Goal: Task Accomplishment & Management: Manage account settings

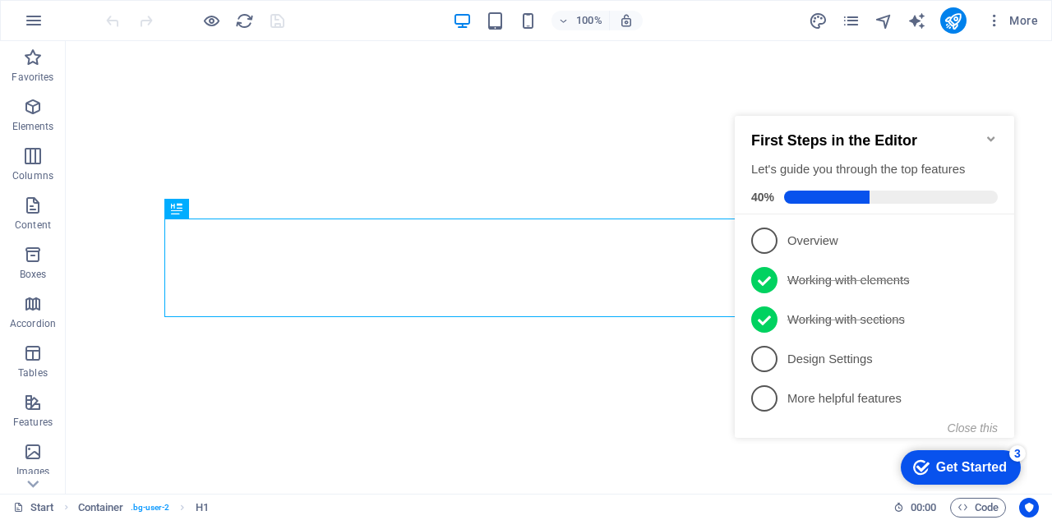
click at [995, 132] on icon "Minimize checklist" at bounding box center [990, 138] width 13 height 13
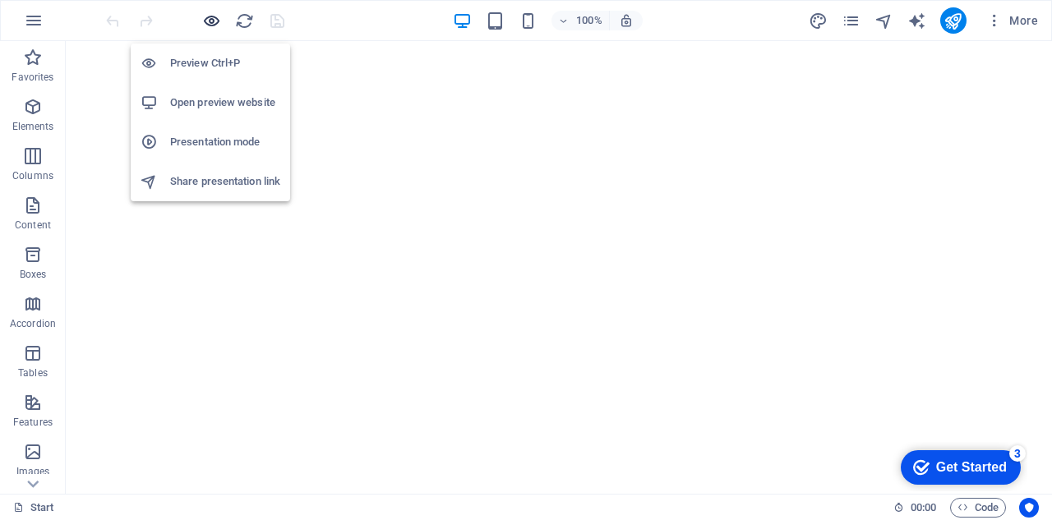
click at [210, 17] on icon "button" at bounding box center [211, 21] width 19 height 19
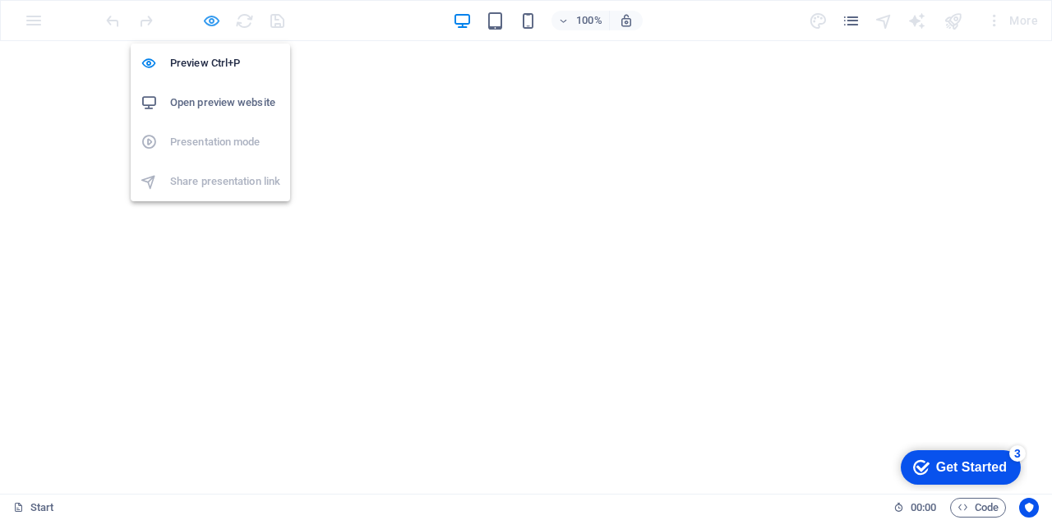
click at [210, 17] on icon "button" at bounding box center [211, 21] width 19 height 19
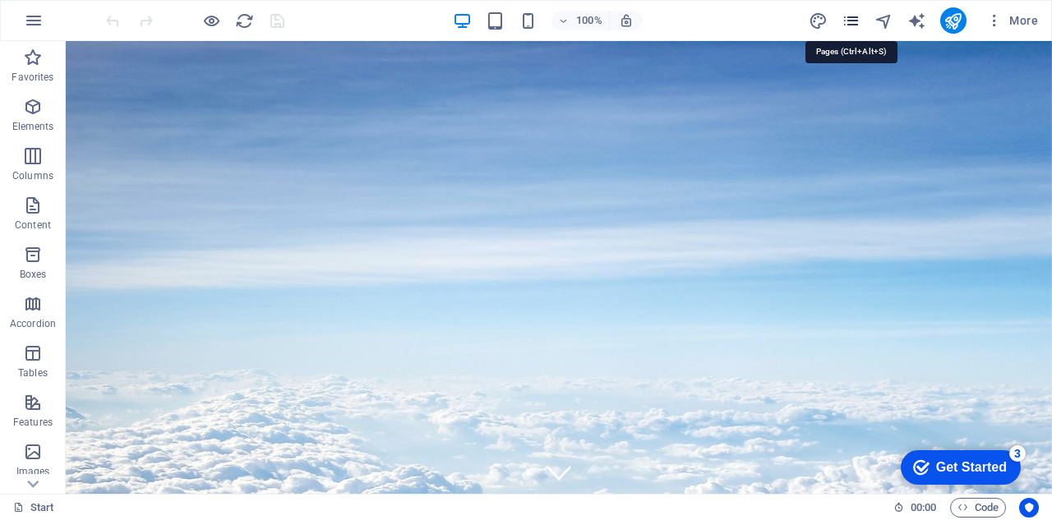
click at [855, 22] on icon "pages" at bounding box center [850, 21] width 19 height 19
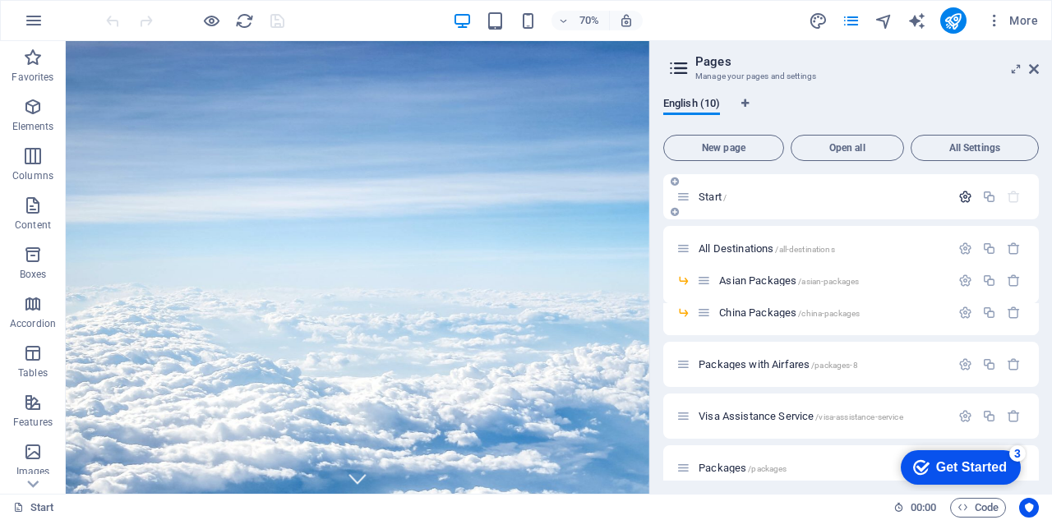
click at [960, 196] on icon "button" at bounding box center [965, 197] width 14 height 14
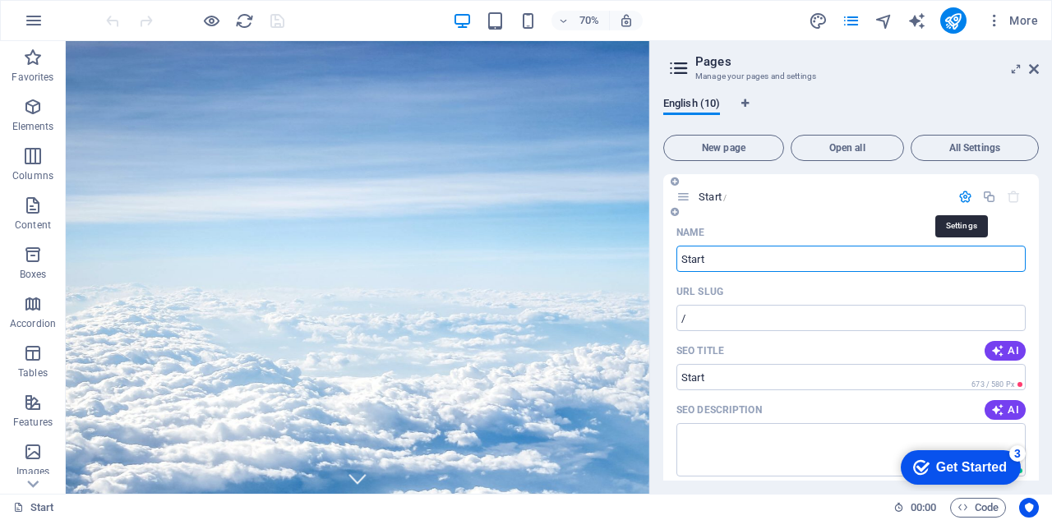
click at [960, 196] on icon "button" at bounding box center [965, 197] width 14 height 14
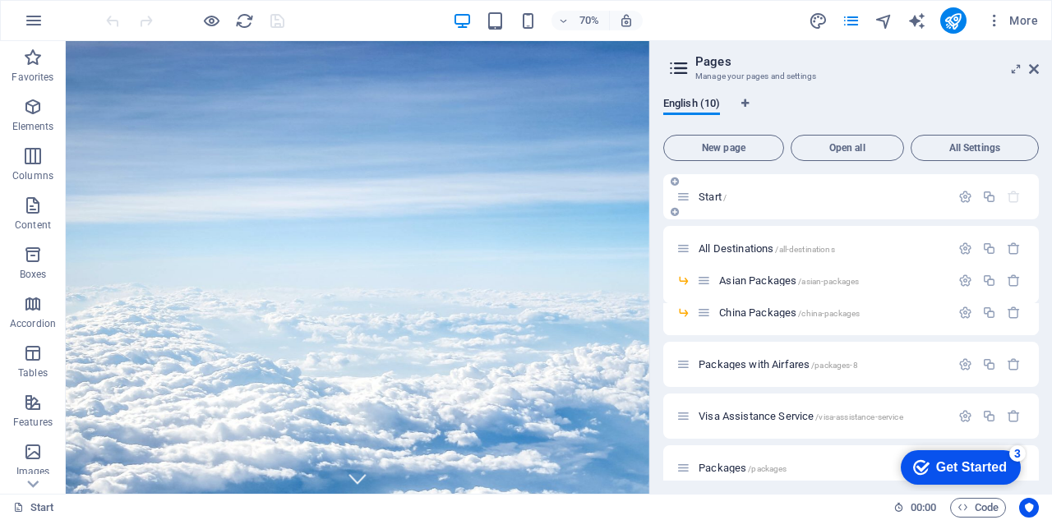
drag, startPoint x: 697, startPoint y: 245, endPoint x: 691, endPoint y: 196, distance: 48.8
click at [691, 196] on div "Start / All Destinations /all-destinations Asian Packages /asian-packages China…" at bounding box center [851, 400] width 376 height 452
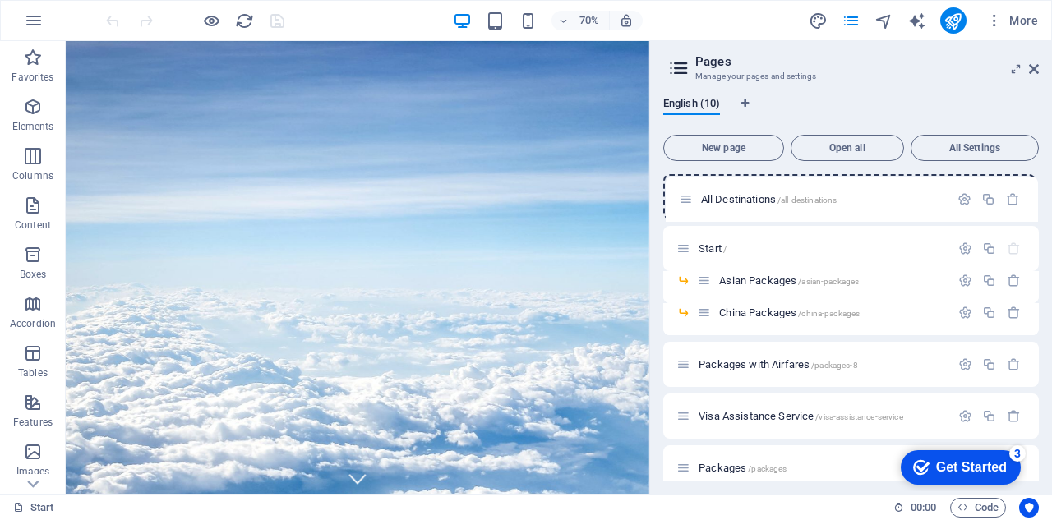
drag, startPoint x: 680, startPoint y: 249, endPoint x: 683, endPoint y: 196, distance: 53.5
click at [683, 196] on div "Start / All Destinations /all-destinations Asian Packages /asian-packages China…" at bounding box center [851, 400] width 376 height 452
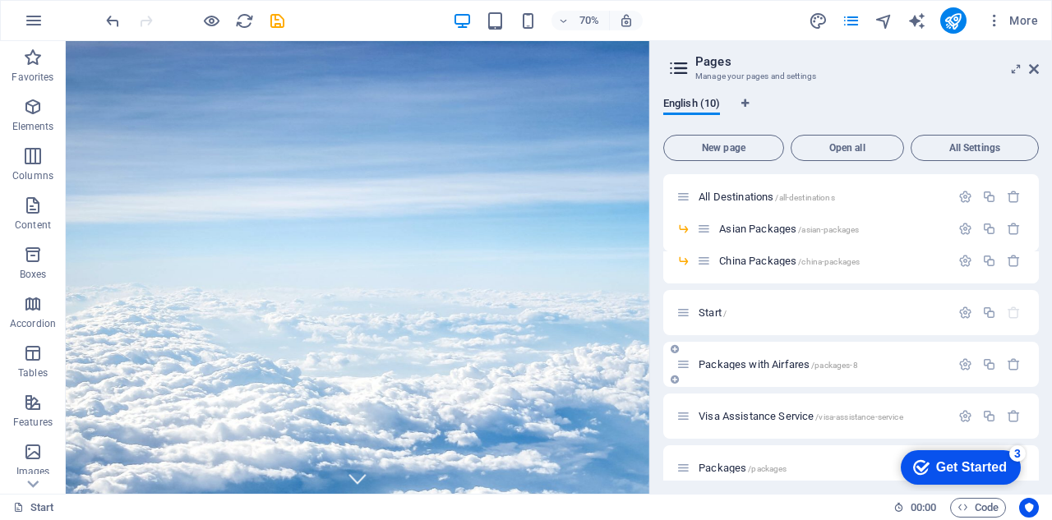
click at [731, 364] on span "Packages with Airfares /packages-8" at bounding box center [777, 364] width 159 height 12
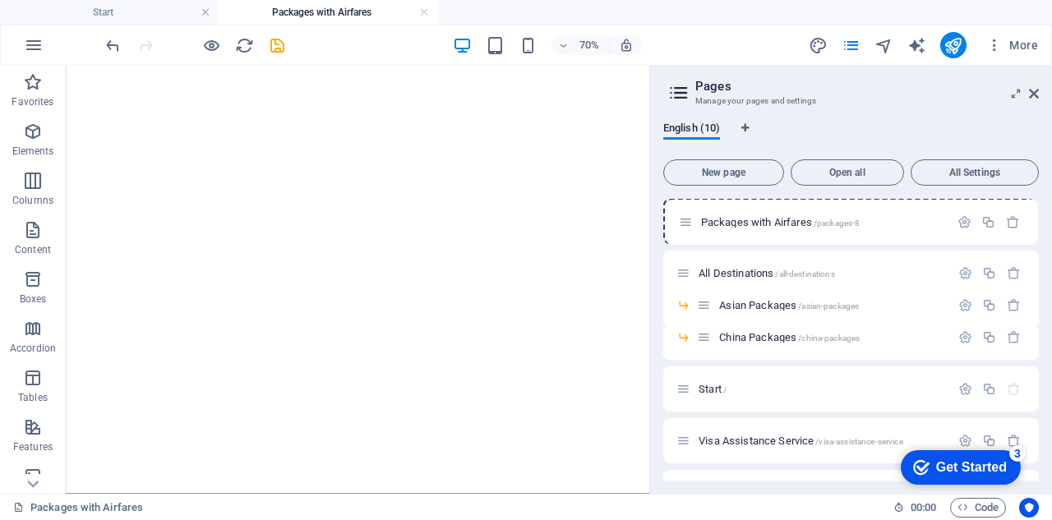
drag, startPoint x: 682, startPoint y: 394, endPoint x: 684, endPoint y: 223, distance: 170.9
click at [684, 223] on div "All Destinations /all-destinations Asian Packages /asian-packages China Package…" at bounding box center [851, 425] width 376 height 452
click at [958, 221] on icon "button" at bounding box center [965, 221] width 14 height 14
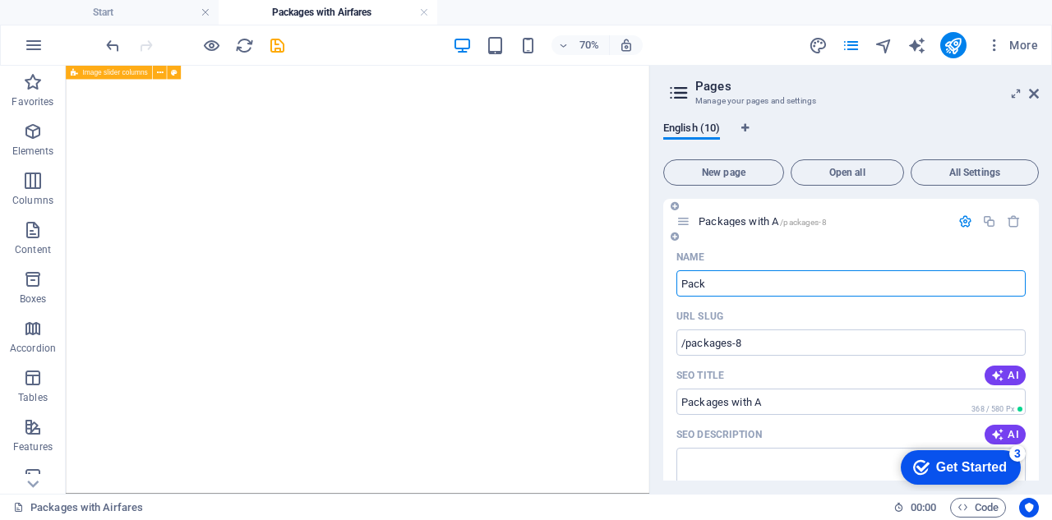
type input "Pac"
type input "Packages with A"
type input "P"
type input "Pac"
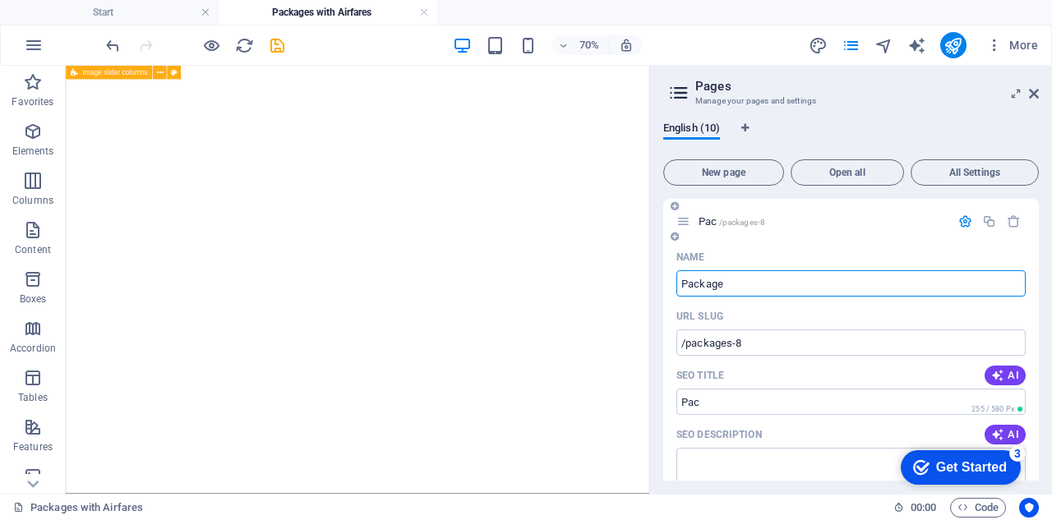
type input "Packages"
type input "Package"
type input "Packages"
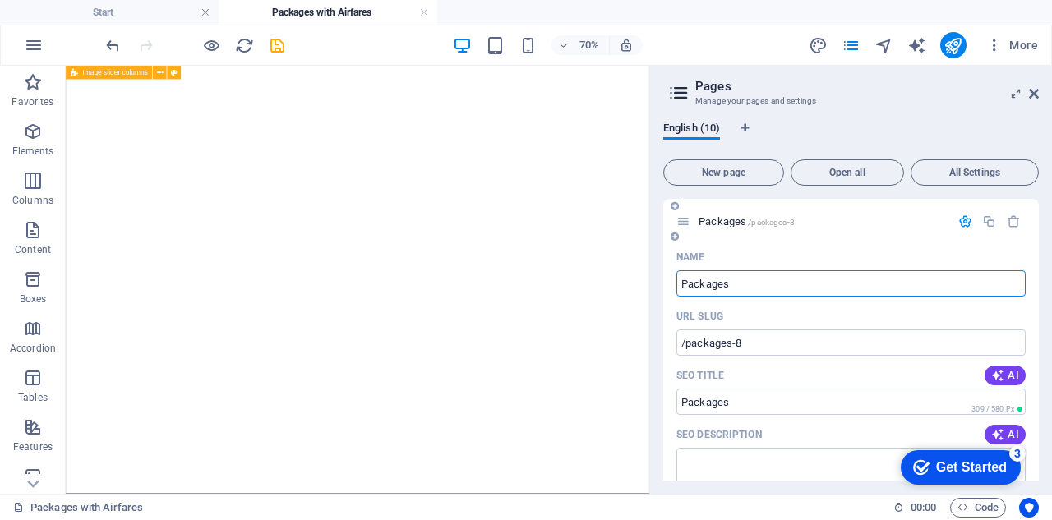
click at [864, 242] on div "Packages /packages-8" at bounding box center [851, 221] width 376 height 45
click at [1004, 371] on span "AI" at bounding box center [1005, 375] width 28 height 13
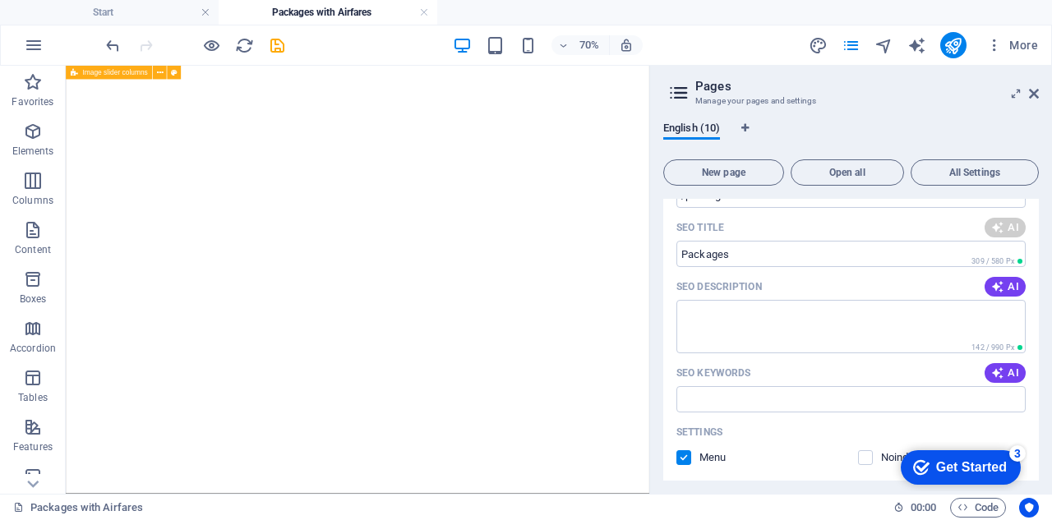
scroll to position [164, 0]
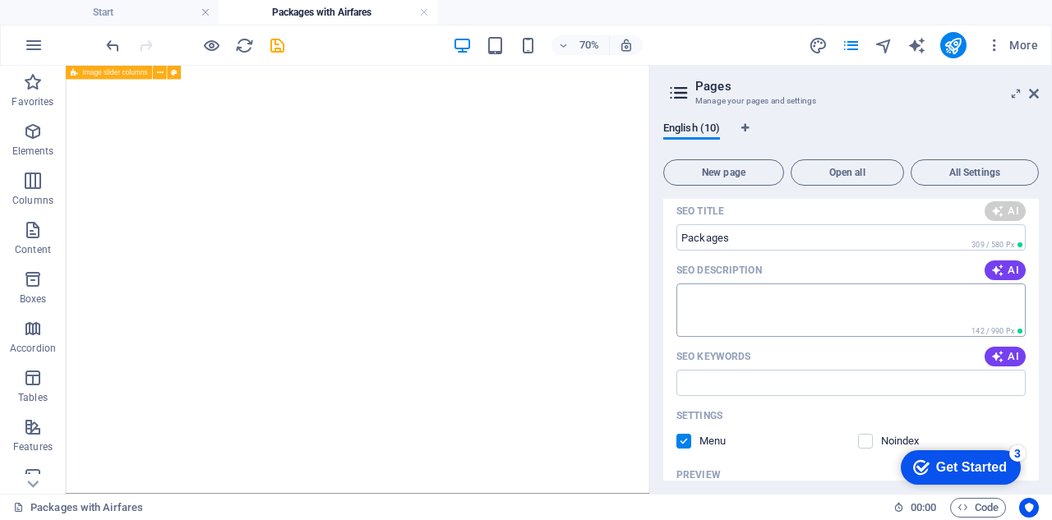
click at [804, 303] on textarea "SEO Description" at bounding box center [850, 309] width 349 height 53
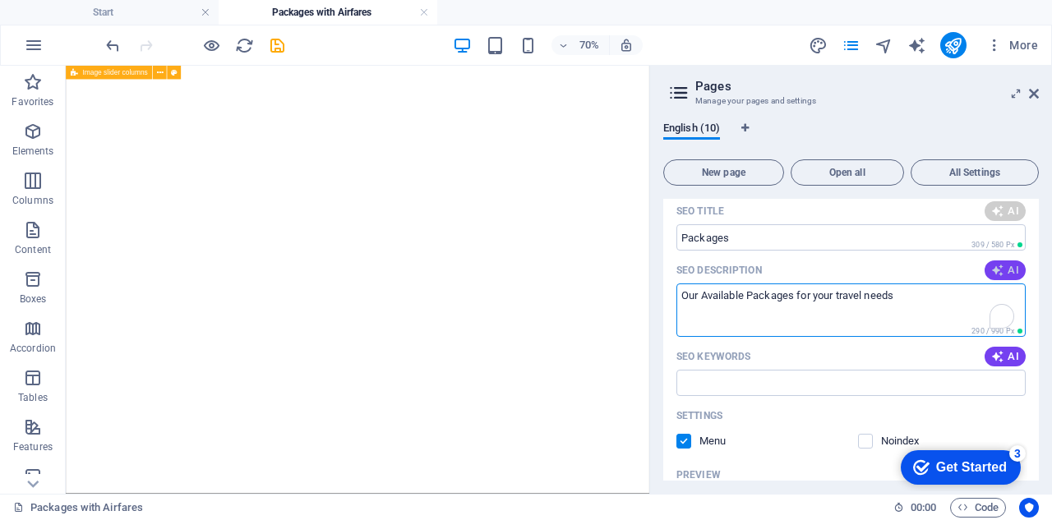
type textarea "Our Available Packages for your travel needs"
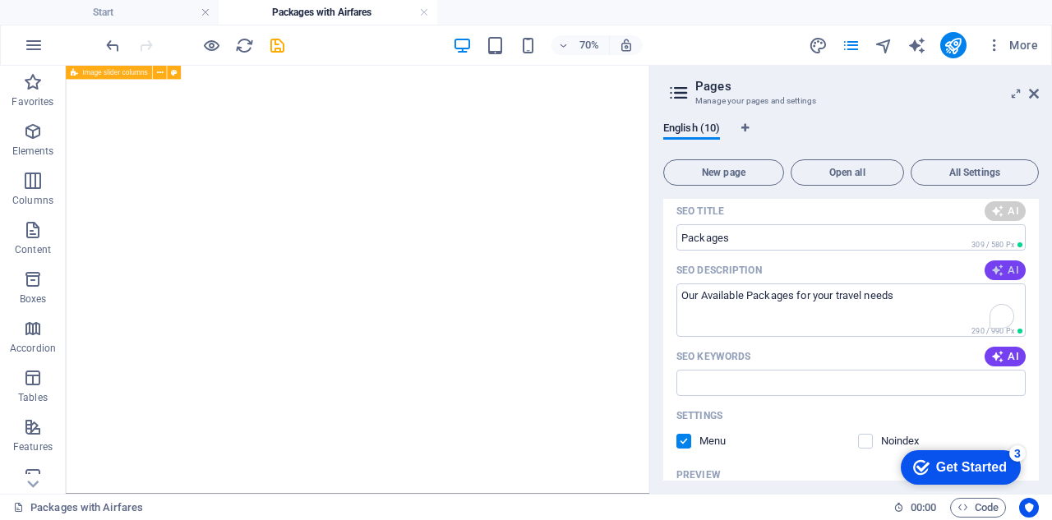
click at [1010, 269] on span "AI" at bounding box center [1005, 270] width 28 height 13
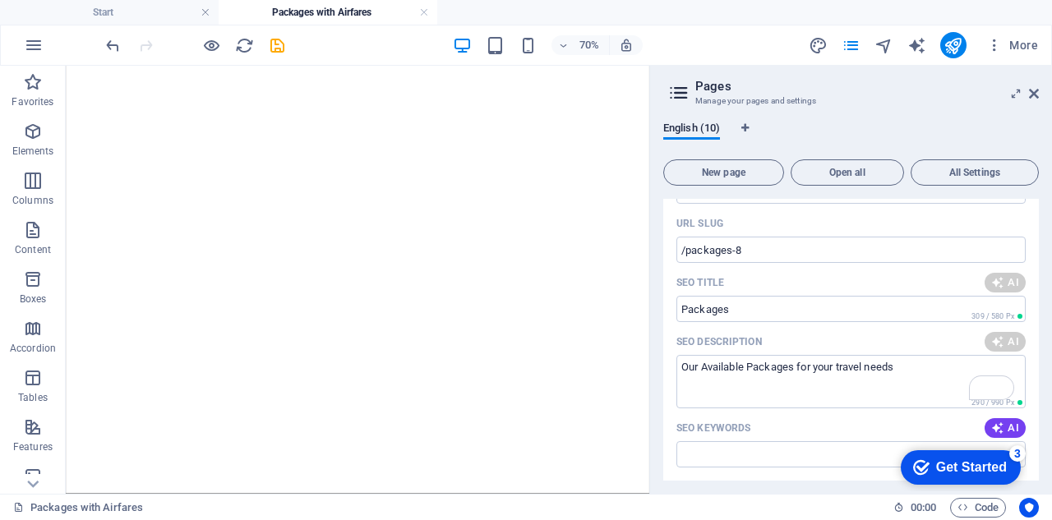
scroll to position [0, 0]
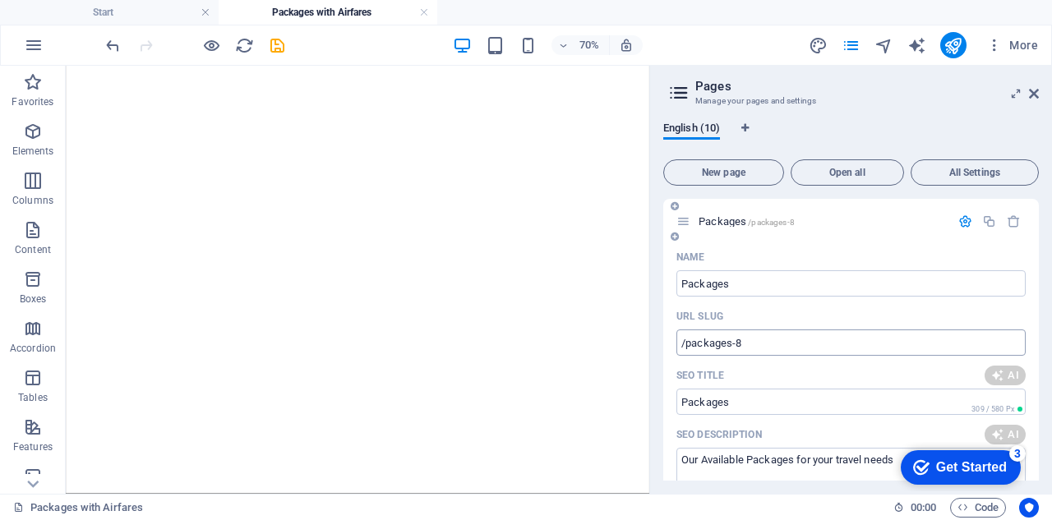
click at [748, 341] on input "/packages-8" at bounding box center [850, 342] width 349 height 26
type input "/packages"
click at [772, 312] on div "URL SLUG" at bounding box center [850, 316] width 349 height 26
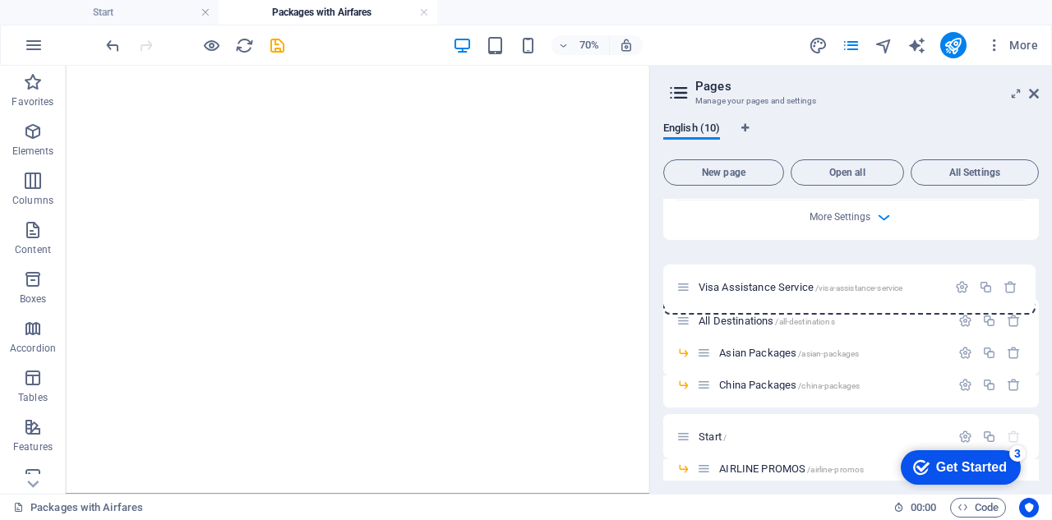
drag, startPoint x: 683, startPoint y: 433, endPoint x: 682, endPoint y: 288, distance: 145.4
click at [682, 288] on div "Packages /packages Name Packages ​ URL SLUG /packages ​ SEO Title AI Packages ​…" at bounding box center [851, 115] width 376 height 1064
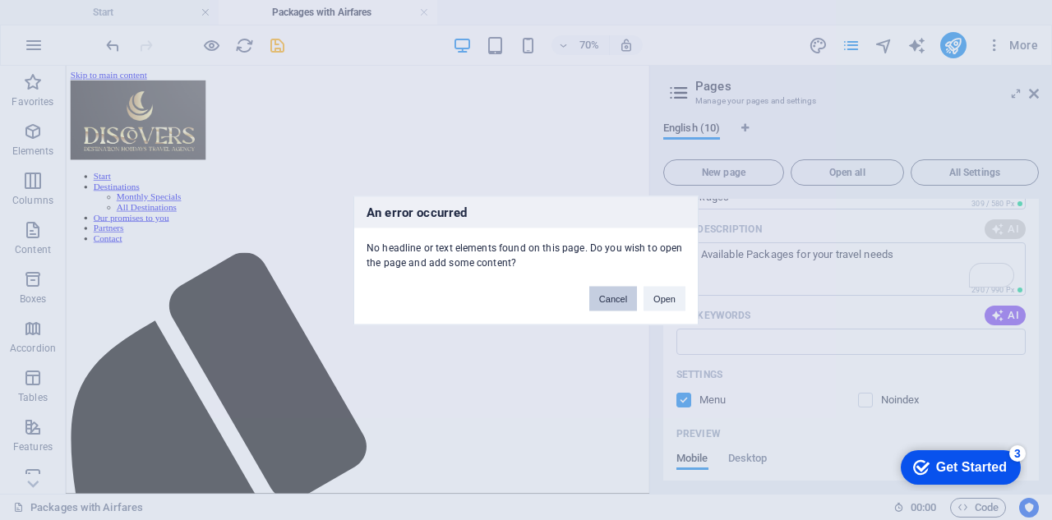
click at [614, 297] on button "Cancel" at bounding box center [613, 298] width 48 height 25
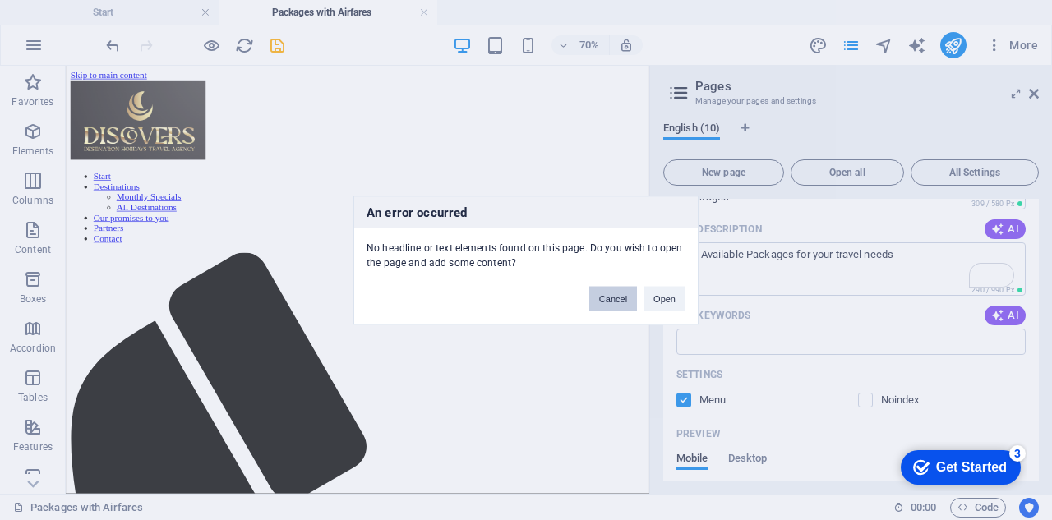
click at [606, 293] on button "Cancel" at bounding box center [613, 298] width 48 height 25
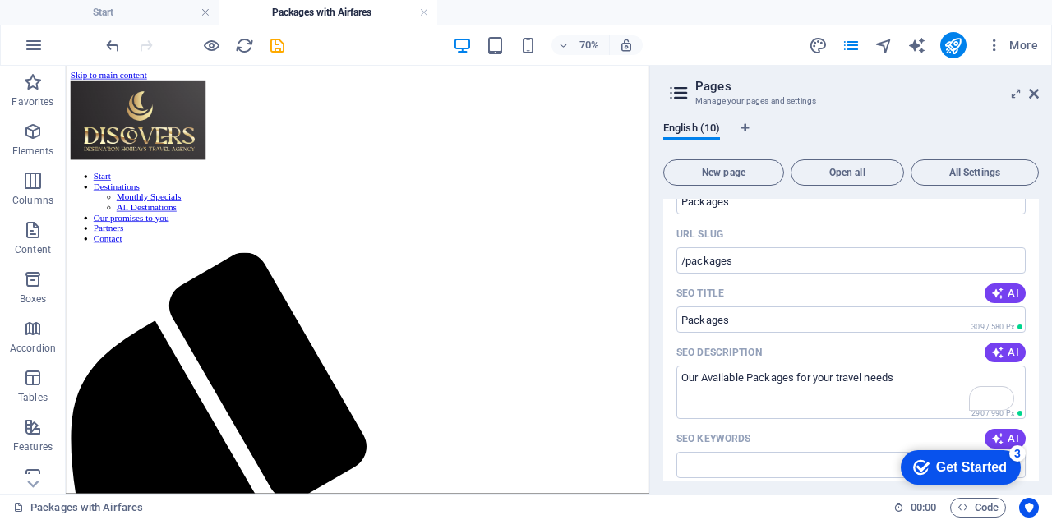
click at [1009, 345] on button "AI" at bounding box center [1004, 353] width 41 height 20
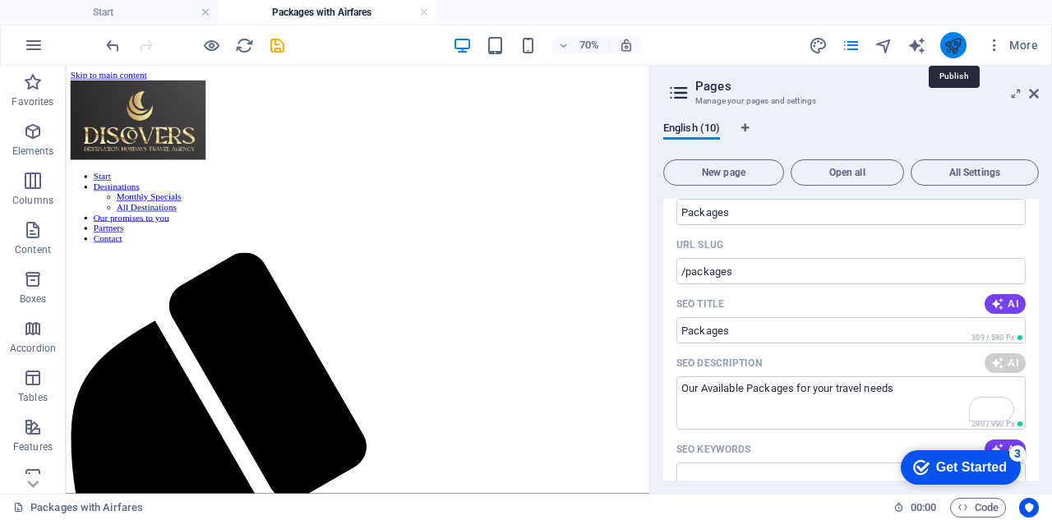
click at [958, 44] on icon "publish" at bounding box center [952, 45] width 19 height 19
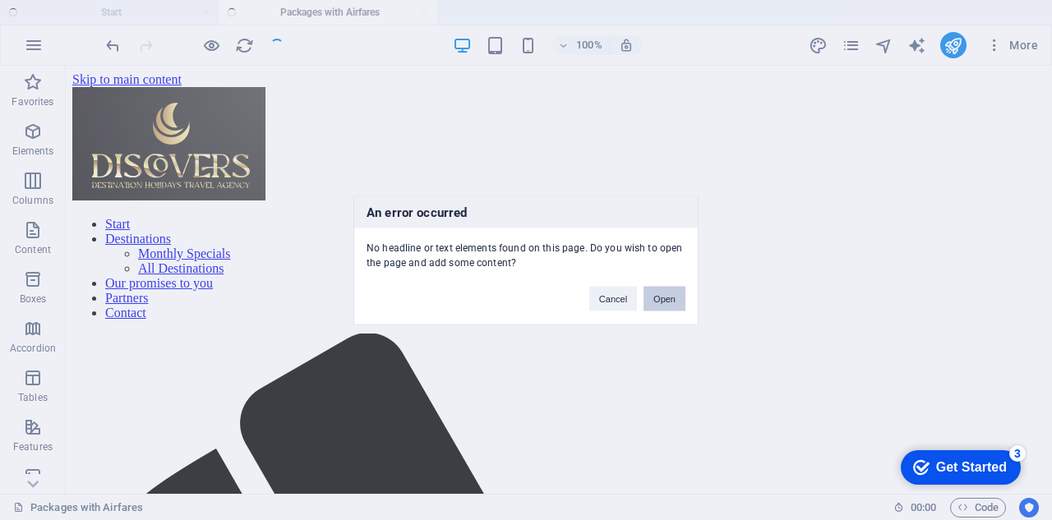
click at [674, 295] on button "Open" at bounding box center [664, 298] width 42 height 25
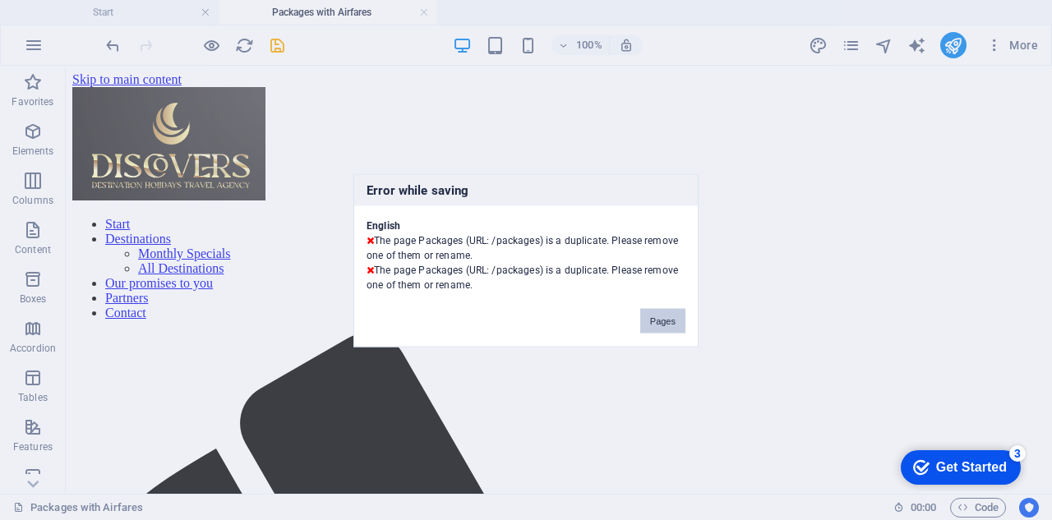
click at [664, 320] on button "Pages" at bounding box center [662, 320] width 45 height 25
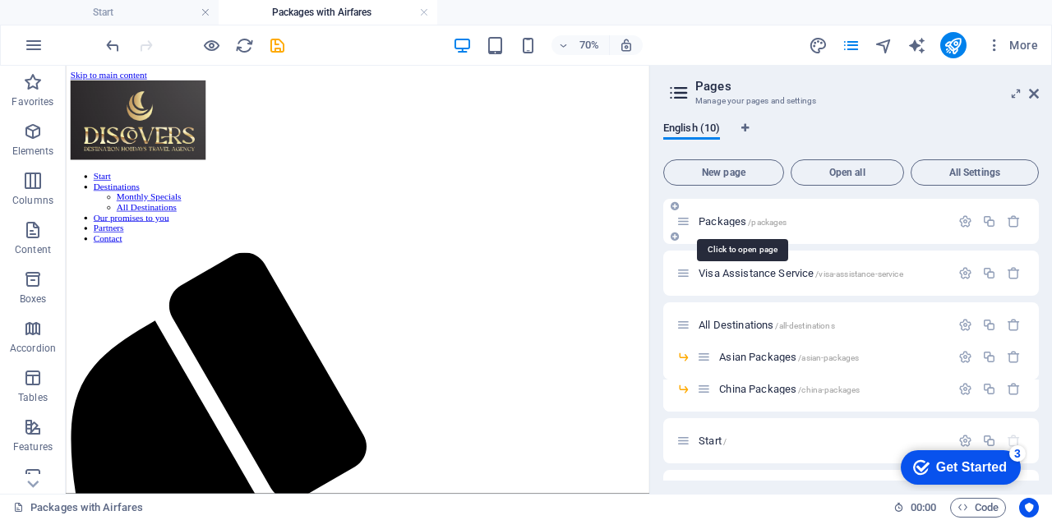
click at [751, 218] on span "/packages" at bounding box center [767, 222] width 39 height 9
click at [958, 218] on icon "button" at bounding box center [965, 221] width 14 height 14
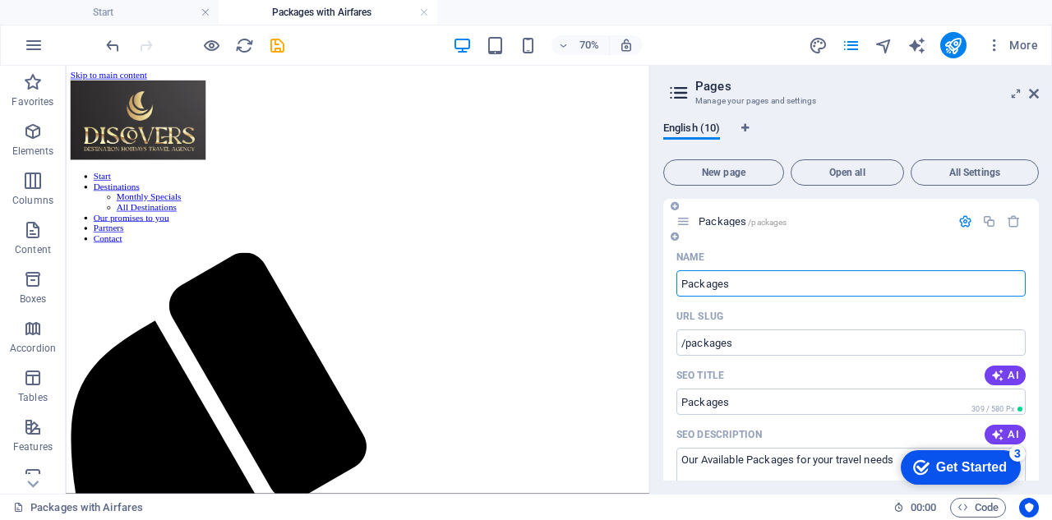
click at [679, 285] on input "Packages" at bounding box center [850, 283] width 349 height 26
type input "TPackages"
type input "Packages"
type input "/tpackages"
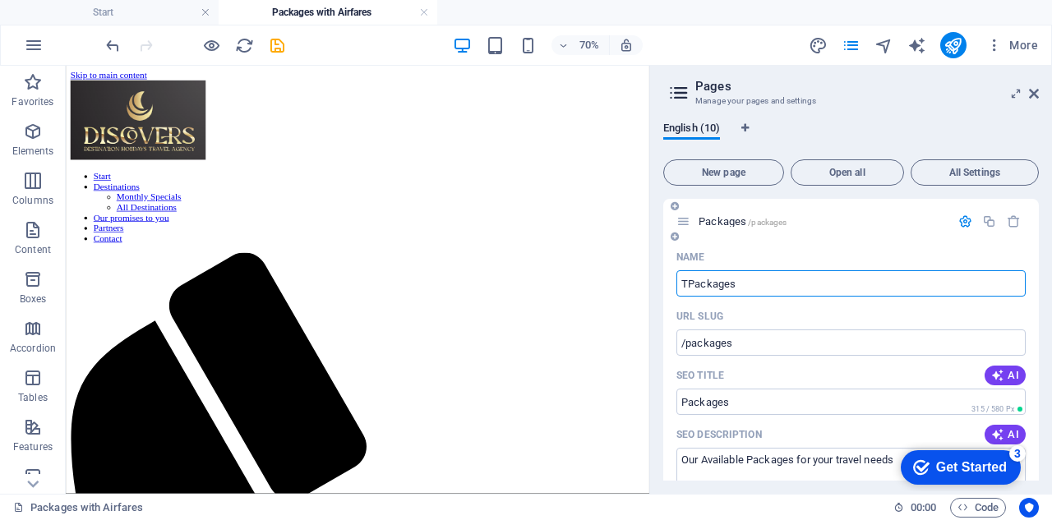
type input "TPackages"
type input "Packages"
type input "/packages-10"
type input "Packages"
type input "Package Tours"
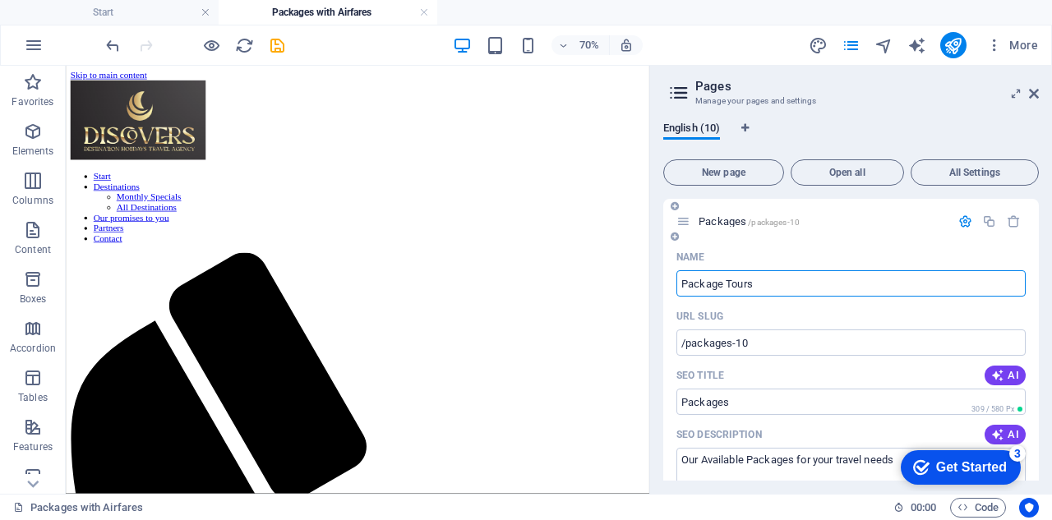
type input "Package Tours"
click at [955, 49] on icon "publish" at bounding box center [952, 45] width 19 height 19
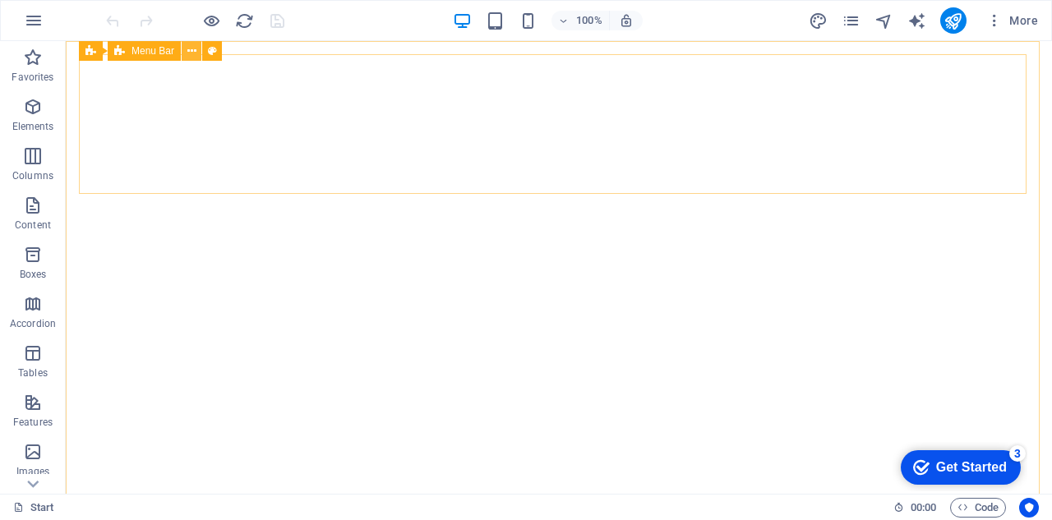
click at [193, 53] on icon at bounding box center [191, 51] width 9 height 17
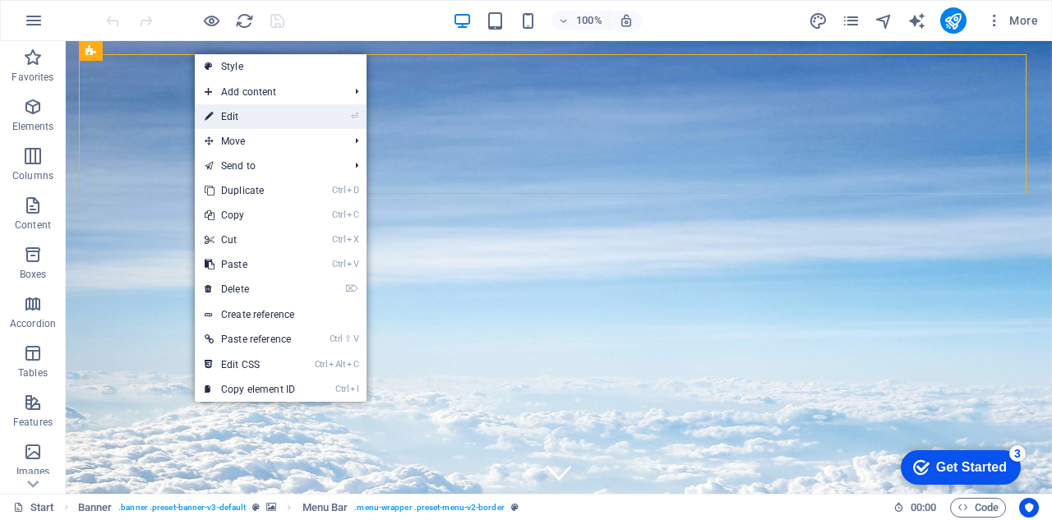
click at [311, 113] on li "⏎ Edit" at bounding box center [281, 116] width 172 height 25
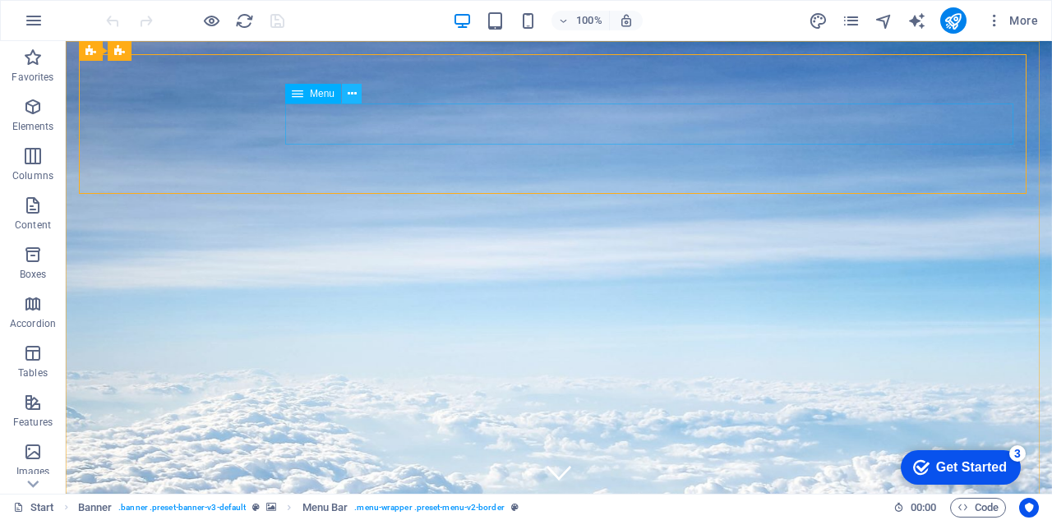
click at [357, 96] on button at bounding box center [352, 94] width 20 height 20
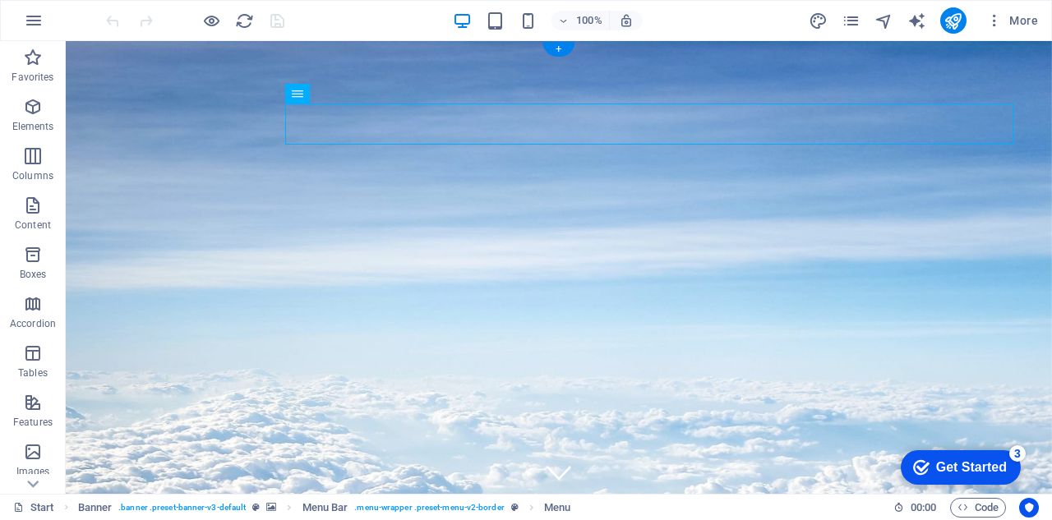
drag, startPoint x: 389, startPoint y: 137, endPoint x: 365, endPoint y: 126, distance: 26.5
drag, startPoint x: 362, startPoint y: 117, endPoint x: 879, endPoint y: 122, distance: 517.7
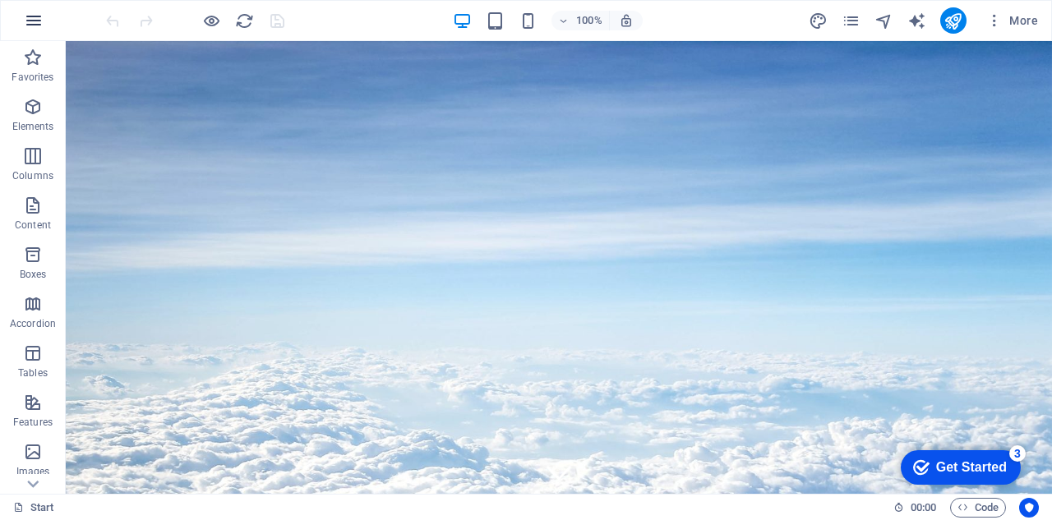
click at [44, 18] on button "button" at bounding box center [33, 20] width 39 height 39
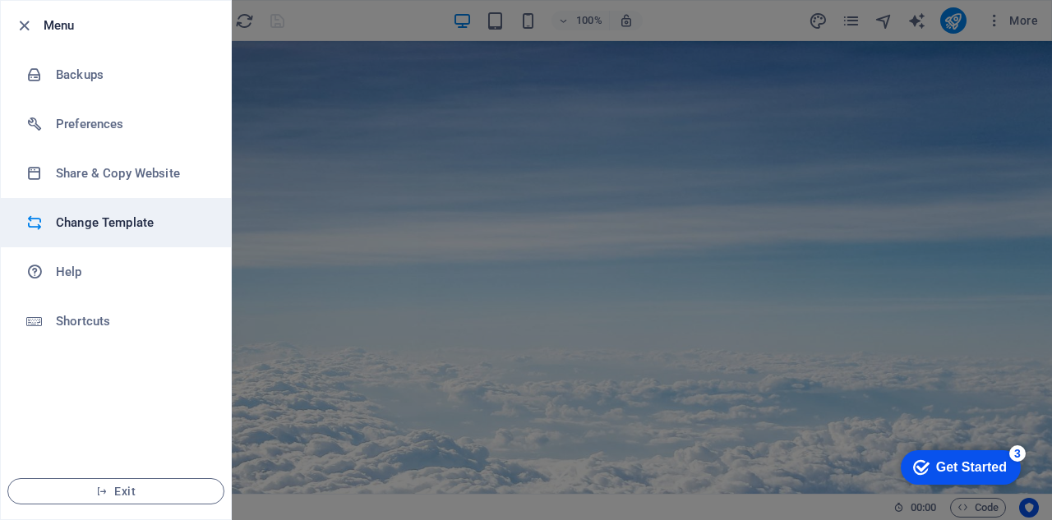
click at [146, 224] on h6 "Change Template" at bounding box center [132, 223] width 152 height 20
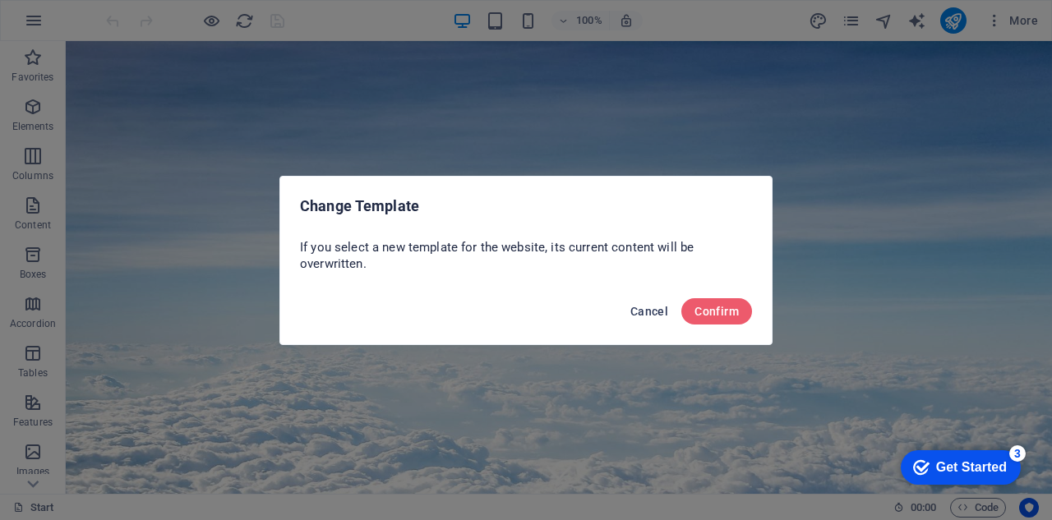
click at [647, 311] on span "Cancel" at bounding box center [649, 311] width 38 height 13
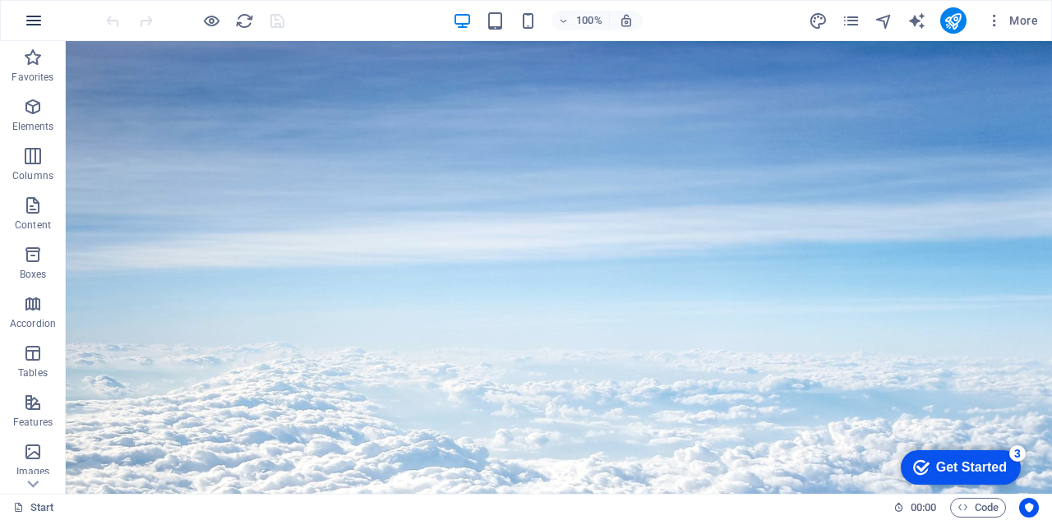
click at [32, 21] on icon "button" at bounding box center [34, 21] width 20 height 20
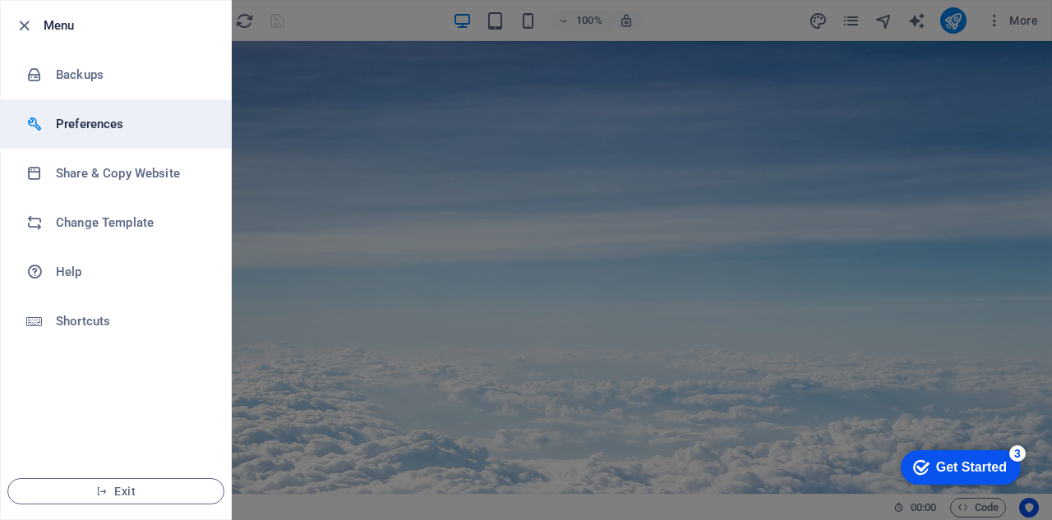
click at [107, 127] on h6 "Preferences" at bounding box center [132, 124] width 152 height 20
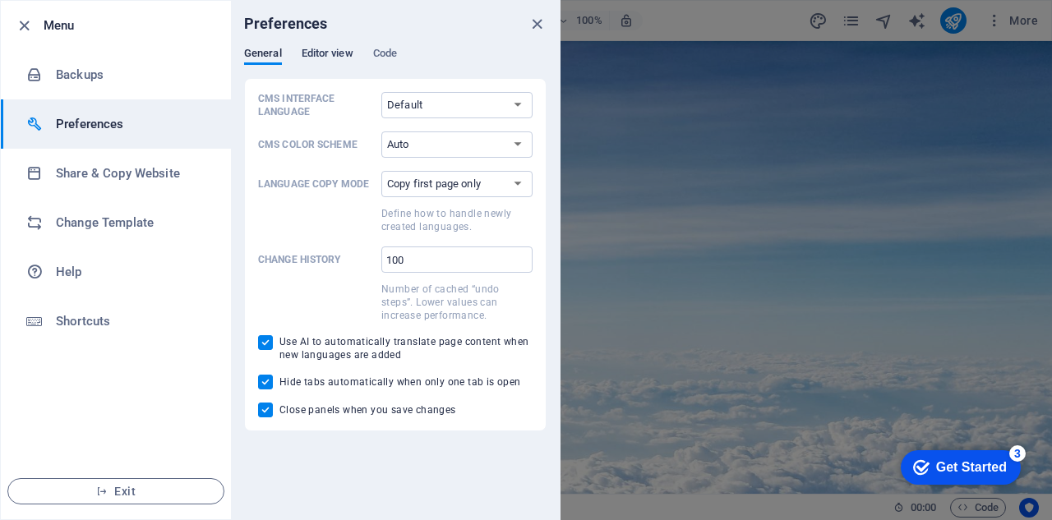
click at [337, 52] on span "Editor view" at bounding box center [328, 55] width 52 height 23
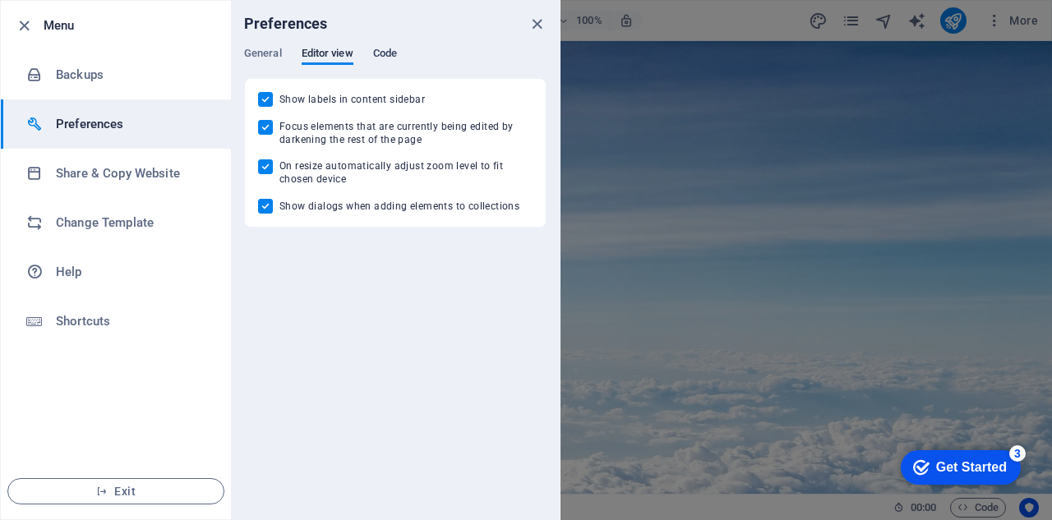
click at [394, 53] on span "Code" at bounding box center [385, 55] width 24 height 23
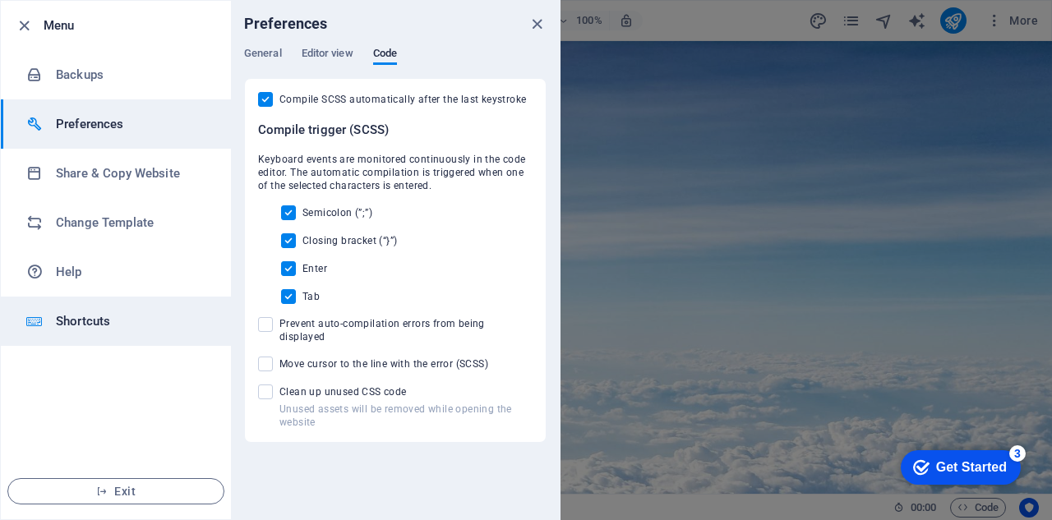
click at [85, 316] on h6 "Shortcuts" at bounding box center [132, 321] width 152 height 20
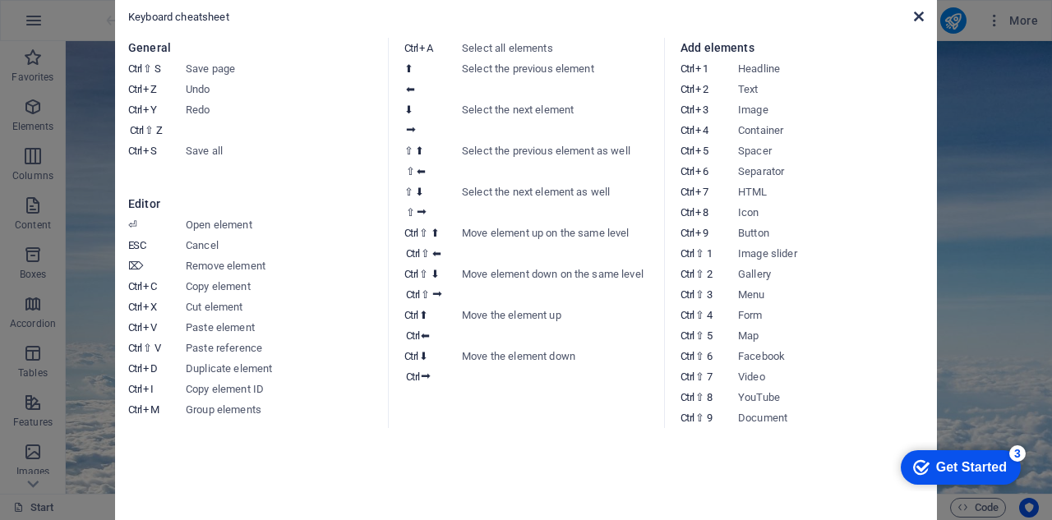
click at [917, 20] on icon at bounding box center [919, 16] width 10 height 13
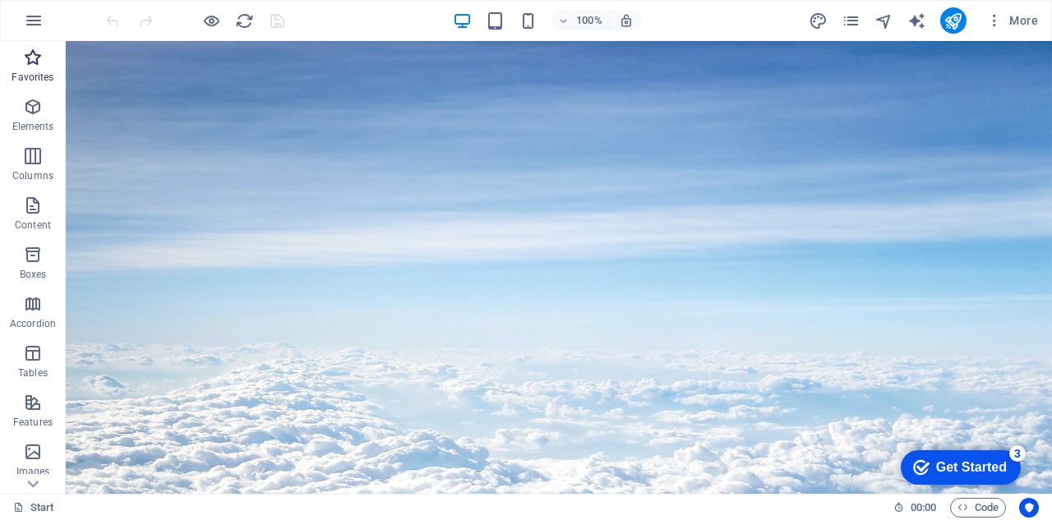
click at [44, 62] on span "Favorites" at bounding box center [33, 67] width 66 height 39
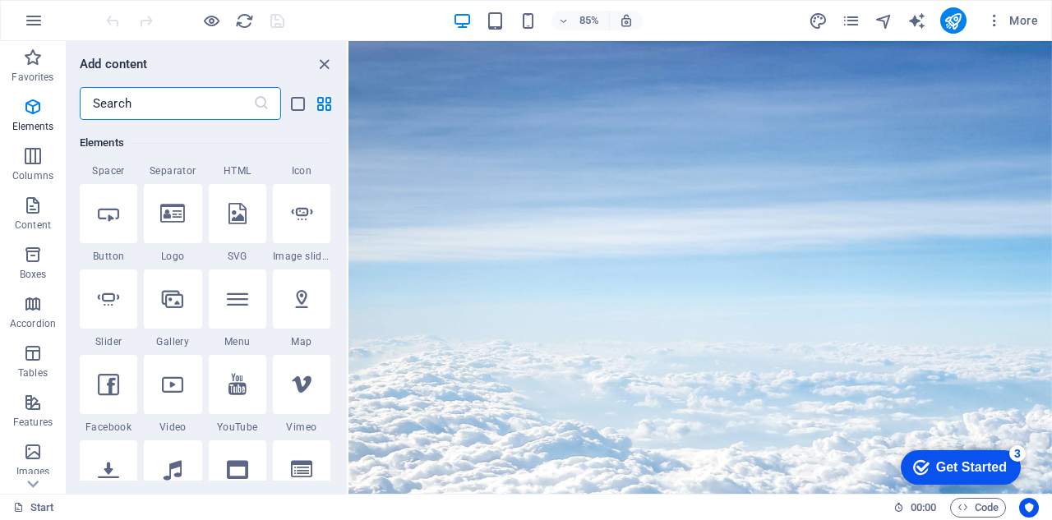
scroll to position [657, 0]
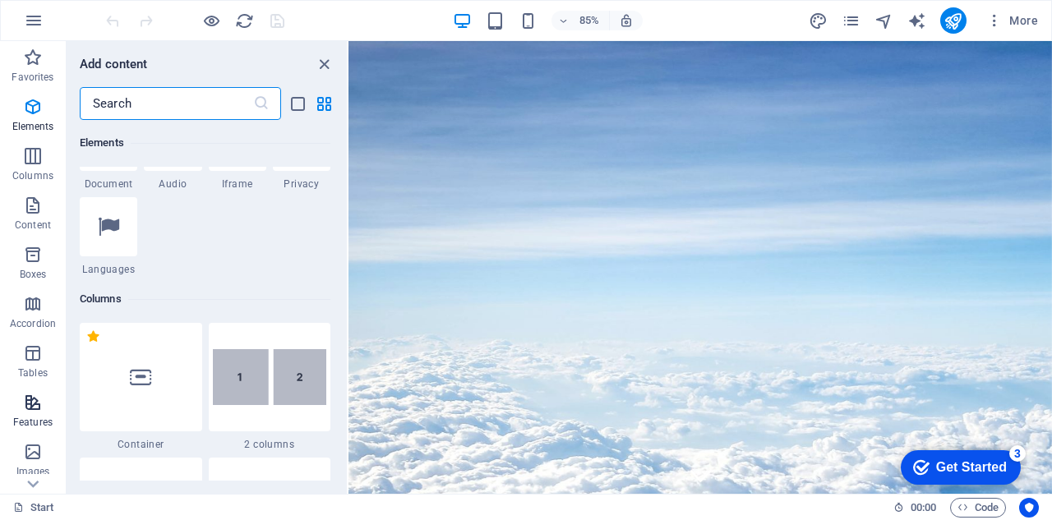
click at [38, 413] on span "Features" at bounding box center [33, 412] width 66 height 39
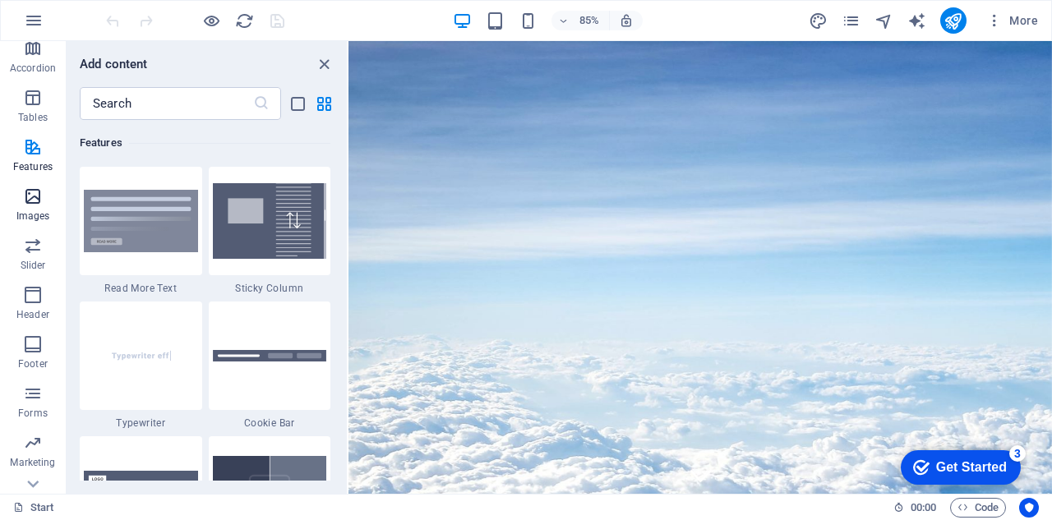
scroll to position [286, 0]
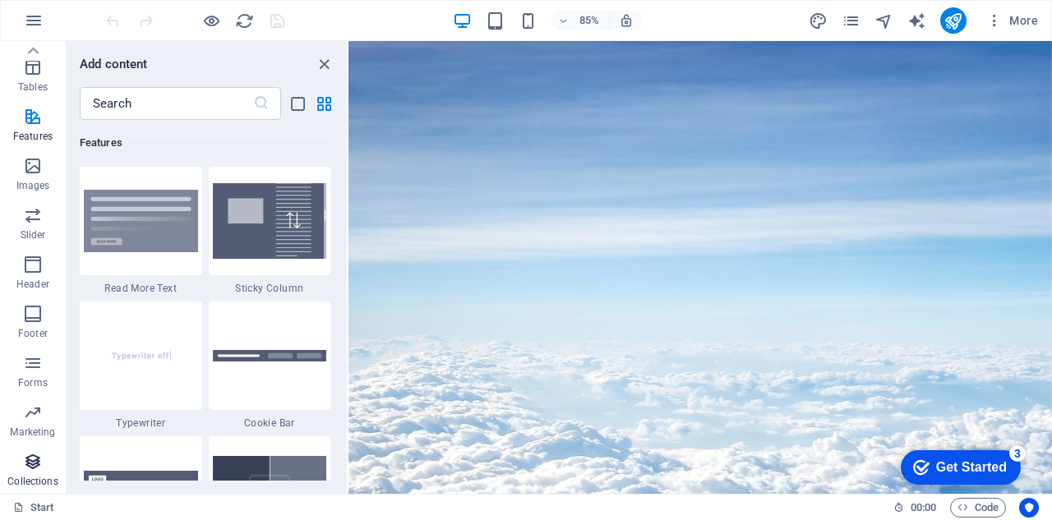
click at [36, 464] on icon "button" at bounding box center [33, 462] width 20 height 20
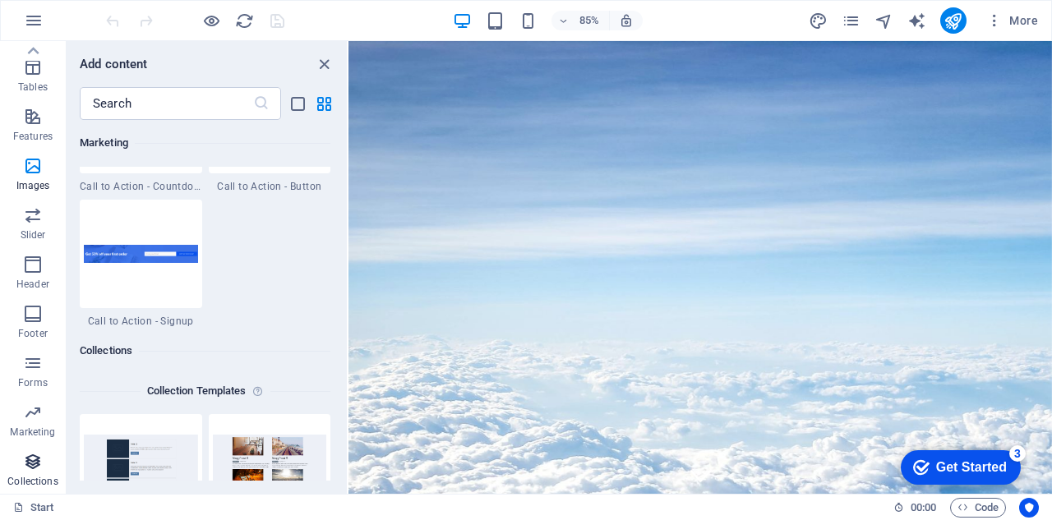
scroll to position [15042, 0]
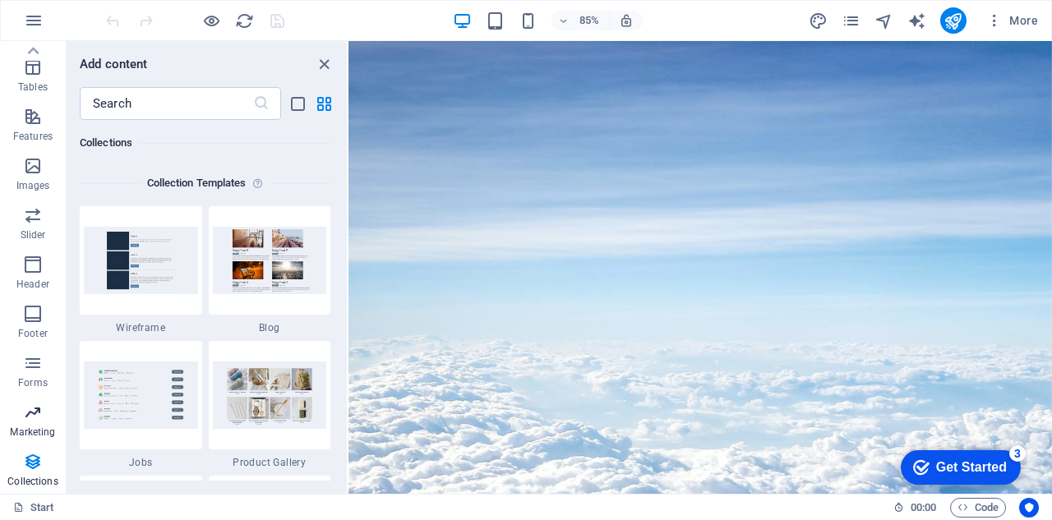
click at [33, 417] on icon "button" at bounding box center [33, 413] width 20 height 20
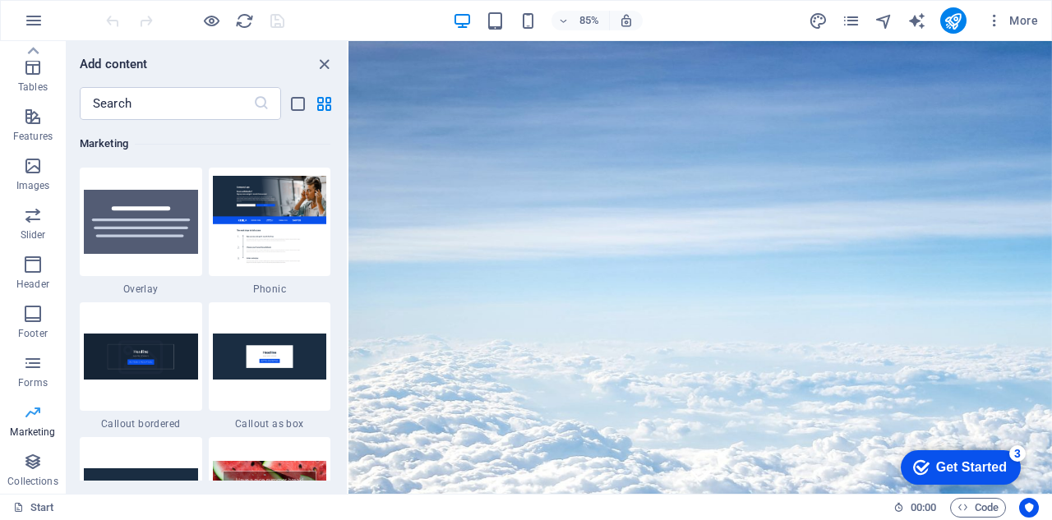
scroll to position [13384, 0]
click at [35, 369] on icon "button" at bounding box center [33, 363] width 20 height 20
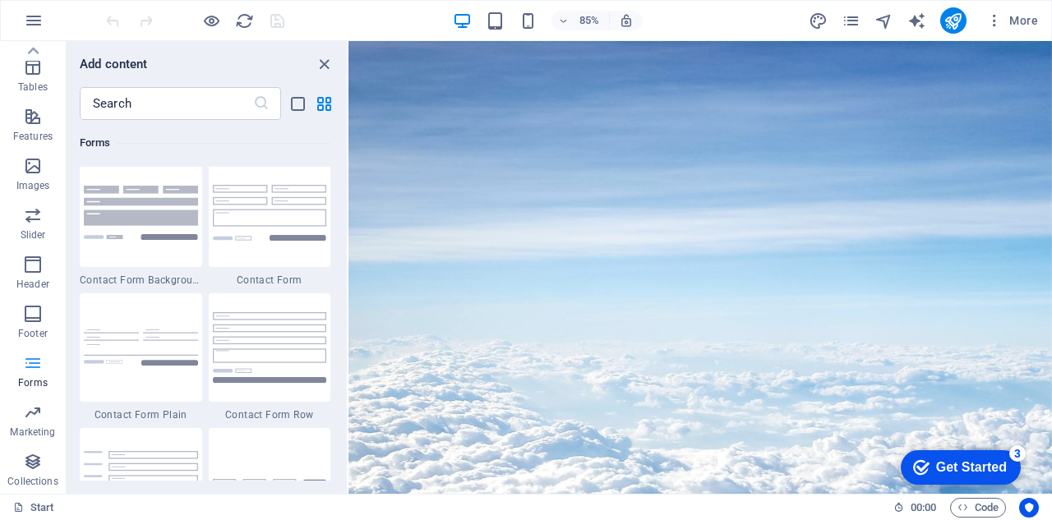
scroll to position [11997, 0]
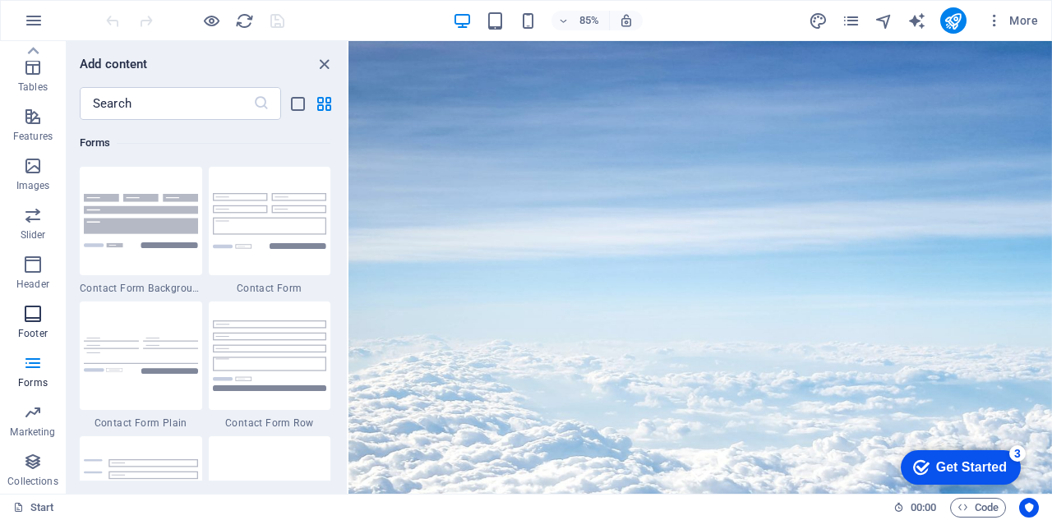
click at [28, 318] on icon "button" at bounding box center [33, 314] width 20 height 20
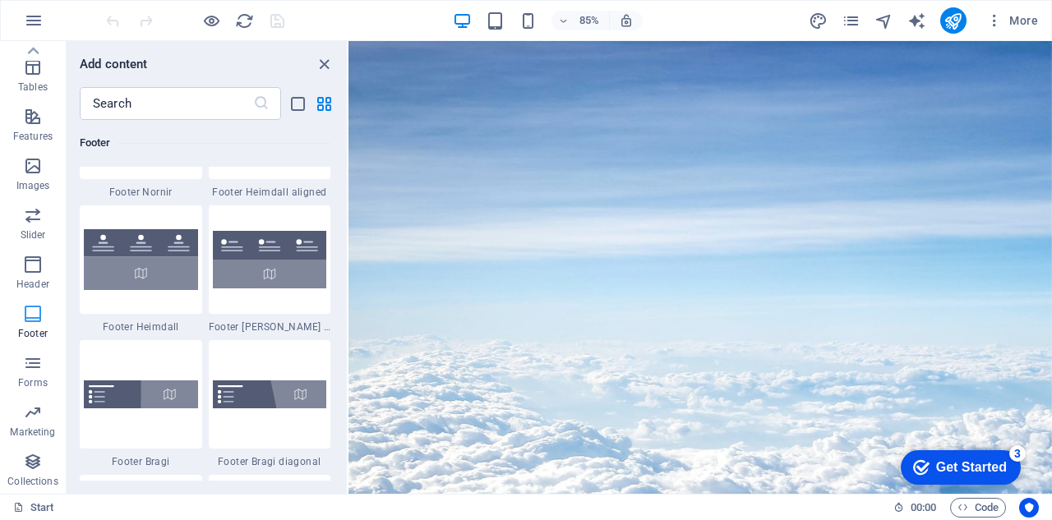
scroll to position [10878, 0]
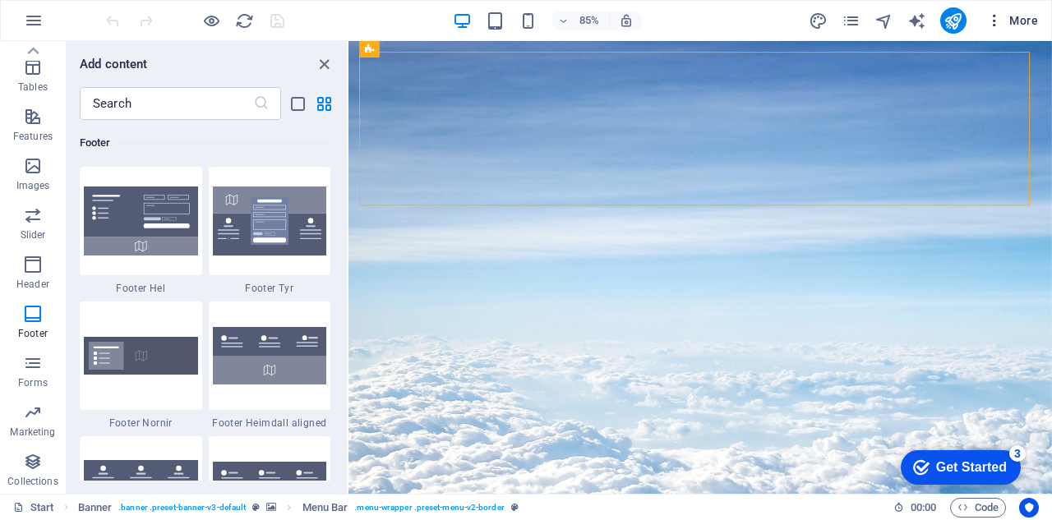
click at [1030, 16] on span "More" at bounding box center [1012, 20] width 52 height 16
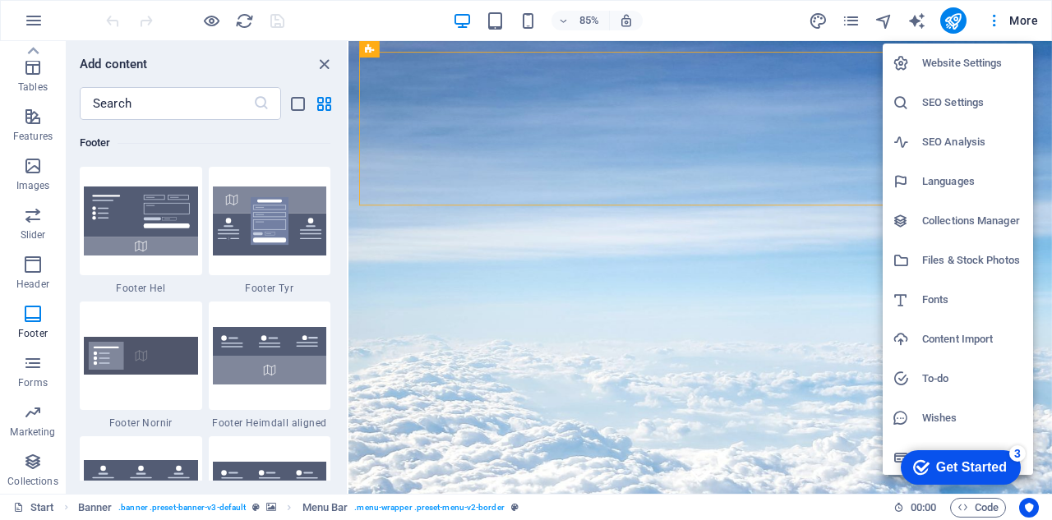
click at [964, 68] on h6 "Website Settings" at bounding box center [972, 63] width 101 height 20
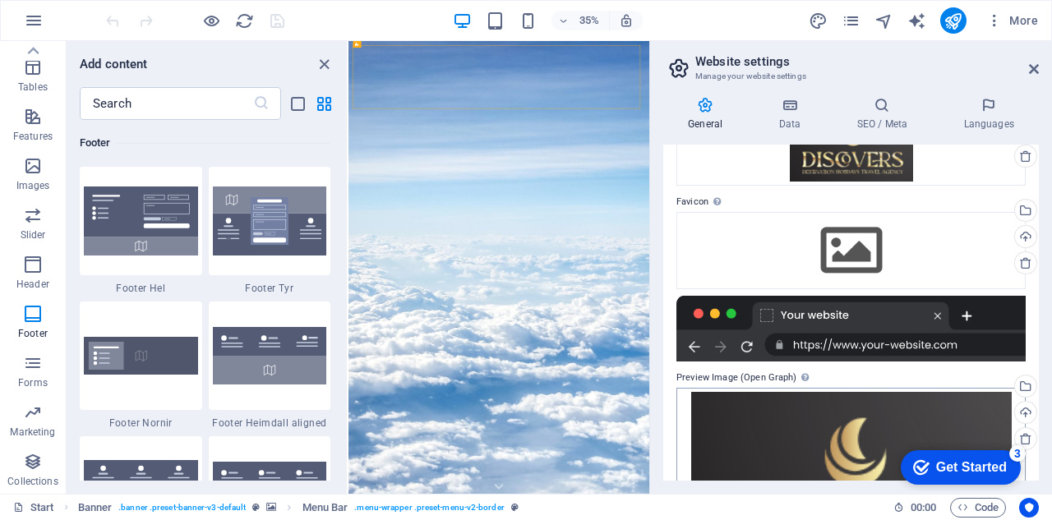
scroll to position [0, 0]
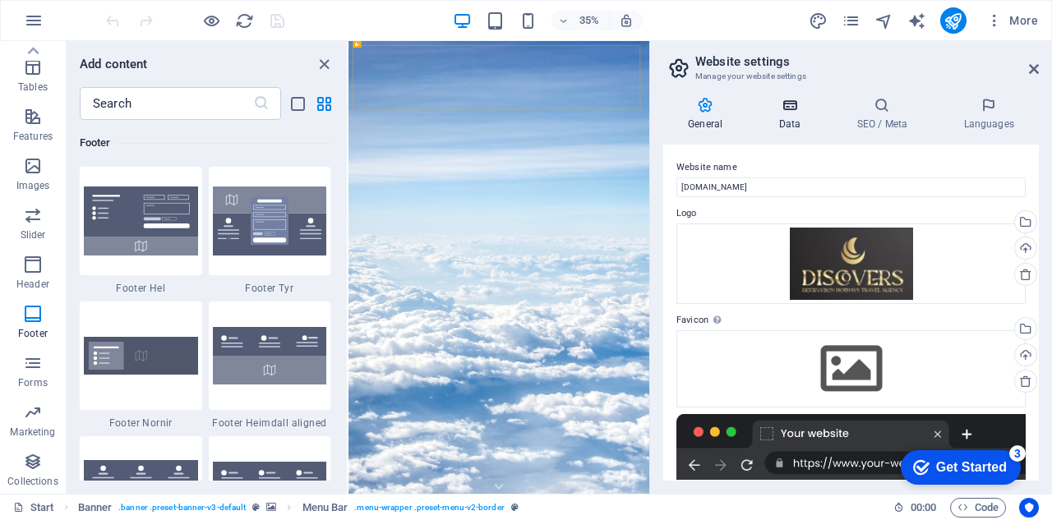
click at [793, 126] on h4 "Data" at bounding box center [792, 114] width 78 height 35
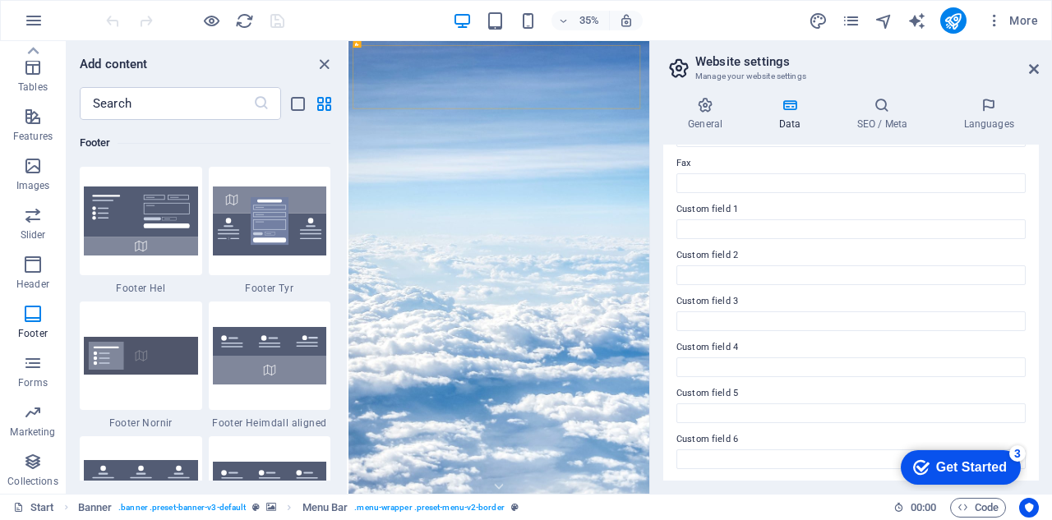
scroll to position [453, 0]
click at [884, 118] on h4 "SEO / Meta" at bounding box center [885, 114] width 107 height 35
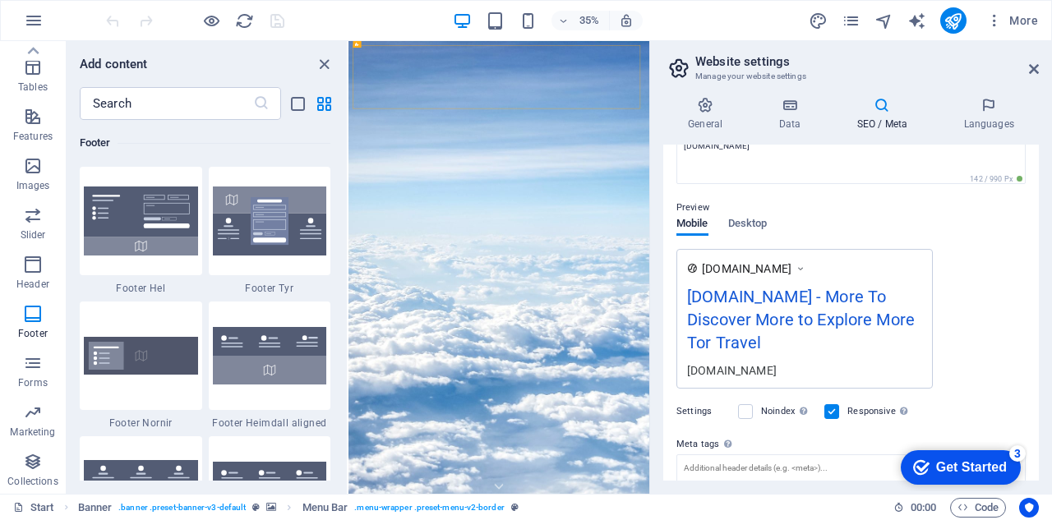
scroll to position [312, 0]
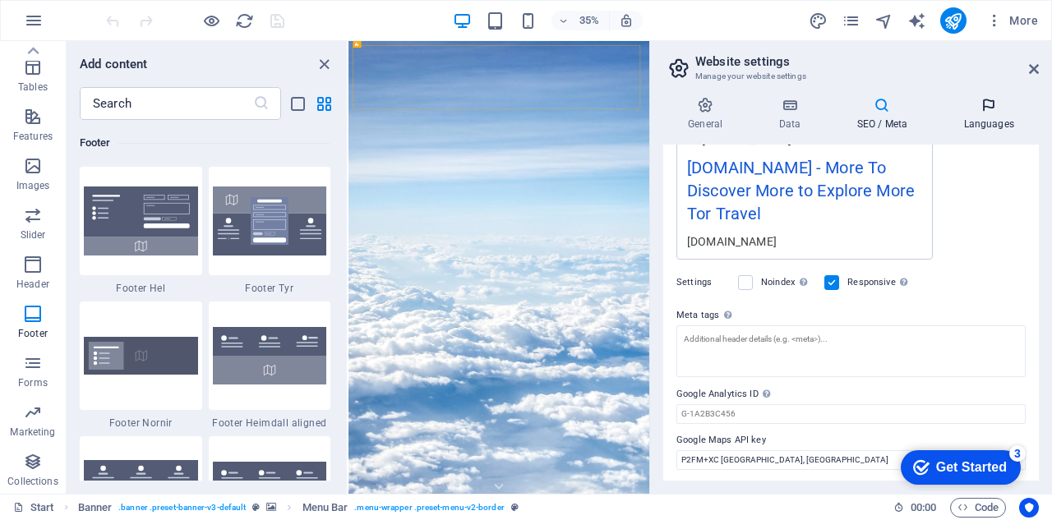
click at [998, 110] on icon at bounding box center [988, 105] width 100 height 16
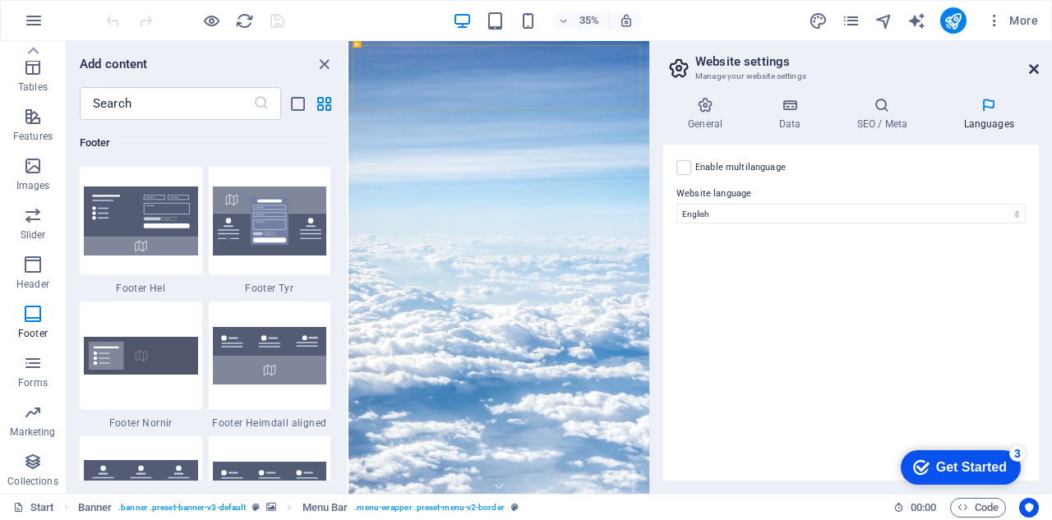
drag, startPoint x: 809, startPoint y: 21, endPoint x: 1038, endPoint y: 63, distance: 233.2
click at [1038, 63] on icon at bounding box center [1034, 68] width 10 height 13
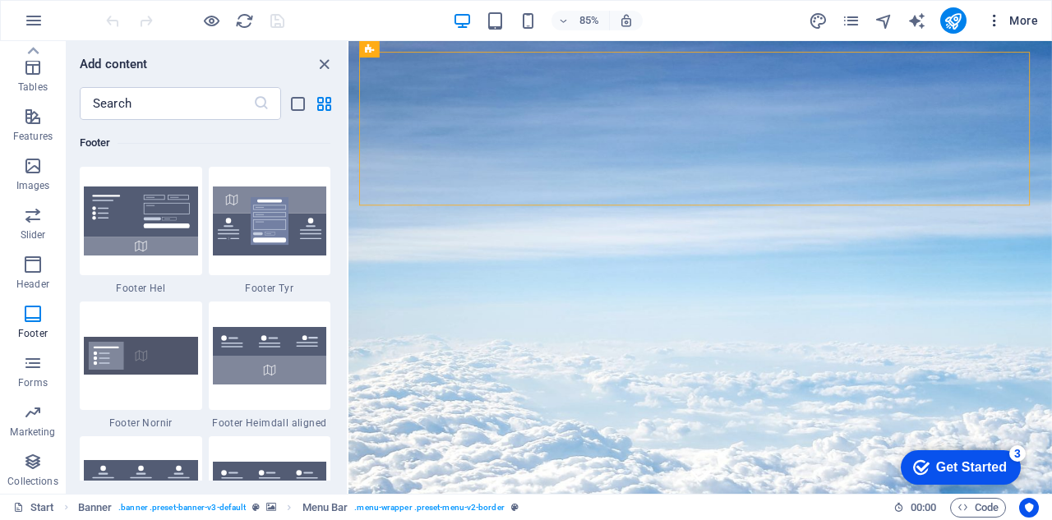
click at [1019, 20] on span "More" at bounding box center [1012, 20] width 52 height 16
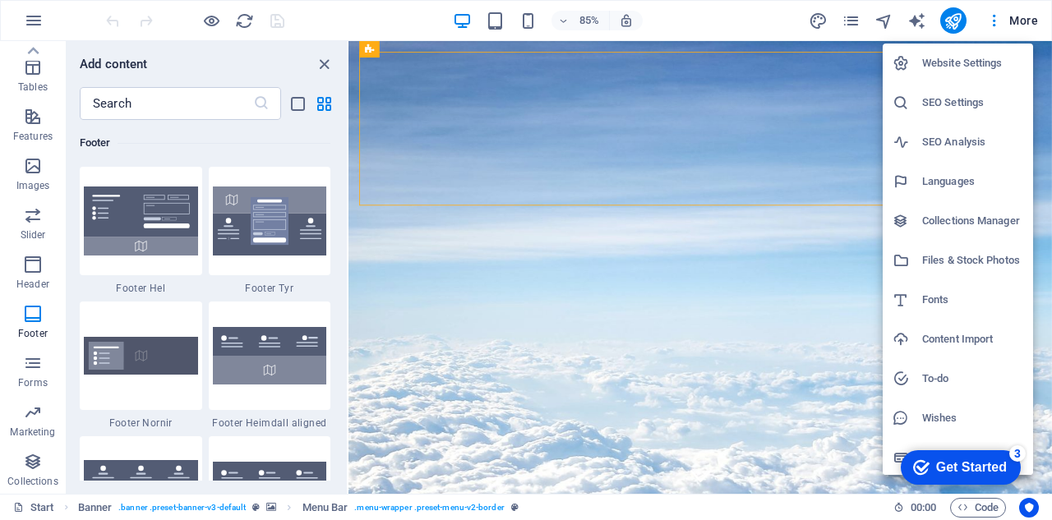
click at [958, 343] on h6 "Content Import" at bounding box center [972, 339] width 101 height 20
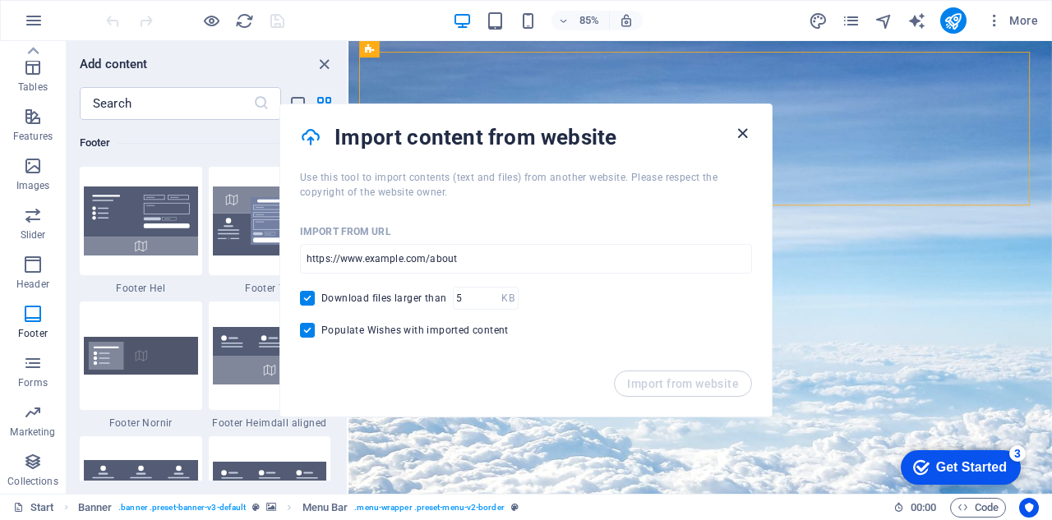
click at [735, 132] on icon "button" at bounding box center [742, 133] width 19 height 19
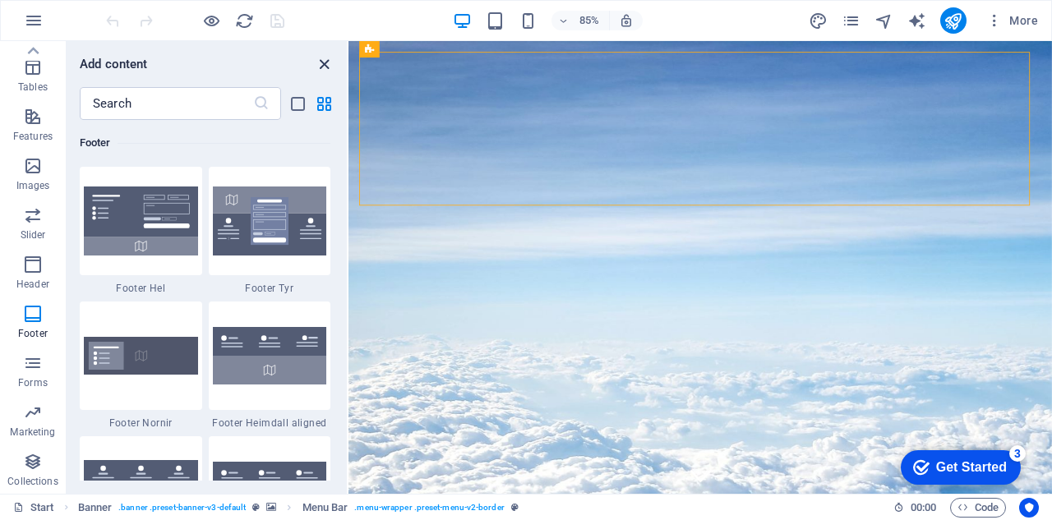
click at [324, 67] on icon "close panel" at bounding box center [324, 64] width 19 height 19
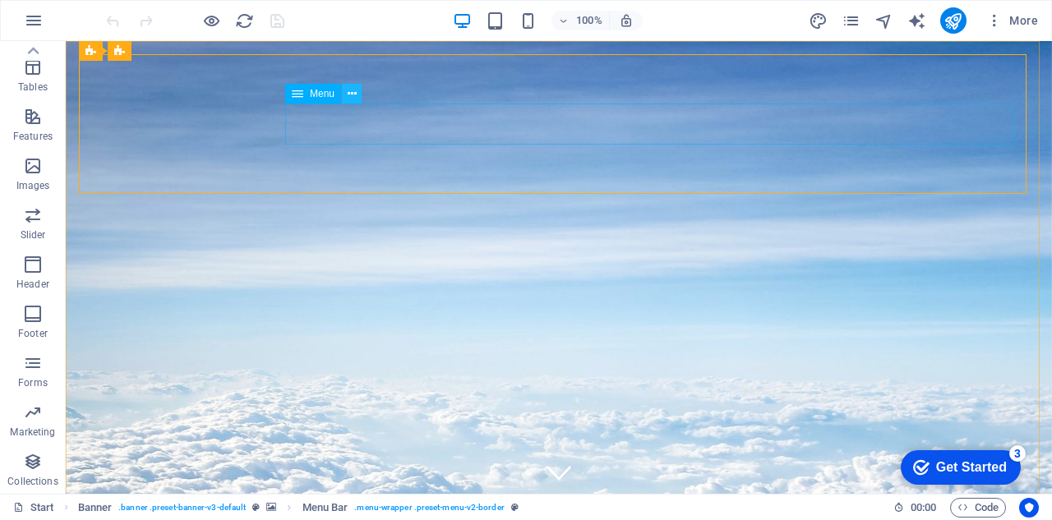
click at [352, 95] on icon at bounding box center [352, 93] width 9 height 17
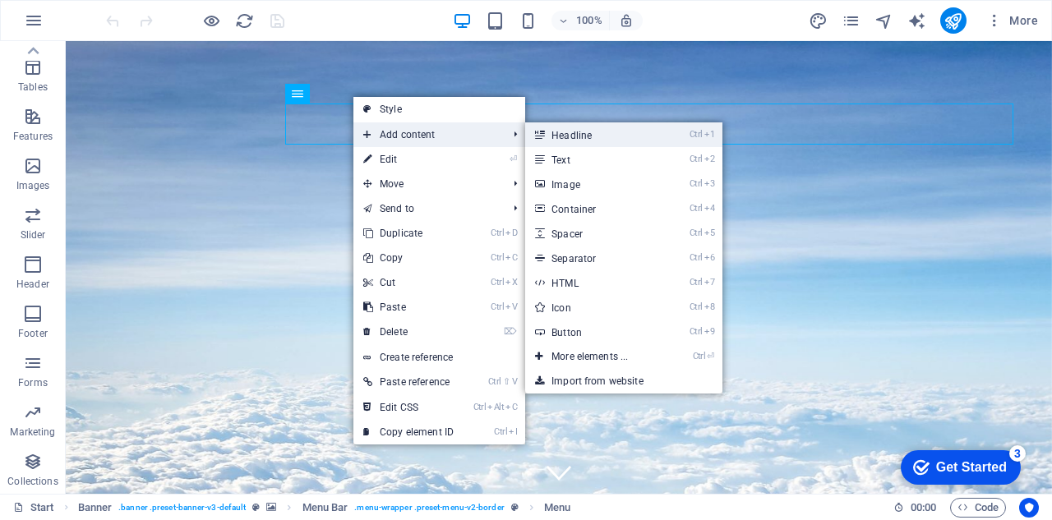
click at [591, 137] on link "Ctrl 1 Headline" at bounding box center [593, 134] width 136 height 25
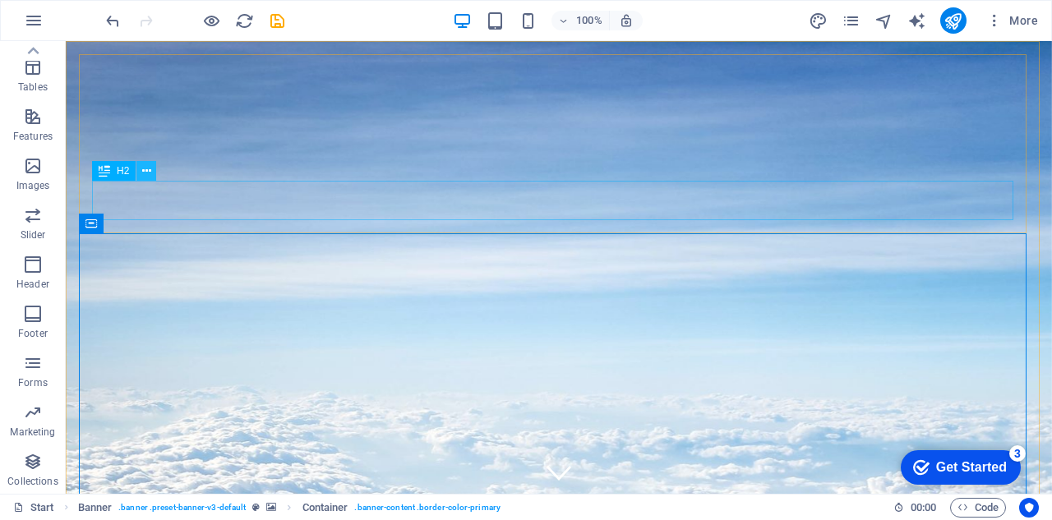
click at [152, 170] on button at bounding box center [146, 171] width 20 height 20
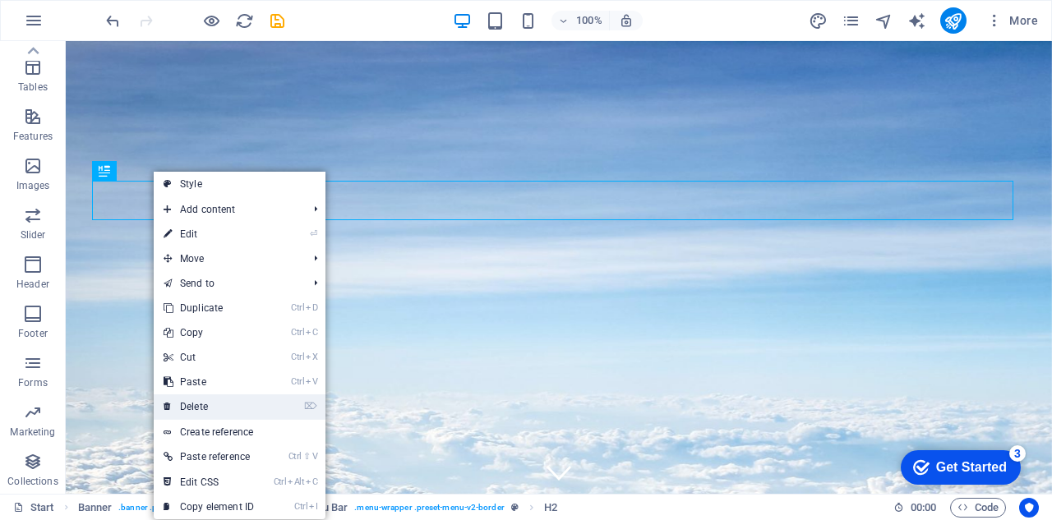
drag, startPoint x: 163, startPoint y: 362, endPoint x: 227, endPoint y: 405, distance: 77.0
click at [227, 405] on link "⌦ Delete" at bounding box center [209, 406] width 110 height 25
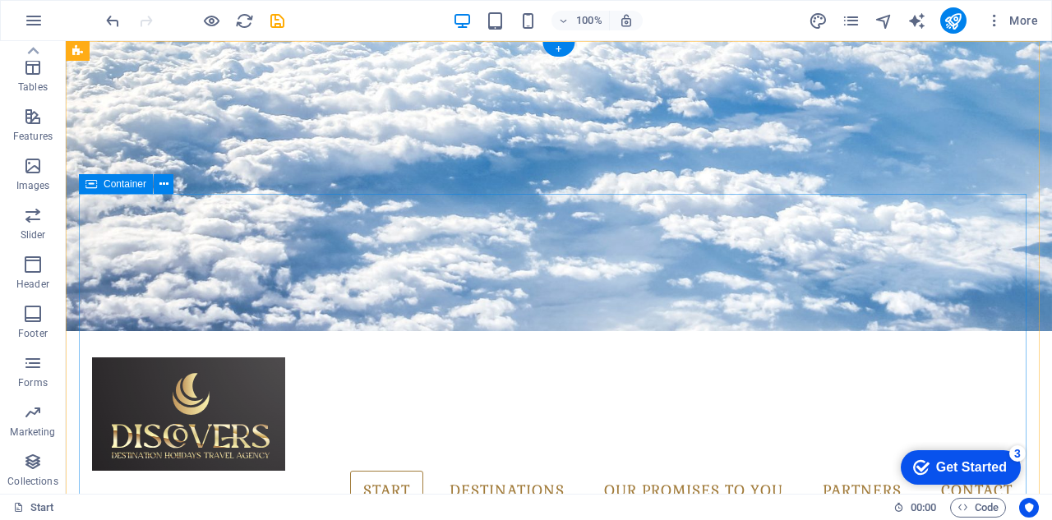
scroll to position [0, 0]
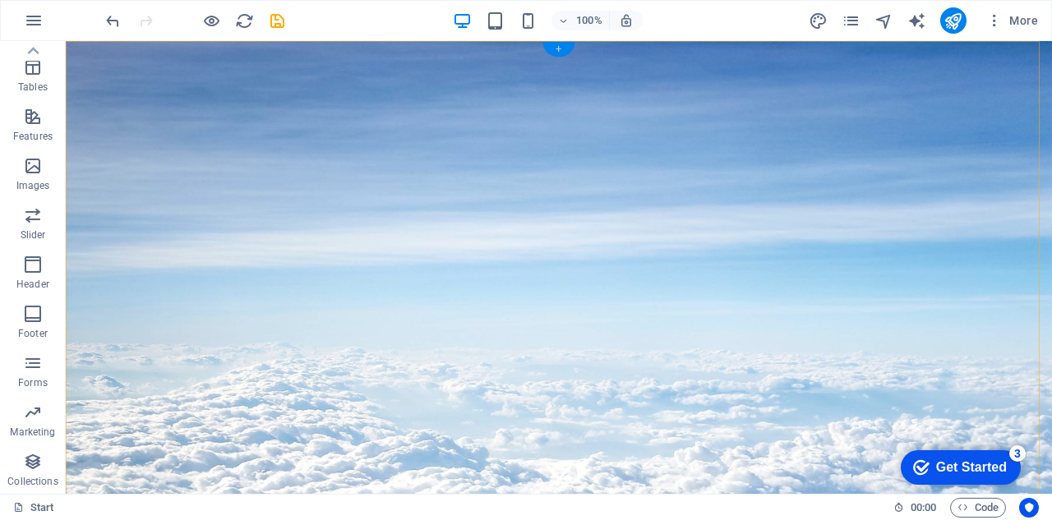
click at [560, 52] on div "+" at bounding box center [558, 49] width 32 height 15
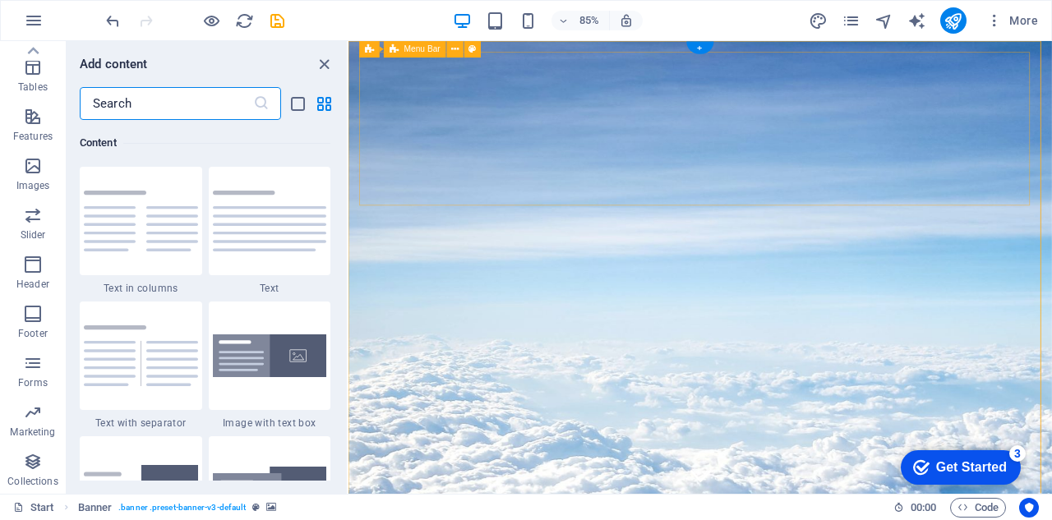
scroll to position [2875, 0]
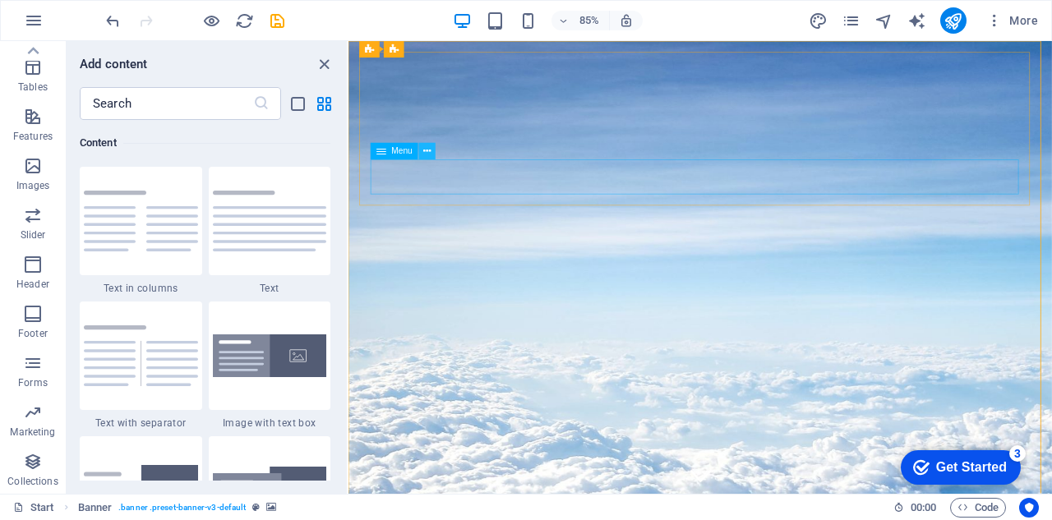
click at [426, 151] on icon at bounding box center [426, 151] width 7 height 15
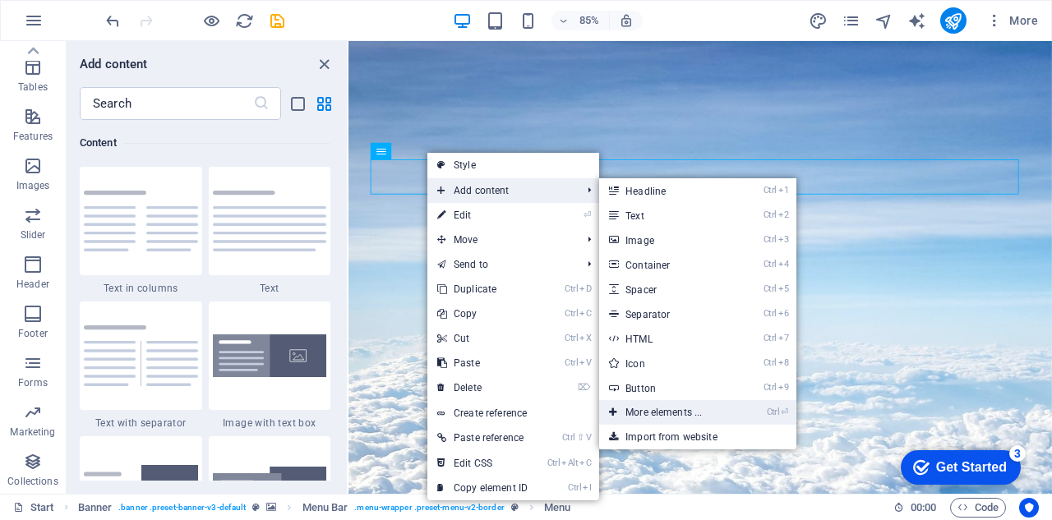
click at [684, 414] on link "Ctrl ⏎ More elements ..." at bounding box center [667, 412] width 136 height 25
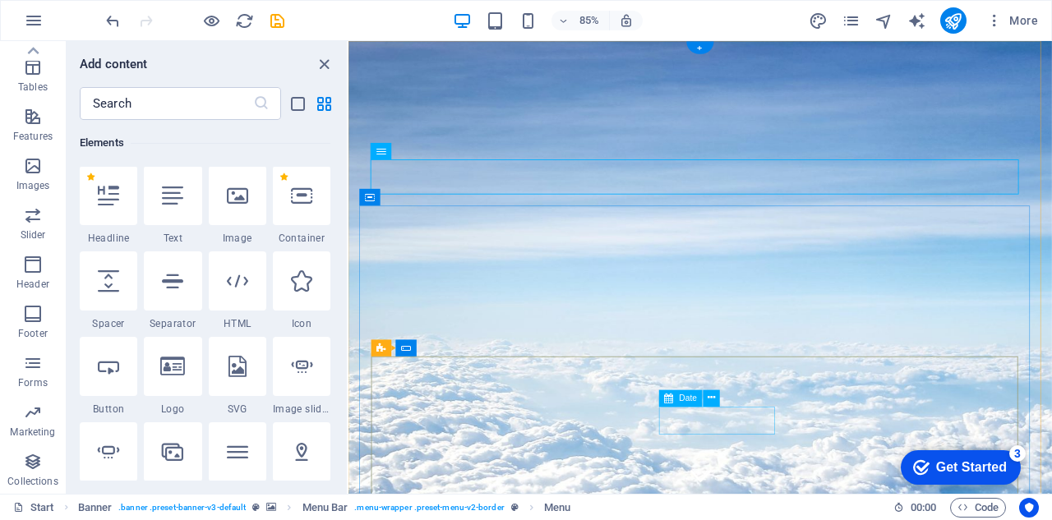
scroll to position [175, 0]
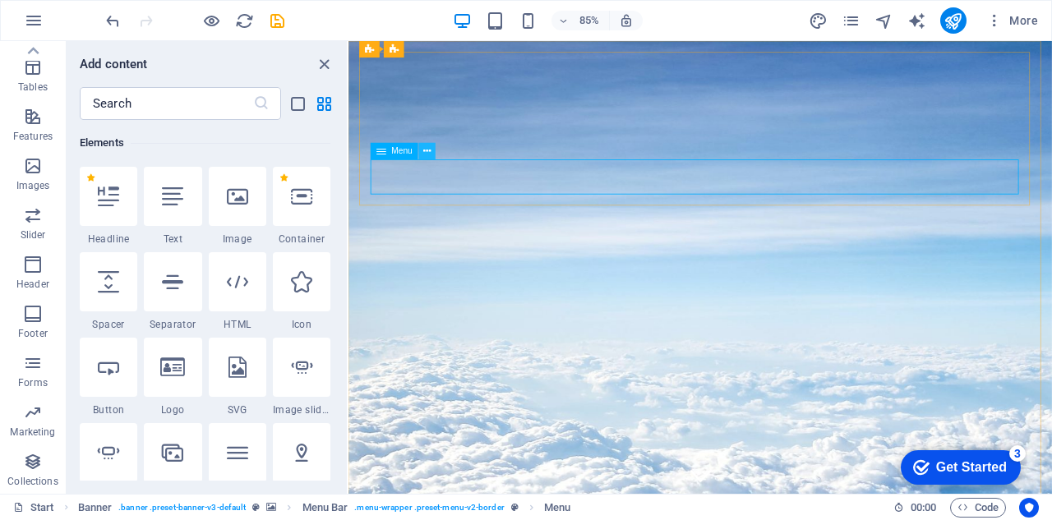
click at [429, 154] on icon at bounding box center [426, 151] width 7 height 15
click at [697, 2] on div "85% More" at bounding box center [526, 20] width 1050 height 39
click at [849, 17] on icon "pages" at bounding box center [850, 21] width 19 height 19
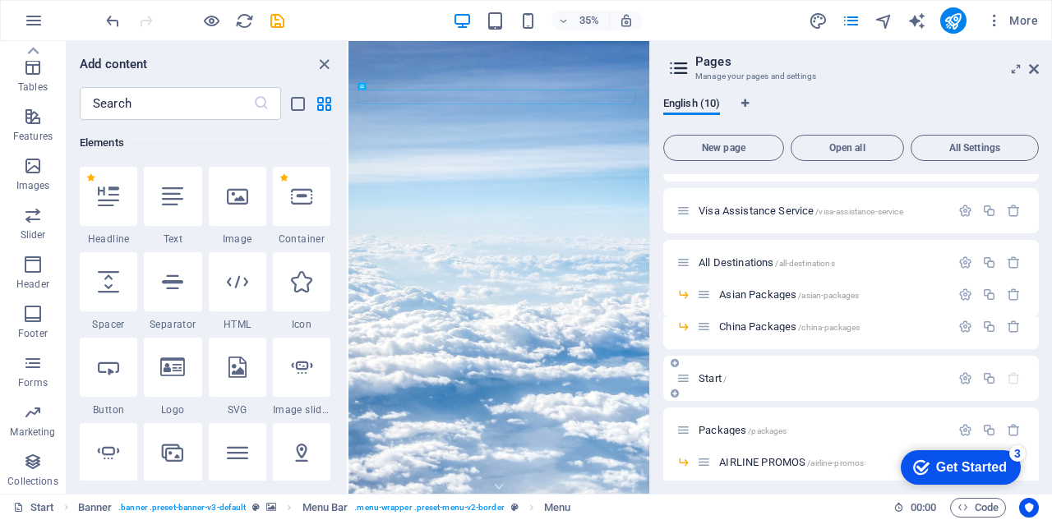
scroll to position [0, 0]
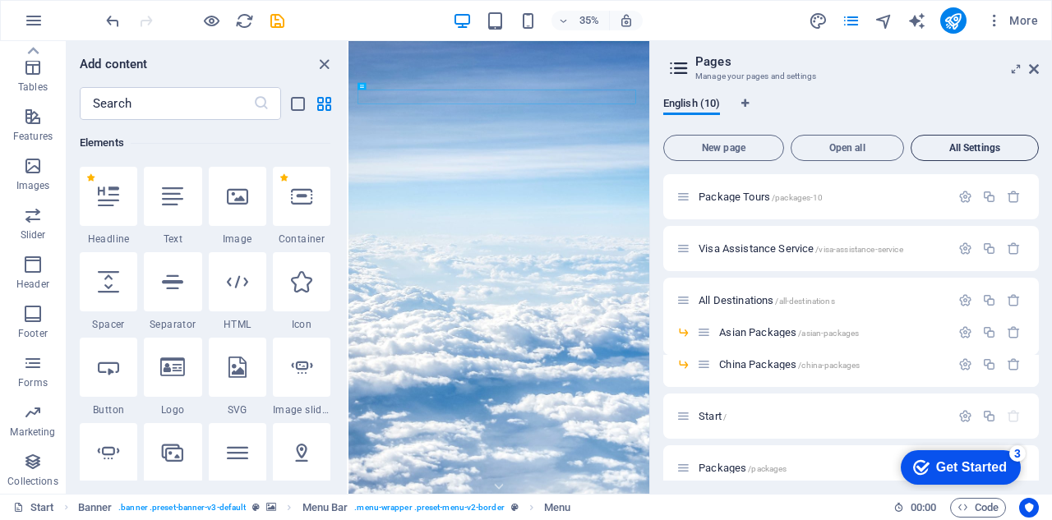
click at [998, 136] on button "All Settings" at bounding box center [974, 148] width 128 height 26
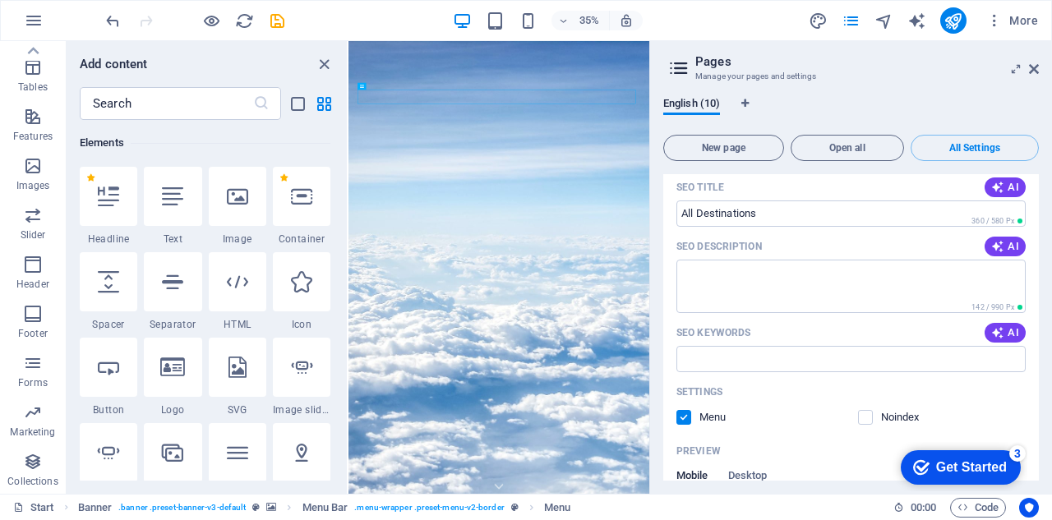
scroll to position [1561, 0]
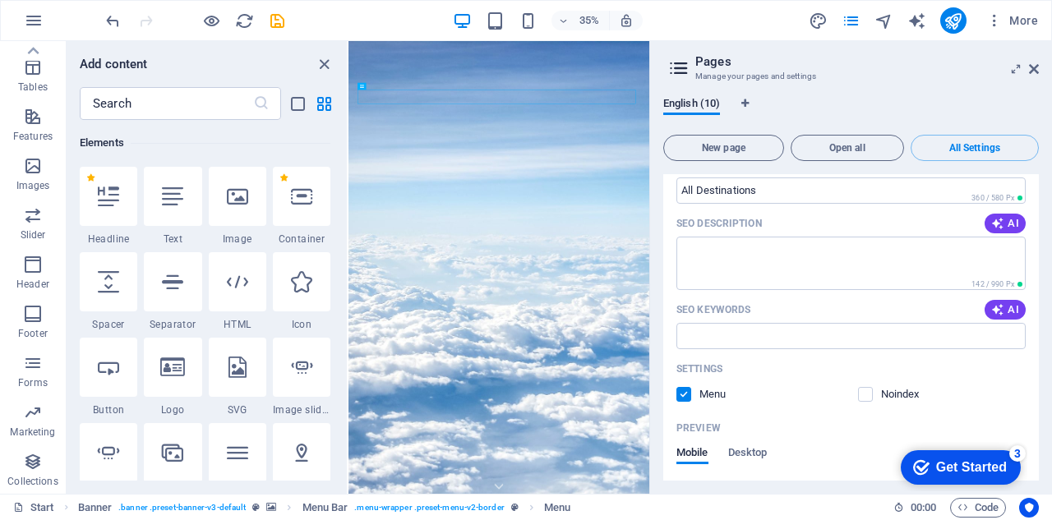
click at [676, 390] on label at bounding box center [683, 394] width 15 height 15
click at [0, 0] on input "checkbox" at bounding box center [0, 0] width 0 height 0
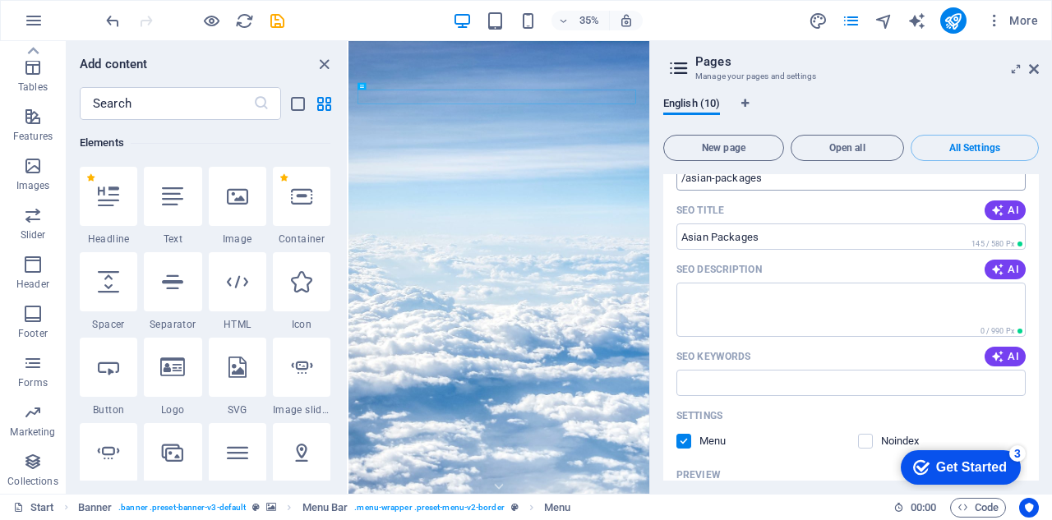
scroll to position [2219, 0]
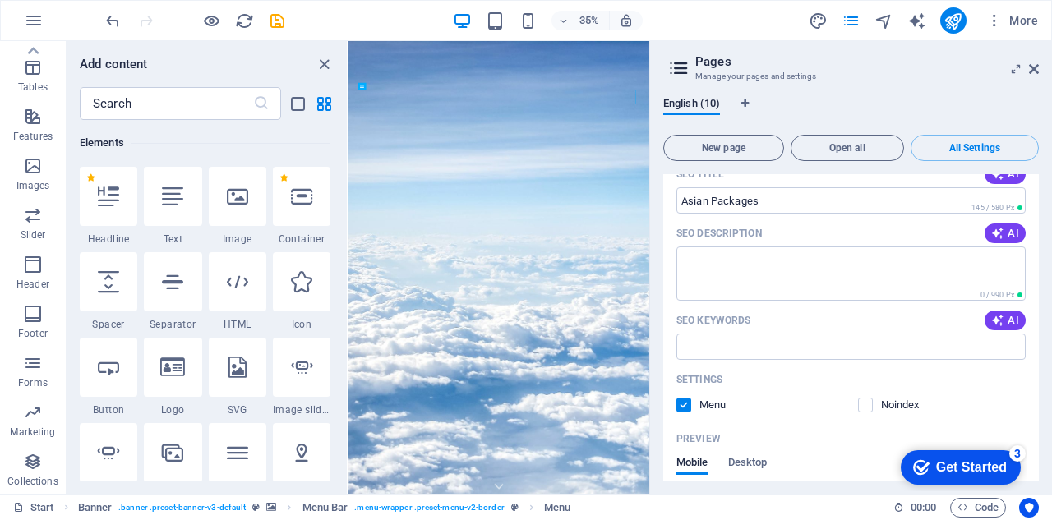
click at [683, 402] on label at bounding box center [683, 405] width 15 height 15
click at [0, 0] on input "checkbox" at bounding box center [0, 0] width 0 height 0
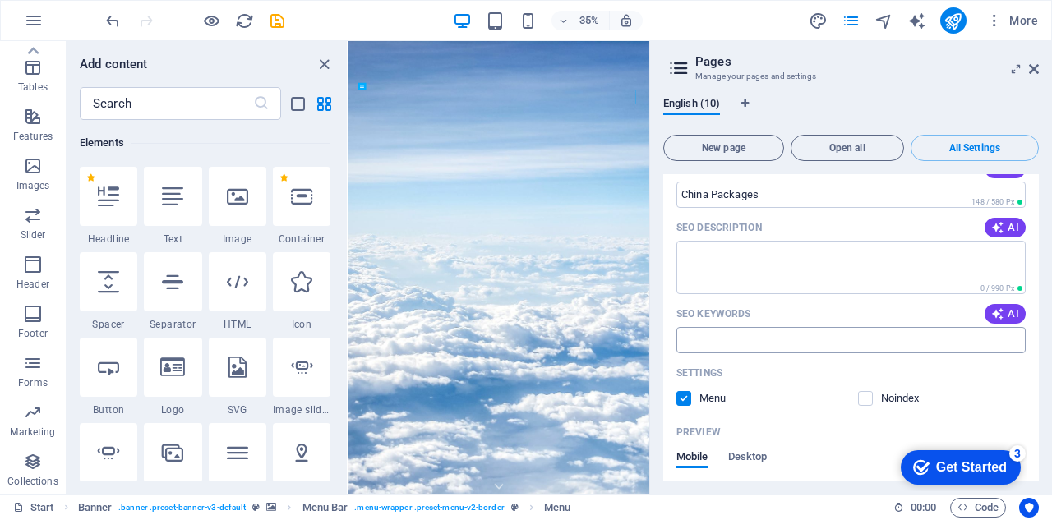
scroll to position [2876, 0]
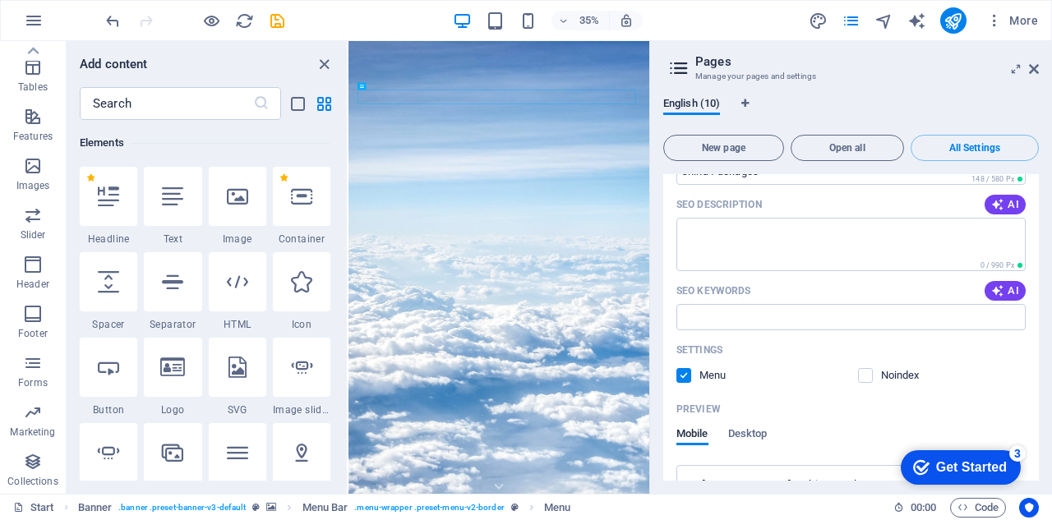
click at [685, 372] on label at bounding box center [683, 375] width 15 height 15
click at [0, 0] on input "checkbox" at bounding box center [0, 0] width 0 height 0
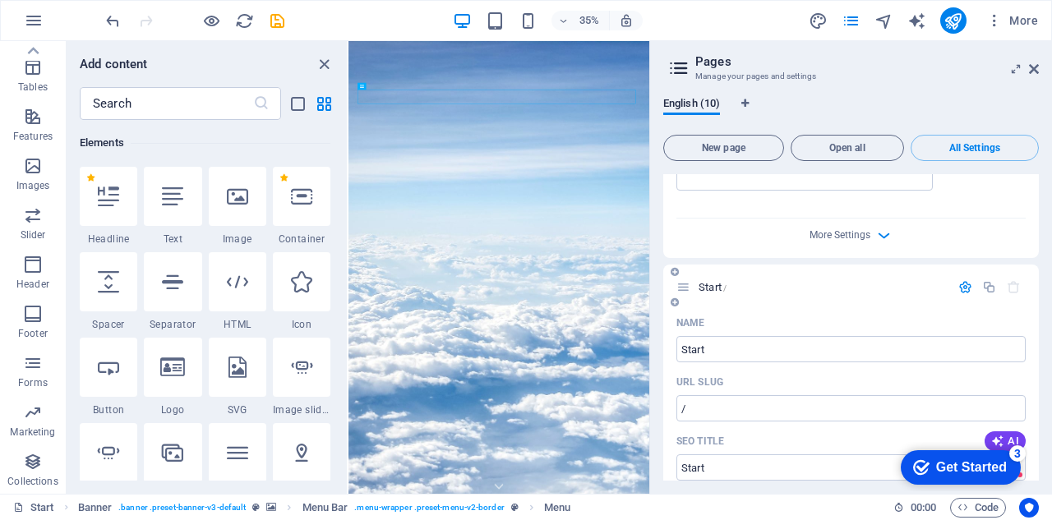
scroll to position [3451, 0]
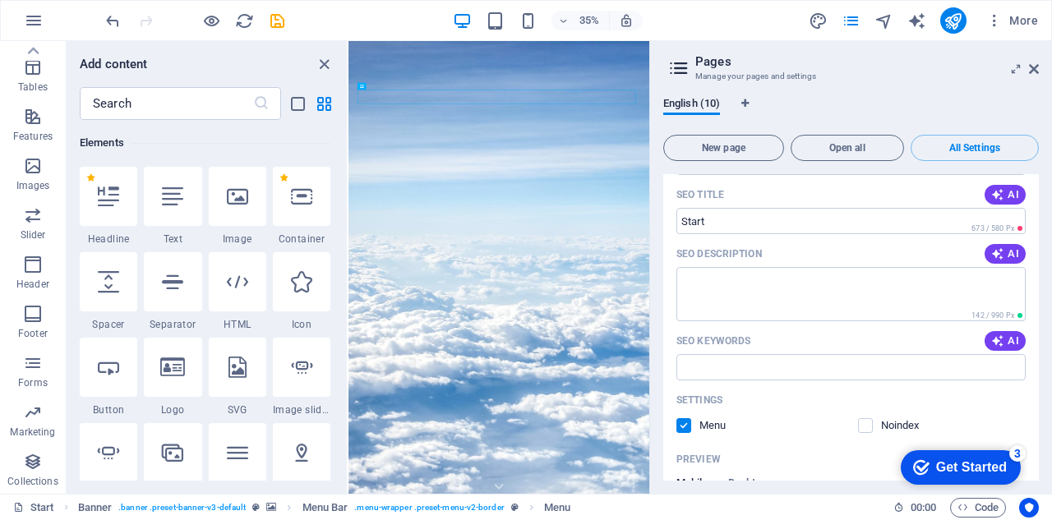
click at [689, 422] on label at bounding box center [683, 425] width 15 height 15
click at [0, 0] on input "checkbox" at bounding box center [0, 0] width 0 height 0
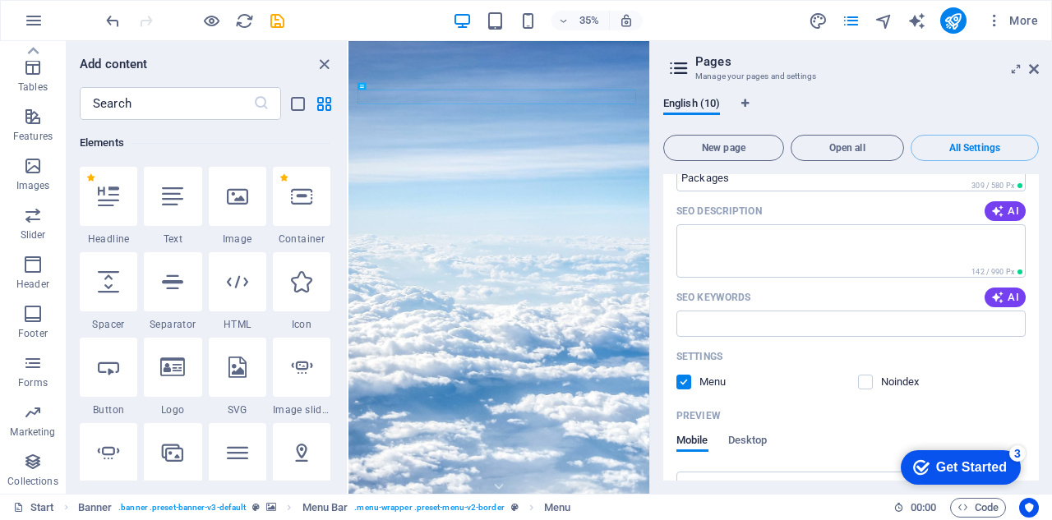
scroll to position [4273, 0]
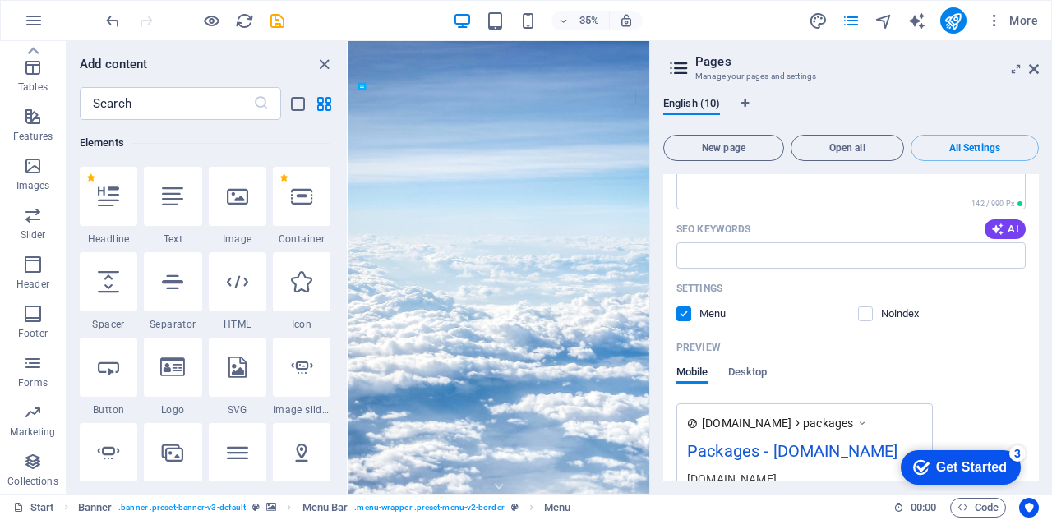
click at [681, 313] on label at bounding box center [683, 313] width 15 height 15
click at [0, 0] on input "checkbox" at bounding box center [0, 0] width 0 height 0
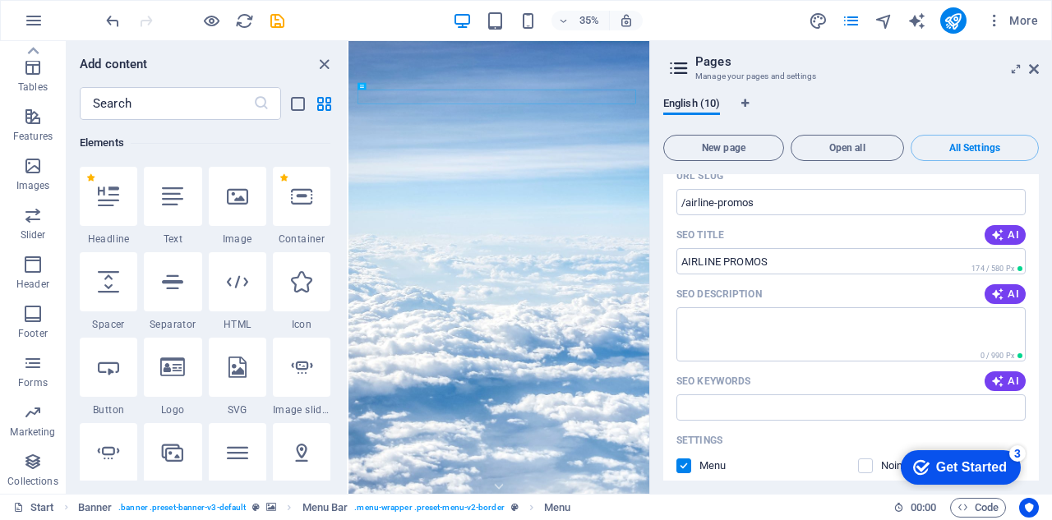
scroll to position [4848, 0]
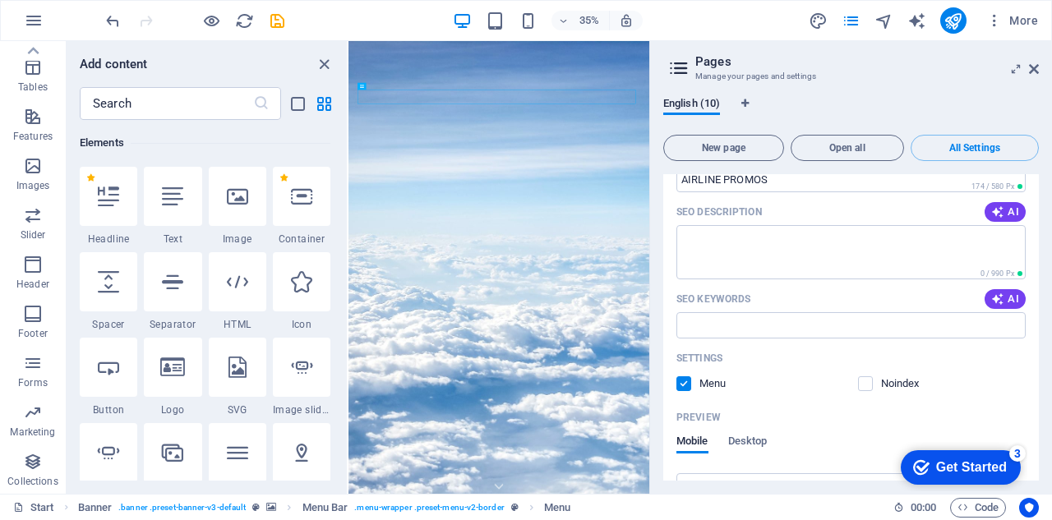
click at [679, 391] on label at bounding box center [683, 383] width 15 height 15
click at [0, 0] on input "checkbox" at bounding box center [0, 0] width 0 height 0
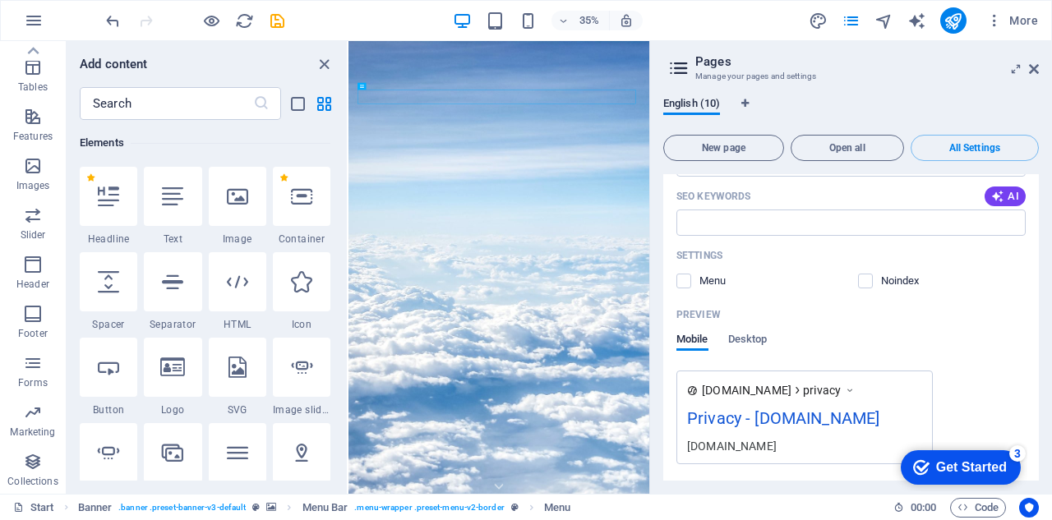
scroll to position [6360, 0]
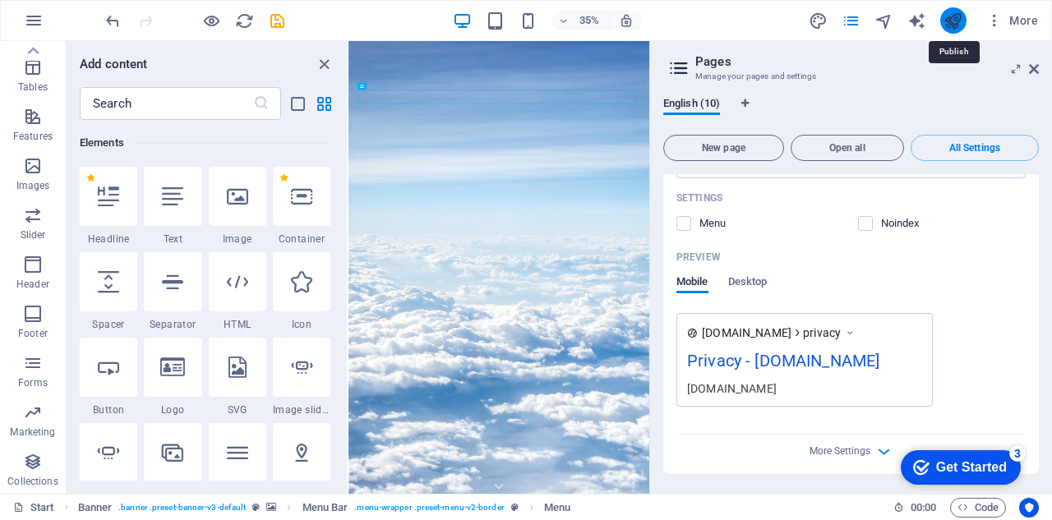
drag, startPoint x: 985, startPoint y: 81, endPoint x: 955, endPoint y: 24, distance: 65.1
click at [955, 24] on icon "publish" at bounding box center [952, 21] width 19 height 19
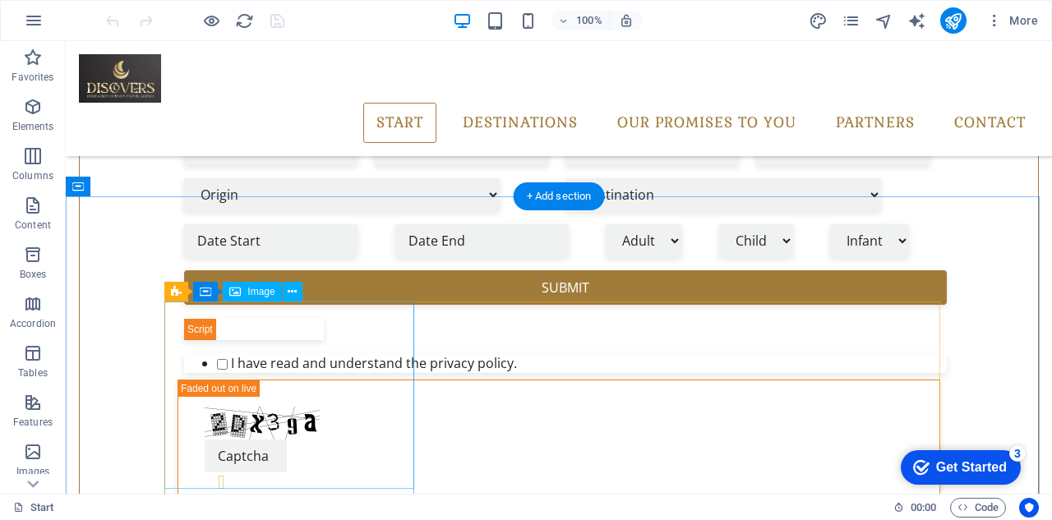
scroll to position [1021, 0]
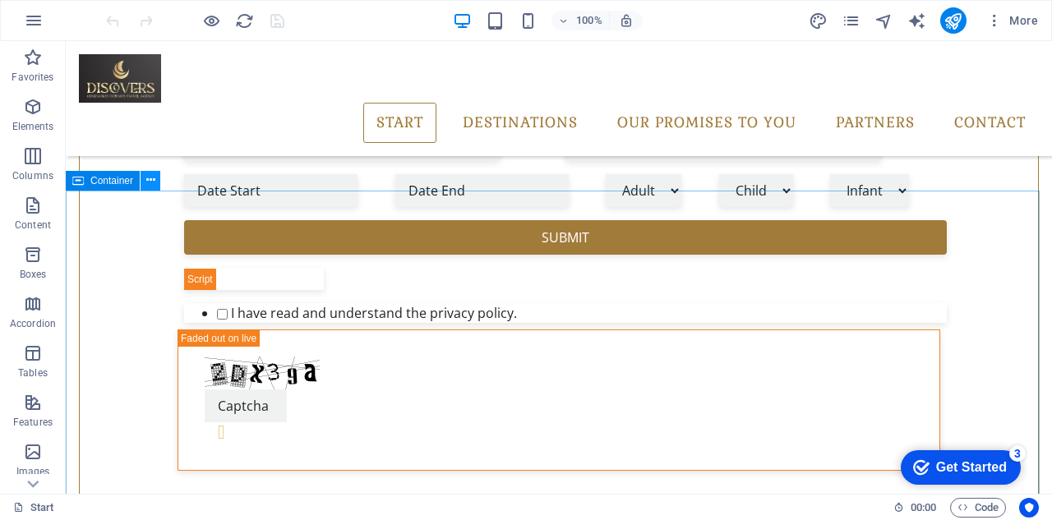
click at [147, 178] on icon at bounding box center [150, 180] width 9 height 17
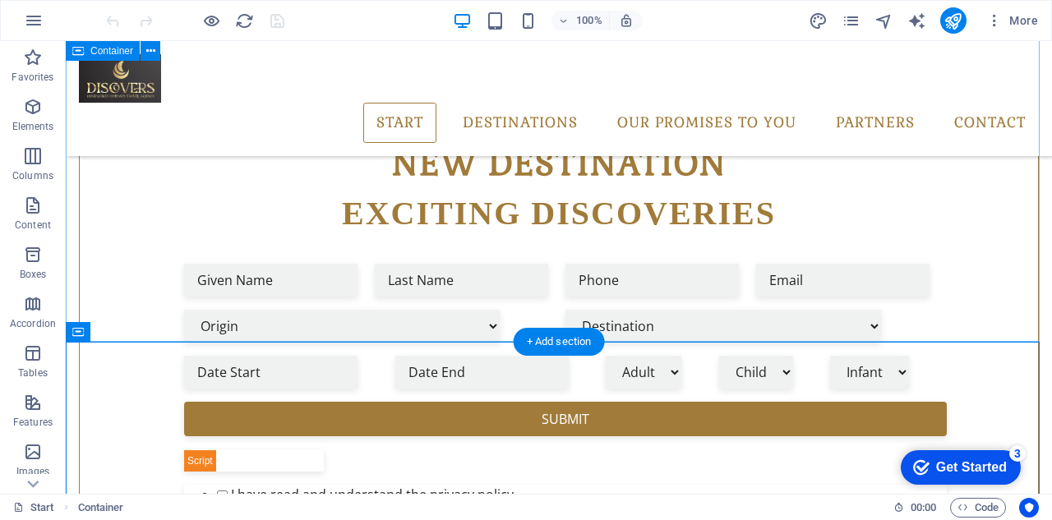
scroll to position [938, 0]
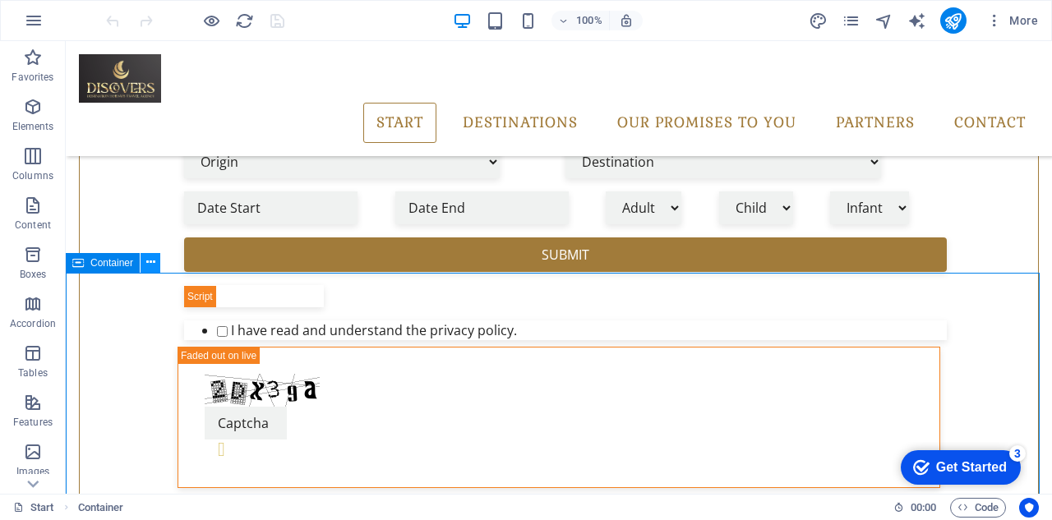
click at [151, 260] on icon at bounding box center [150, 262] width 9 height 17
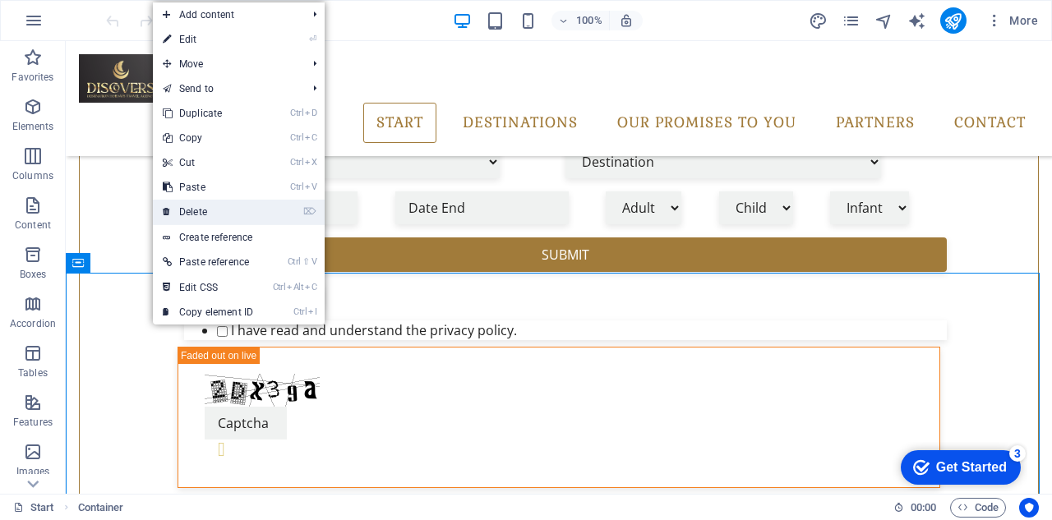
click at [237, 210] on link "⌦ Delete" at bounding box center [208, 212] width 110 height 25
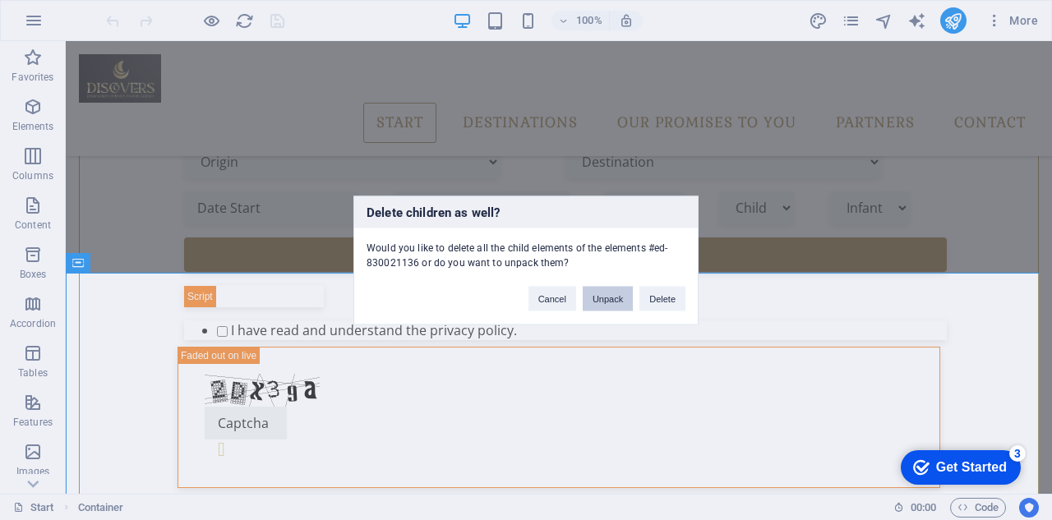
click at [615, 303] on button "Unpack" at bounding box center [608, 298] width 50 height 25
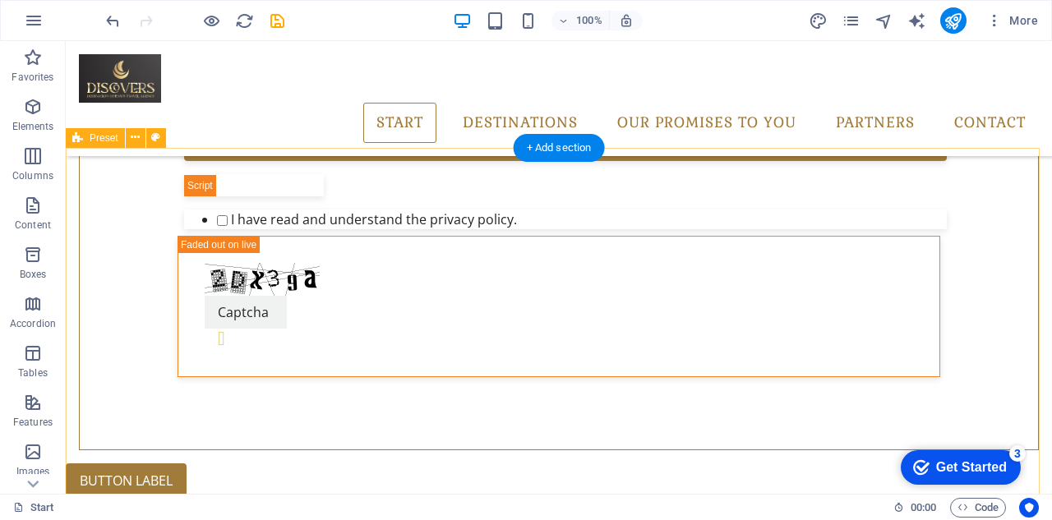
scroll to position [1103, 0]
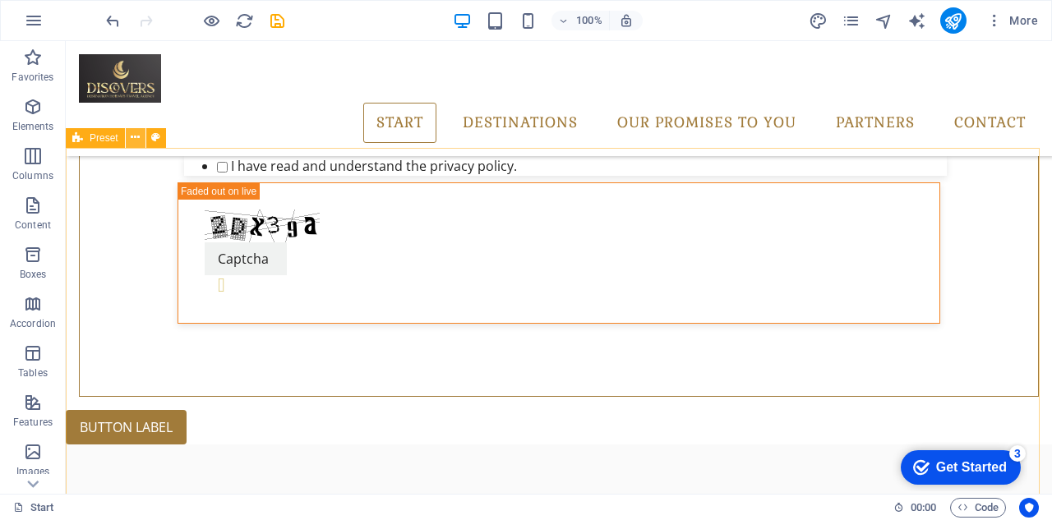
click at [137, 141] on icon at bounding box center [135, 137] width 9 height 17
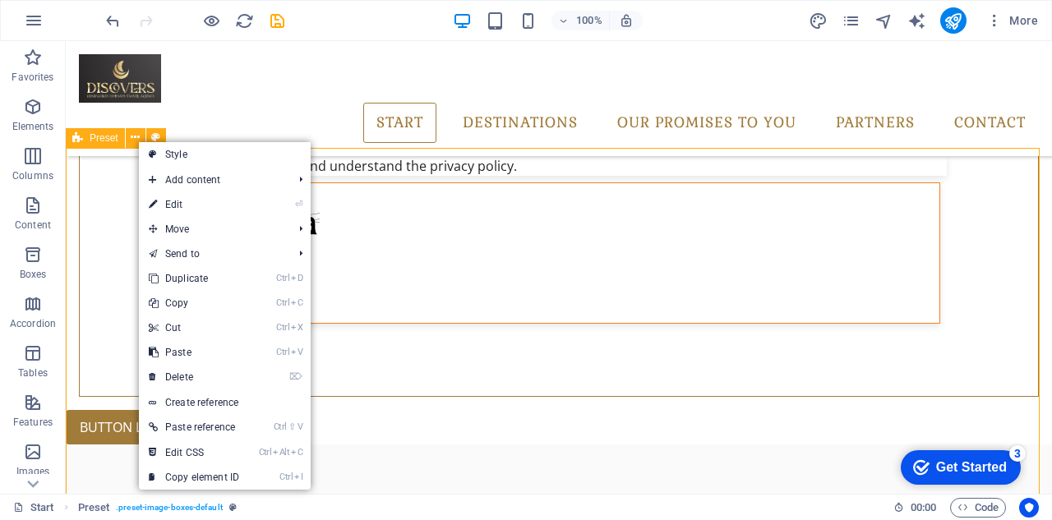
click at [104, 138] on span "Preset" at bounding box center [104, 138] width 29 height 10
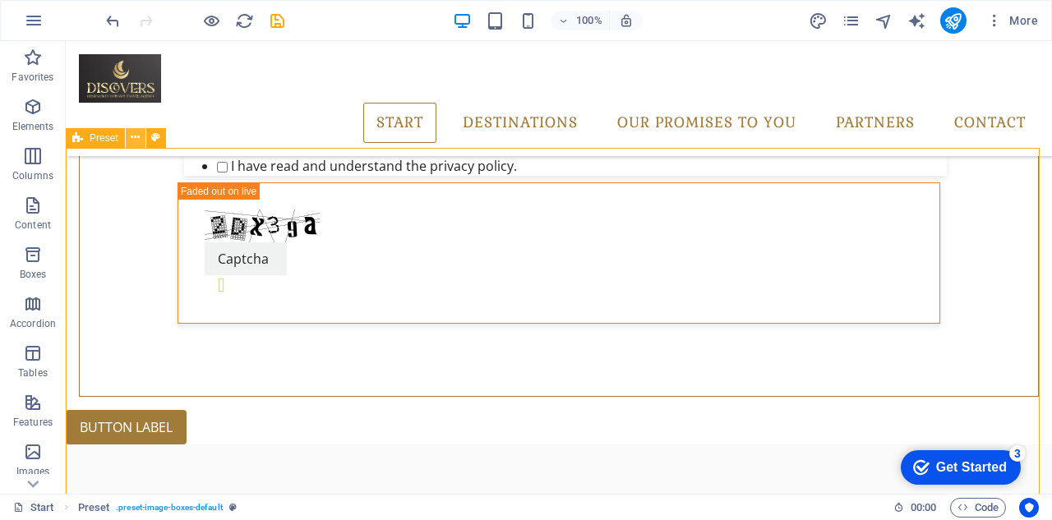
click at [133, 140] on icon at bounding box center [135, 137] width 9 height 17
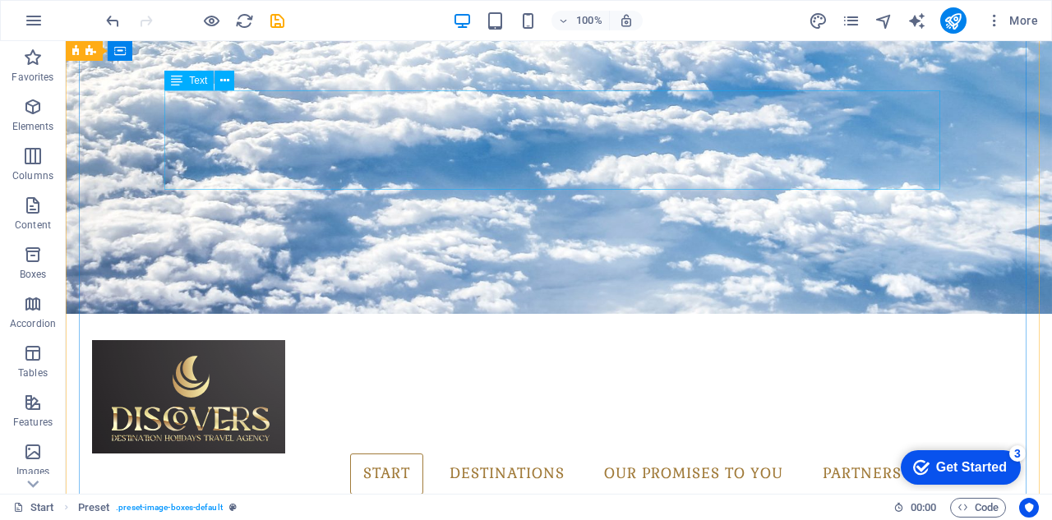
scroll to position [0, 0]
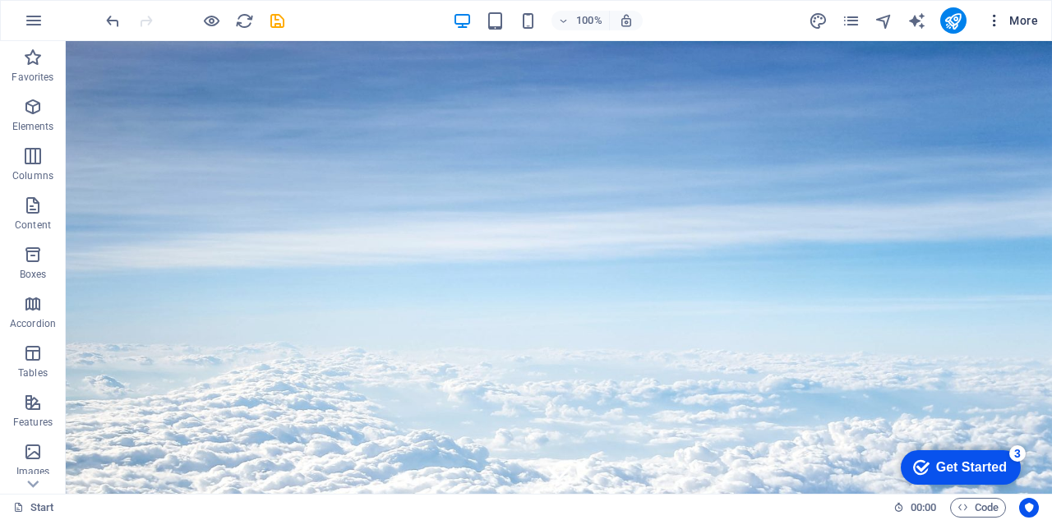
click at [993, 21] on icon "button" at bounding box center [994, 20] width 16 height 16
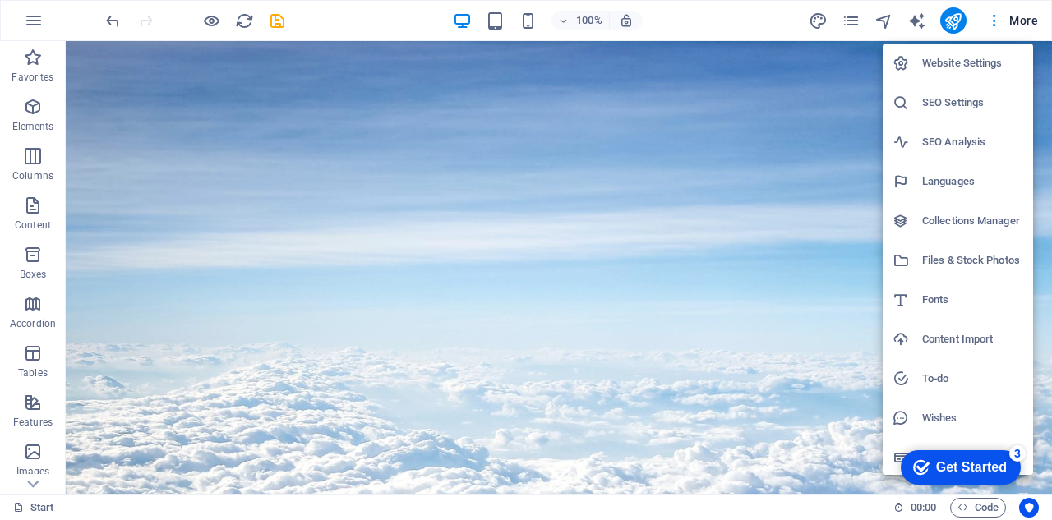
scroll to position [2, 0]
click at [961, 63] on h6 "Website Settings" at bounding box center [972, 62] width 101 height 20
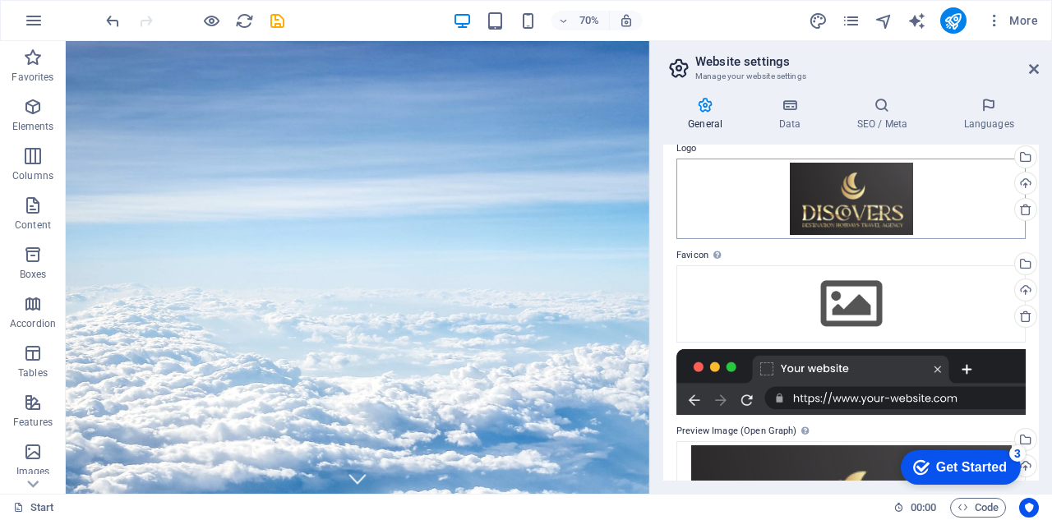
scroll to position [0, 0]
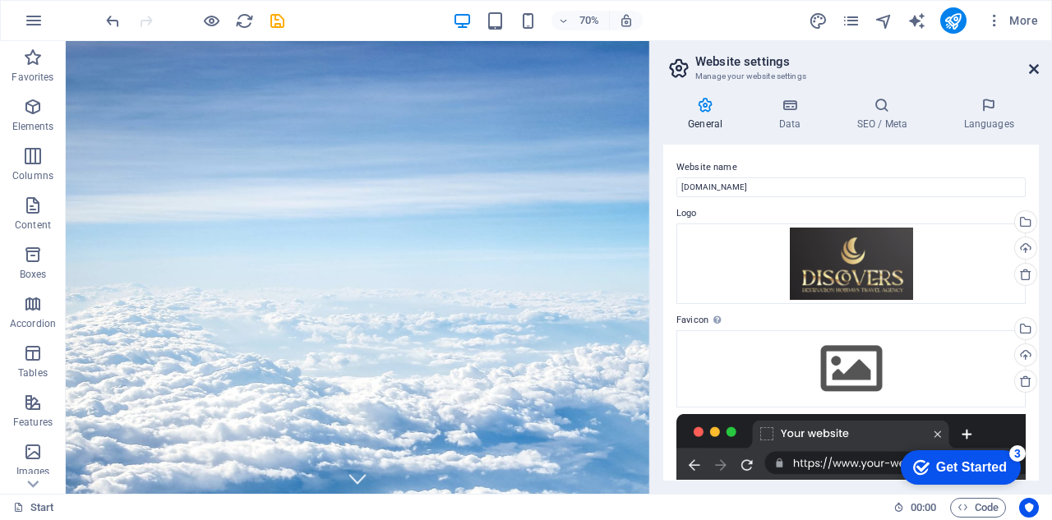
click at [1030, 65] on icon at bounding box center [1034, 68] width 10 height 13
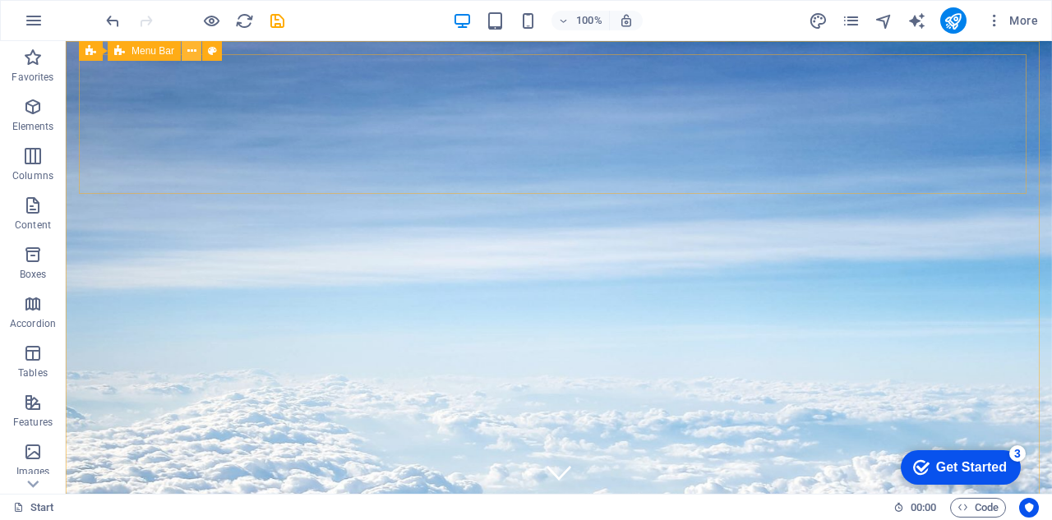
click at [192, 50] on icon at bounding box center [191, 51] width 9 height 17
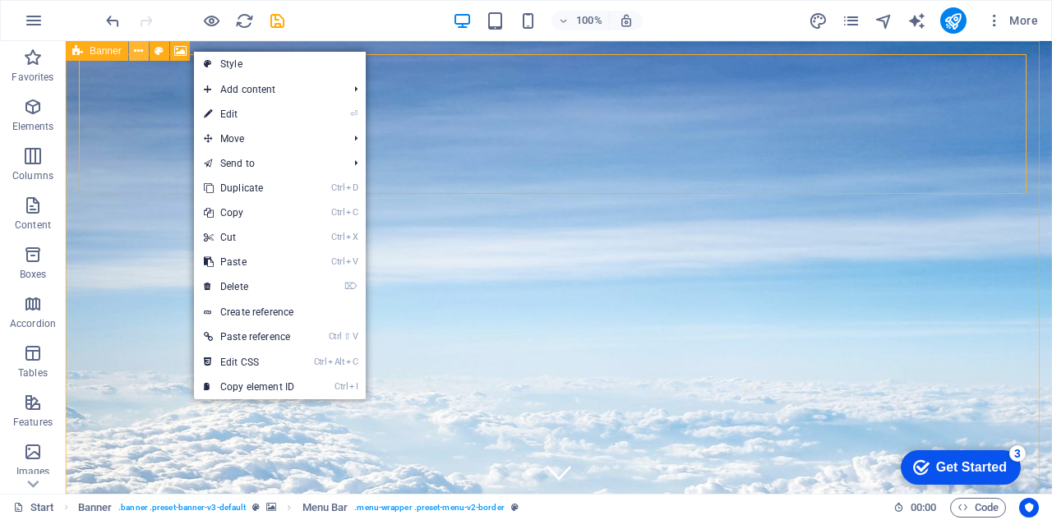
click at [143, 48] on icon at bounding box center [138, 51] width 9 height 17
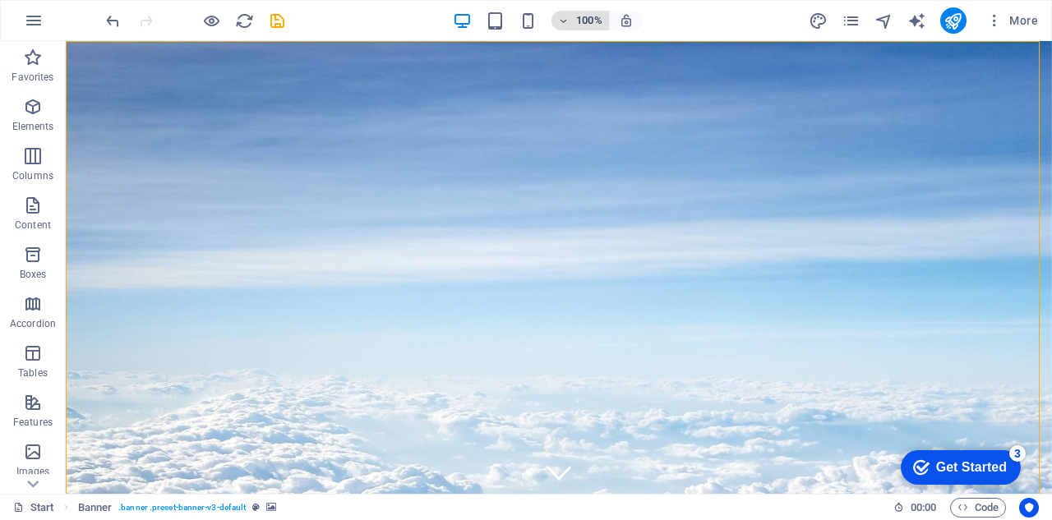
click at [559, 25] on icon "button" at bounding box center [564, 21] width 12 height 11
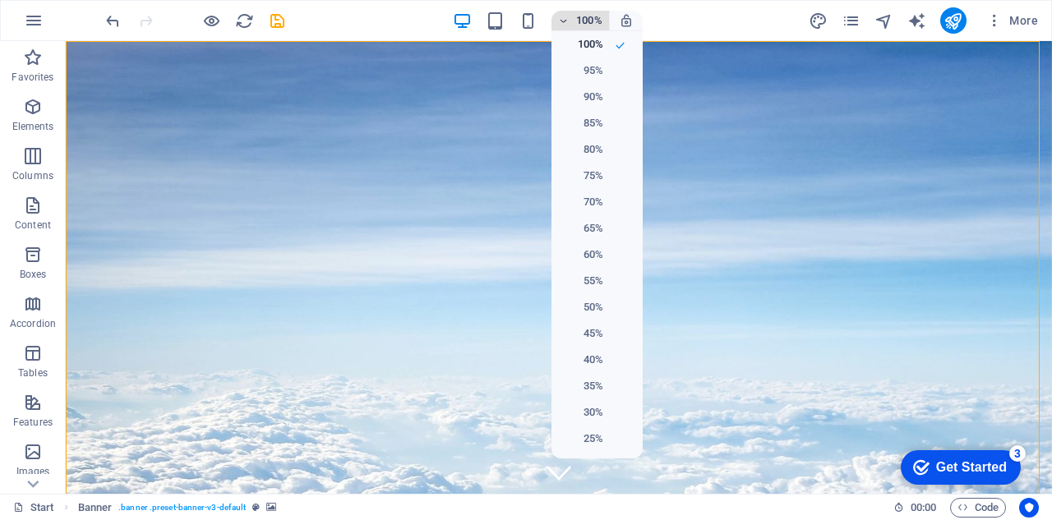
click at [559, 25] on div at bounding box center [526, 260] width 1052 height 520
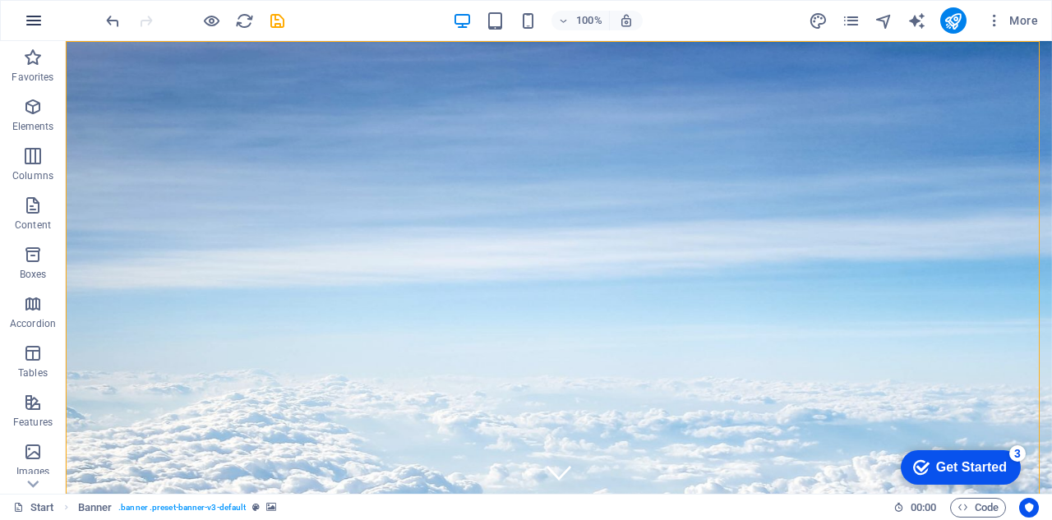
click at [31, 17] on icon "button" at bounding box center [34, 21] width 20 height 20
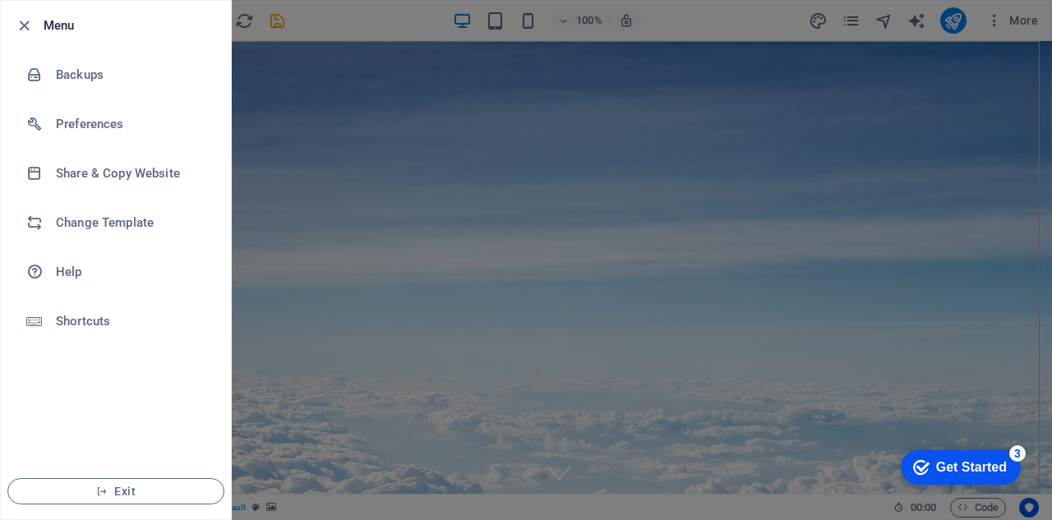
click at [417, 19] on div at bounding box center [526, 260] width 1052 height 520
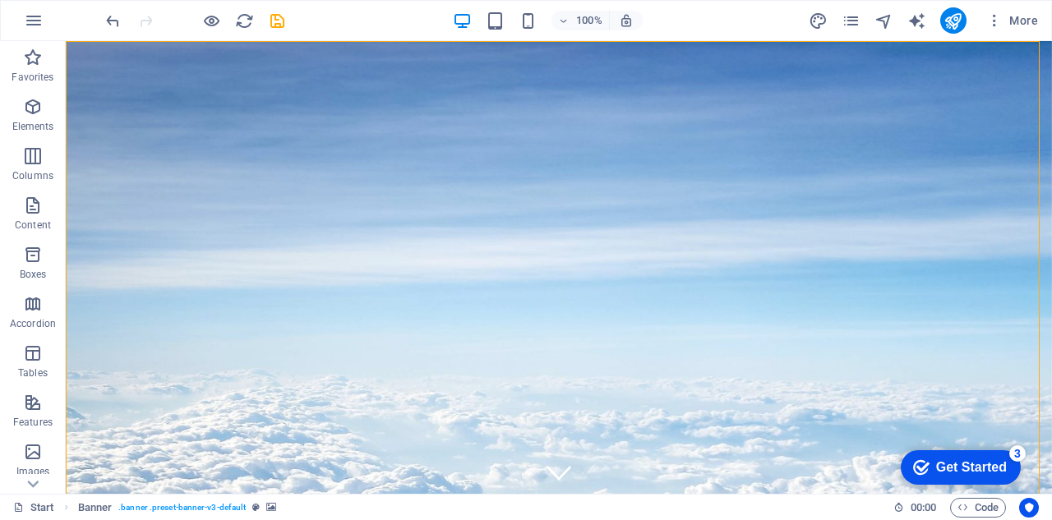
drag, startPoint x: 958, startPoint y: 464, endPoint x: 1118, endPoint y: 809, distance: 379.7
click at [958, 463] on div "Get Started" at bounding box center [971, 467] width 71 height 15
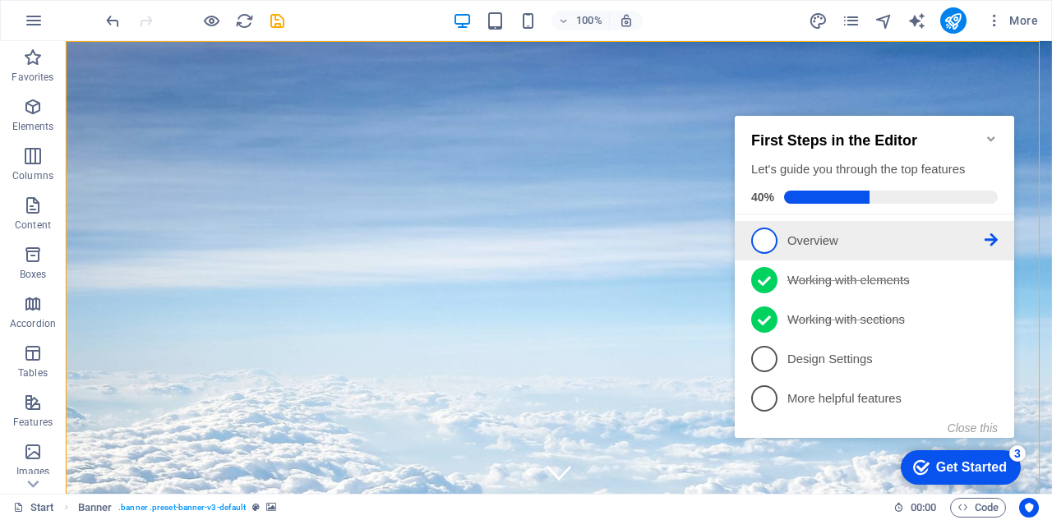
click at [768, 237] on span "1" at bounding box center [764, 241] width 26 height 26
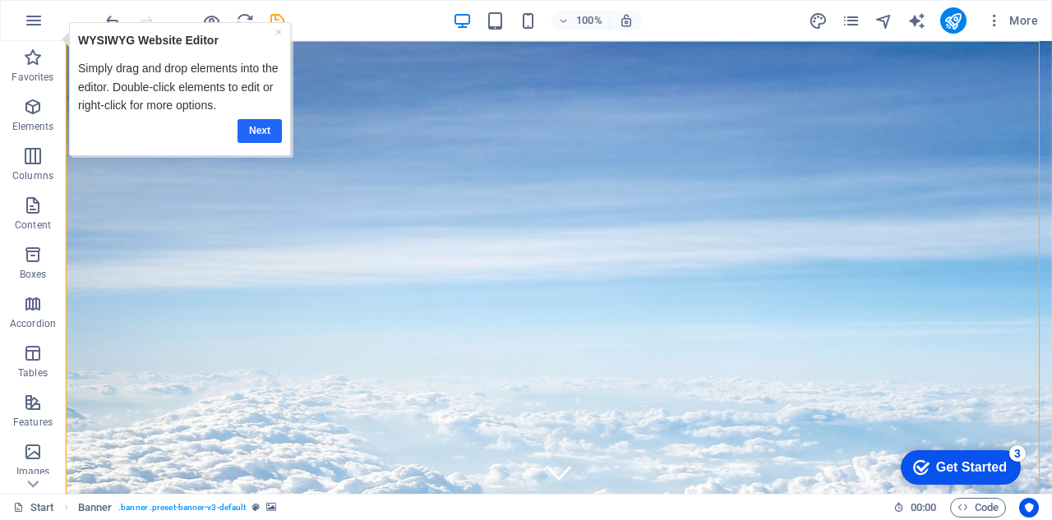
click at [264, 125] on link "Next" at bounding box center [259, 130] width 44 height 24
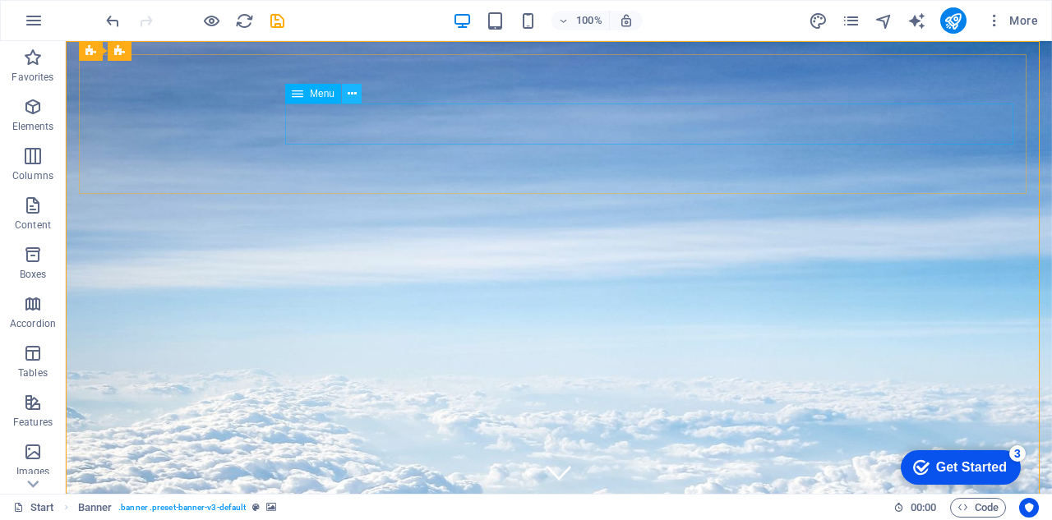
click at [348, 91] on icon at bounding box center [352, 93] width 9 height 17
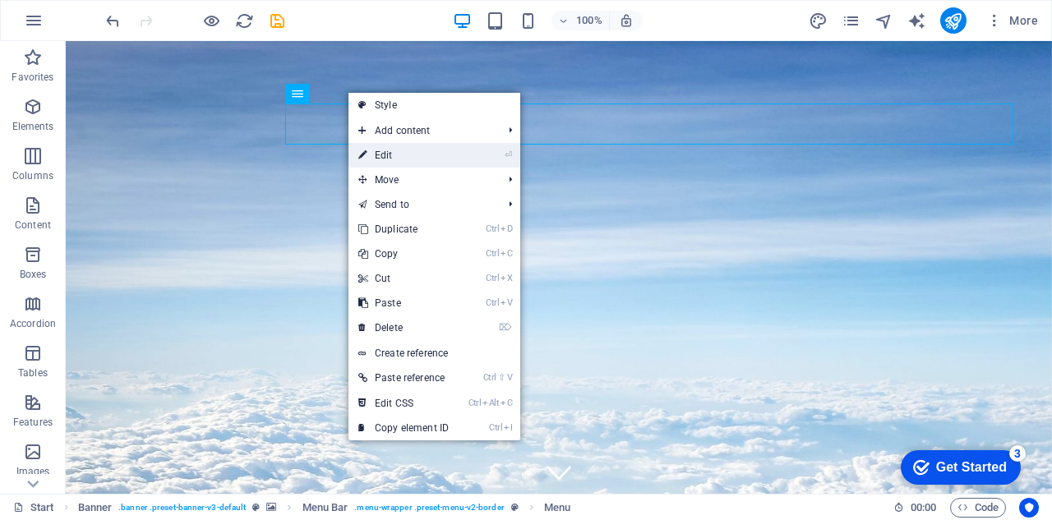
click at [422, 157] on link "⏎ Edit" at bounding box center [403, 155] width 110 height 25
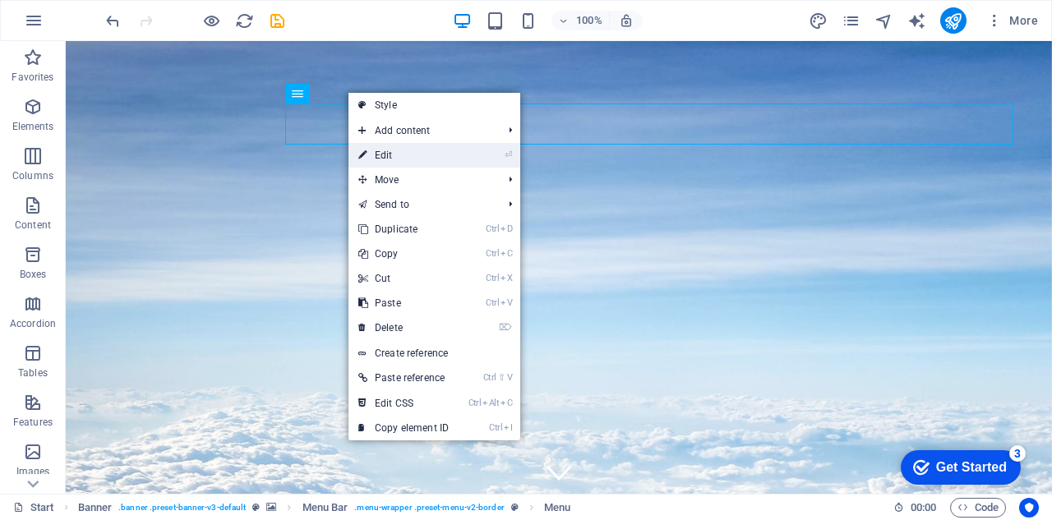
select select "2"
select select
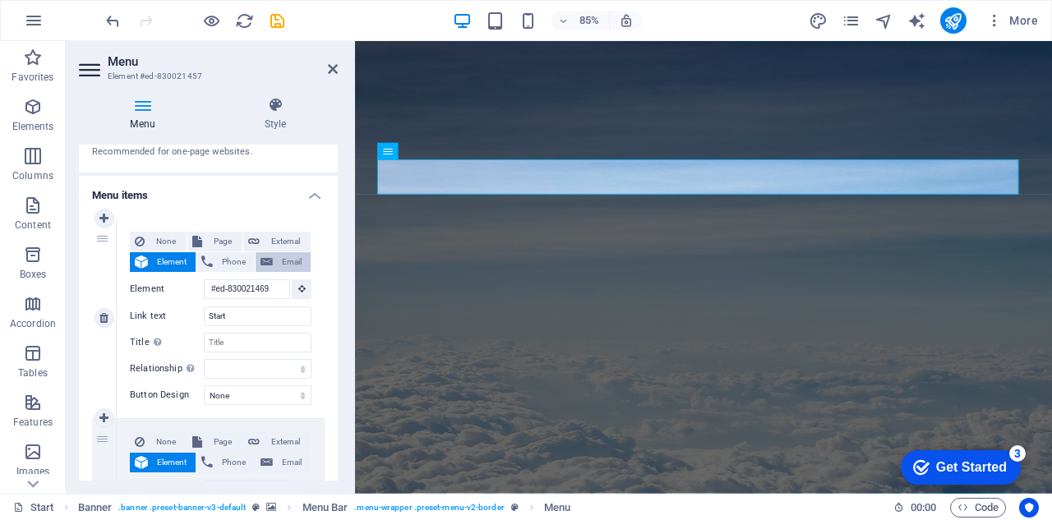
click at [285, 258] on span "Email" at bounding box center [292, 262] width 28 height 20
select select
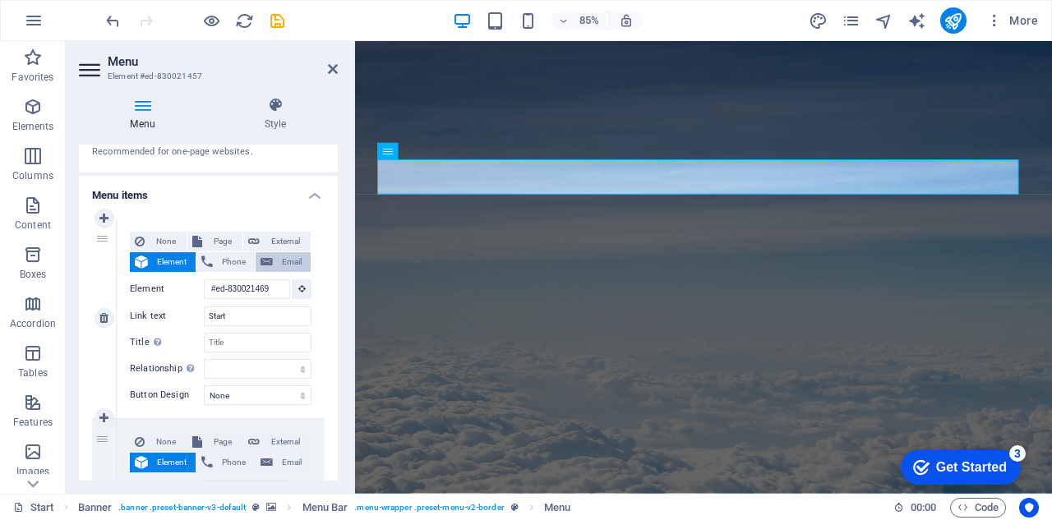
select select
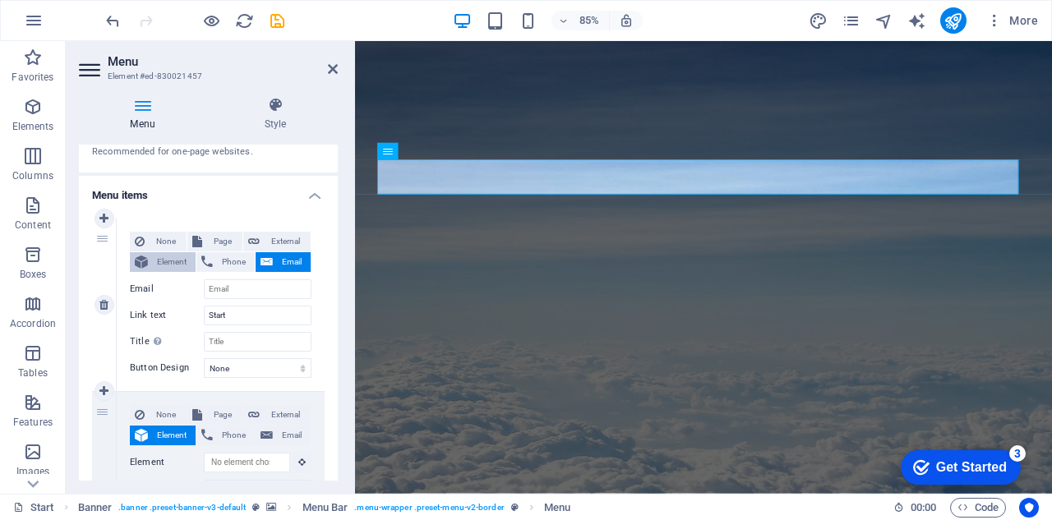
click at [163, 258] on span "Element" at bounding box center [172, 262] width 38 height 20
select select
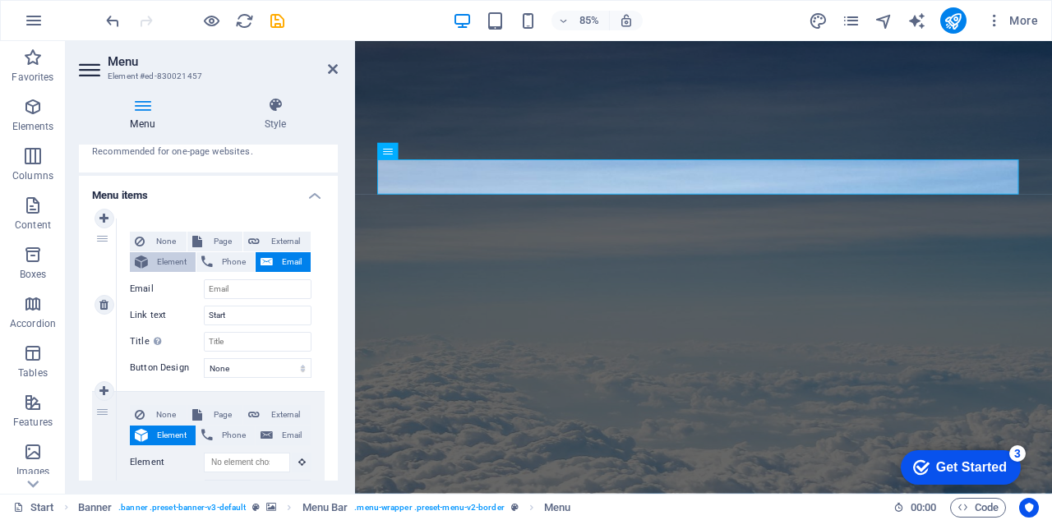
select select
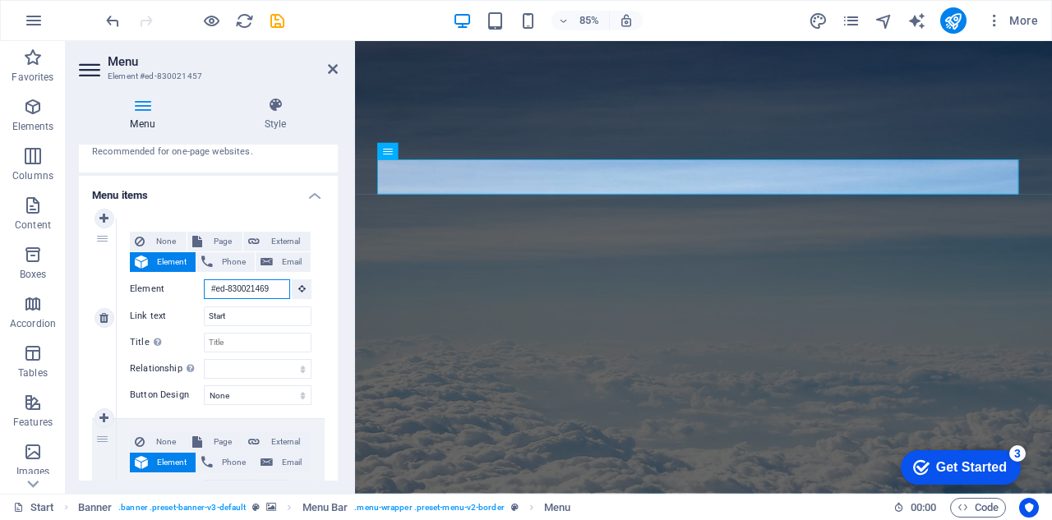
scroll to position [0, 2]
click at [102, 220] on icon at bounding box center [103, 219] width 9 height 12
select select
type input "#ed-830021469"
type input "Start"
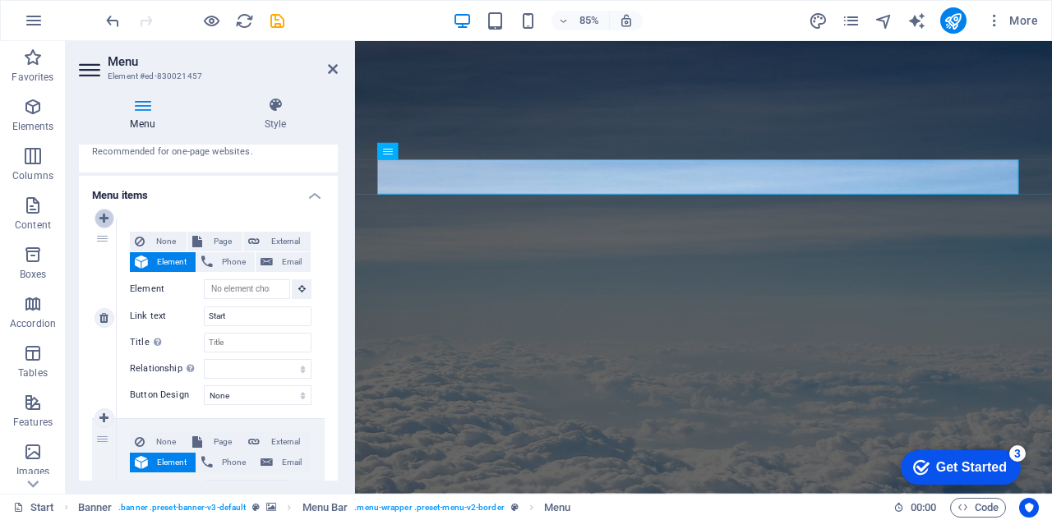
select select
type input "Destinations"
select select
type input "#ed-830021253"
type input "Our promises to you"
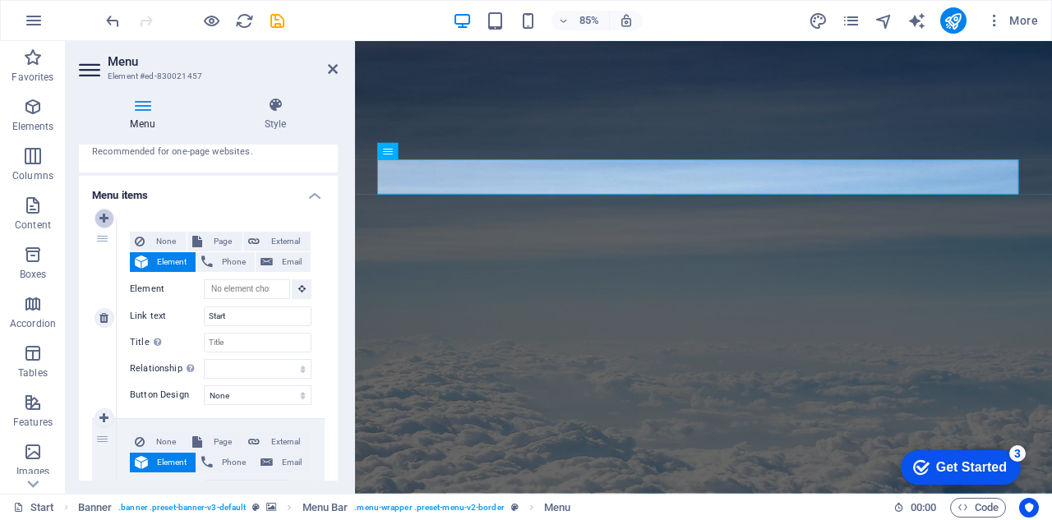
select select
type input "#ed-830021370"
type input "Partners"
select select
select select "2"
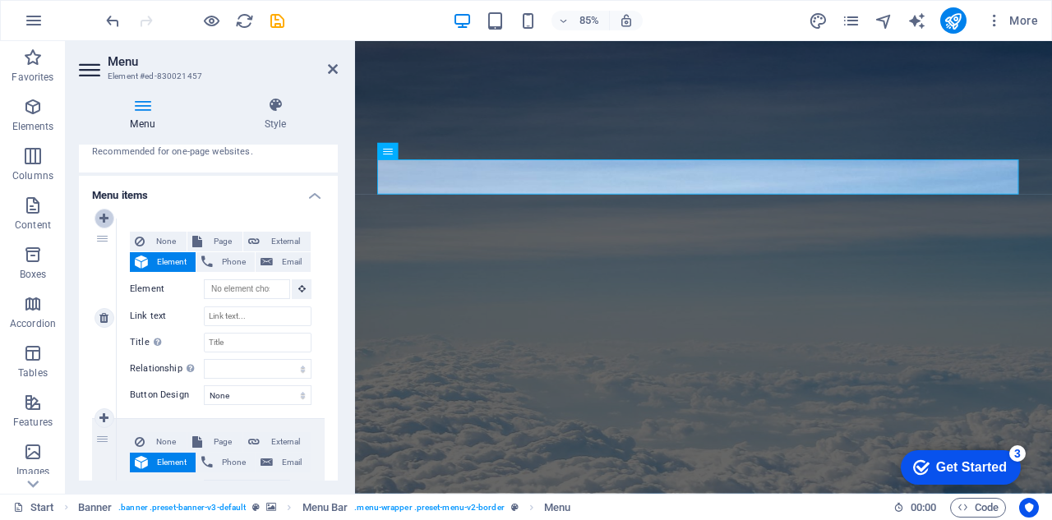
select select
click at [107, 219] on icon at bounding box center [103, 219] width 9 height 12
select select
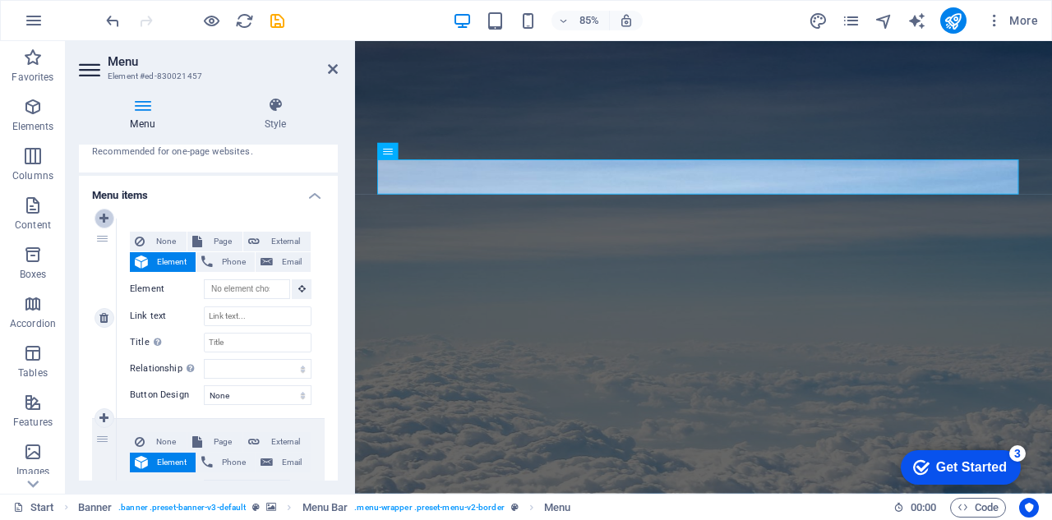
type input "#ed-830021469"
type input "Start"
select select
type input "Destinations"
select select
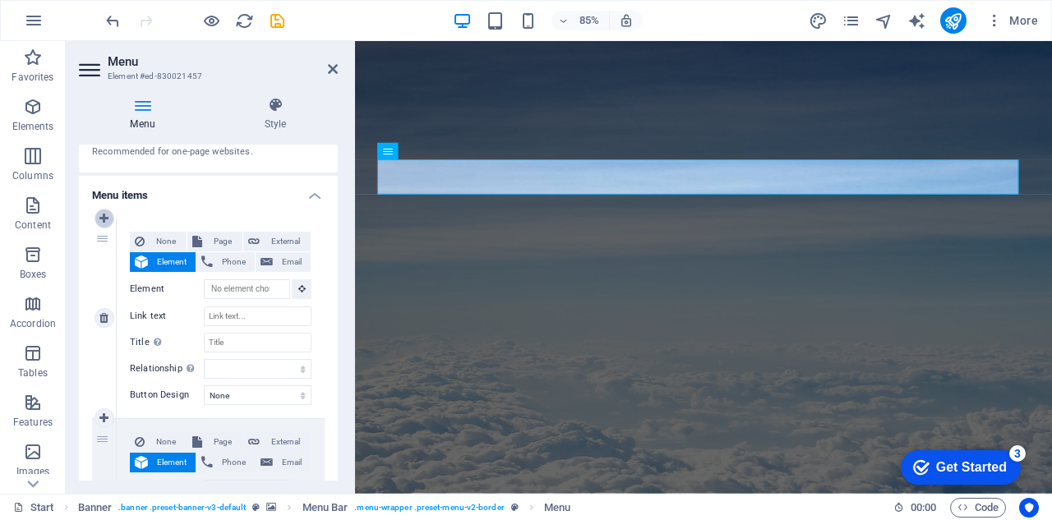
type input "#ed-830021253"
type input "Our promises to you"
select select
type input "#ed-830021370"
type input "Partners"
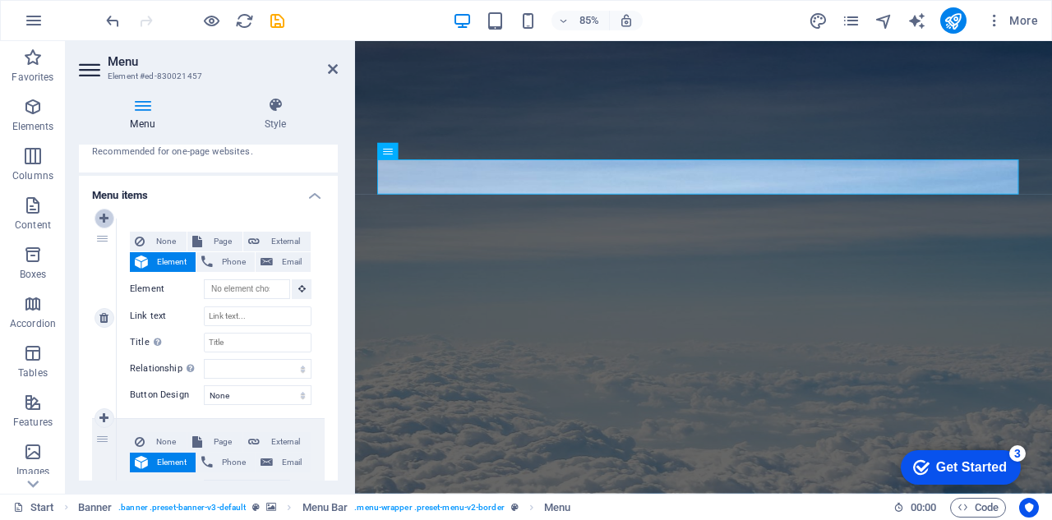
select select
select select "2"
select select
click at [107, 219] on icon at bounding box center [103, 219] width 9 height 12
select select
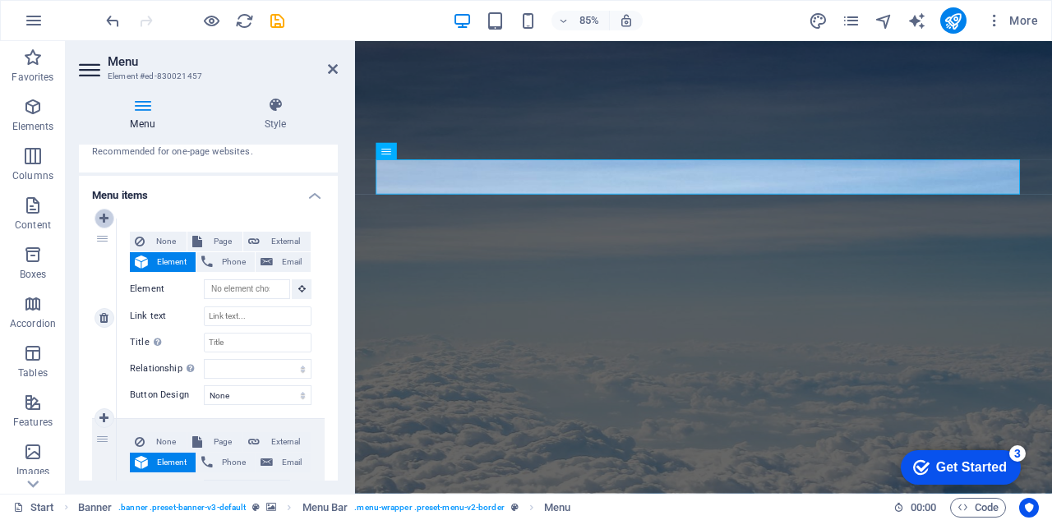
select select
type input "#ed-830021469"
type input "Start"
select select
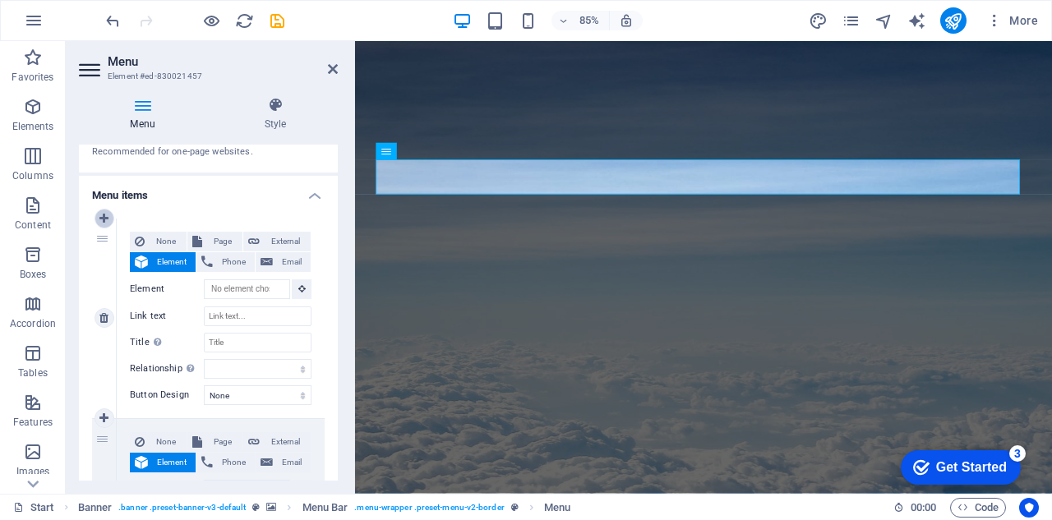
type input "Destinations"
select select
type input "#ed-830021253"
type input "Our promises to you"
select select
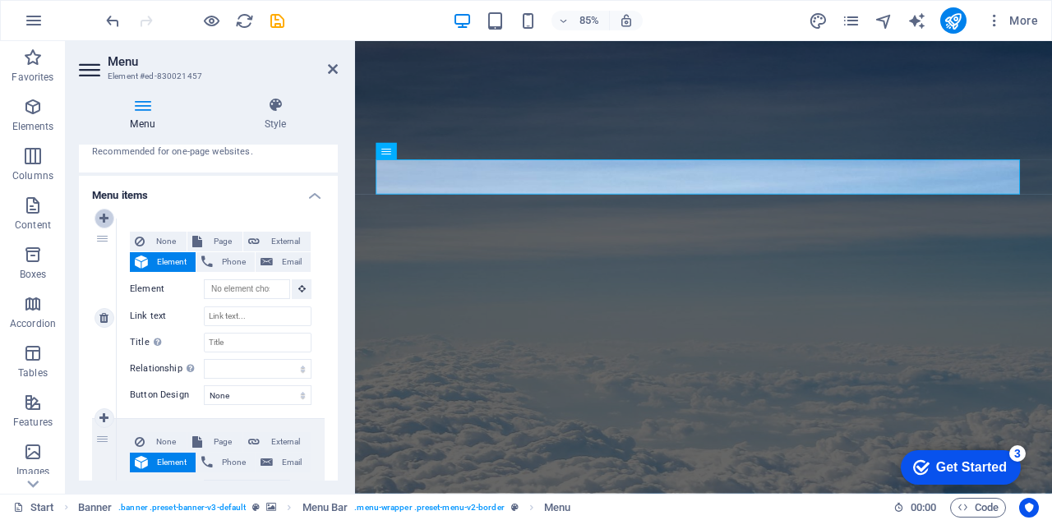
type input "#ed-830021370"
type input "Partners"
select select
select select "2"
select select
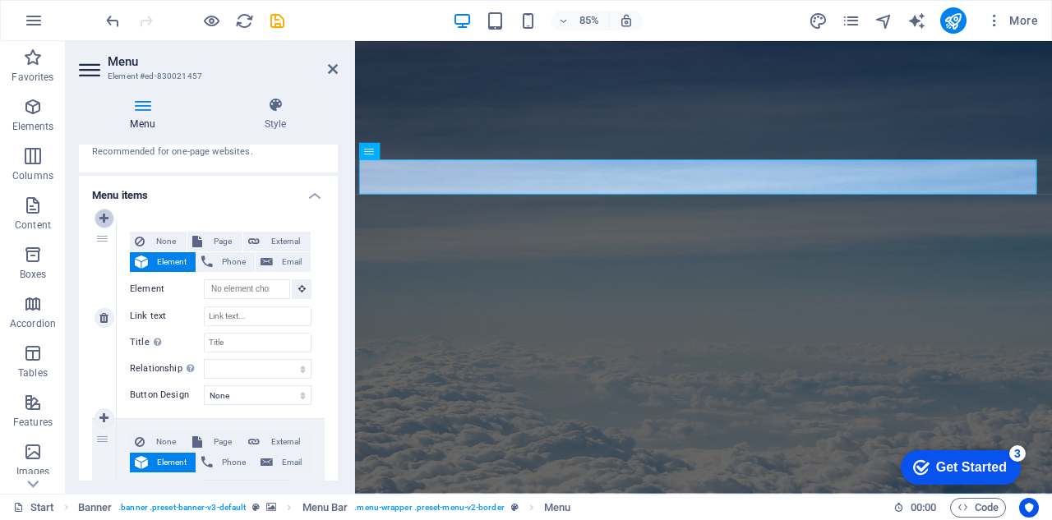
click at [107, 219] on icon at bounding box center [103, 219] width 9 height 12
select select
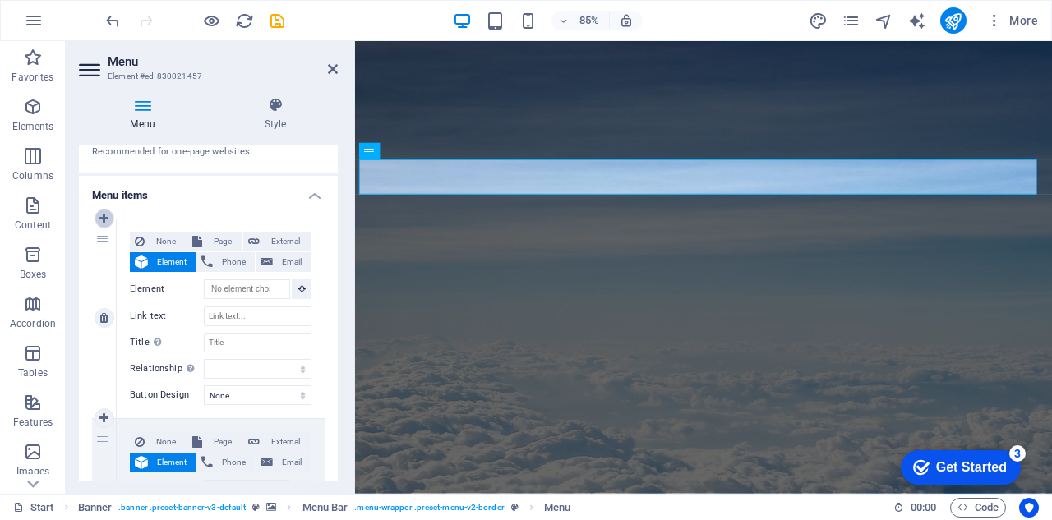
type input "#ed-830021469"
type input "Start"
select select
type input "Destinations"
select select
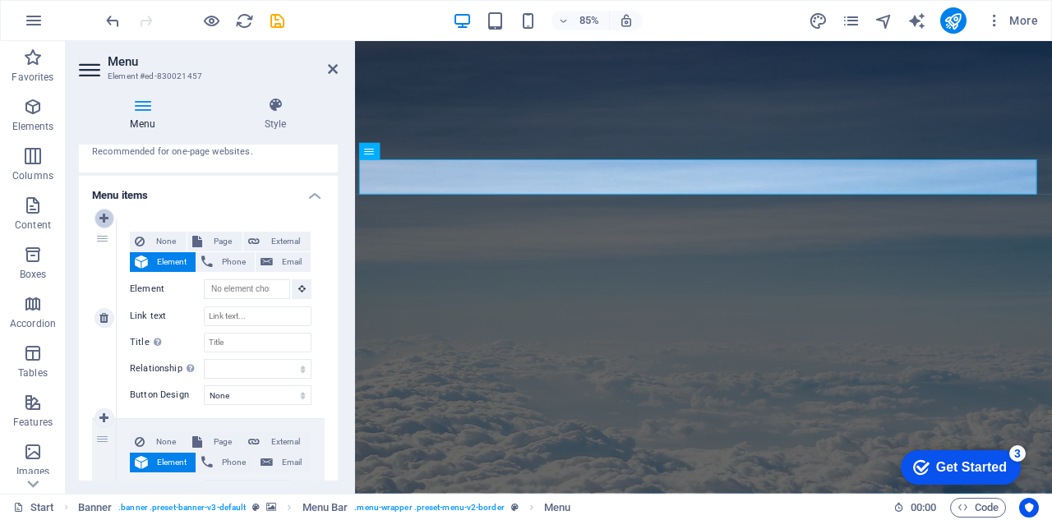
type input "#ed-830021253"
type input "Our promises to you"
select select
type input "#ed-830021370"
type input "Partners"
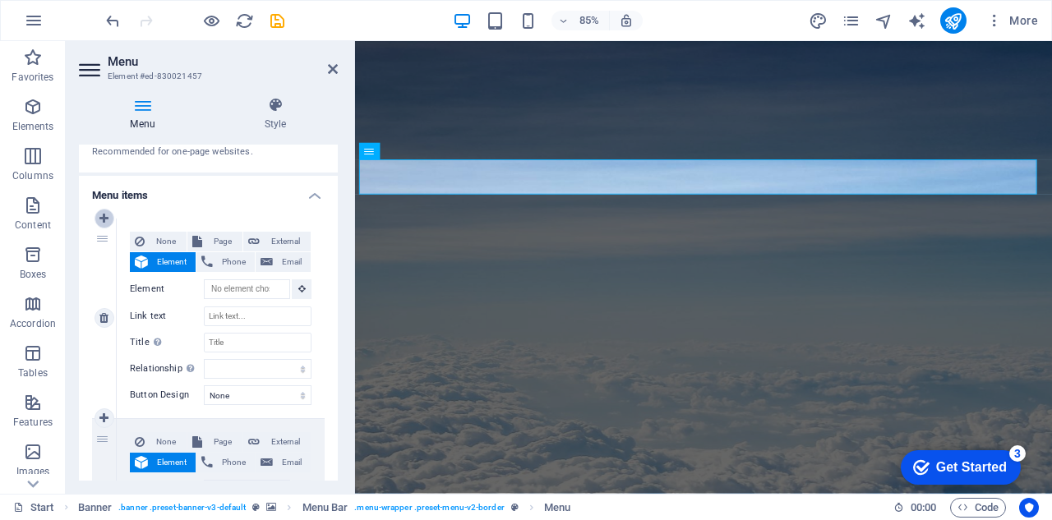
select select
select select "2"
select select
click at [107, 219] on icon at bounding box center [103, 219] width 9 height 12
select select
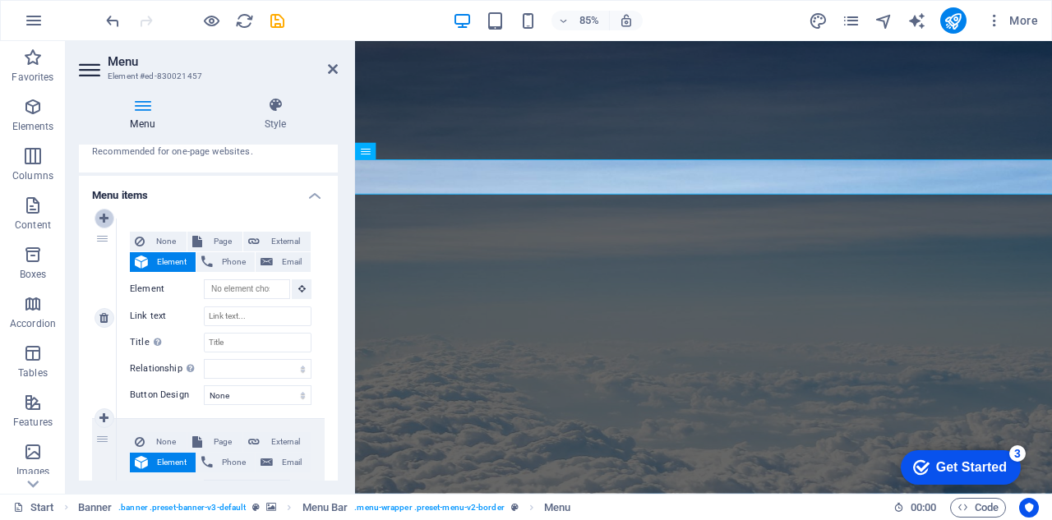
select select
type input "#ed-830021469"
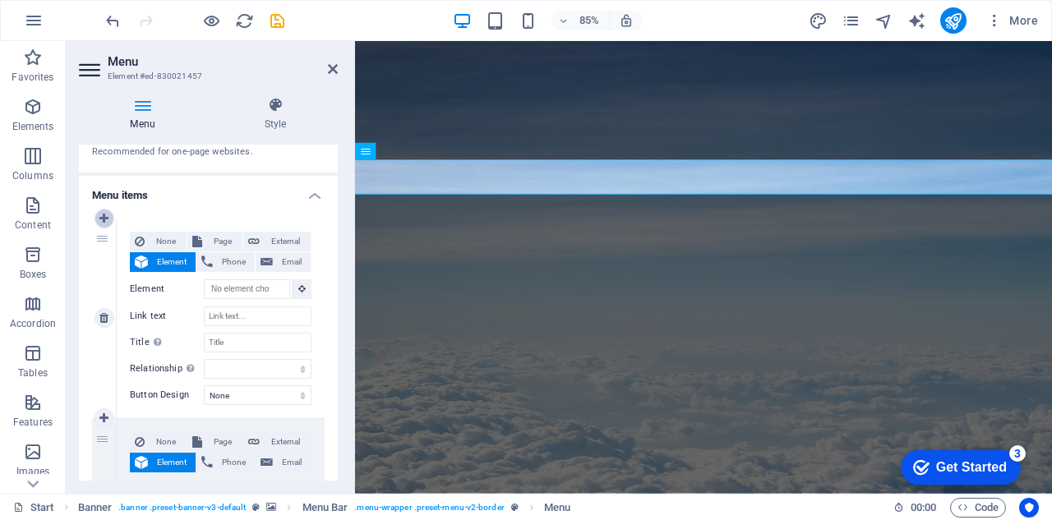
type input "Start"
select select
type input "Destinations"
select select
type input "#ed-830021253"
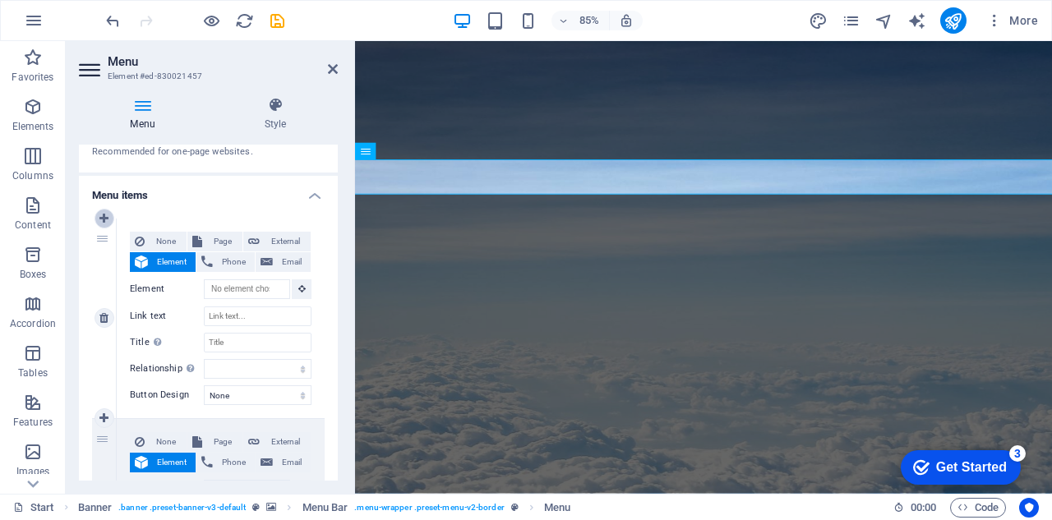
type input "Our promises to you"
select select
type input "#ed-830021370"
type input "Partners"
select select
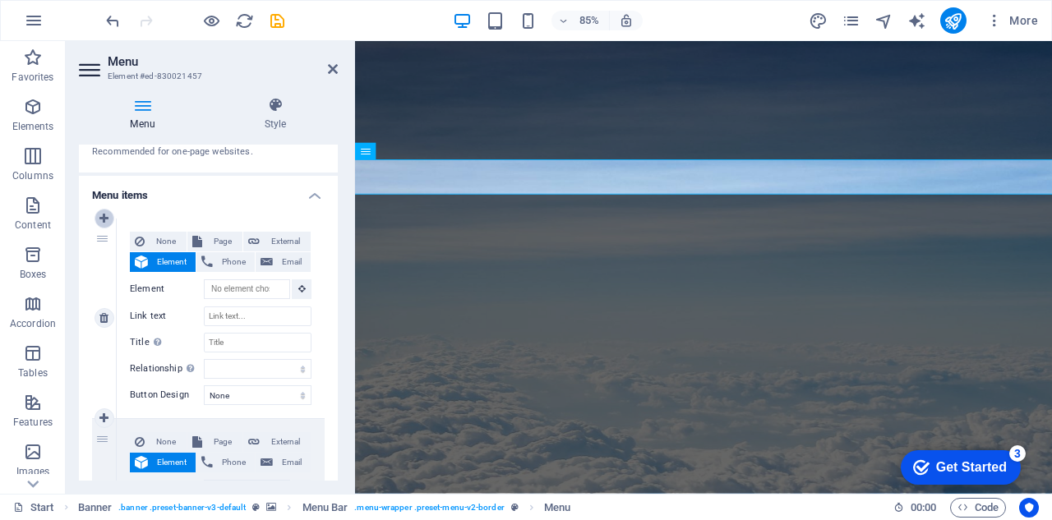
select select "2"
select select
click at [214, 242] on span "Page" at bounding box center [222, 242] width 30 height 20
select select
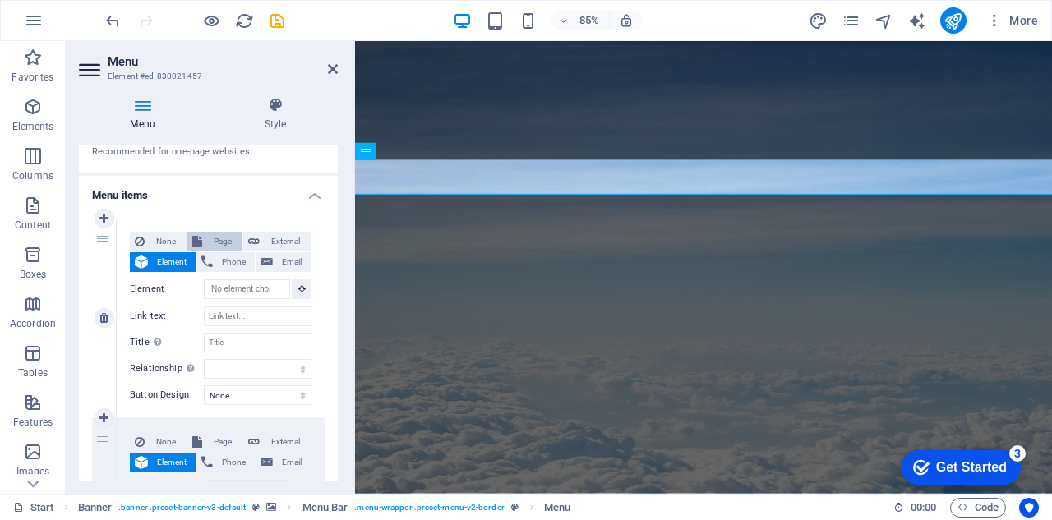
select select
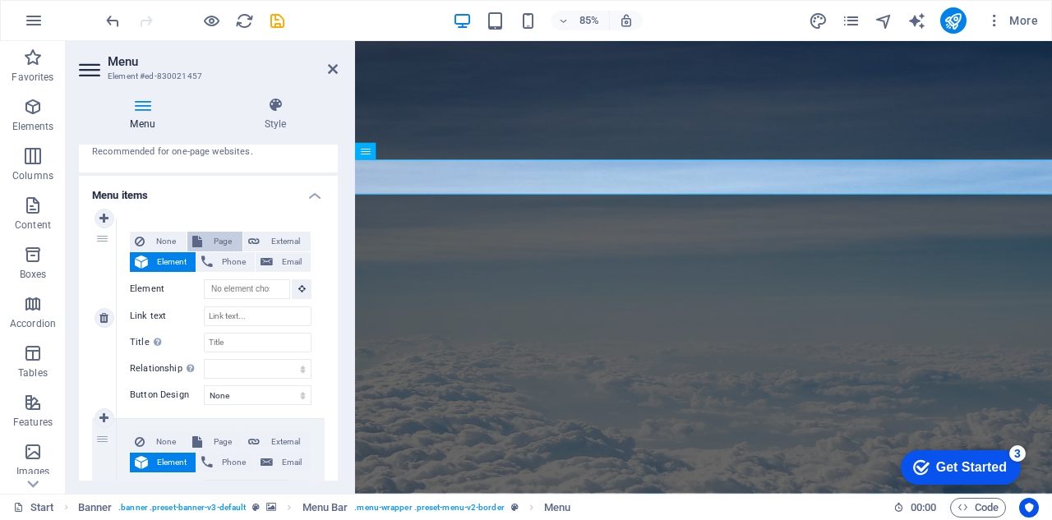
select select
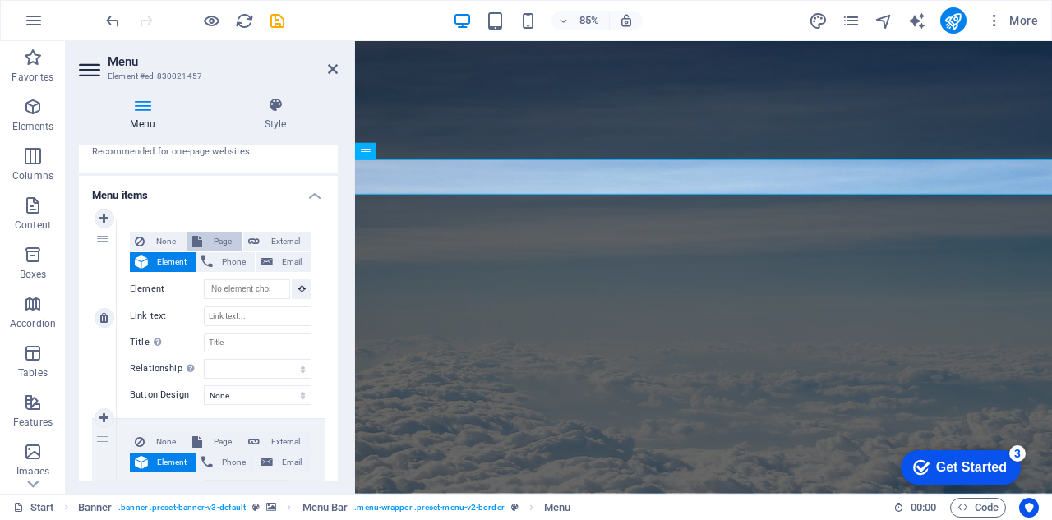
select select
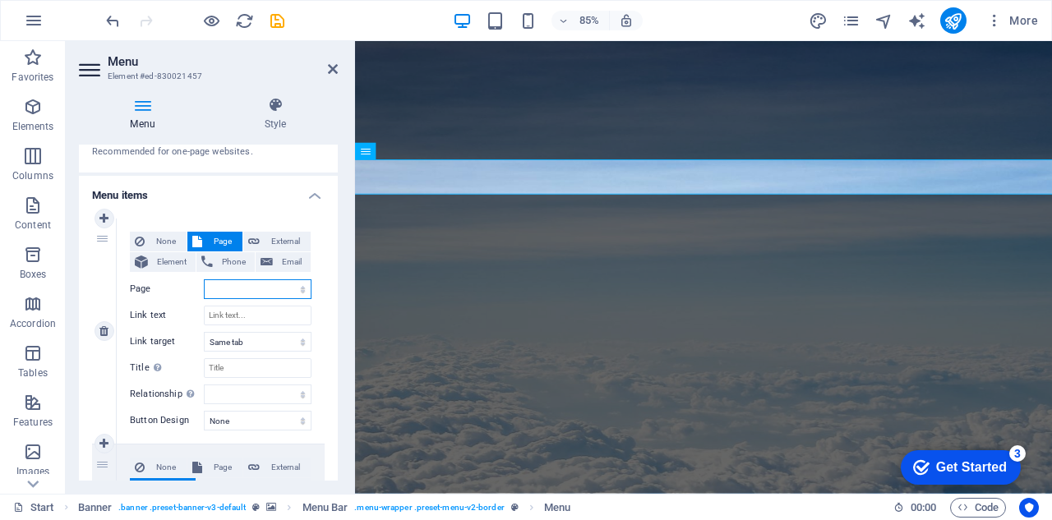
click at [294, 289] on select "Package Tours Visa Assistance Service All Destinations -- Asian Packages -- Chi…" at bounding box center [258, 289] width 108 height 20
select select "0"
click at [204, 279] on select "Package Tours Visa Assistance Service All Destinations -- Asian Packages -- Chi…" at bounding box center [258, 289] width 108 height 20
select select
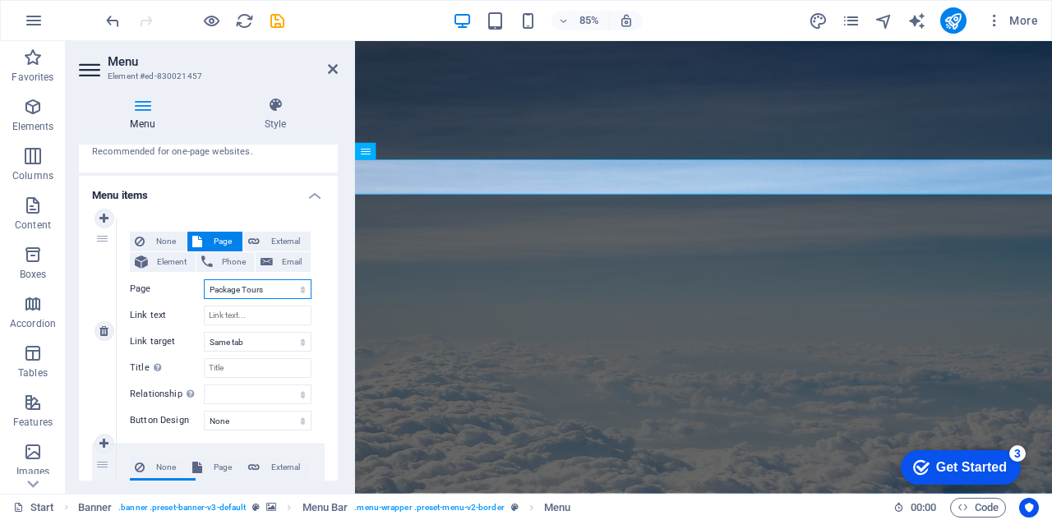
select select
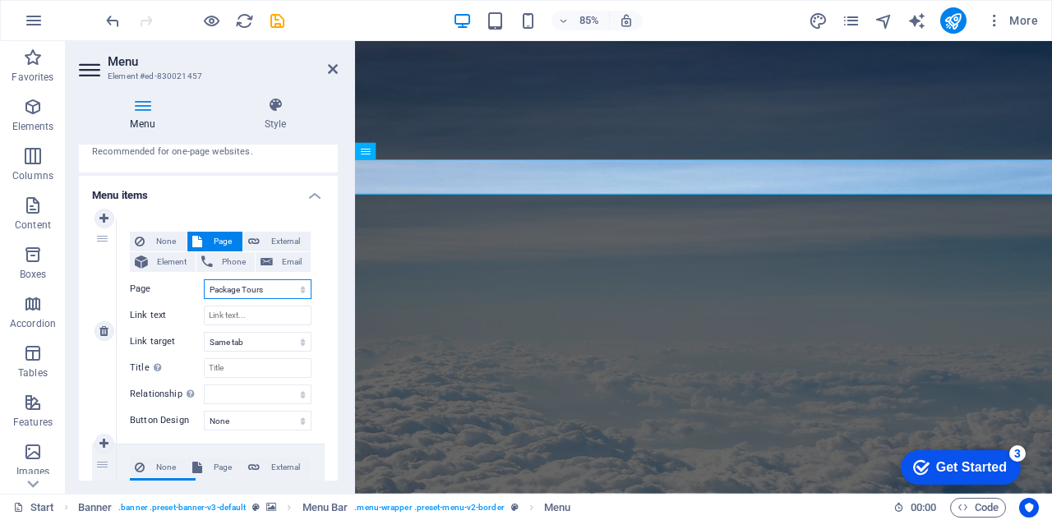
select select
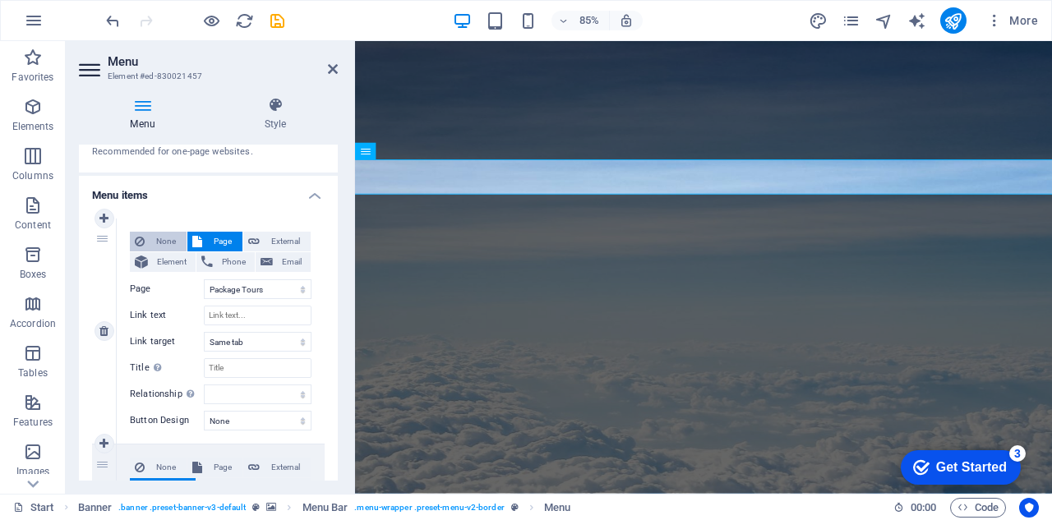
click at [150, 239] on span "None" at bounding box center [166, 242] width 32 height 20
select select
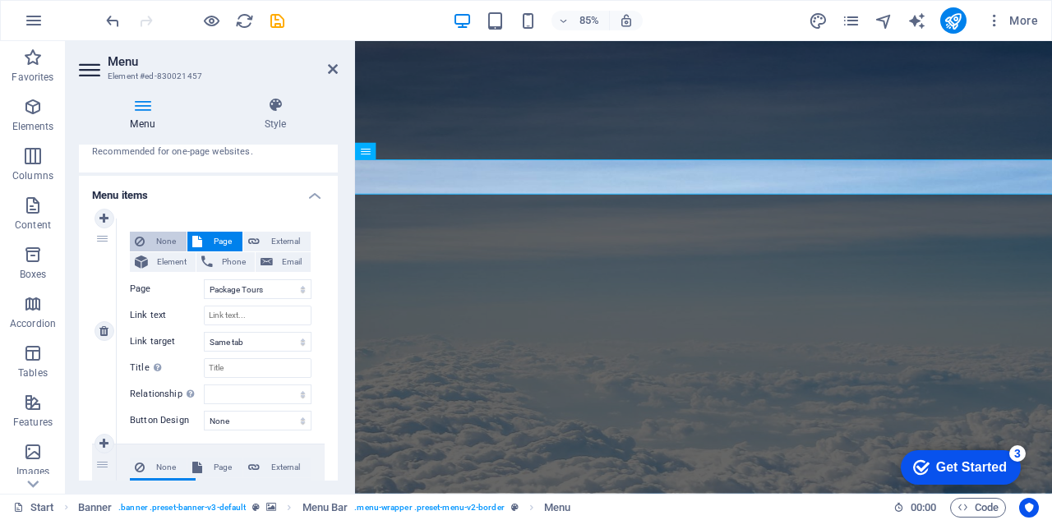
select select
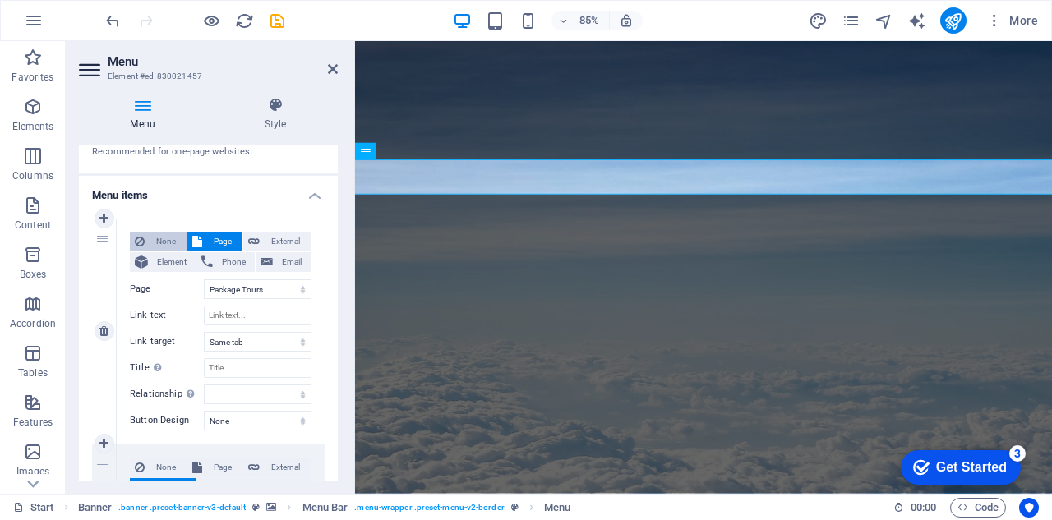
select select
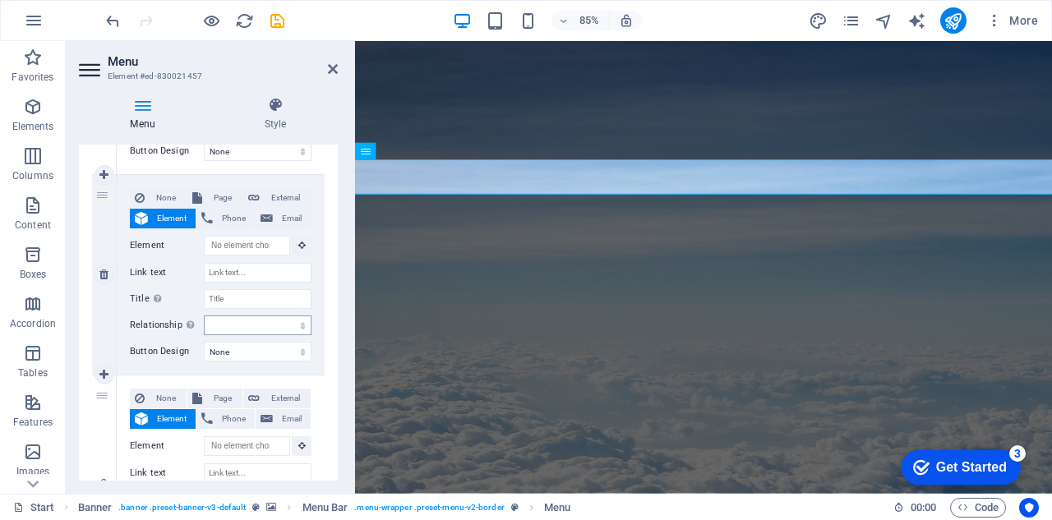
scroll to position [164, 0]
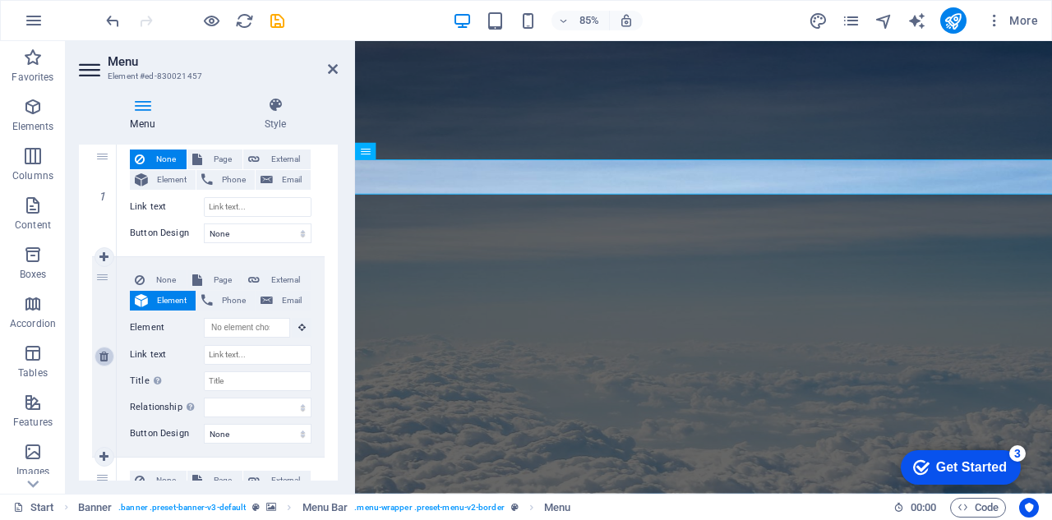
click at [102, 355] on icon at bounding box center [103, 357] width 9 height 12
select select
type input "#ed-830021469"
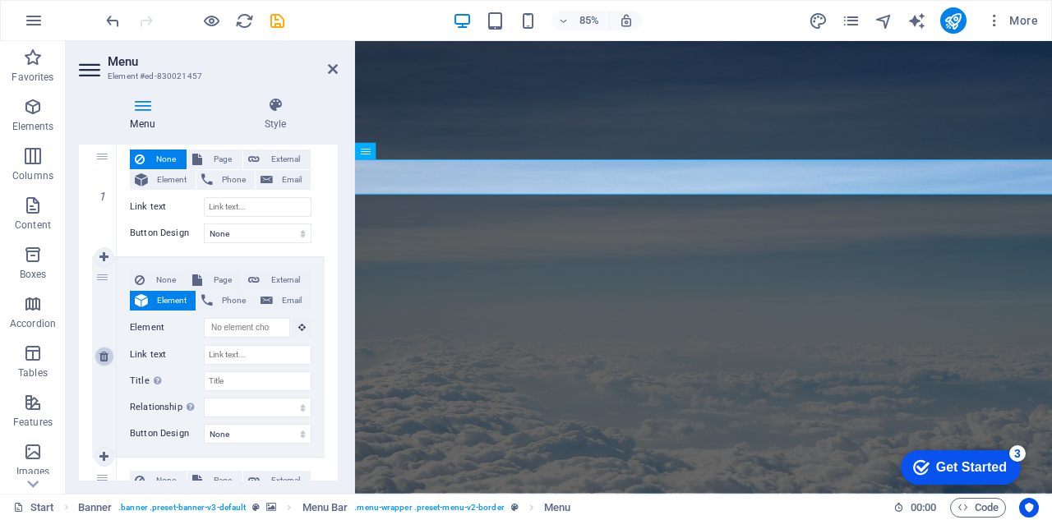
type input "Start"
select select
type input "Destinations"
select select
type input "#ed-830021253"
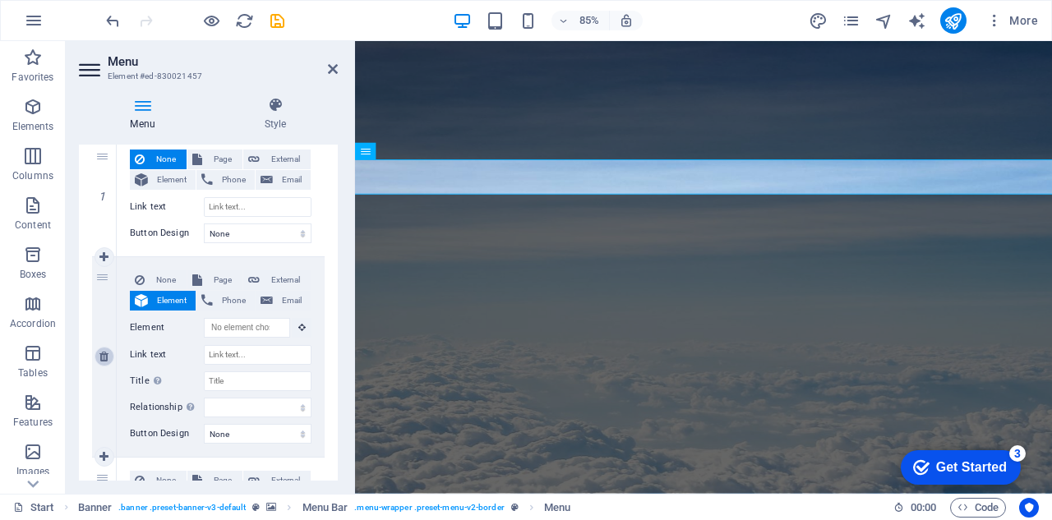
type input "Our promises to you"
select select
type input "#ed-830021370"
type input "Partners"
select select
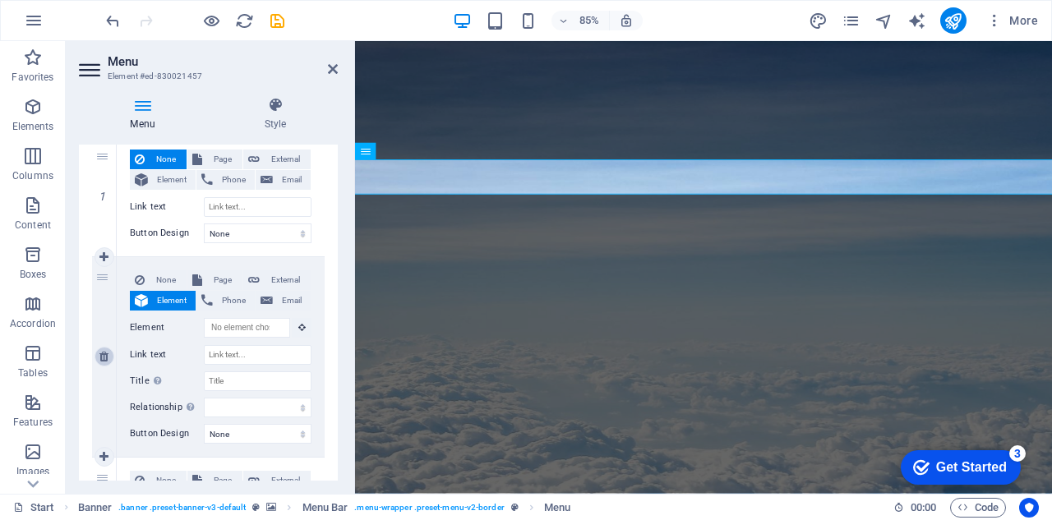
type input "#ed-830021313"
type input "Contact"
select select
select select "2"
select select
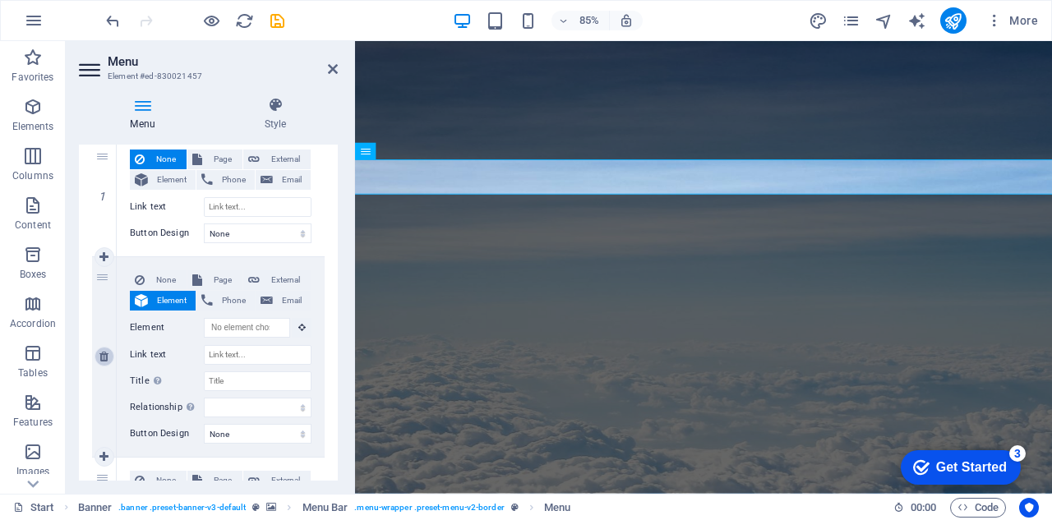
click at [106, 354] on icon at bounding box center [103, 357] width 9 height 12
select select
type input "#ed-830021469"
type input "Start"
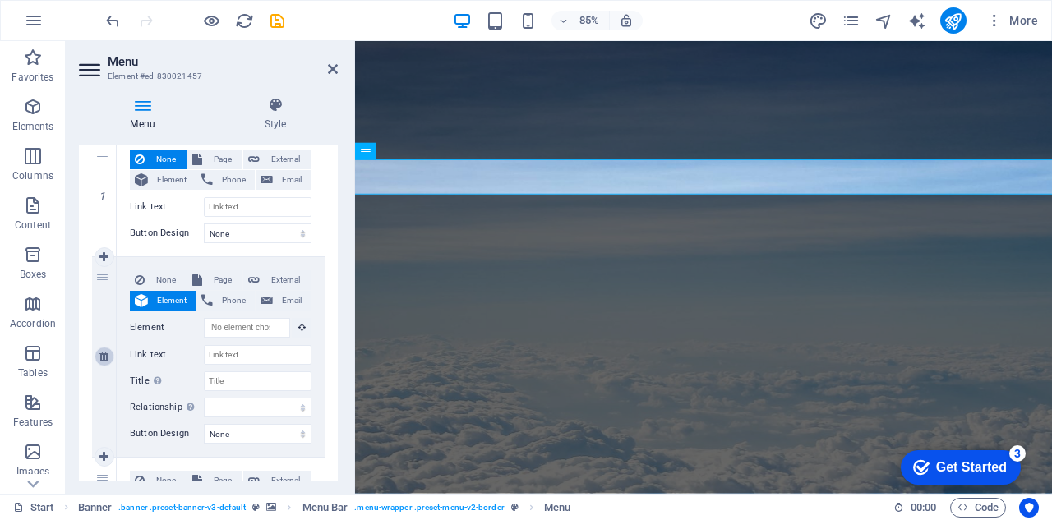
select select
type input "Destinations"
select select
type input "#ed-830021253"
type input "Our promises to you"
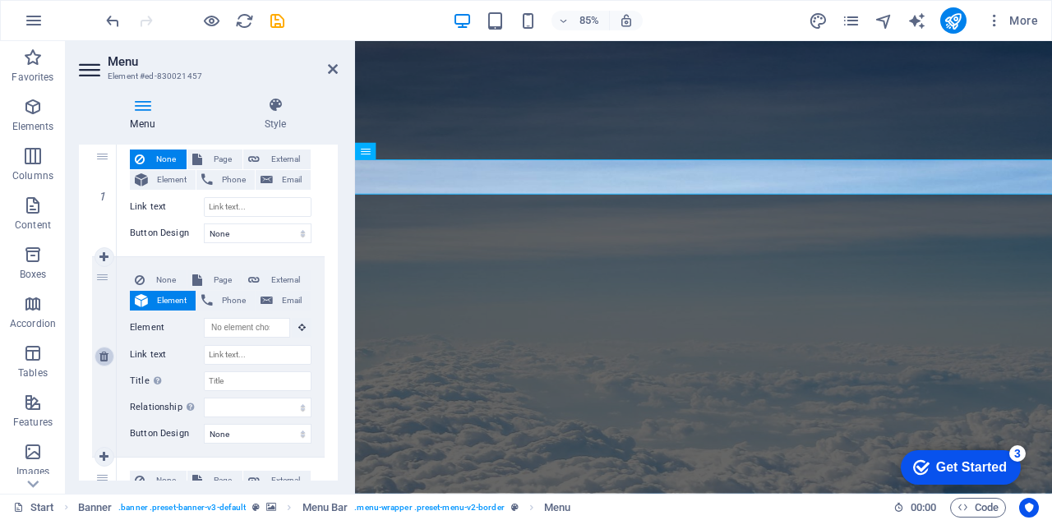
select select
type input "#ed-830021370"
type input "Partners"
select select
type input "#ed-830021313"
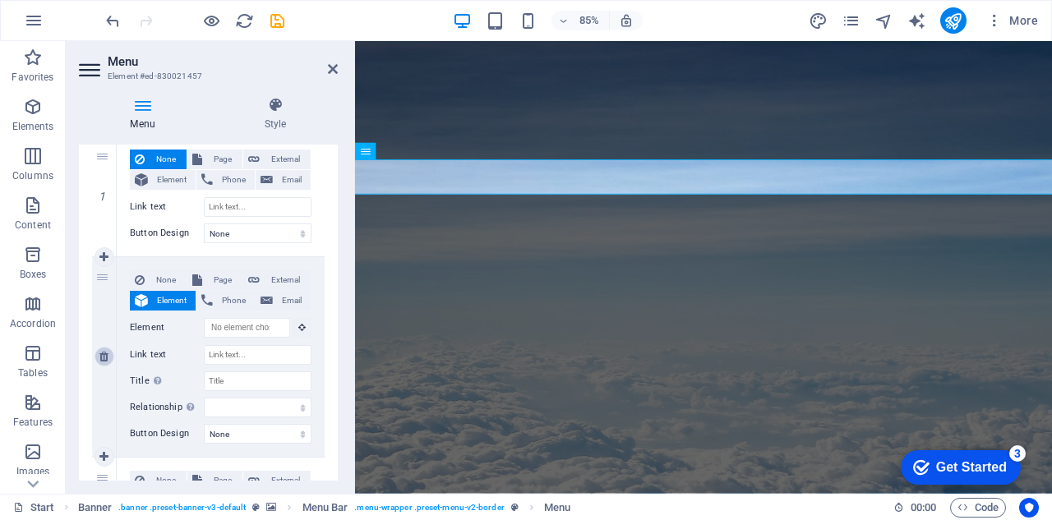
type input "Contact"
select select
select select "2"
select select
click at [106, 354] on icon at bounding box center [103, 357] width 9 height 12
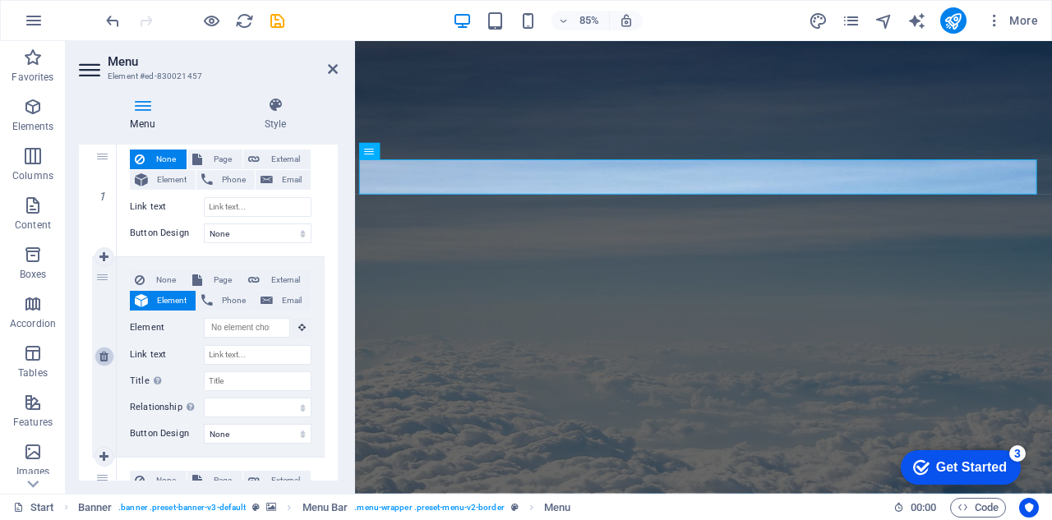
select select
type input "#ed-830021469"
type input "Start"
select select
type input "Destinations"
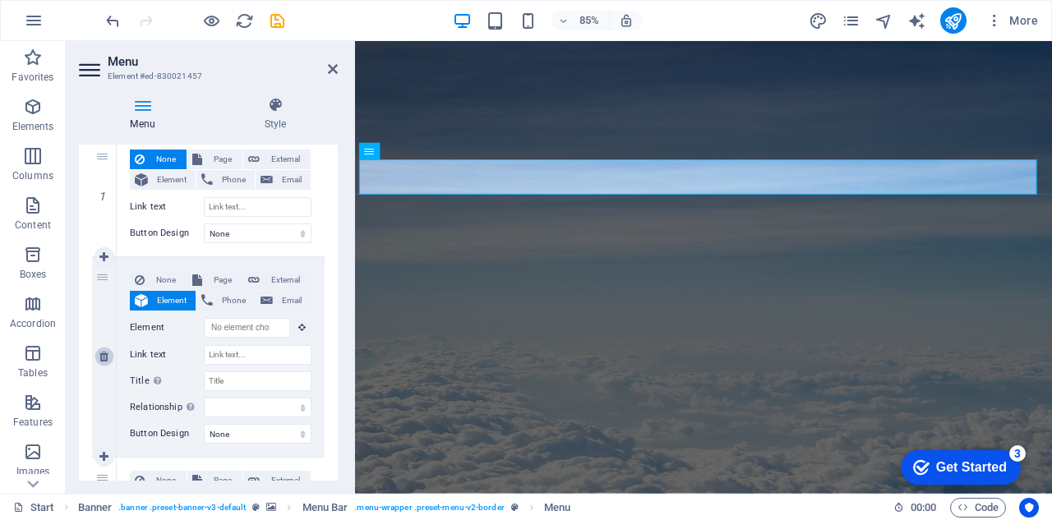
select select
type input "#ed-830021253"
type input "Our promises to you"
select select
type input "#ed-830021370"
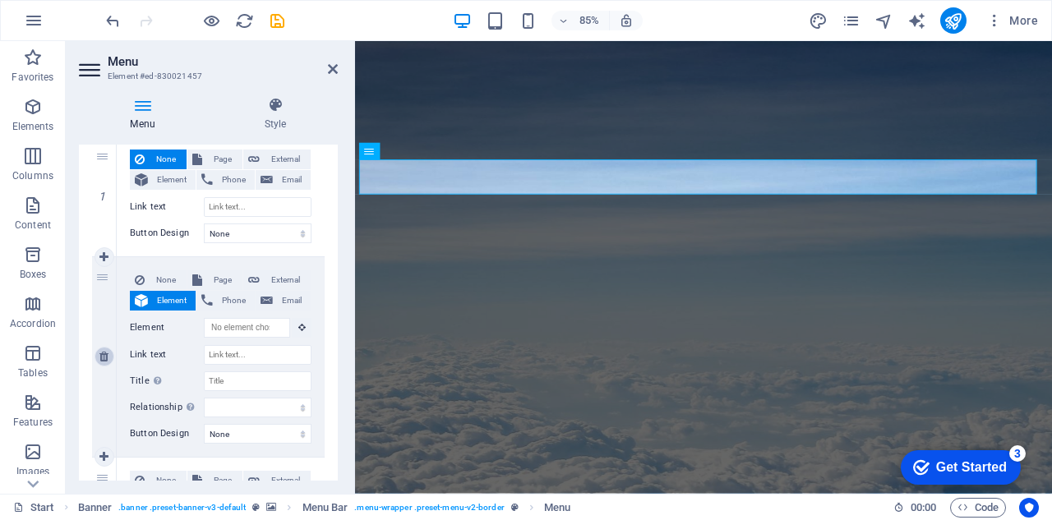
type input "Partners"
select select
type input "#ed-830021313"
click at [106, 354] on icon at bounding box center [103, 357] width 9 height 12
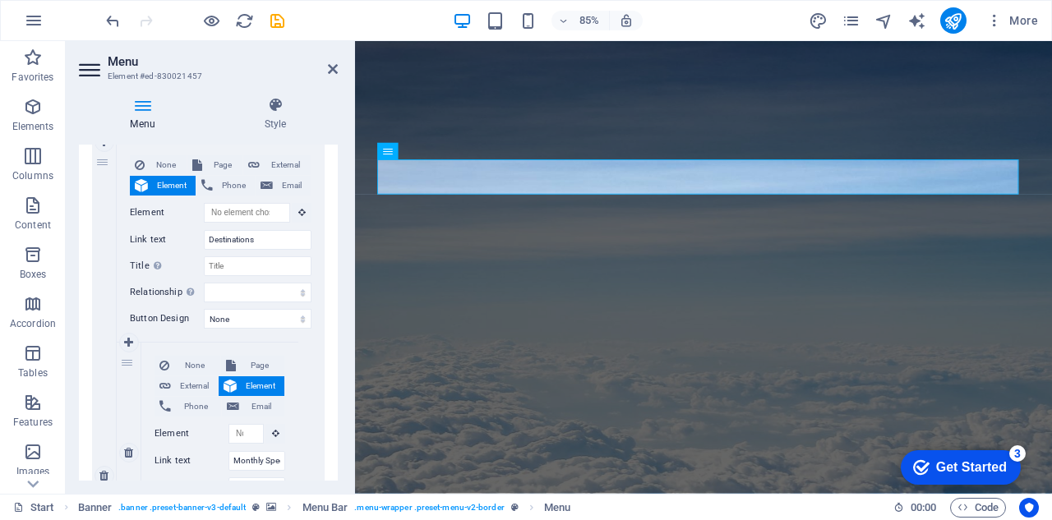
scroll to position [247, 0]
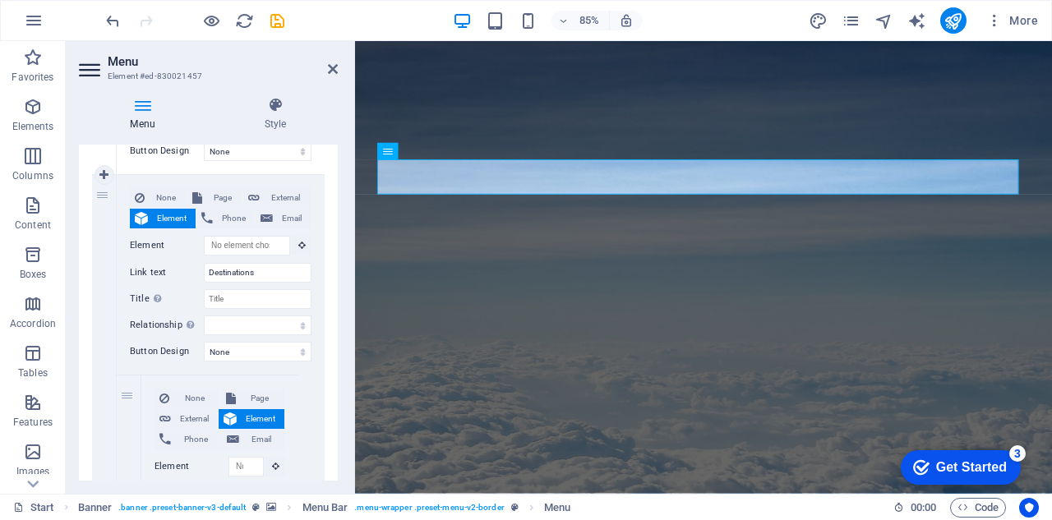
click at [102, 196] on div "2" at bounding box center [104, 508] width 25 height 667
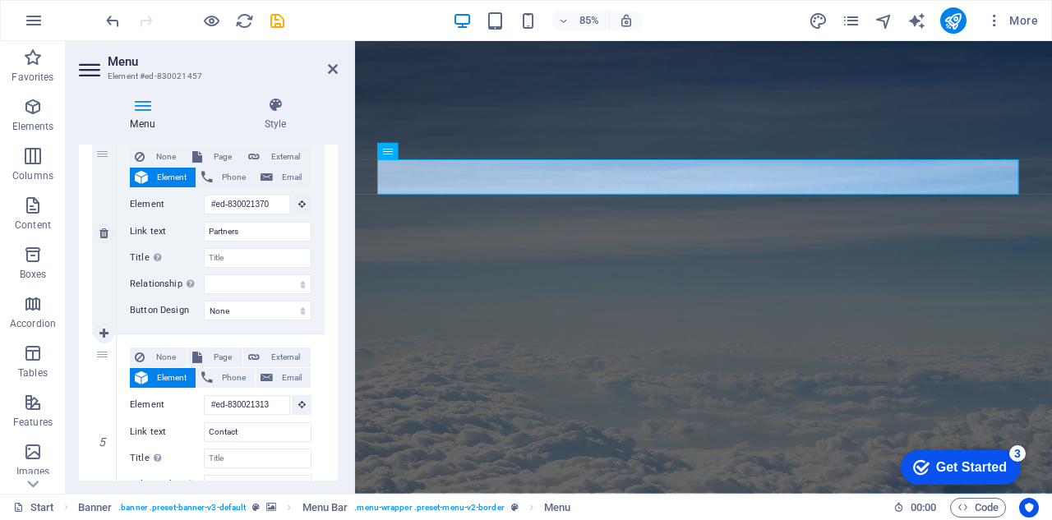
scroll to position [1007, 0]
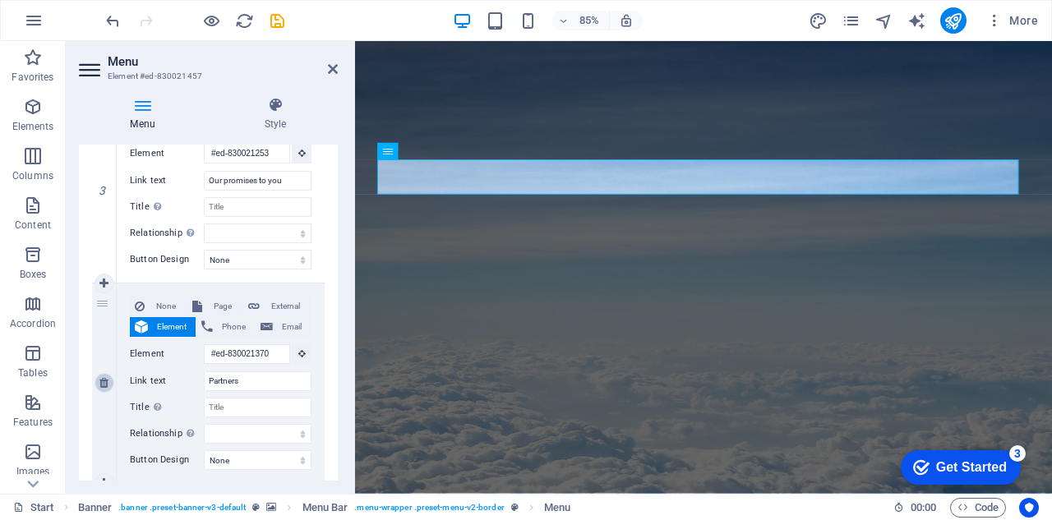
click at [104, 380] on icon at bounding box center [103, 383] width 9 height 12
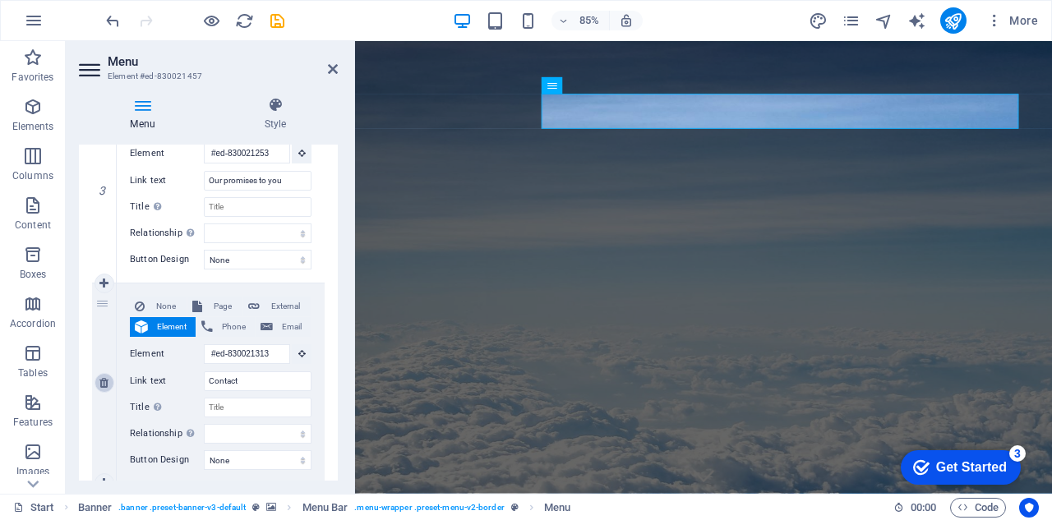
click at [104, 380] on icon at bounding box center [103, 383] width 9 height 12
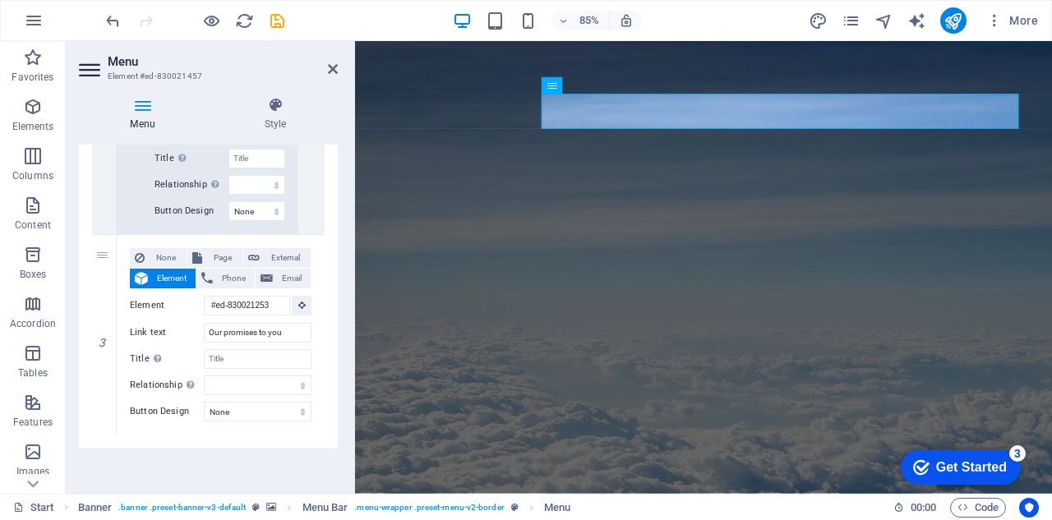
scroll to position [853, 0]
click at [104, 380] on div "3" at bounding box center [104, 337] width 25 height 200
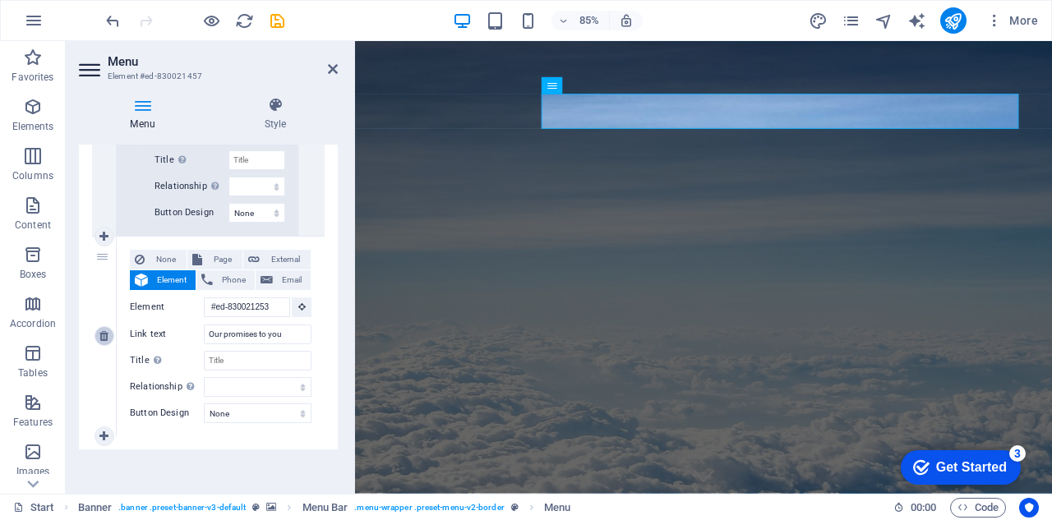
click at [104, 336] on icon at bounding box center [103, 336] width 9 height 12
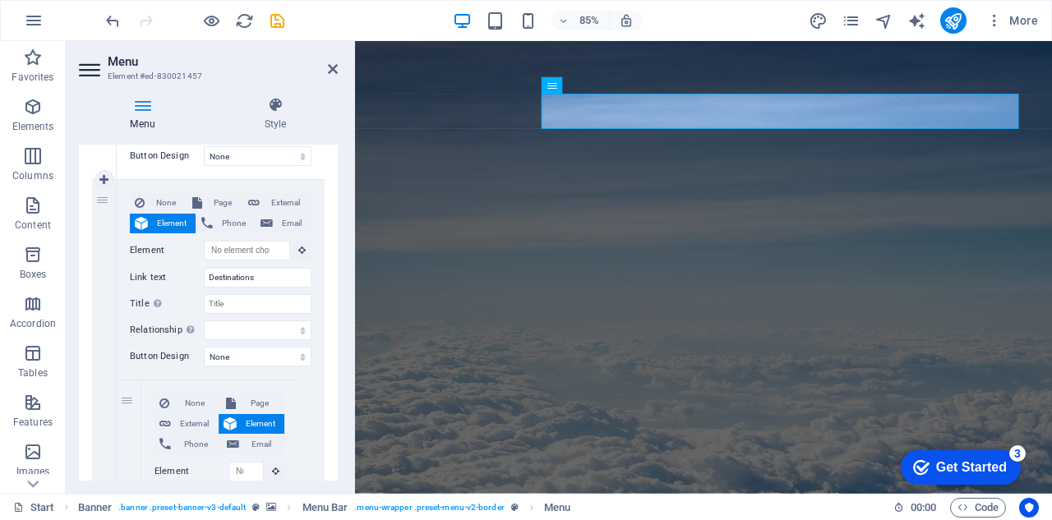
scroll to position [488, 0]
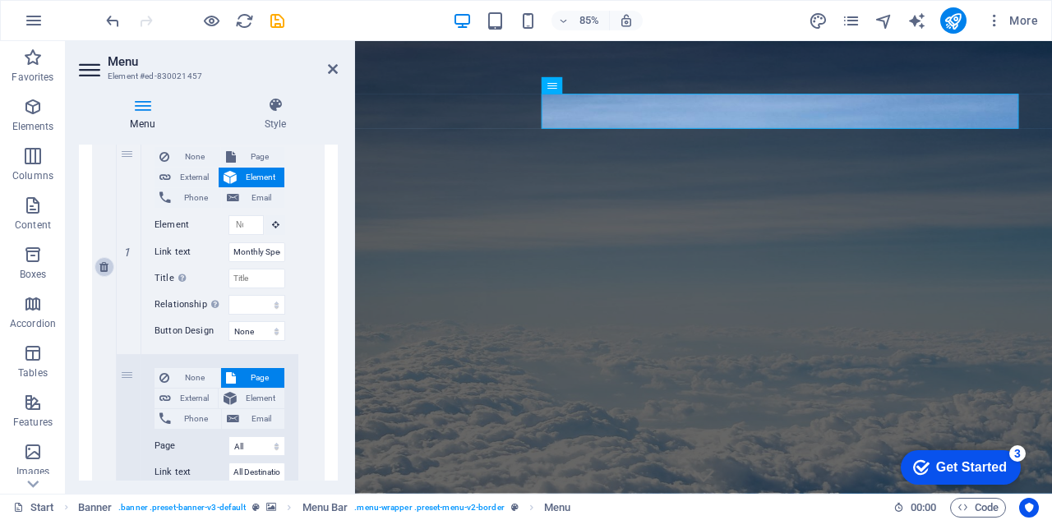
click at [107, 265] on icon at bounding box center [103, 267] width 9 height 12
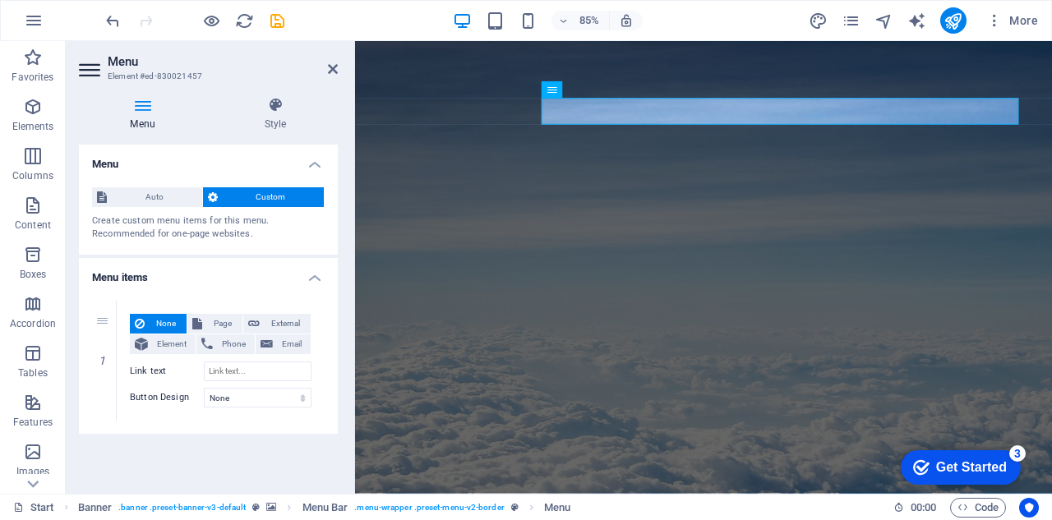
click at [294, 227] on div "Create custom menu items for this menu. Recommended for one-page websites." at bounding box center [208, 227] width 233 height 27
click at [294, 193] on span "Custom" at bounding box center [271, 197] width 97 height 20
click at [106, 358] on icon at bounding box center [103, 361] width 9 height 12
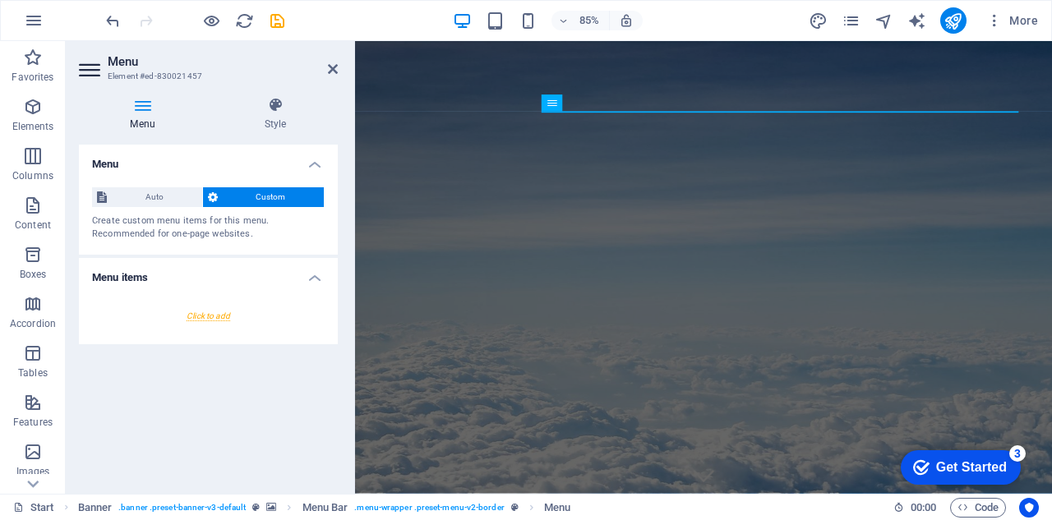
click at [206, 315] on div at bounding box center [208, 316] width 233 height 30
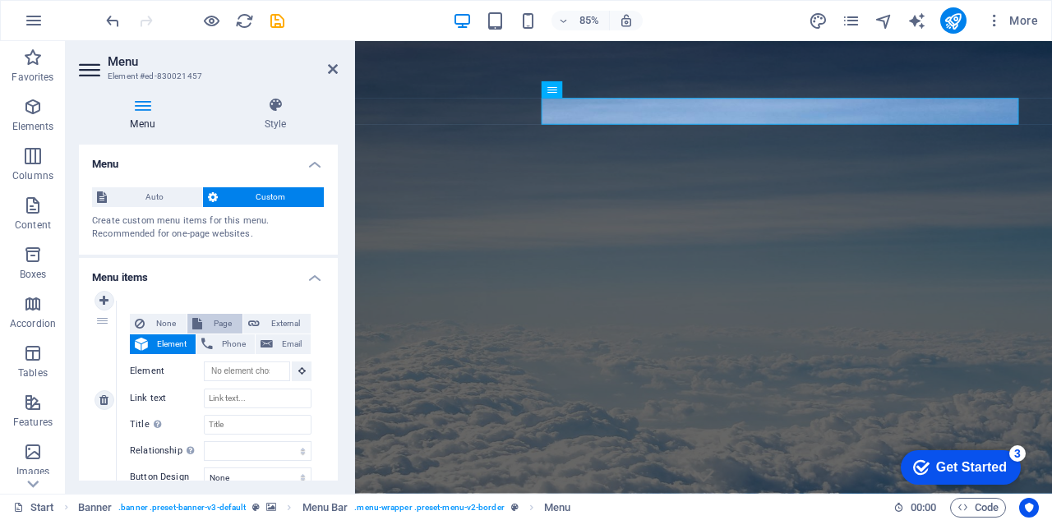
click at [221, 323] on span "Page" at bounding box center [222, 324] width 30 height 20
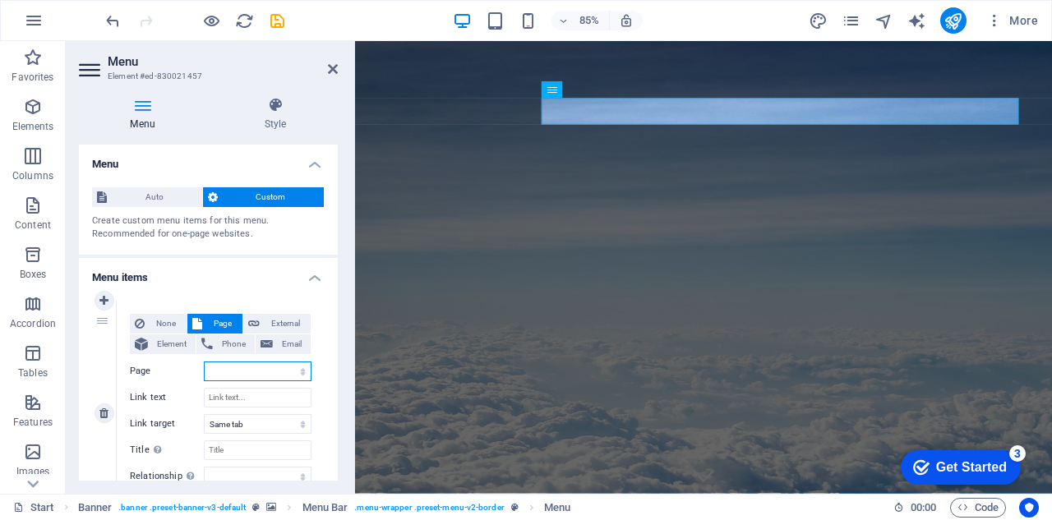
click at [301, 371] on select "Package Tours Visa Assistance Service All Destinations -- Asian Packages -- Chi…" at bounding box center [258, 372] width 108 height 20
click at [204, 362] on select "Package Tours Visa Assistance Service All Destinations -- Asian Packages -- Chi…" at bounding box center [258, 372] width 108 height 20
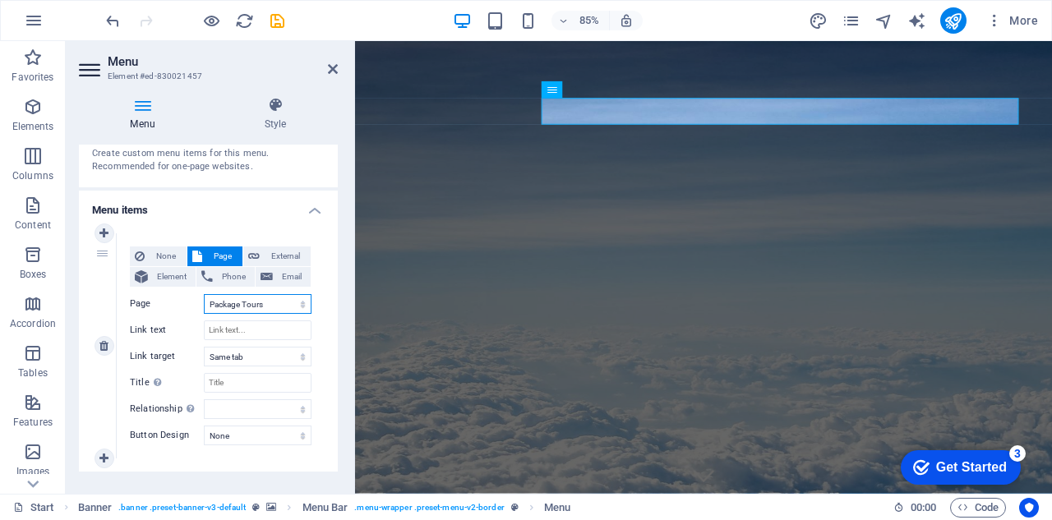
scroll to position [90, 0]
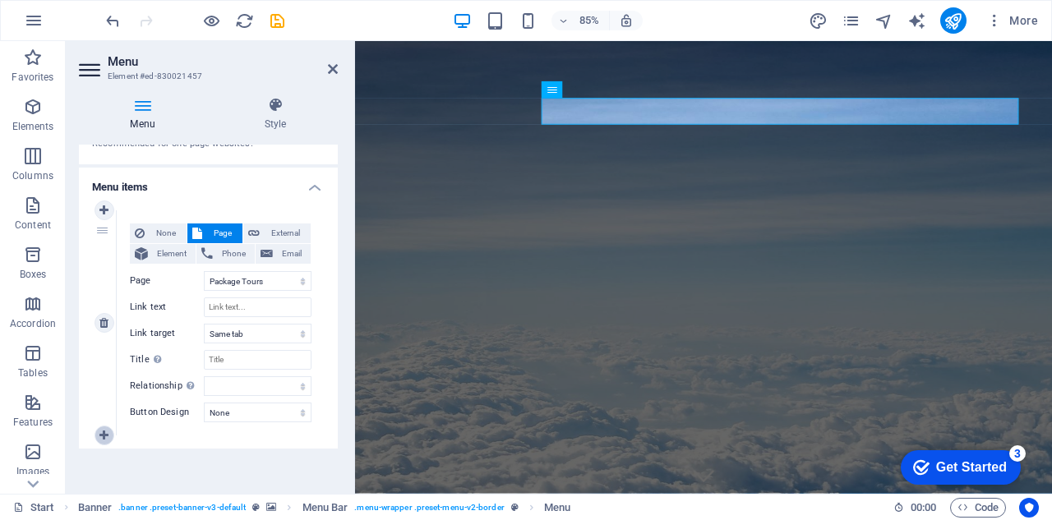
click at [99, 430] on link at bounding box center [104, 436] width 20 height 20
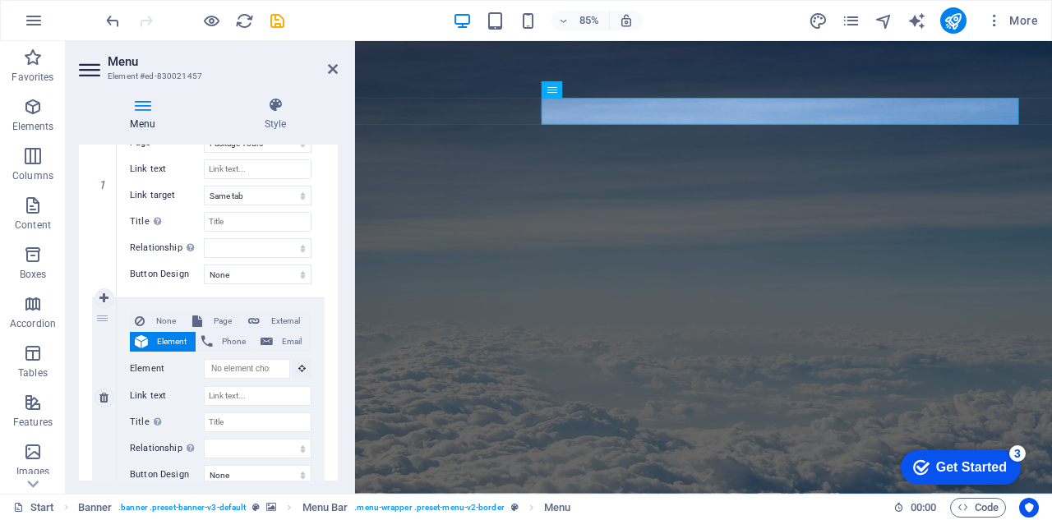
scroll to position [255, 0]
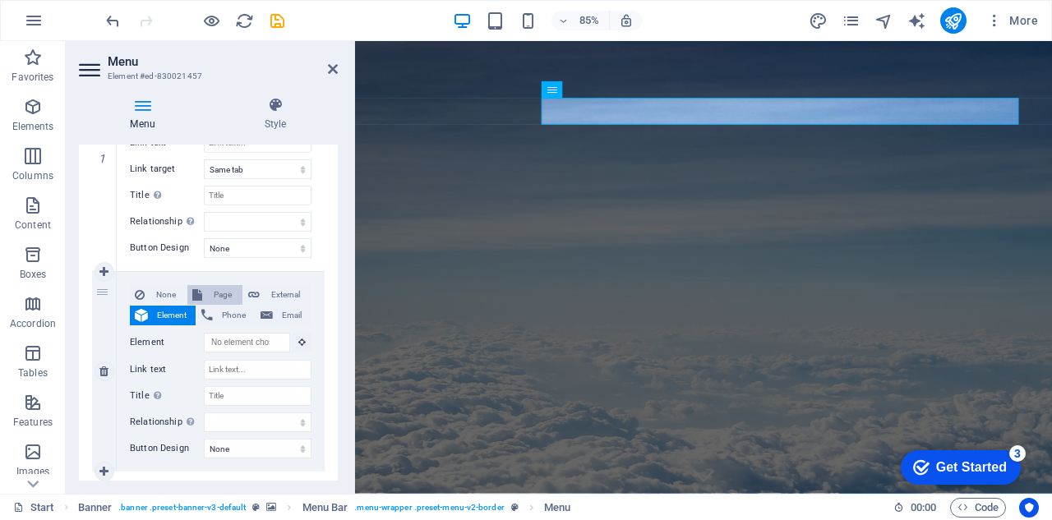
click at [219, 288] on span "Page" at bounding box center [222, 295] width 30 height 20
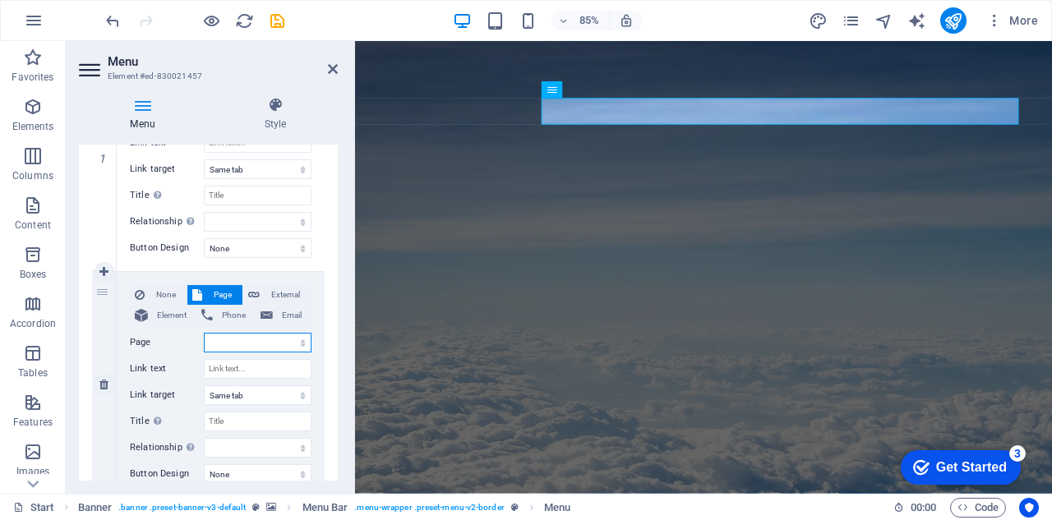
click at [298, 343] on select "Package Tours Visa Assistance Service All Destinations -- Asian Packages -- Chi…" at bounding box center [258, 343] width 108 height 20
click at [204, 333] on select "Package Tours Visa Assistance Service All Destinations -- Asian Packages -- Chi…" at bounding box center [258, 343] width 108 height 20
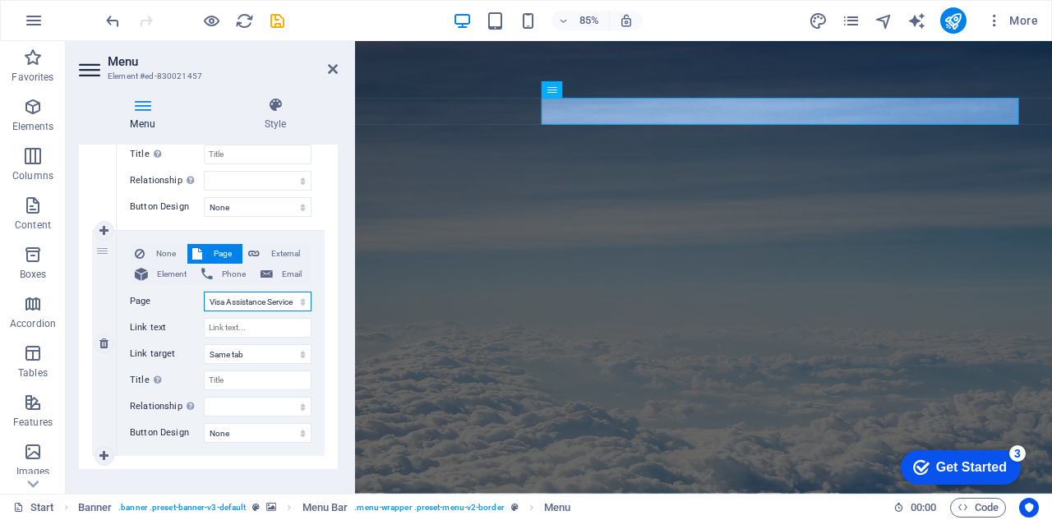
scroll to position [316, 0]
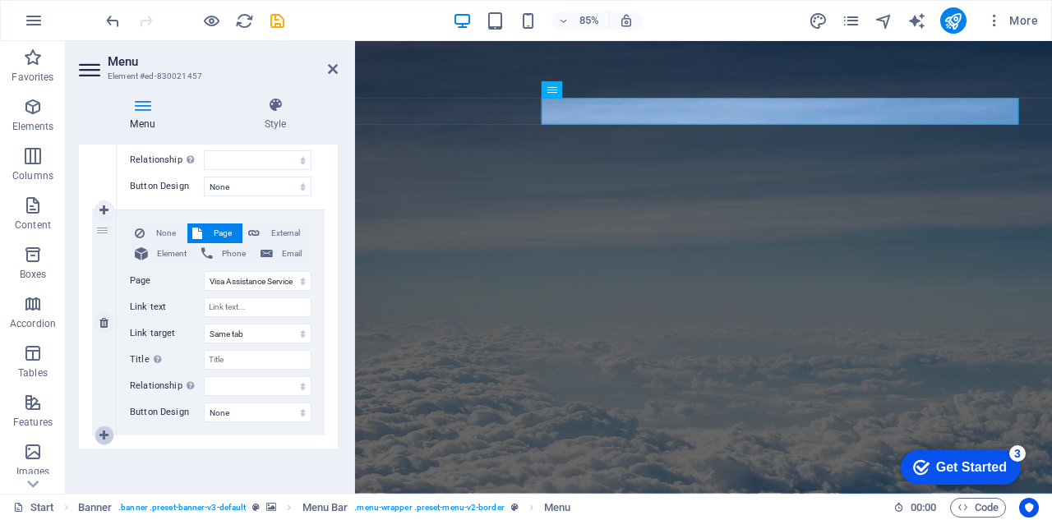
click at [100, 430] on icon at bounding box center [103, 436] width 9 height 12
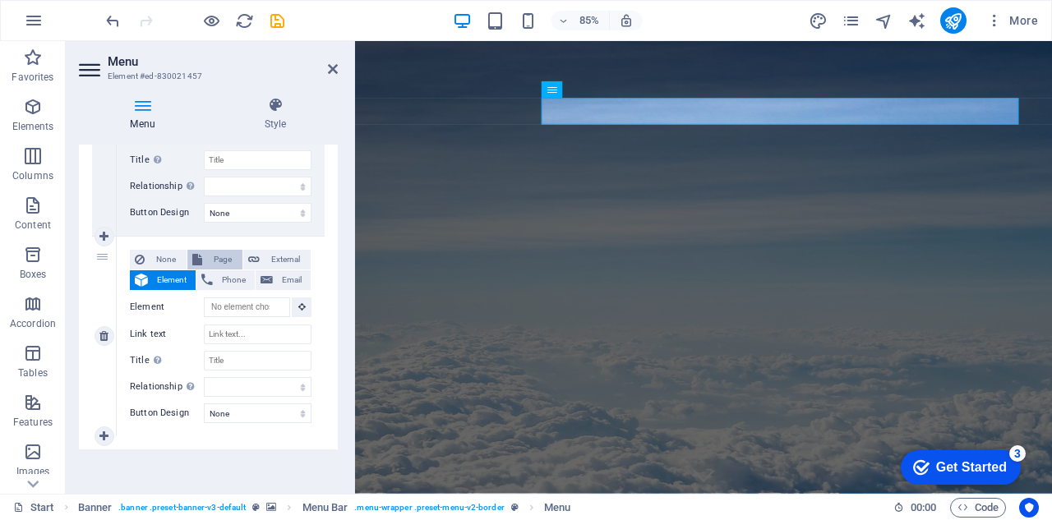
click at [224, 252] on span "Page" at bounding box center [222, 260] width 30 height 20
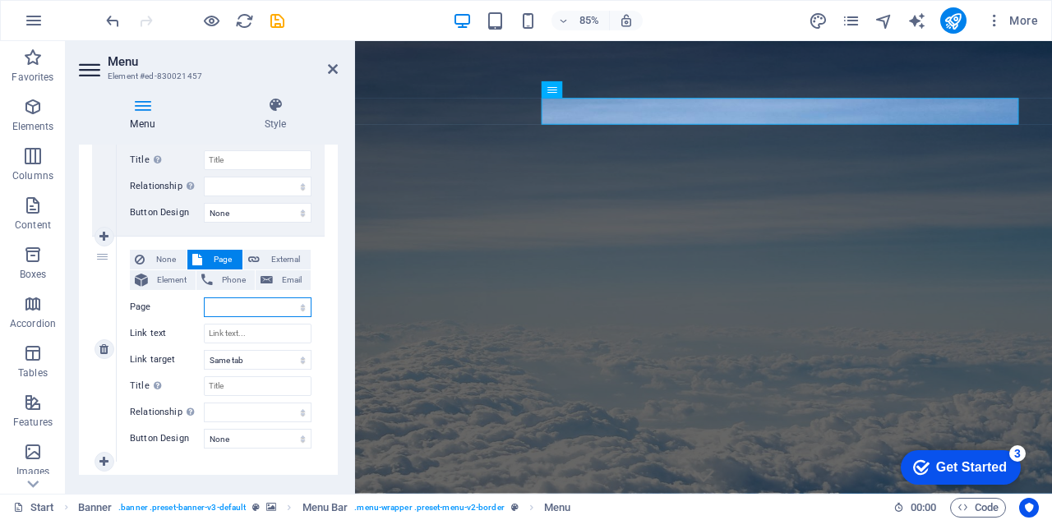
click at [299, 308] on select "Package Tours Visa Assistance Service All Destinations -- Asian Packages -- Chi…" at bounding box center [258, 307] width 108 height 20
click at [204, 297] on select "Package Tours Visa Assistance Service All Destinations -- Asian Packages -- Chi…" at bounding box center [258, 307] width 108 height 20
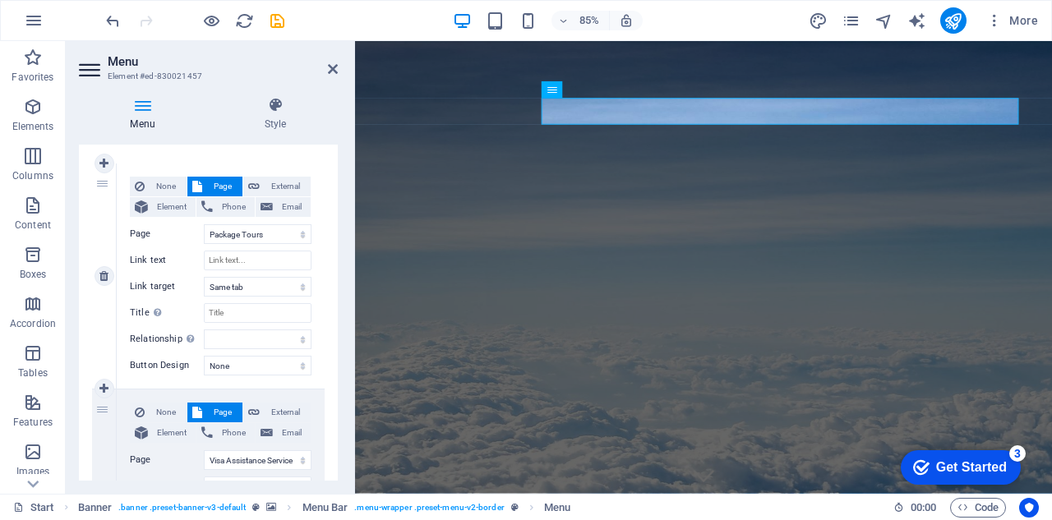
scroll to position [105, 0]
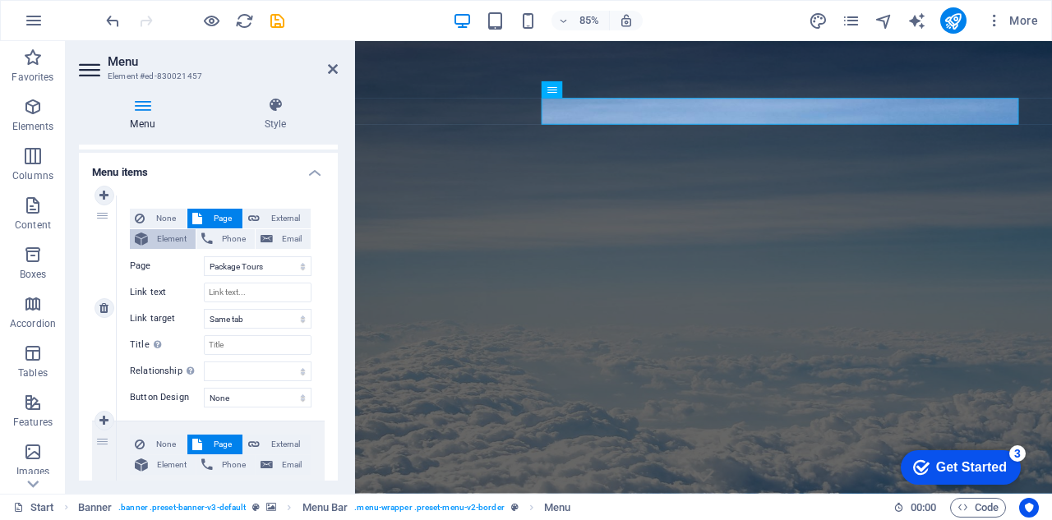
click at [177, 239] on span "Element" at bounding box center [172, 239] width 38 height 20
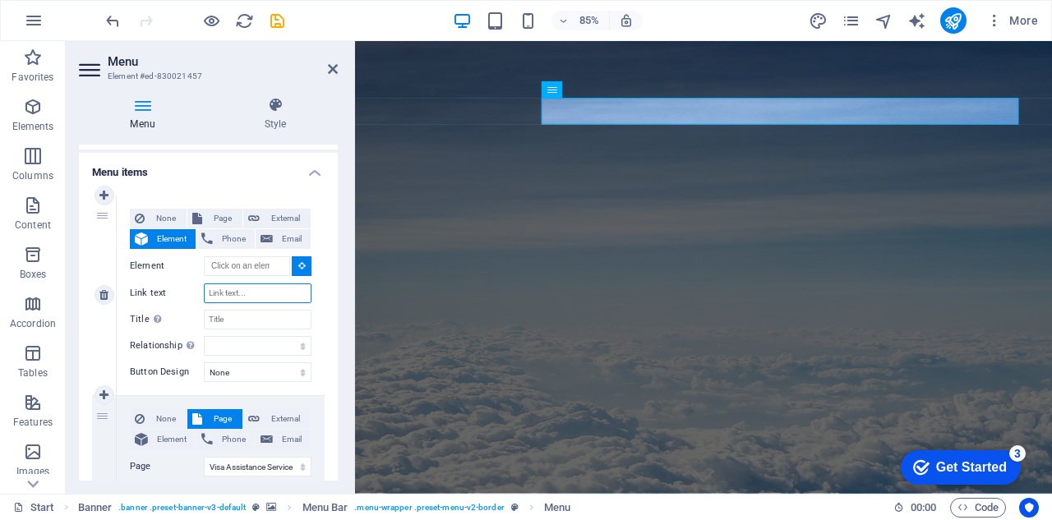
click at [248, 289] on input "Link text" at bounding box center [258, 293] width 108 height 20
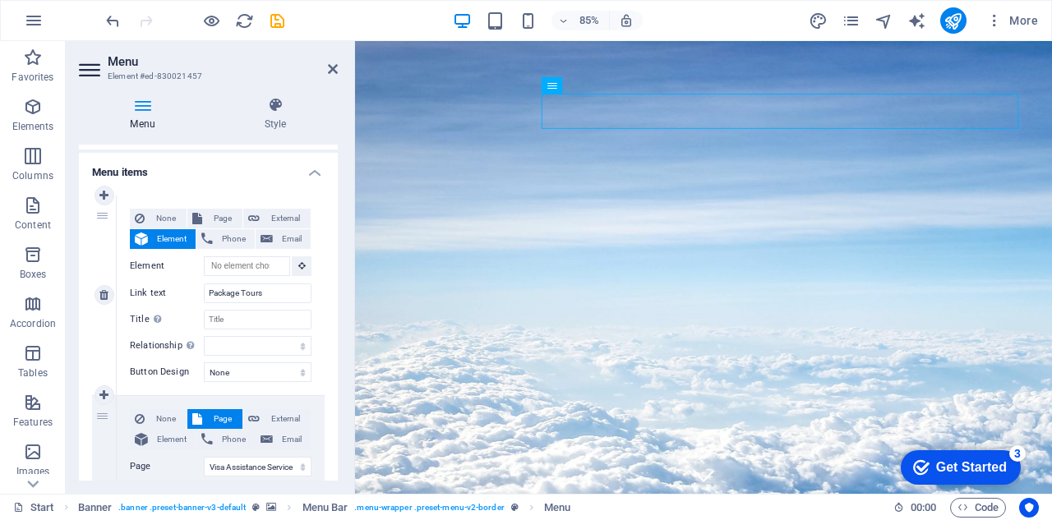
click at [312, 316] on div "None Page External Element Phone Email Page Package Tours Visa Assistance Servi…" at bounding box center [221, 296] width 208 height 200
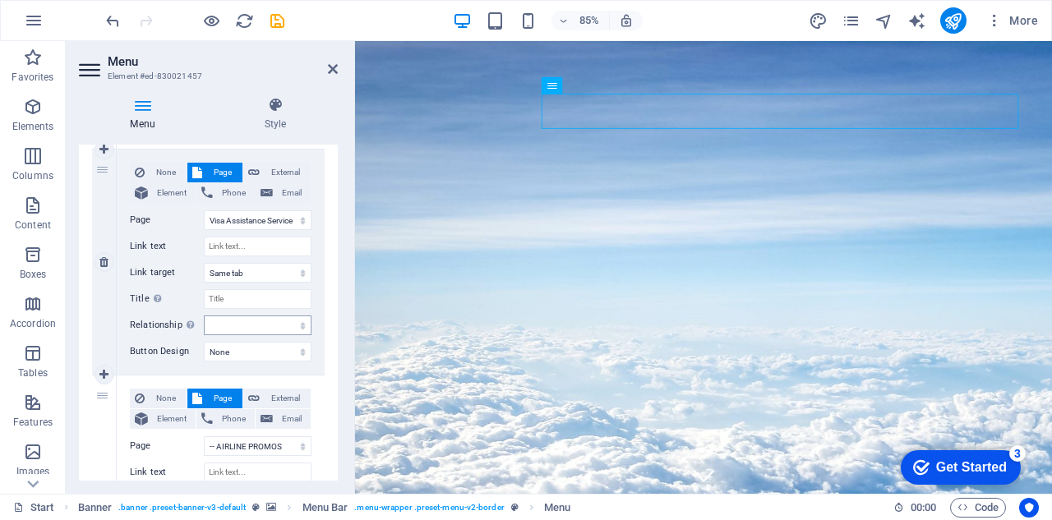
scroll to position [352, 0]
click at [170, 187] on span "Element" at bounding box center [172, 193] width 38 height 20
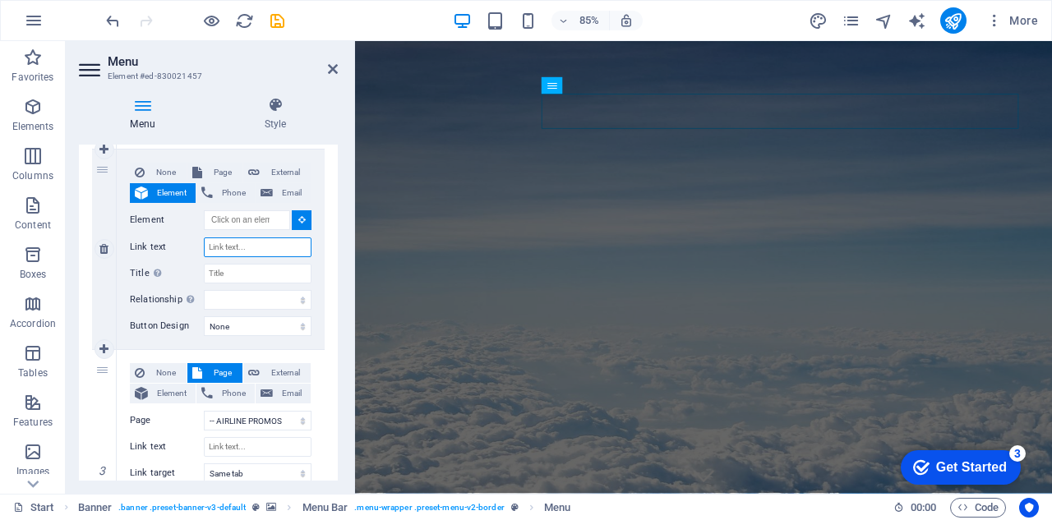
click at [249, 243] on input "Link text" at bounding box center [258, 247] width 108 height 20
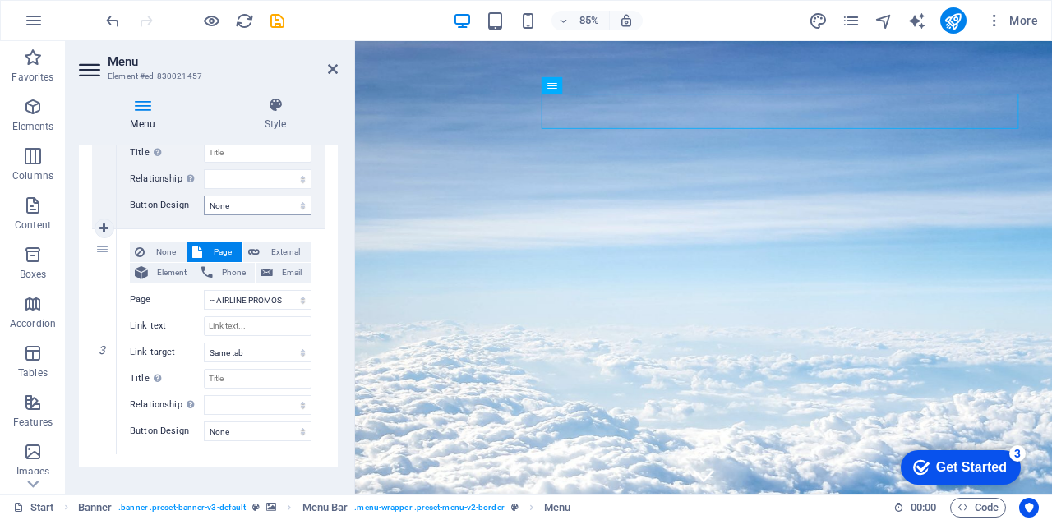
scroll to position [491, 0]
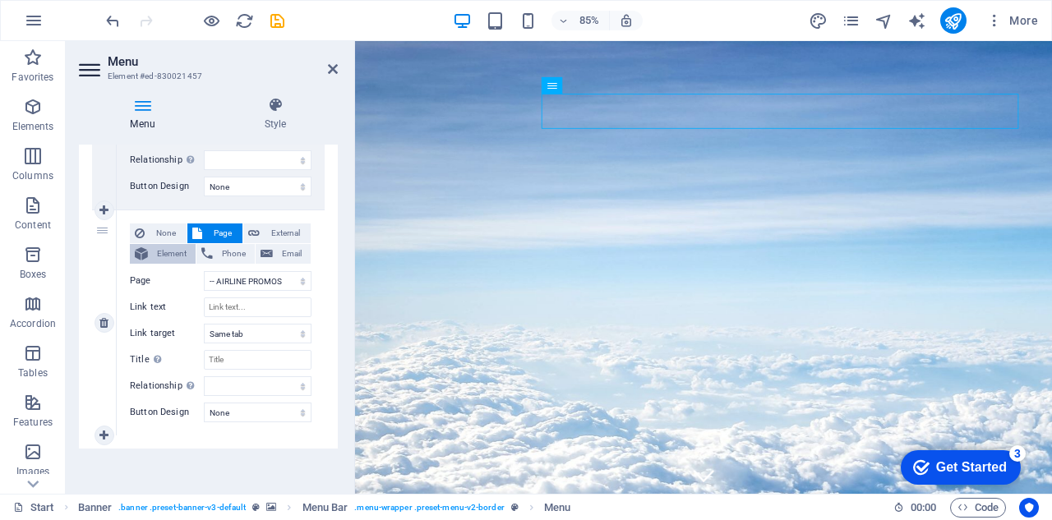
click at [173, 252] on span "Element" at bounding box center [172, 254] width 38 height 20
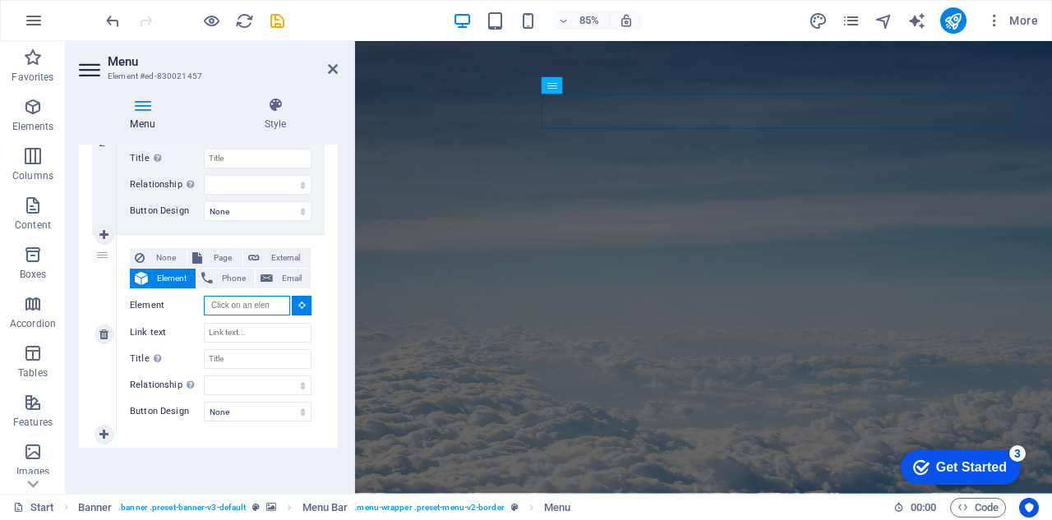
scroll to position [465, 0]
click at [238, 330] on input "Link text" at bounding box center [258, 335] width 108 height 20
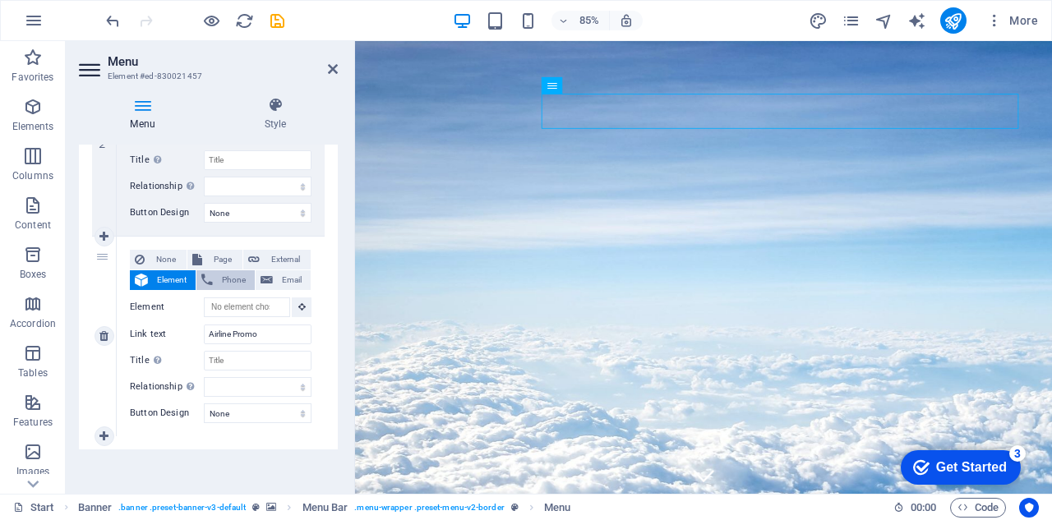
click at [227, 279] on span "Phone" at bounding box center [234, 280] width 32 height 20
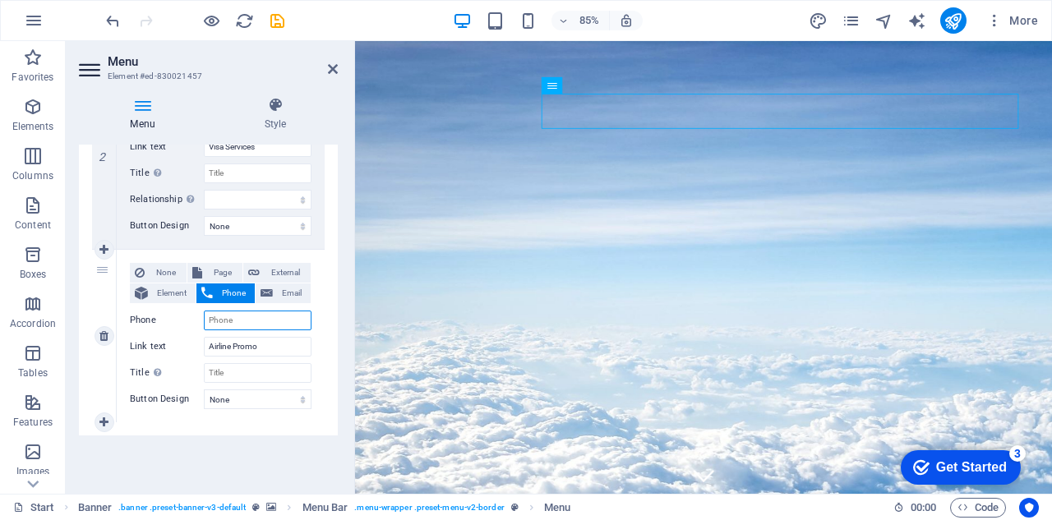
scroll to position [450, 0]
click at [278, 290] on span "Email" at bounding box center [292, 295] width 28 height 20
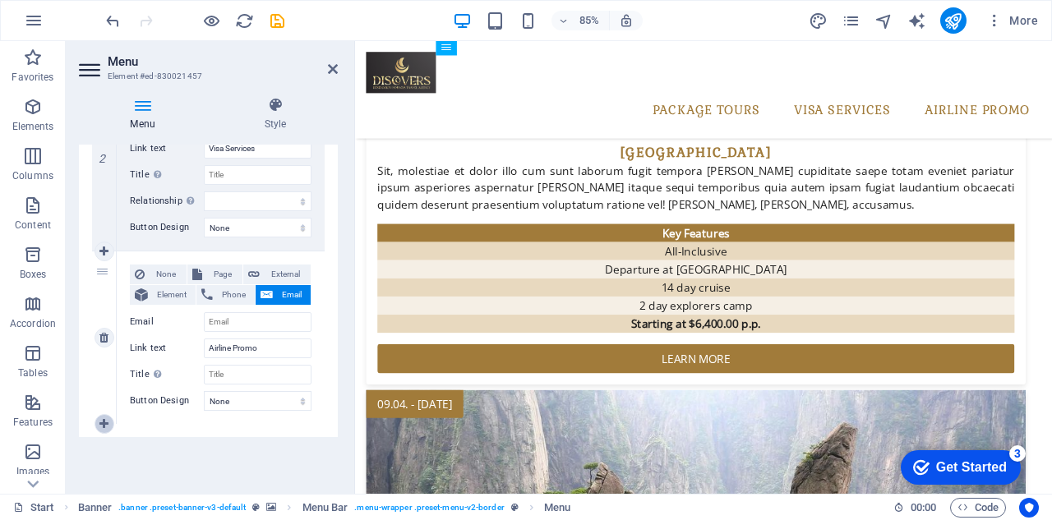
click at [107, 415] on link at bounding box center [104, 424] width 20 height 20
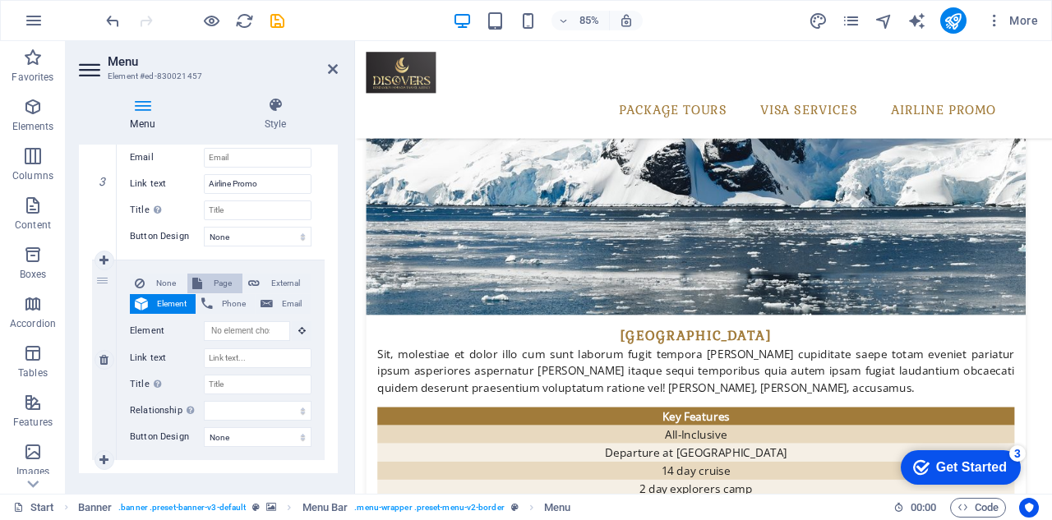
scroll to position [3484, 0]
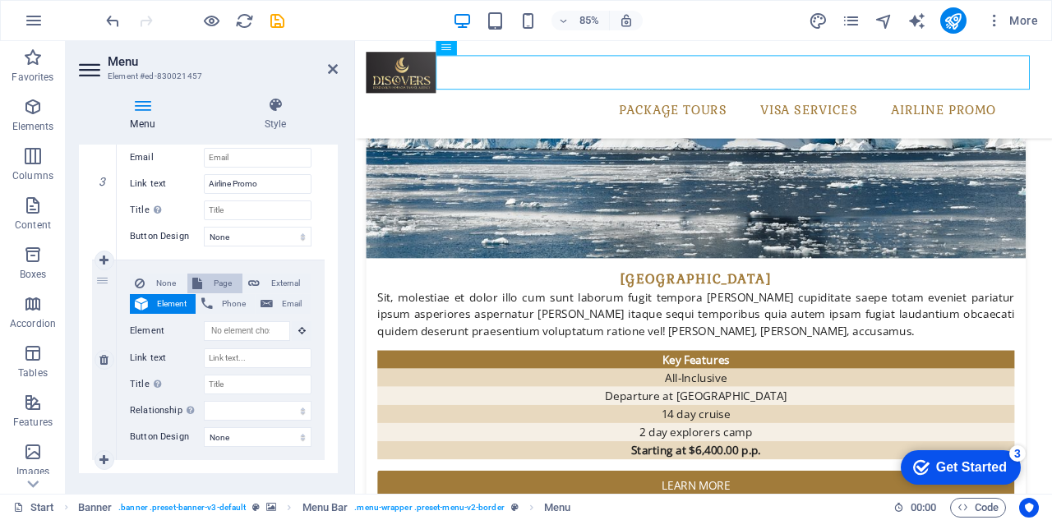
click at [216, 279] on span "Page" at bounding box center [222, 284] width 30 height 20
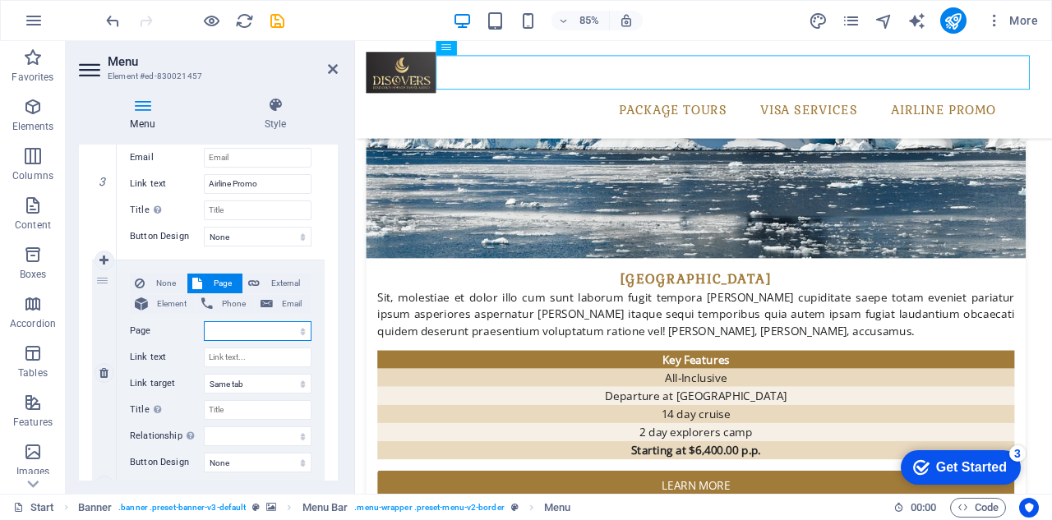
click at [297, 331] on select "Package Tours Visa Assistance Service All Destinations -- Asian Packages -- Chi…" at bounding box center [258, 331] width 108 height 20
click at [102, 307] on div "4" at bounding box center [104, 372] width 25 height 225
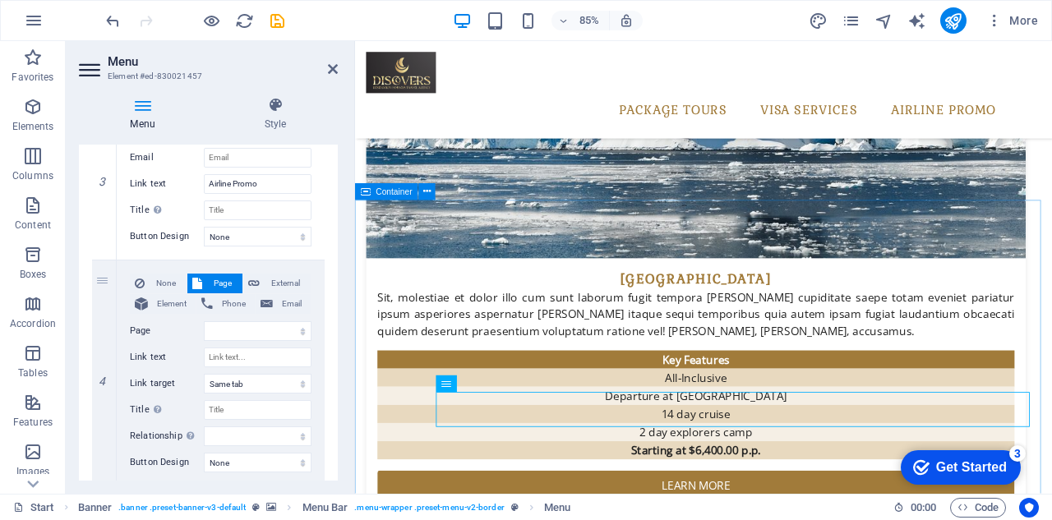
scroll to position [3073, 0]
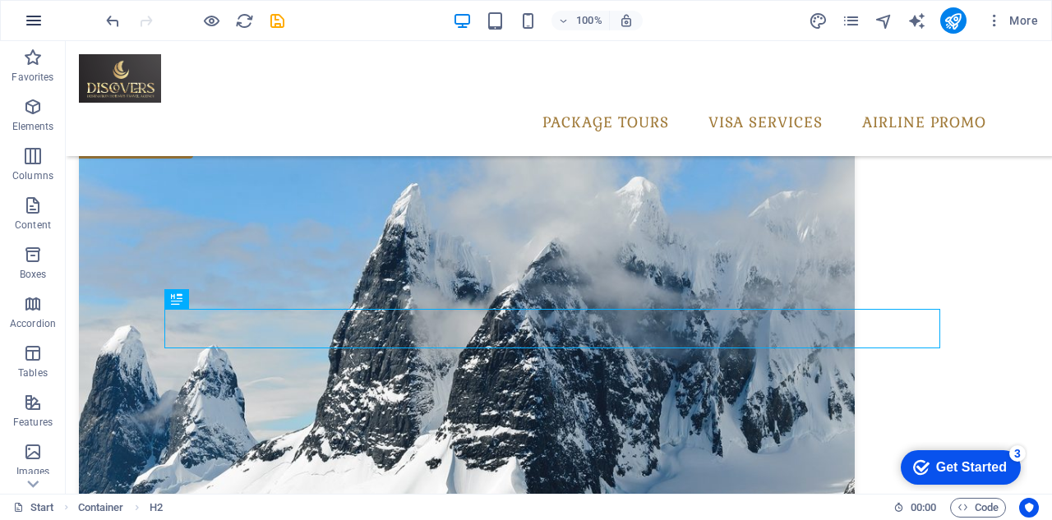
click at [22, 16] on button "button" at bounding box center [33, 20] width 39 height 39
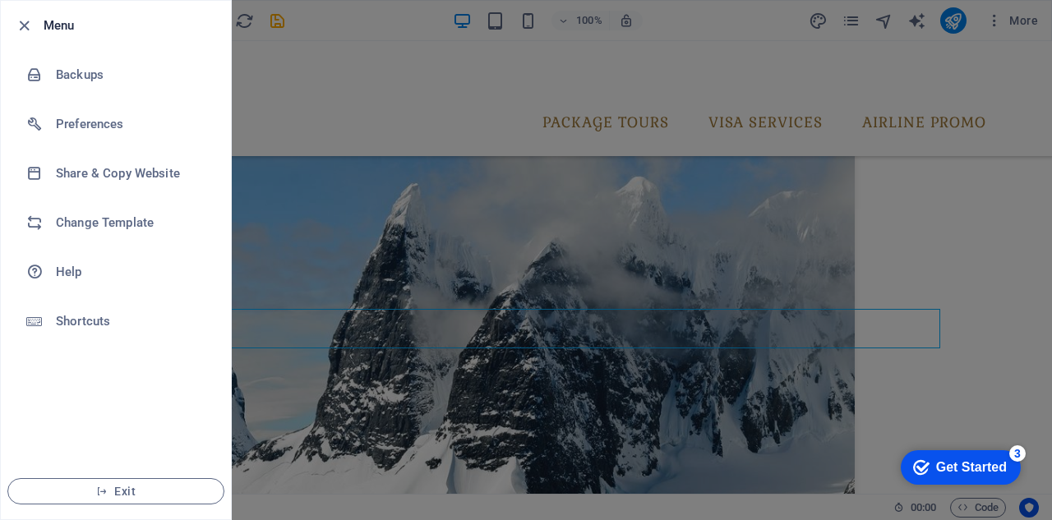
click at [406, 16] on div at bounding box center [526, 260] width 1052 height 520
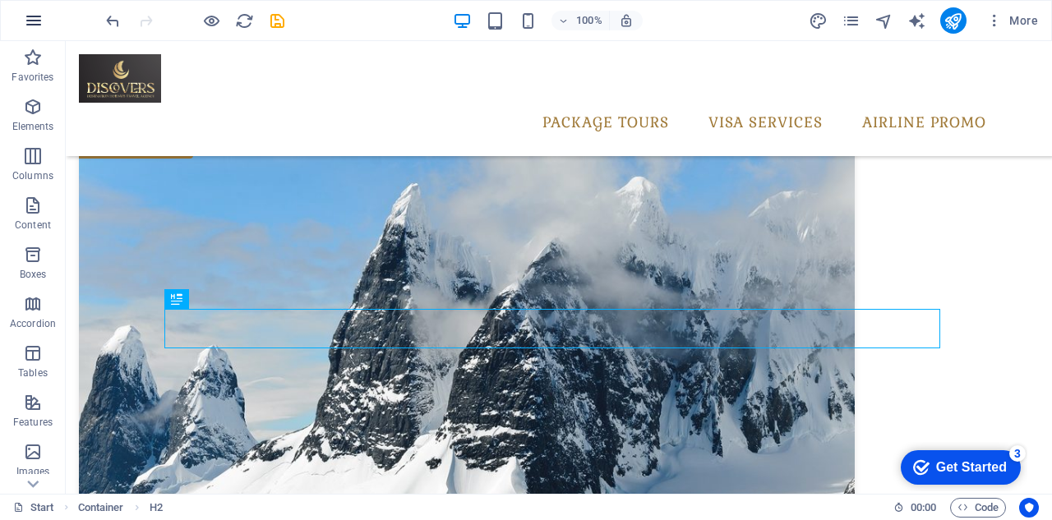
click at [36, 23] on icon "button" at bounding box center [34, 21] width 20 height 20
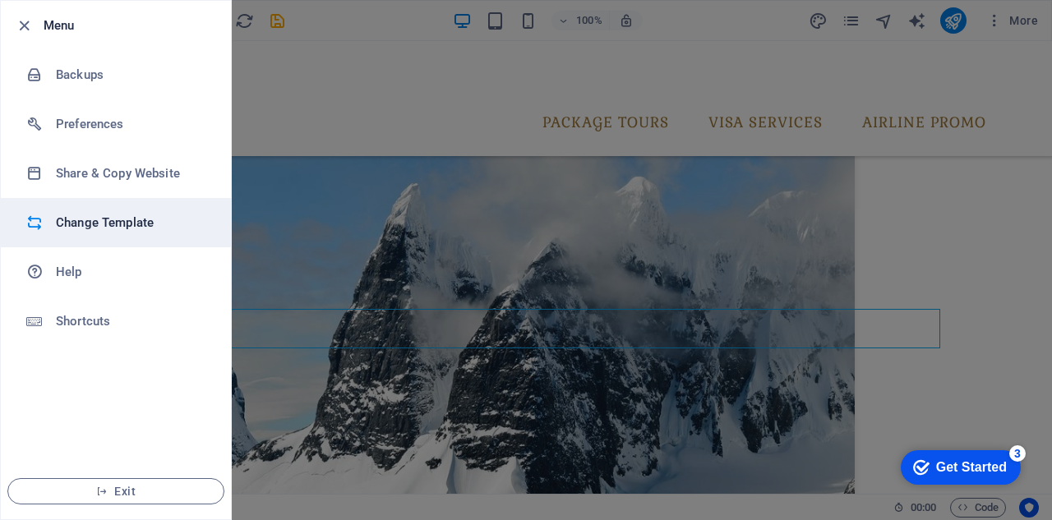
click at [124, 214] on h6 "Change Template" at bounding box center [132, 223] width 152 height 20
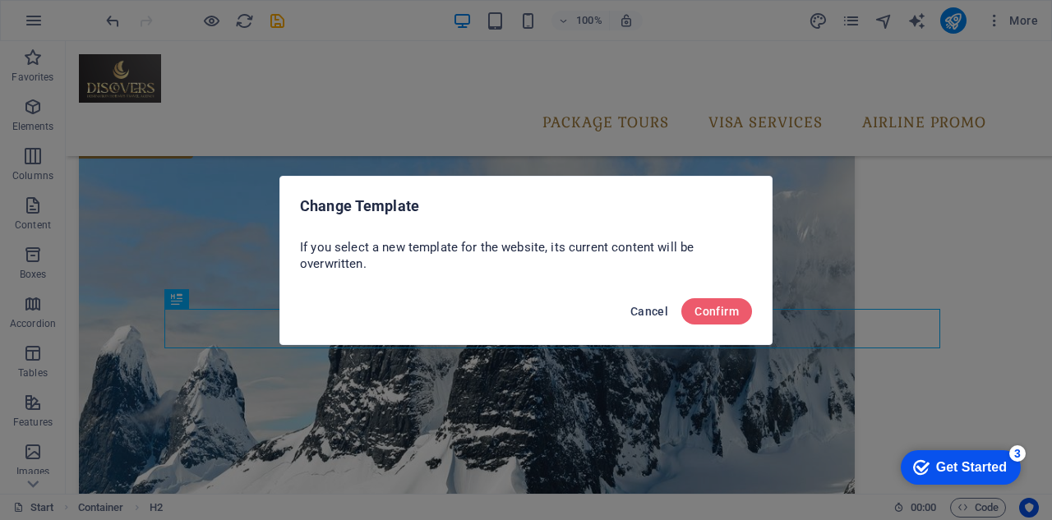
click at [651, 315] on span "Cancel" at bounding box center [649, 311] width 38 height 13
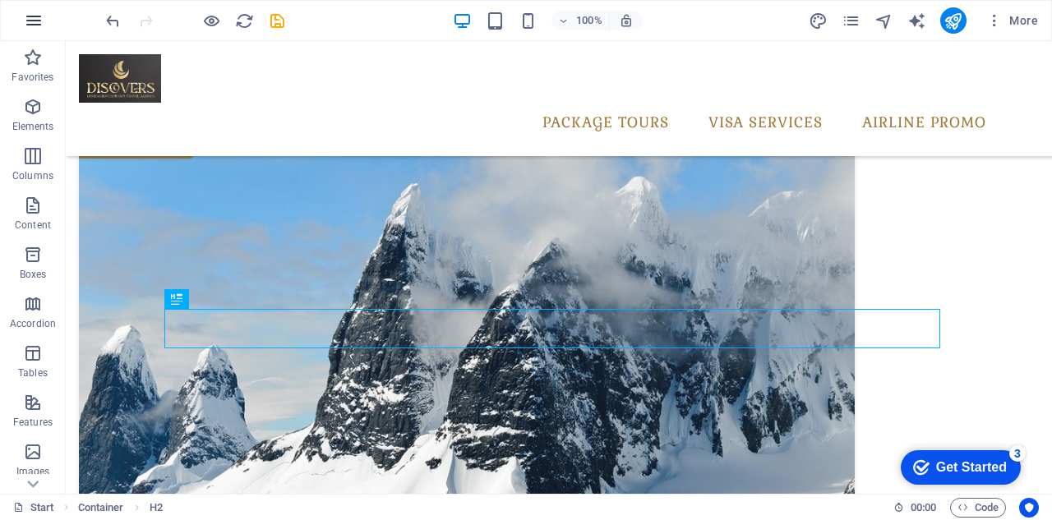
click at [31, 19] on icon "button" at bounding box center [34, 21] width 20 height 20
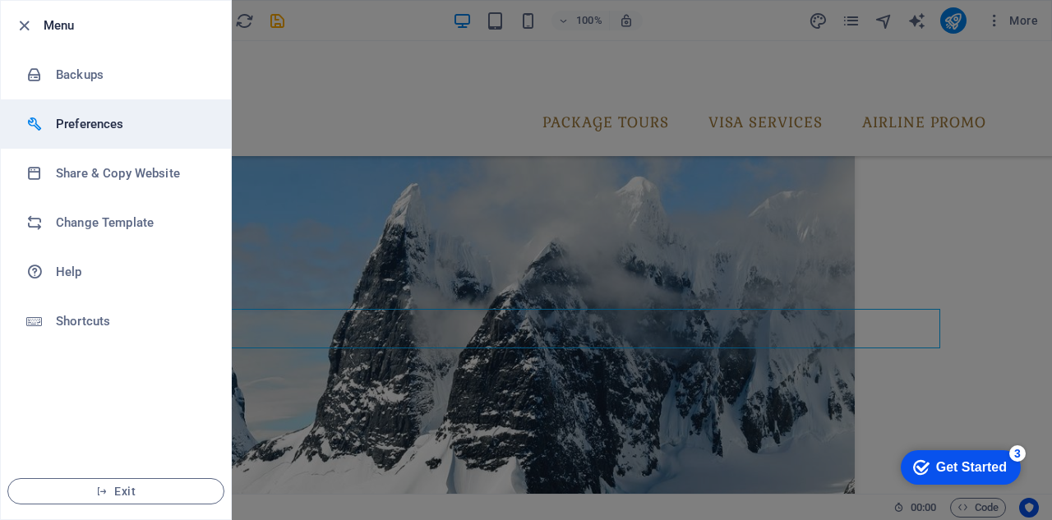
click at [114, 124] on h6 "Preferences" at bounding box center [132, 124] width 152 height 20
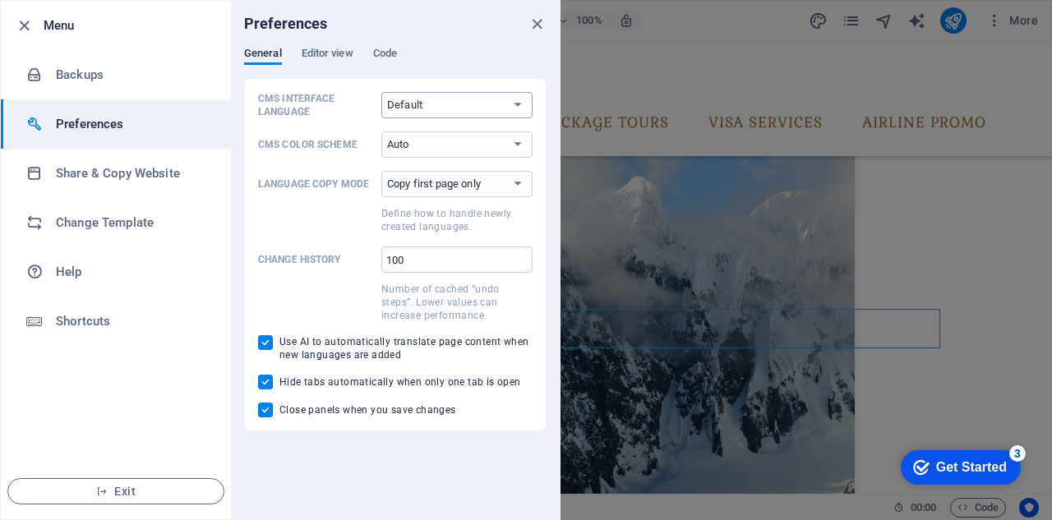
click at [523, 103] on select "Default Deutsch English Español Français Magyar Italiano Nederlands Polski Port…" at bounding box center [456, 105] width 151 height 26
click at [520, 144] on select "Auto Dark Light" at bounding box center [456, 144] width 151 height 26
click at [521, 184] on select "Copy first page only Copy all pages" at bounding box center [456, 184] width 151 height 26
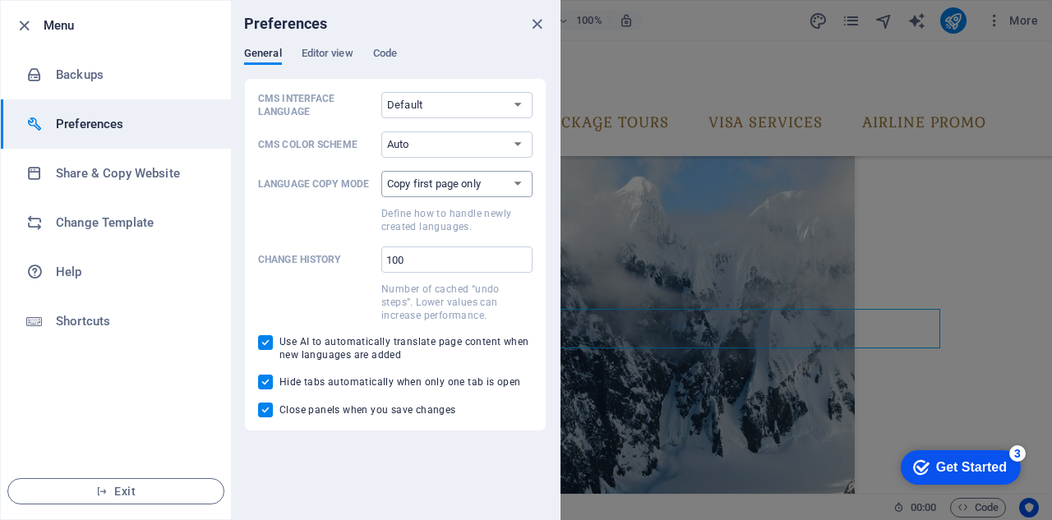
click at [521, 182] on select "Copy first page only Copy all pages" at bounding box center [456, 184] width 151 height 26
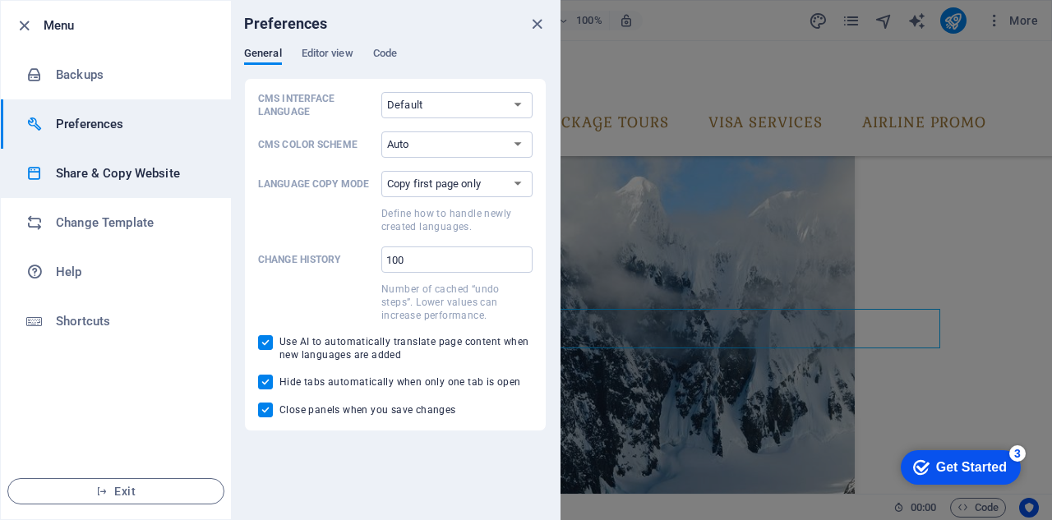
click at [89, 177] on h6 "Share & Copy Website" at bounding box center [132, 174] width 152 height 20
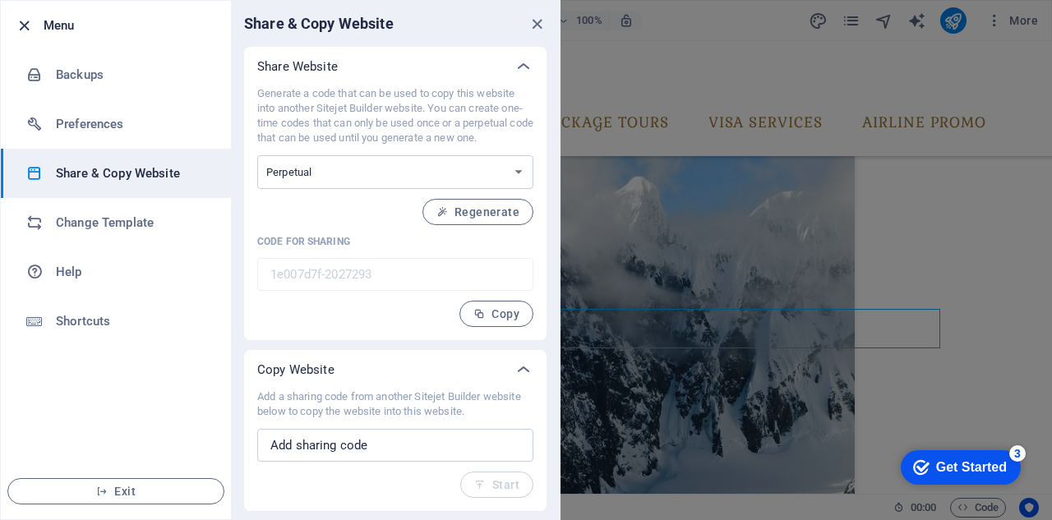
click at [23, 24] on icon "button" at bounding box center [24, 25] width 19 height 19
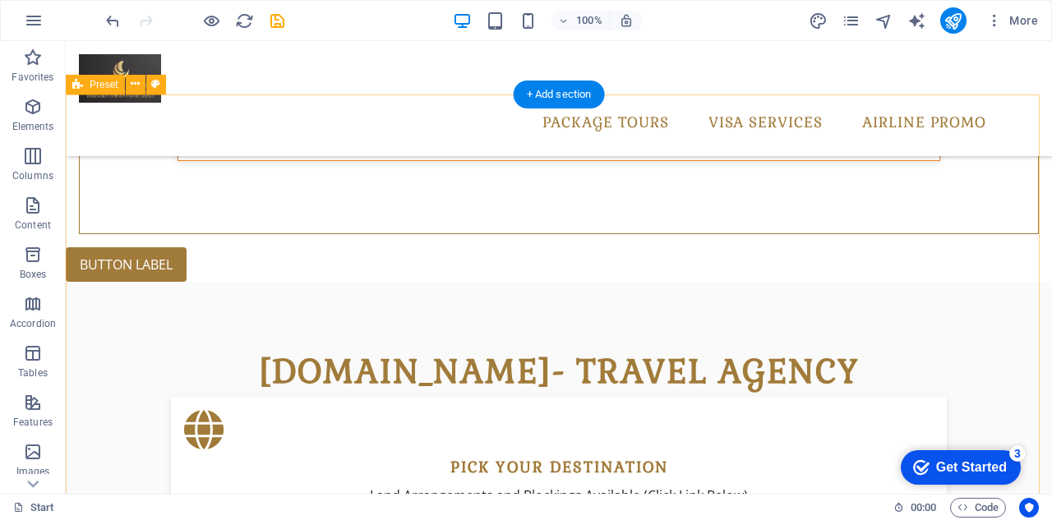
scroll to position [1019, 0]
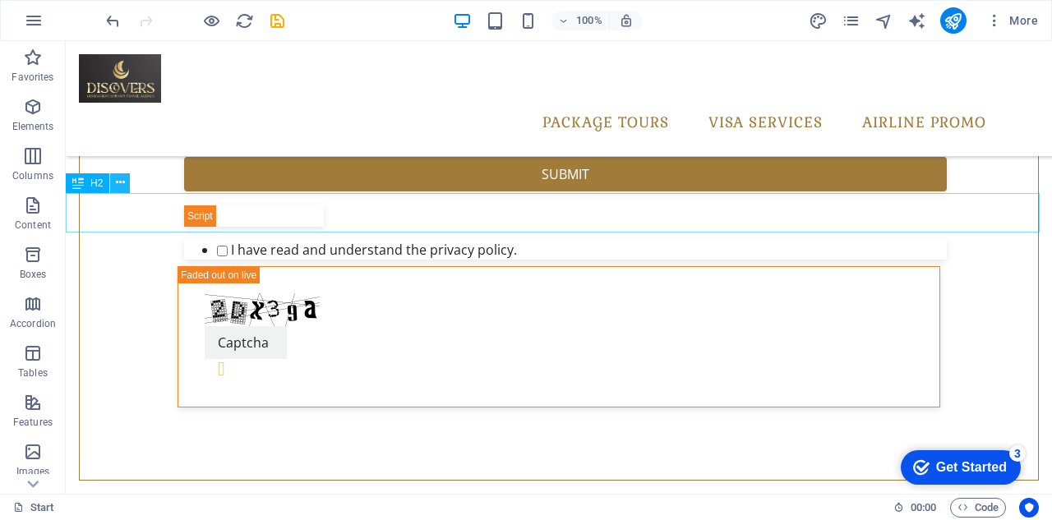
click at [122, 182] on icon at bounding box center [120, 182] width 9 height 17
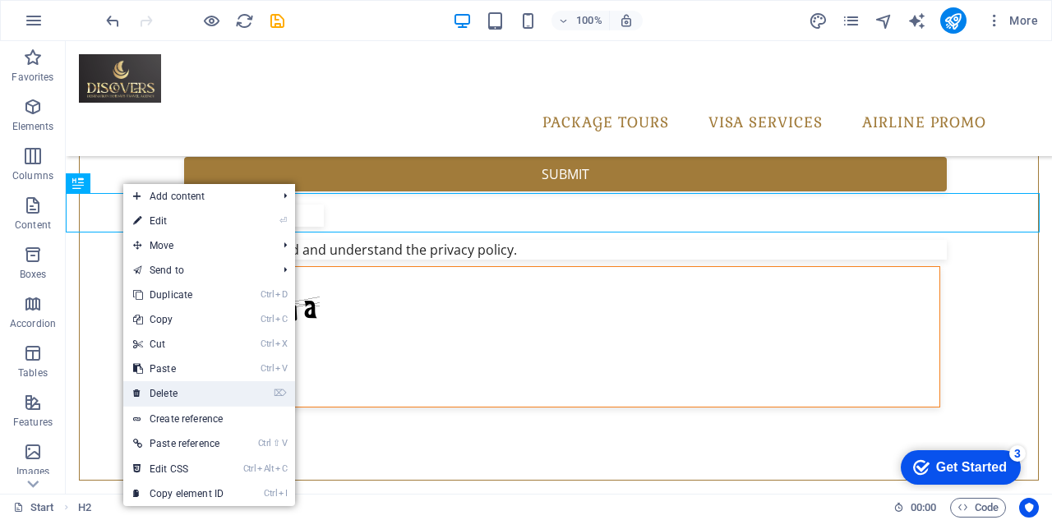
click at [209, 390] on link "⌦ Delete" at bounding box center [178, 393] width 110 height 25
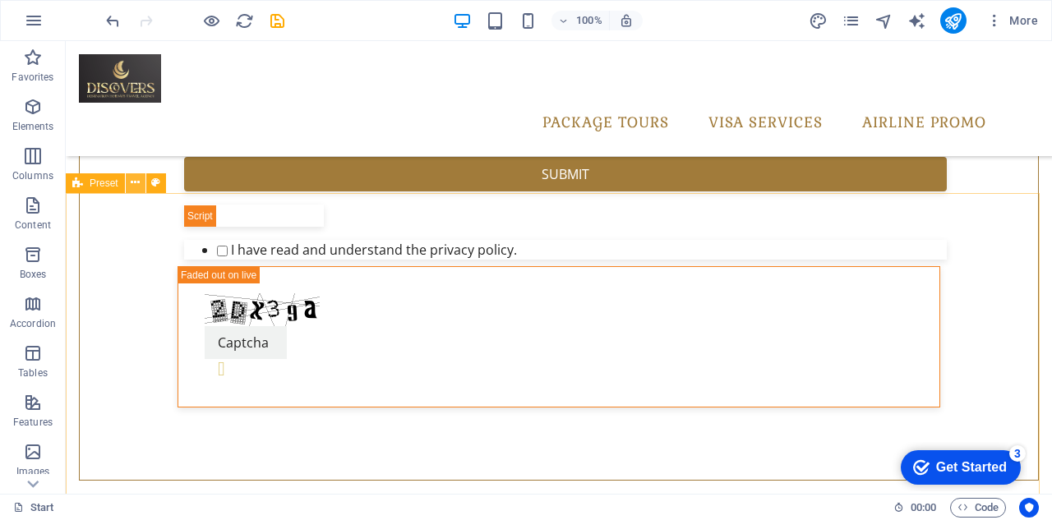
click at [137, 185] on icon at bounding box center [135, 182] width 9 height 17
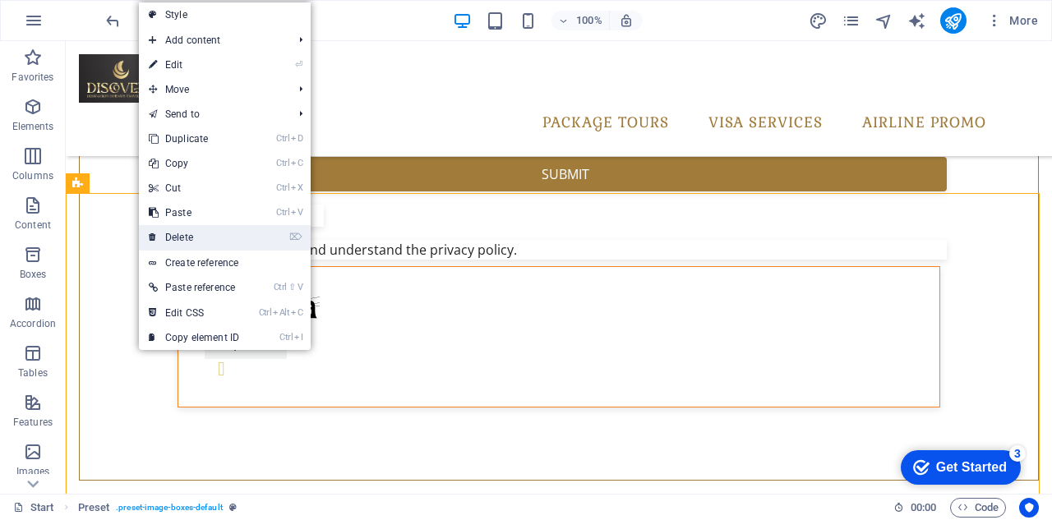
click at [213, 239] on link "⌦ Delete" at bounding box center [194, 237] width 110 height 25
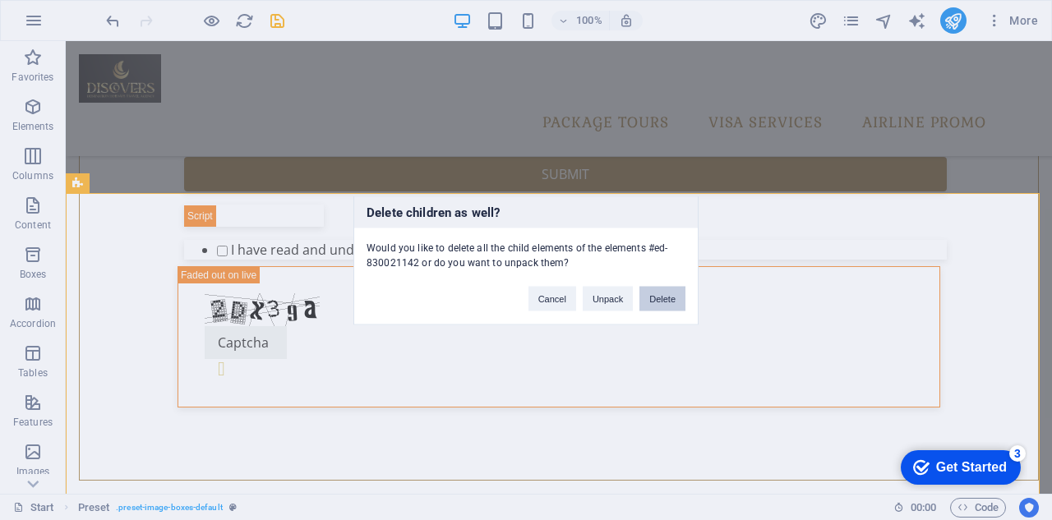
drag, startPoint x: 670, startPoint y: 302, endPoint x: 603, endPoint y: 260, distance: 79.3
click at [670, 302] on button "Delete" at bounding box center [662, 298] width 46 height 25
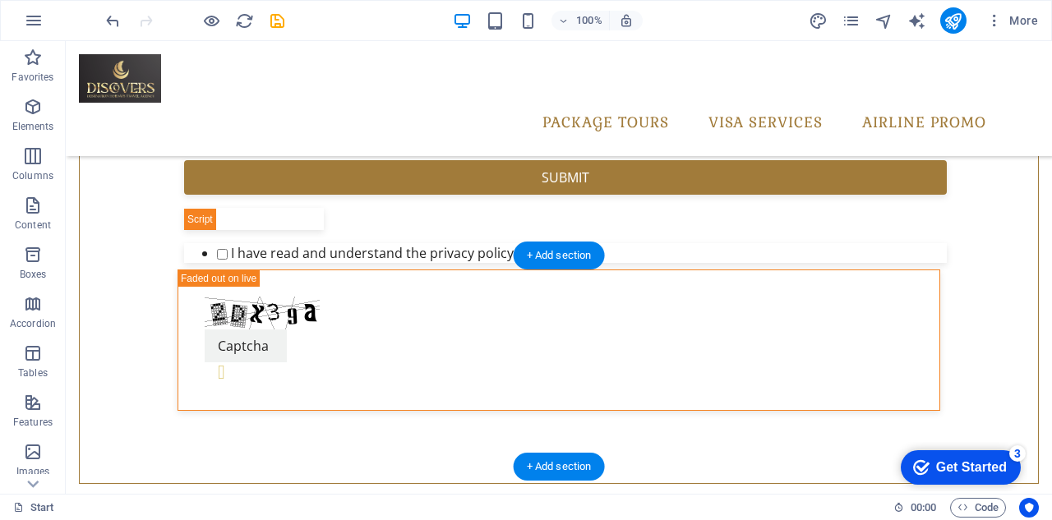
scroll to position [1036, 0]
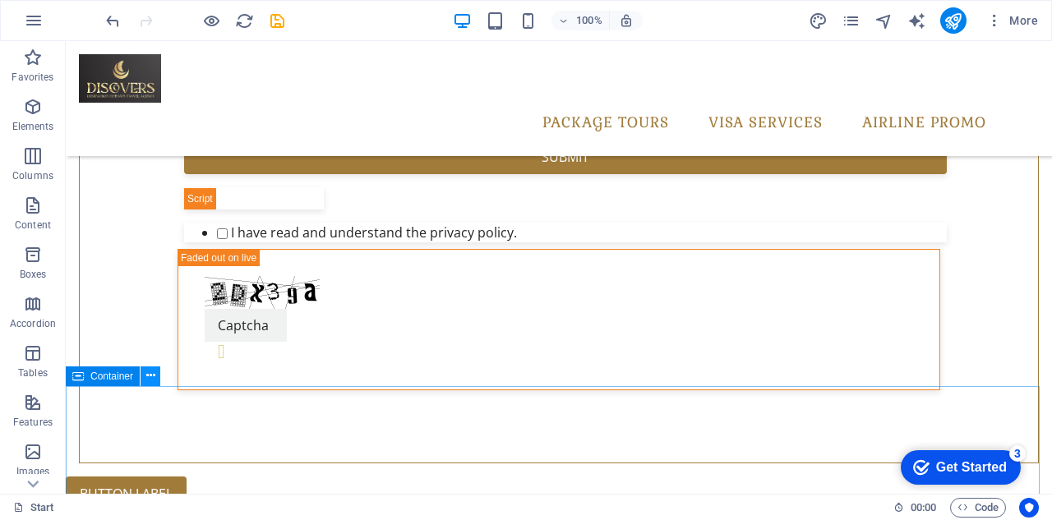
click at [148, 376] on icon at bounding box center [150, 375] width 9 height 17
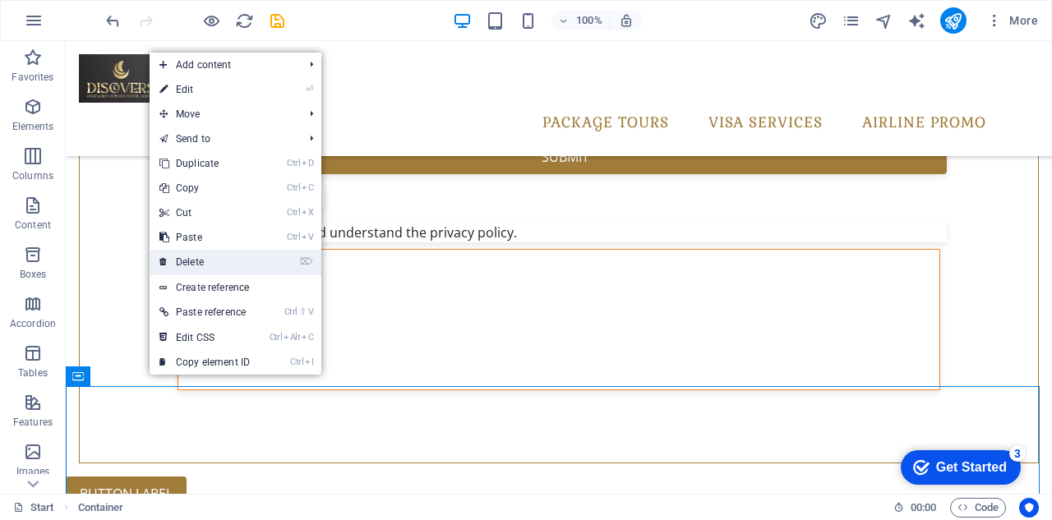
click at [218, 256] on link "⌦ Delete" at bounding box center [205, 262] width 110 height 25
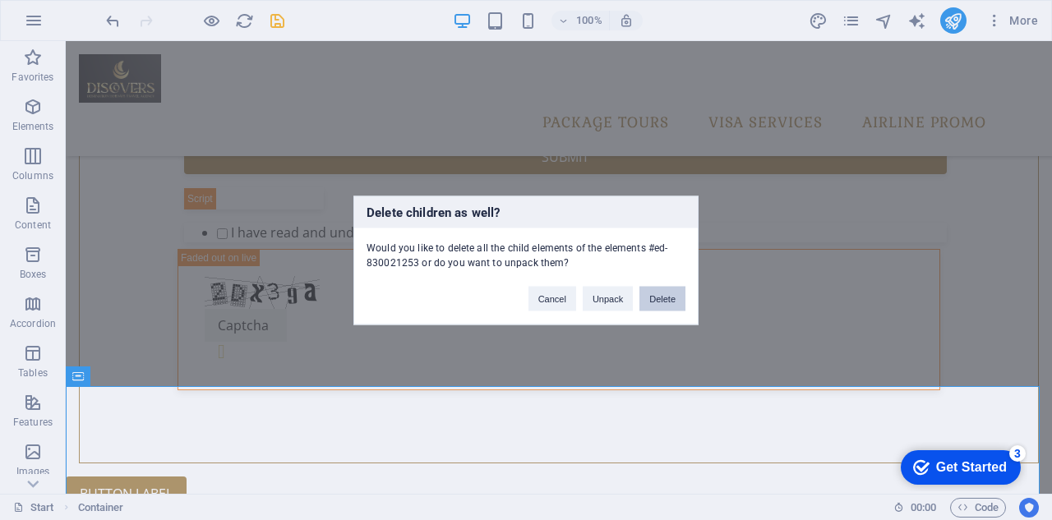
click at [669, 293] on button "Delete" at bounding box center [662, 298] width 46 height 25
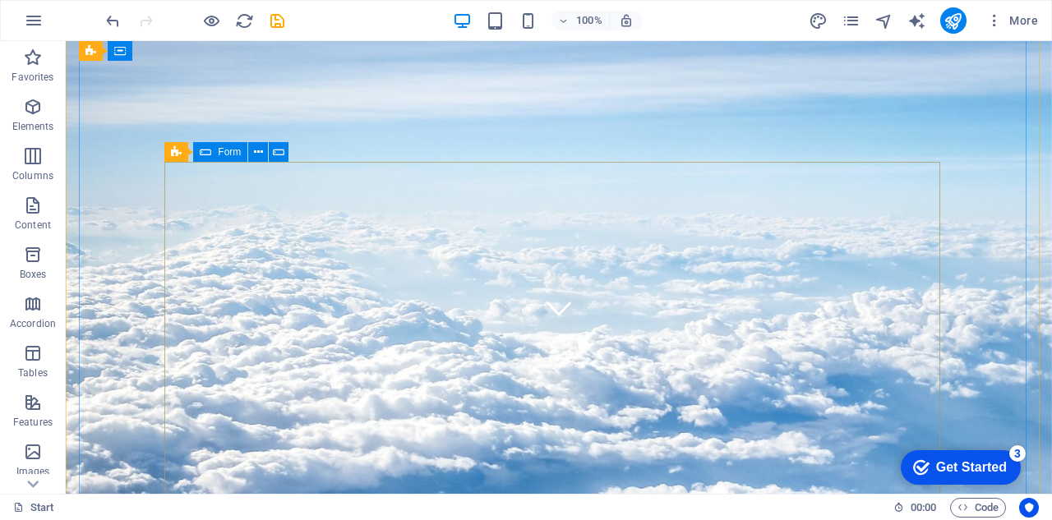
scroll to position [247, 0]
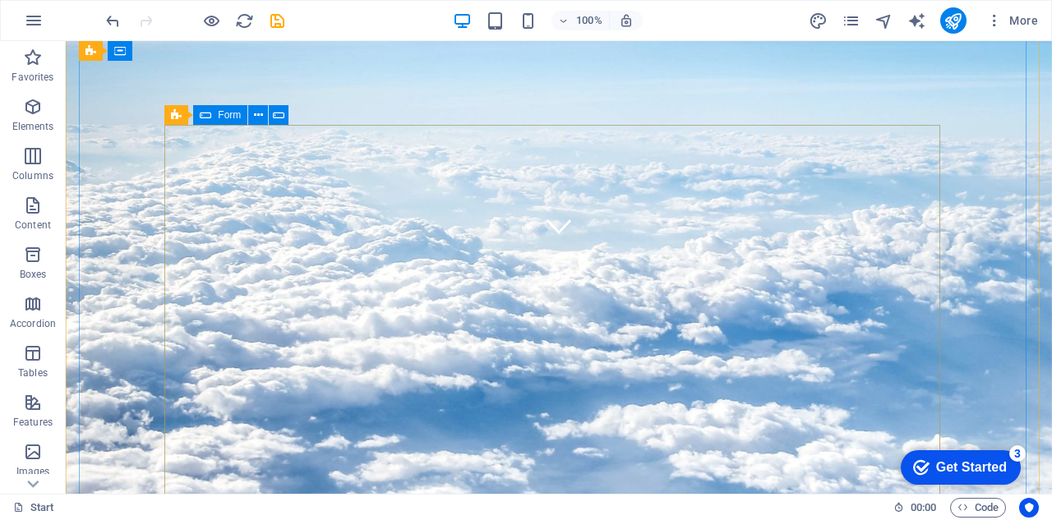
click div "Given Name Last Name Origin Manila (MNL) Clark (CRK) Cebu (CEB) Iloilo (ILO) Da…"
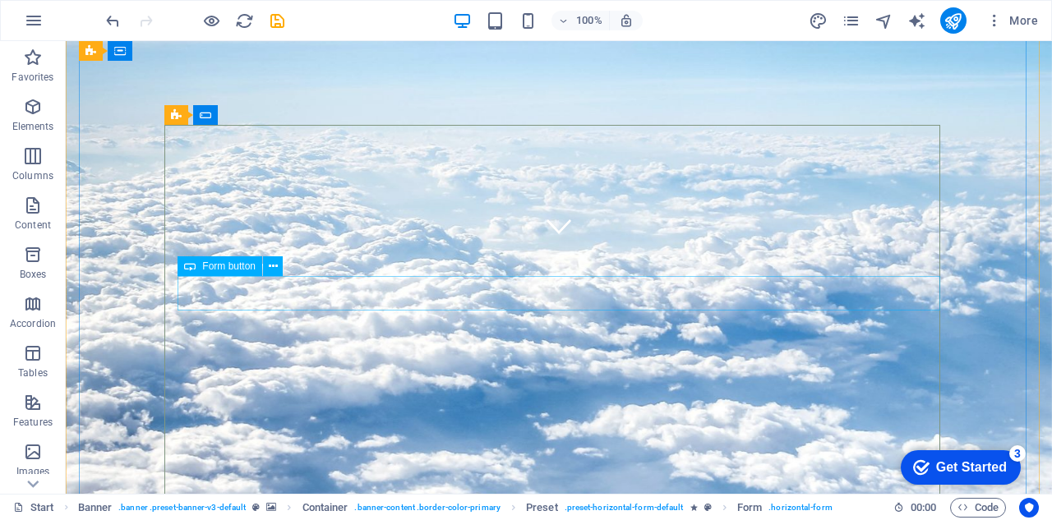
click div "Submit"
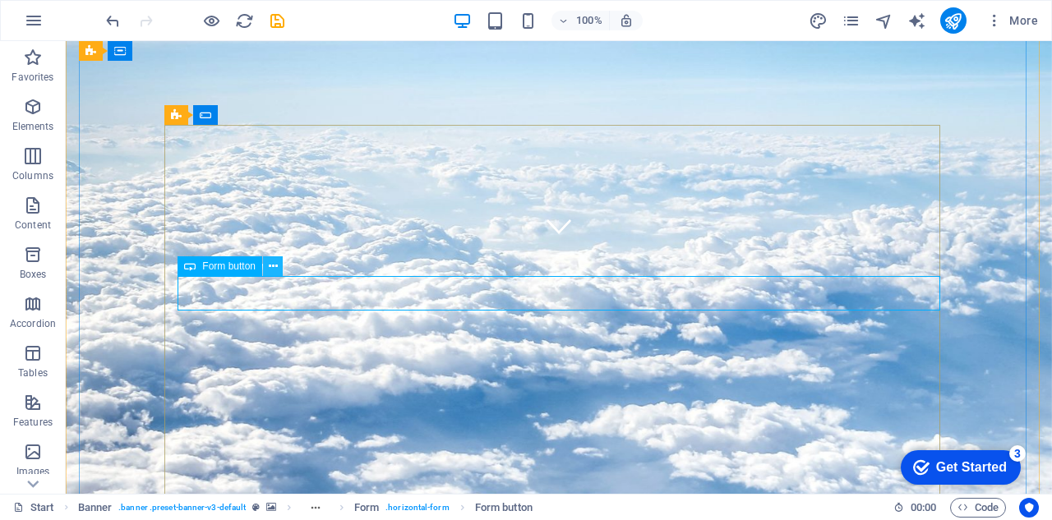
click at [272, 267] on icon at bounding box center [273, 266] width 9 height 17
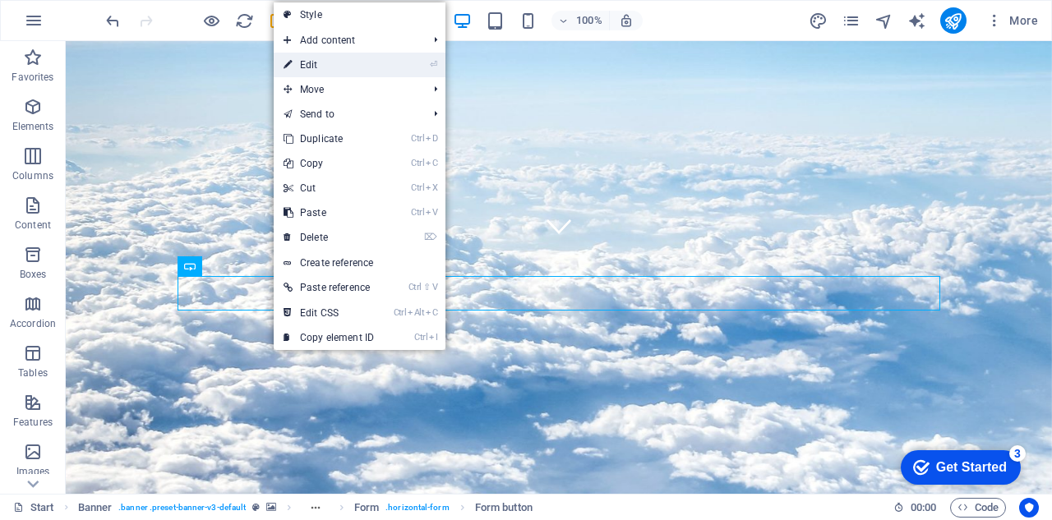
click at [348, 64] on link "⏎ Edit" at bounding box center [329, 65] width 110 height 25
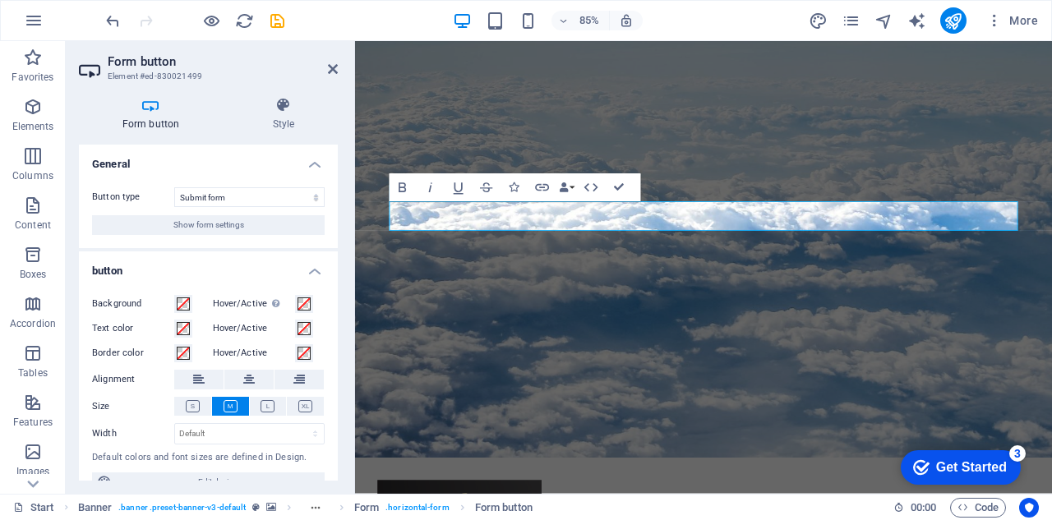
scroll to position [23, 0]
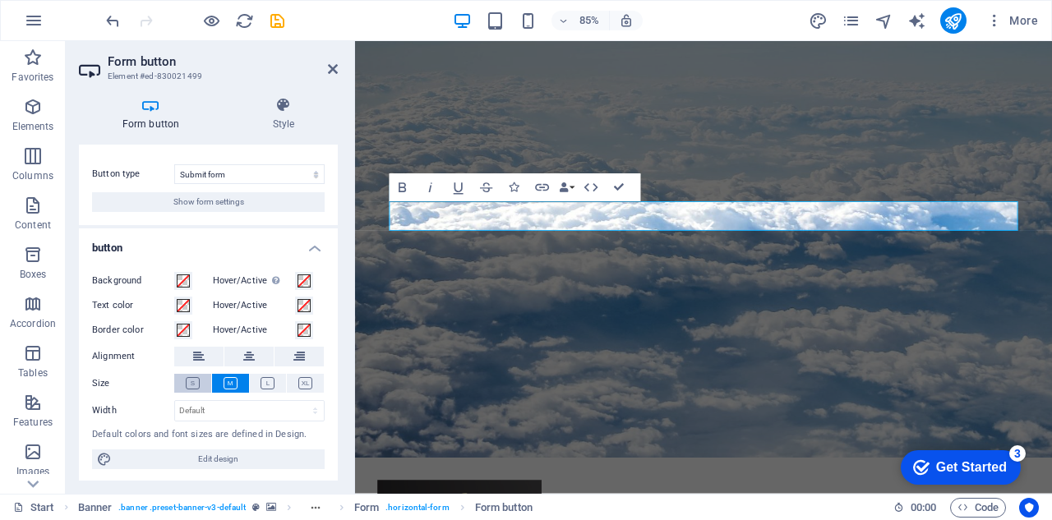
click at [191, 377] on icon at bounding box center [193, 383] width 14 height 12
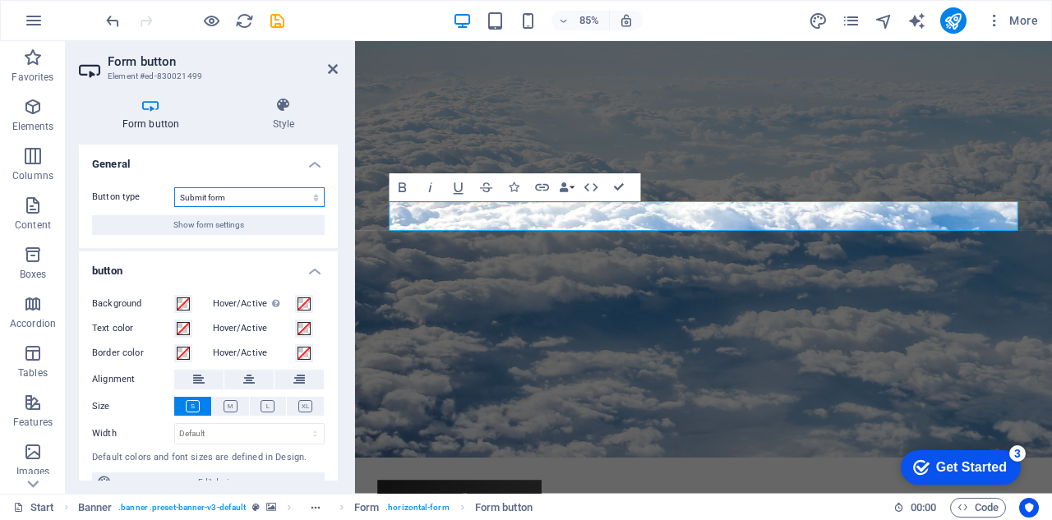
click at [314, 199] on select "Submit form Reset form No action" at bounding box center [249, 197] width 150 height 20
click at [313, 200] on select "Submit form Reset form No action" at bounding box center [249, 197] width 150 height 20
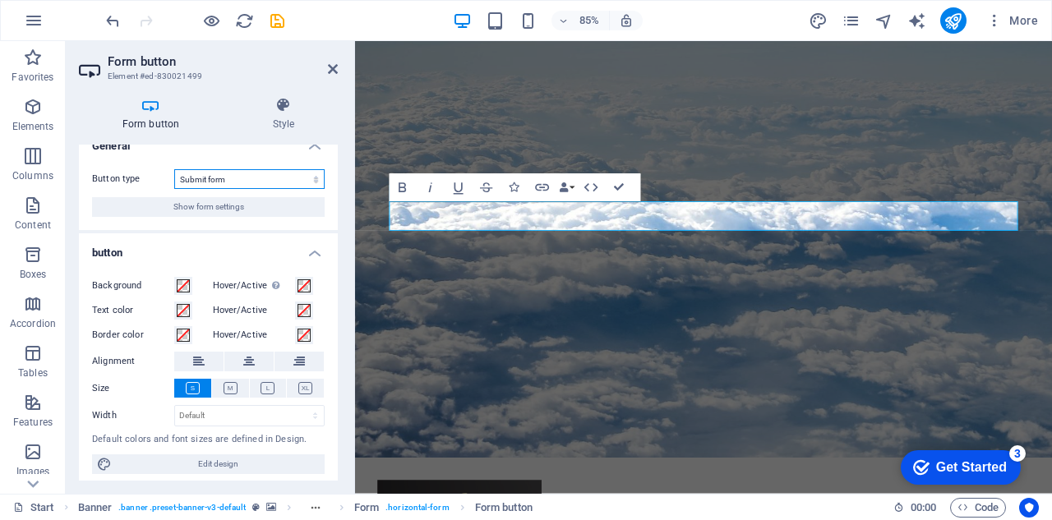
scroll to position [23, 0]
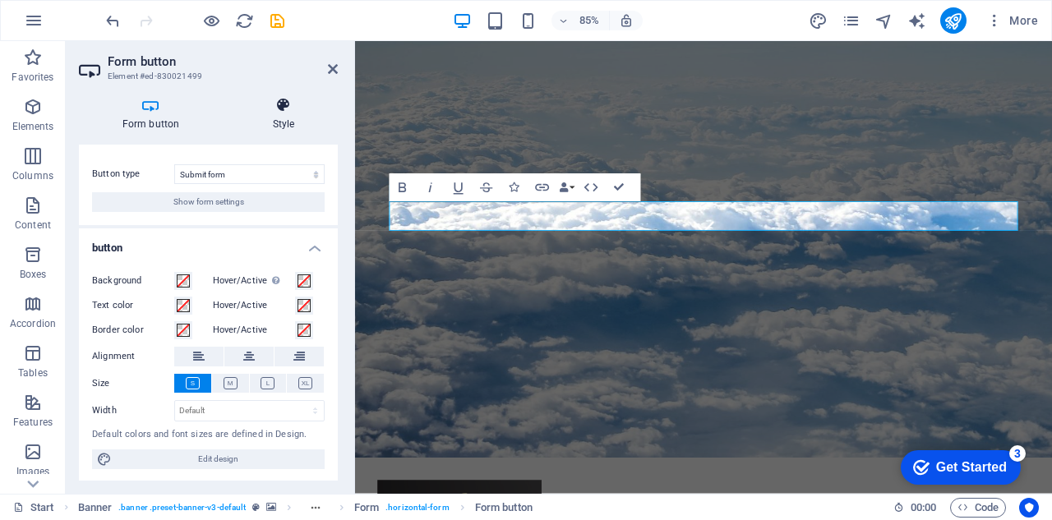
click at [290, 123] on h4 "Style" at bounding box center [283, 114] width 108 height 35
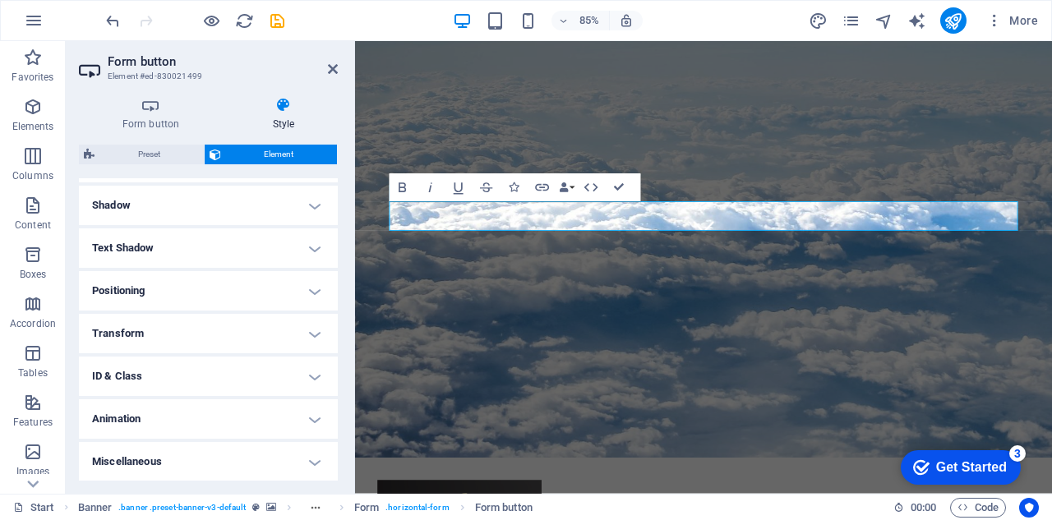
scroll to position [0, 0]
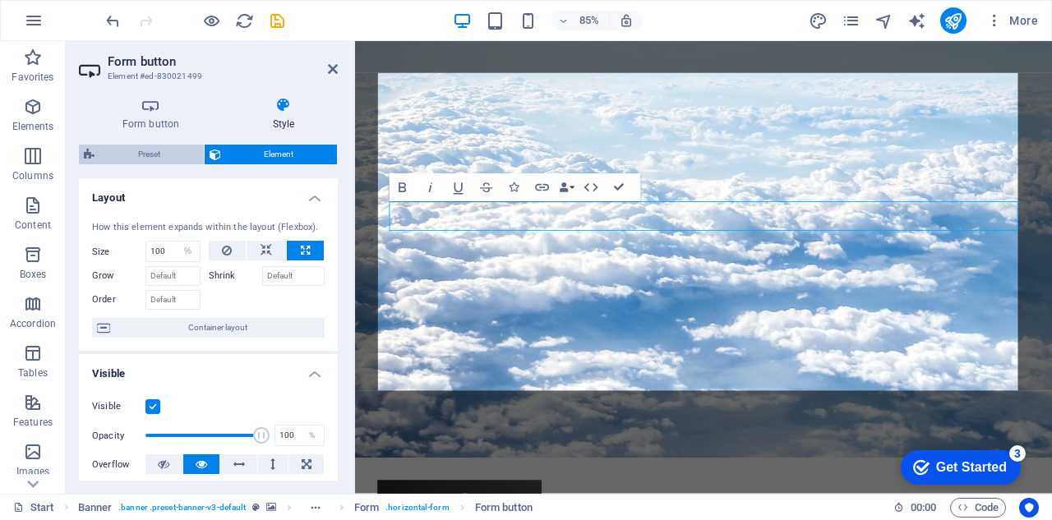
click at [151, 145] on span "Preset" at bounding box center [148, 155] width 99 height 20
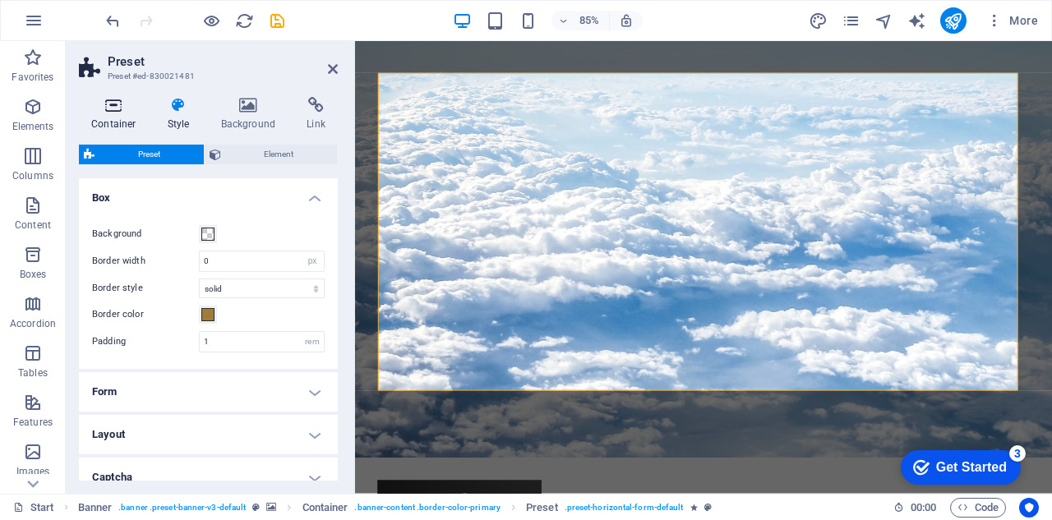
click at [117, 121] on h4 "Container" at bounding box center [117, 114] width 76 height 35
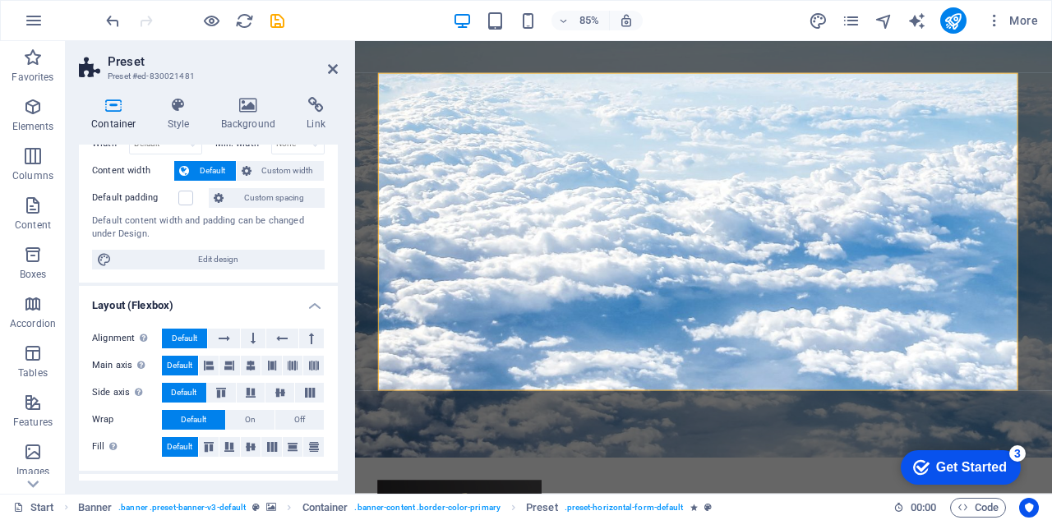
scroll to position [53, 0]
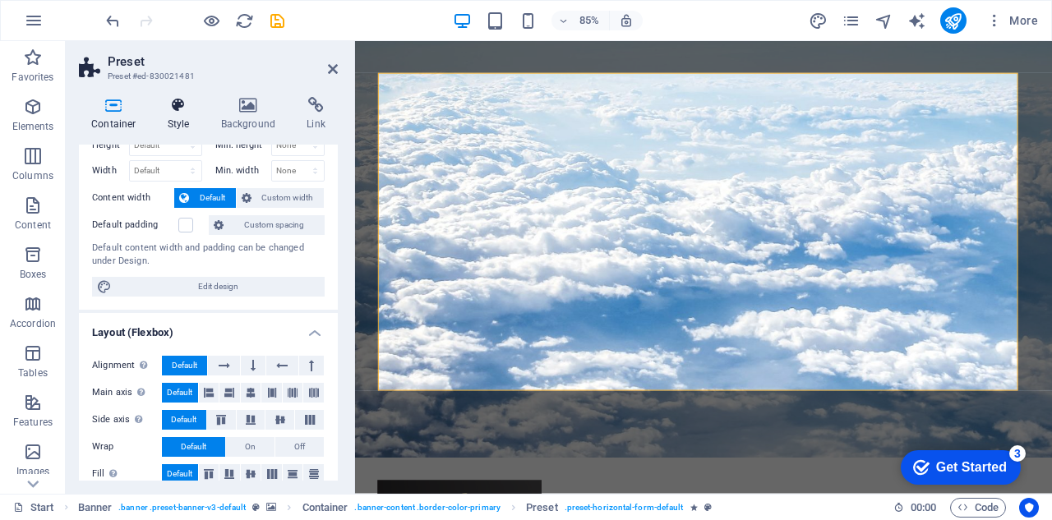
click at [174, 120] on h4 "Style" at bounding box center [181, 114] width 53 height 35
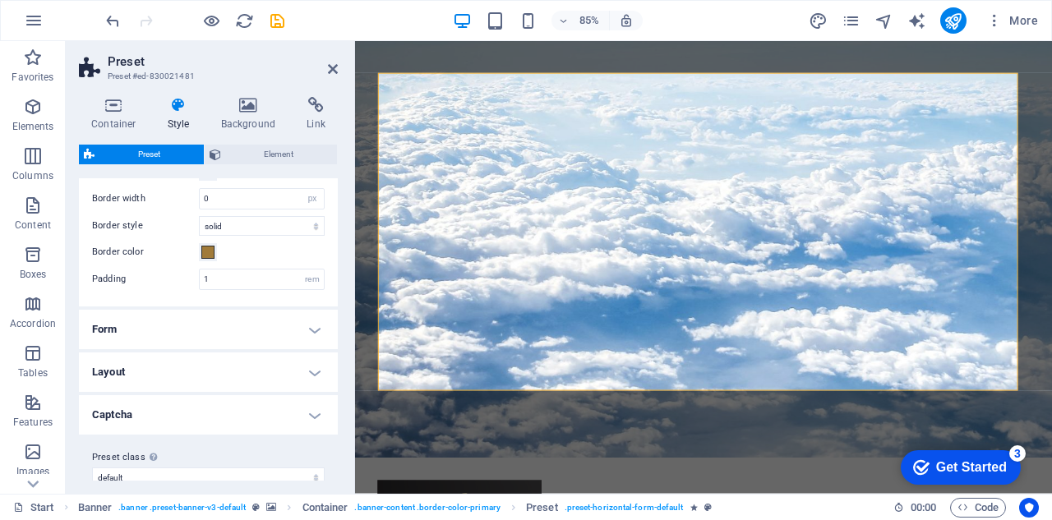
scroll to position [81, 0]
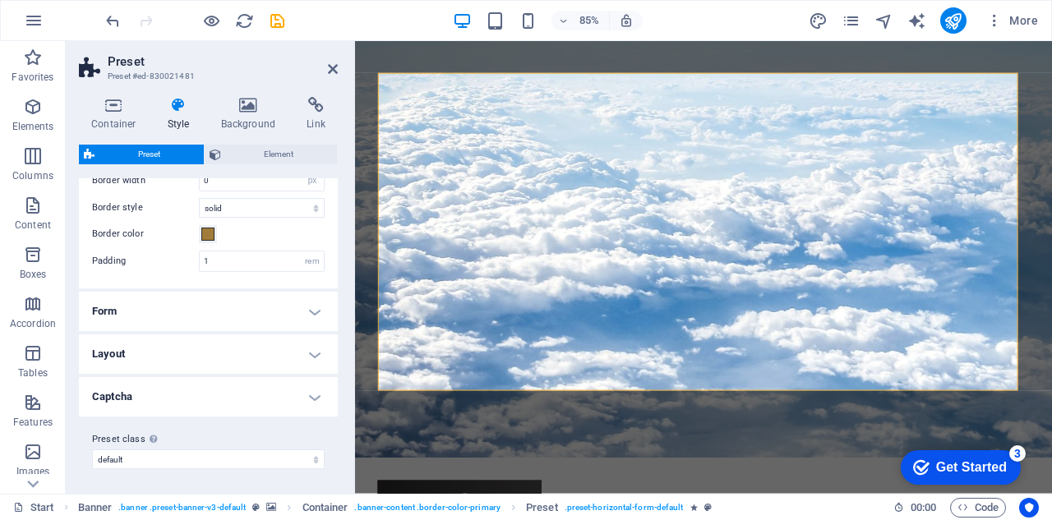
click at [302, 305] on h4 "Form" at bounding box center [208, 311] width 259 height 39
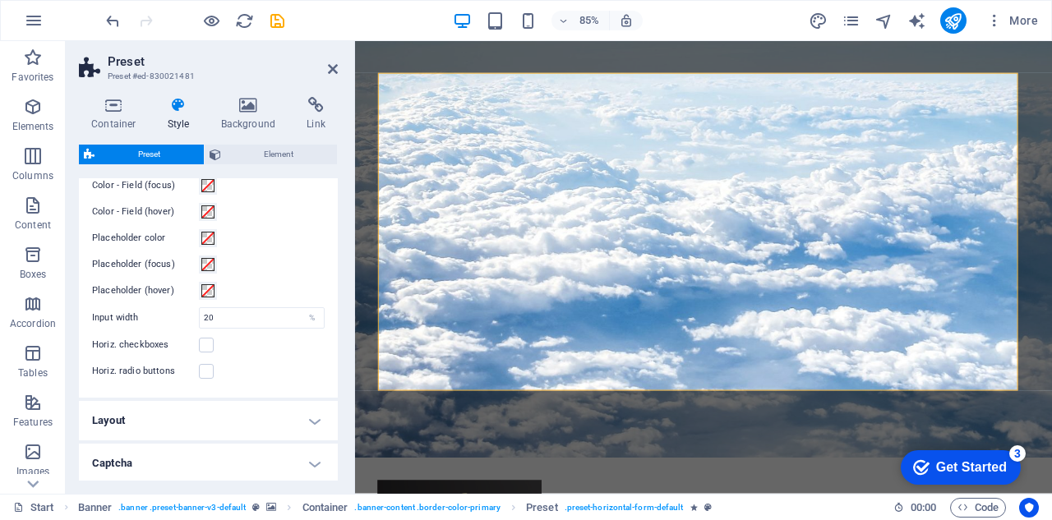
scroll to position [709, 0]
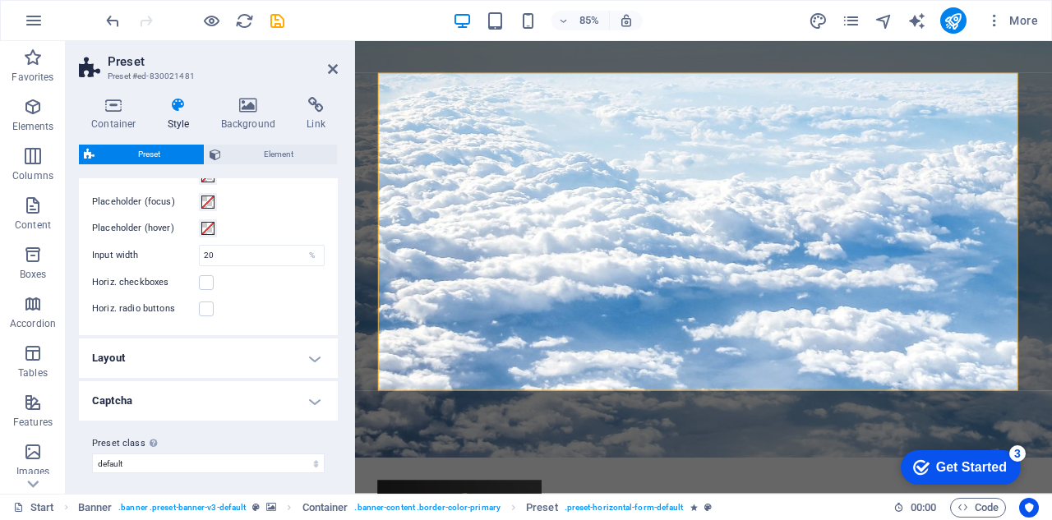
click at [251, 341] on h4 "Layout" at bounding box center [208, 358] width 259 height 39
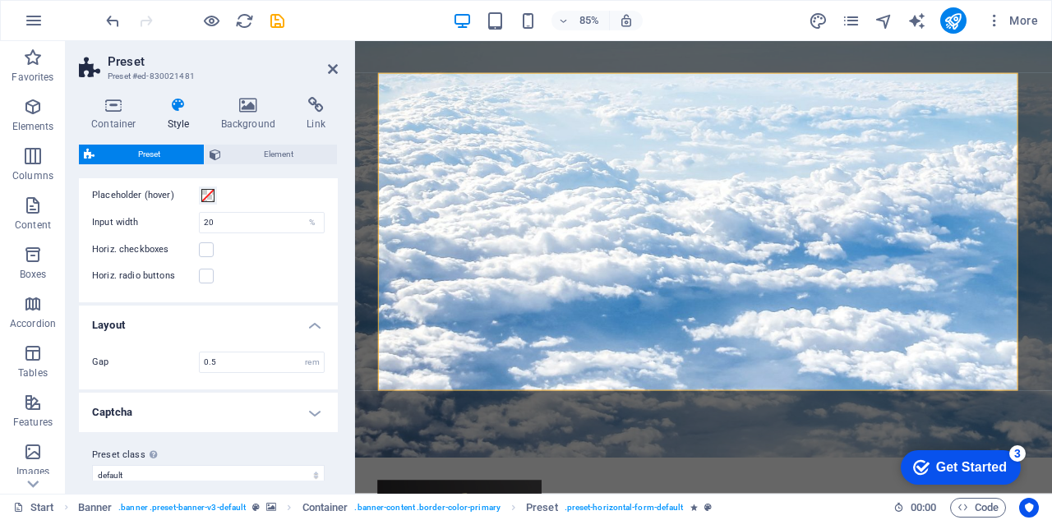
scroll to position [753, 0]
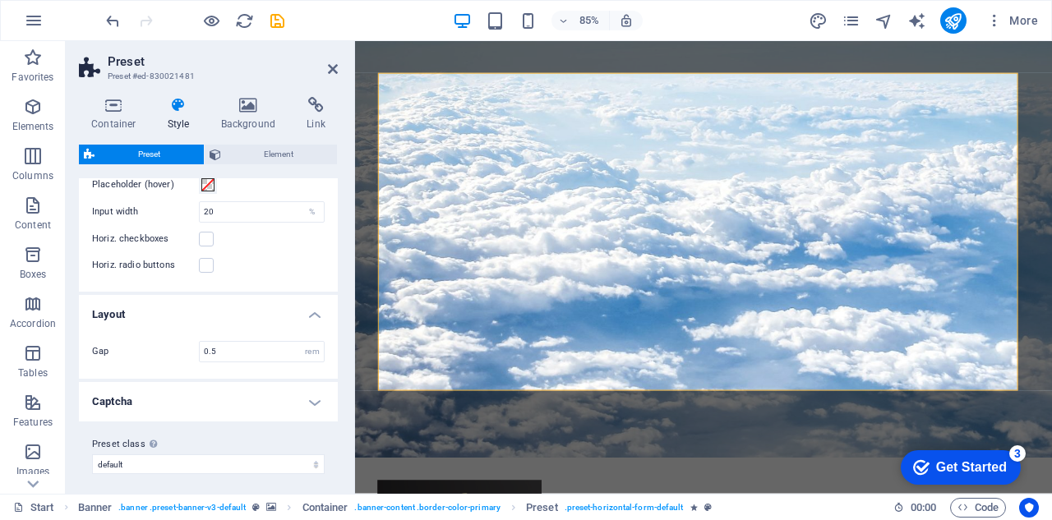
click at [191, 403] on h4 "Captcha" at bounding box center [208, 401] width 259 height 39
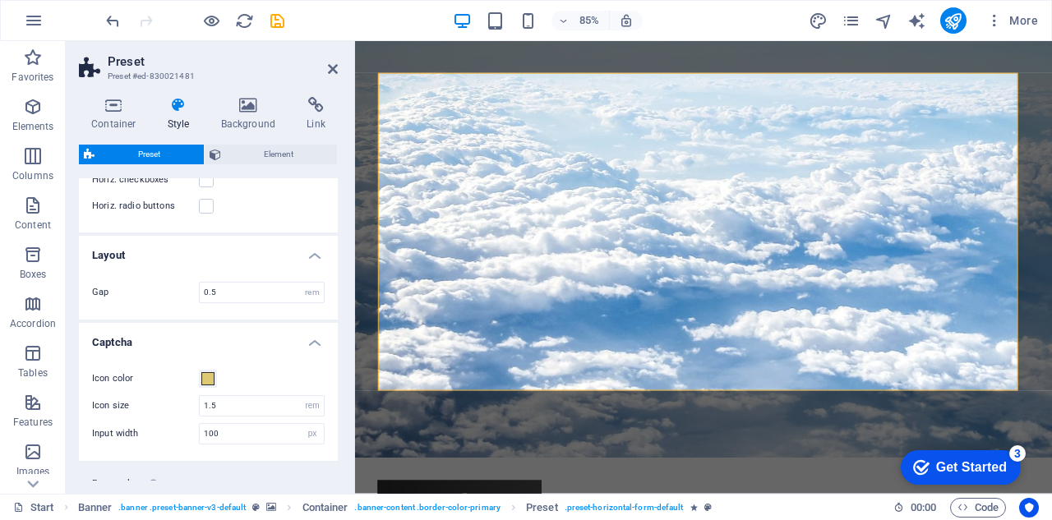
scroll to position [850, 0]
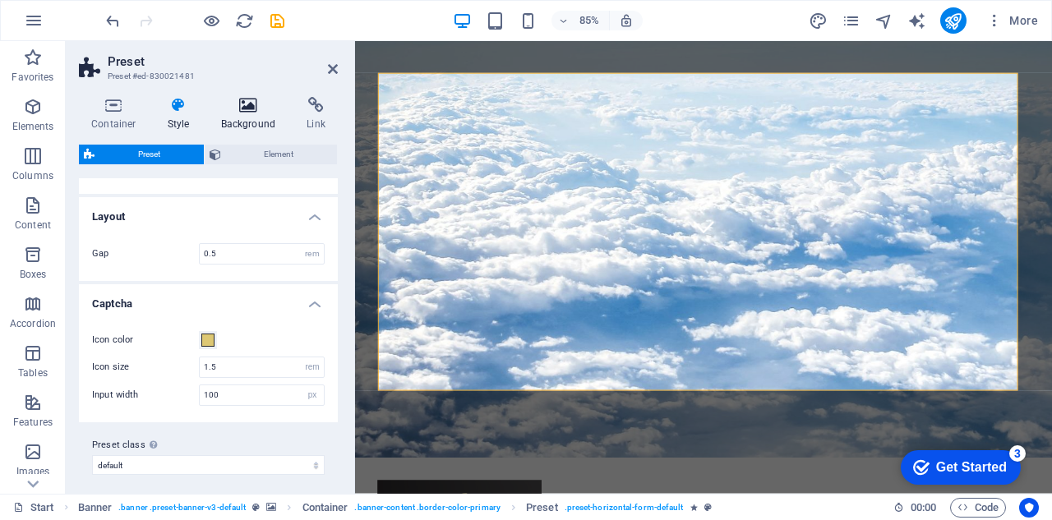
click at [256, 105] on icon at bounding box center [249, 105] width 80 height 16
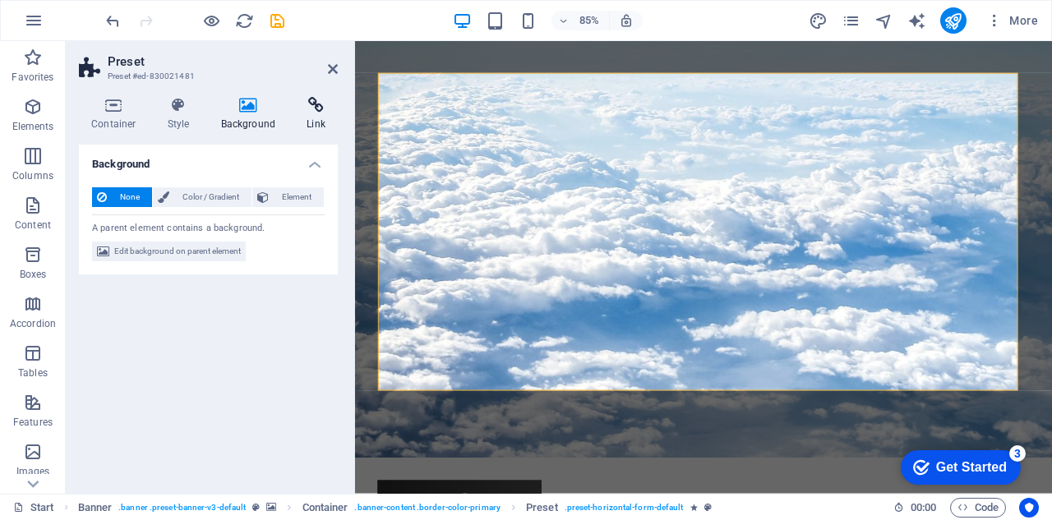
click at [320, 114] on h4 "Link" at bounding box center [316, 114] width 44 height 35
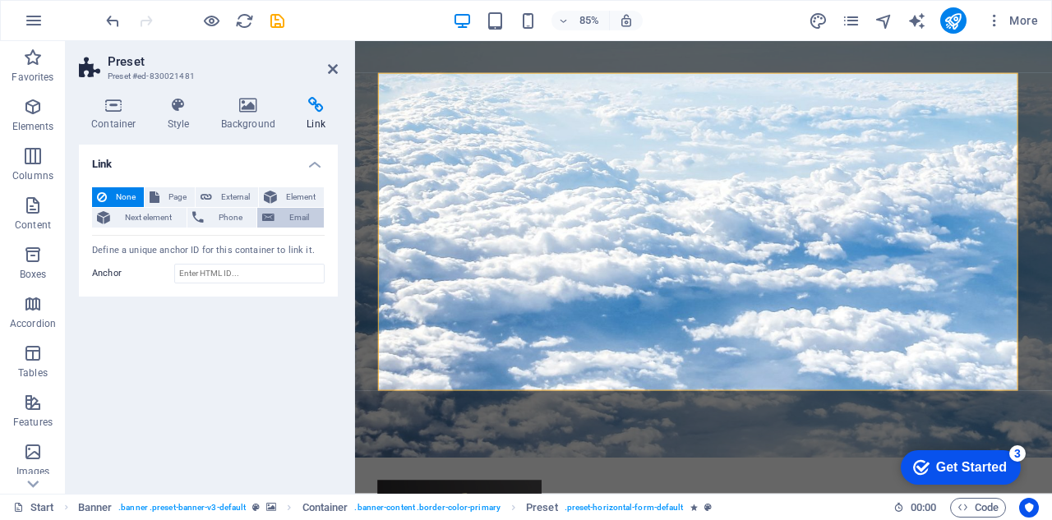
click at [305, 219] on span "Email" at bounding box center [298, 218] width 39 height 20
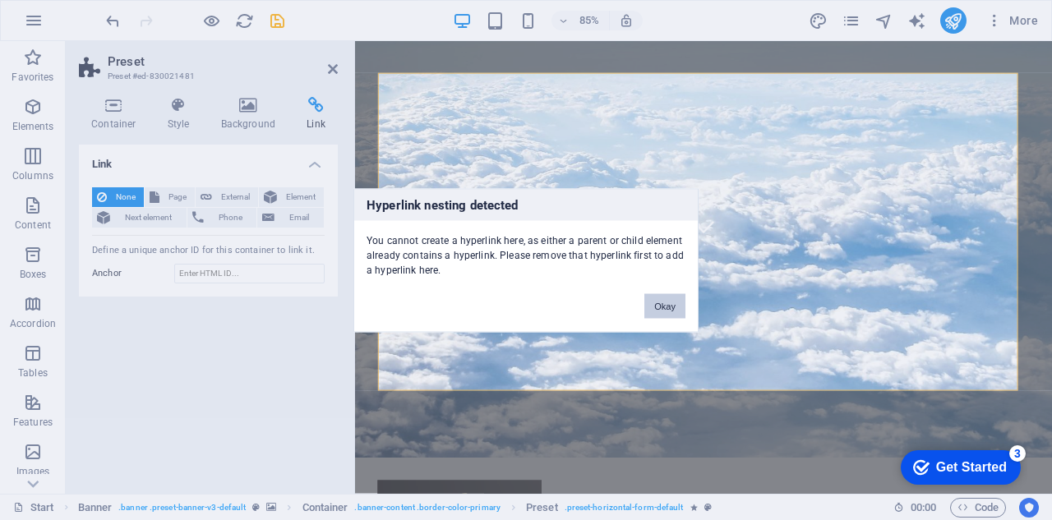
click at [672, 306] on button "Okay" at bounding box center [664, 305] width 41 height 25
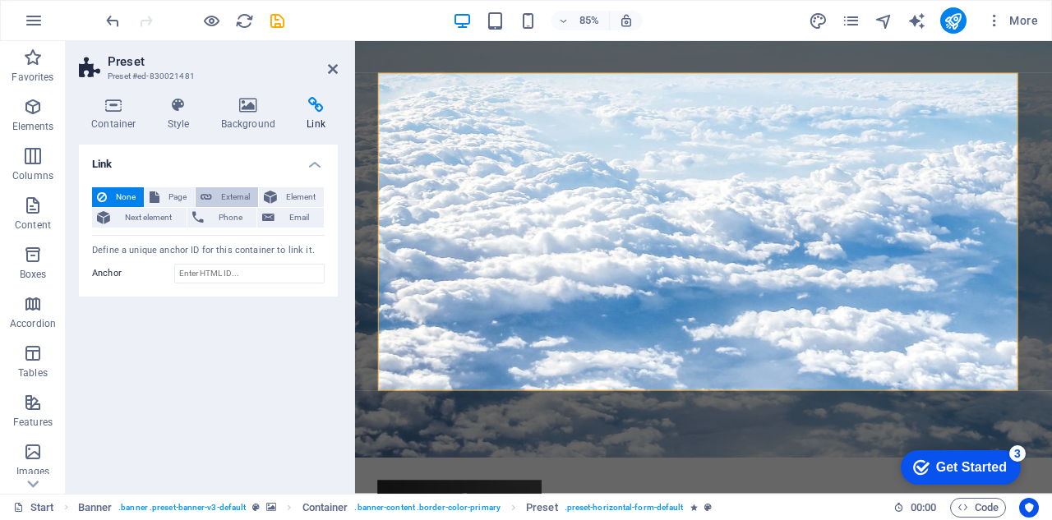
click at [230, 195] on span "External" at bounding box center [235, 197] width 36 height 20
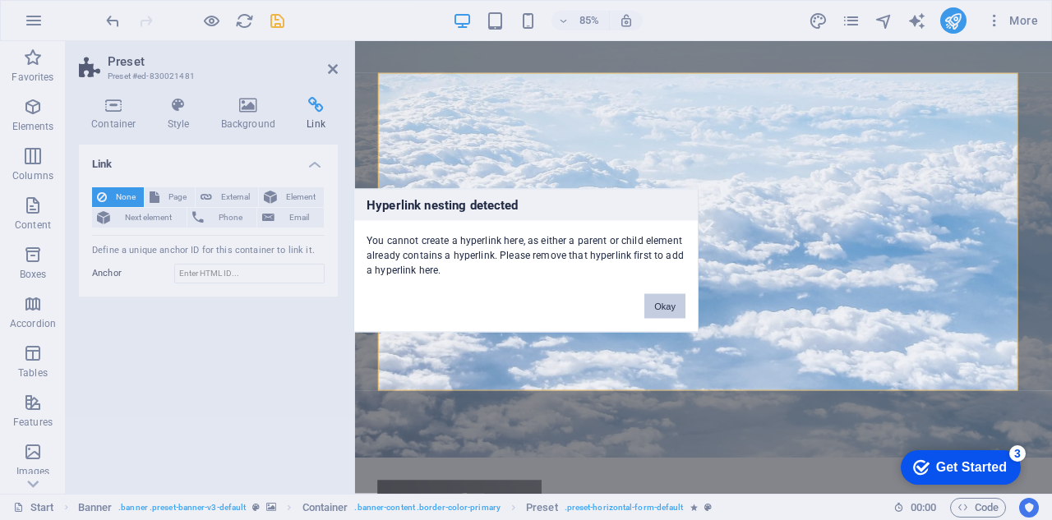
click at [659, 301] on button "Okay" at bounding box center [664, 305] width 41 height 25
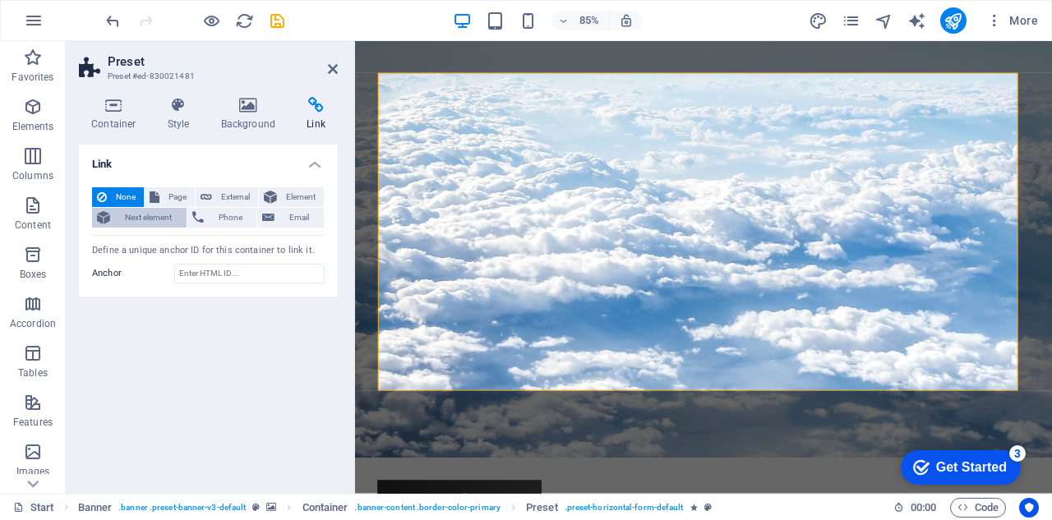
click at [145, 219] on span "Next element" at bounding box center [148, 218] width 67 height 20
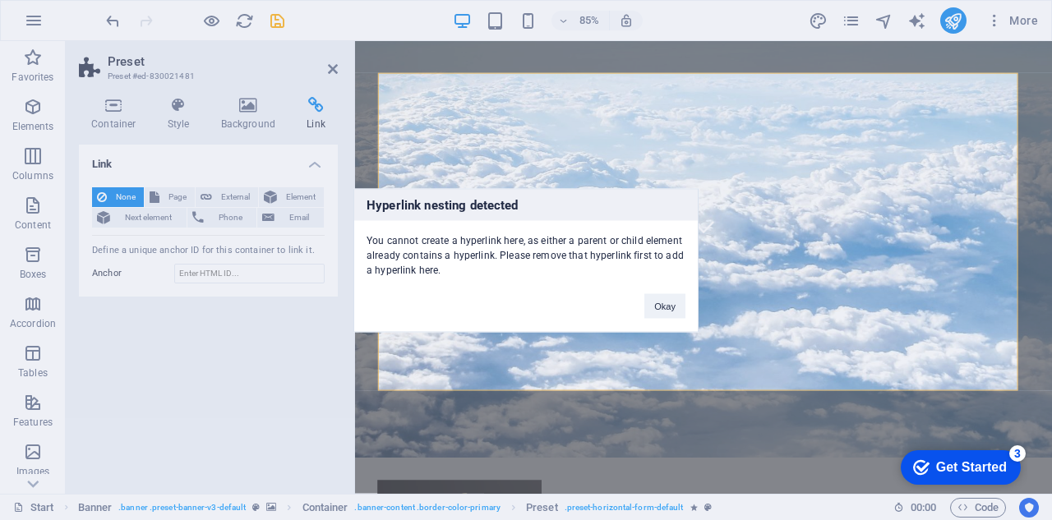
drag, startPoint x: 687, startPoint y: 310, endPoint x: 620, endPoint y: 301, distance: 67.2
click at [685, 310] on div "Okay" at bounding box center [665, 298] width 66 height 42
click at [661, 303] on button "Okay" at bounding box center [664, 305] width 41 height 25
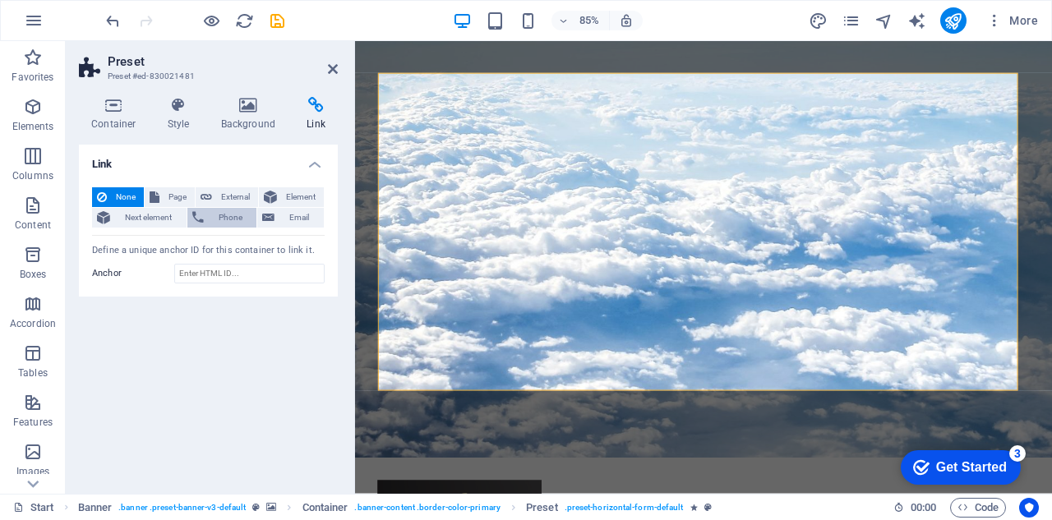
click at [237, 213] on span "Phone" at bounding box center [231, 218] width 44 height 20
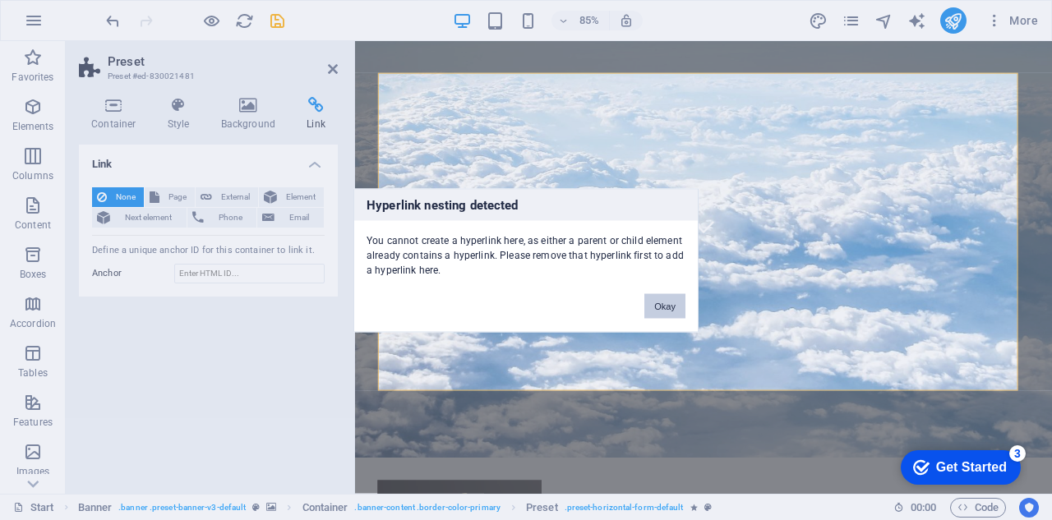
click at [668, 303] on button "Okay" at bounding box center [664, 305] width 41 height 25
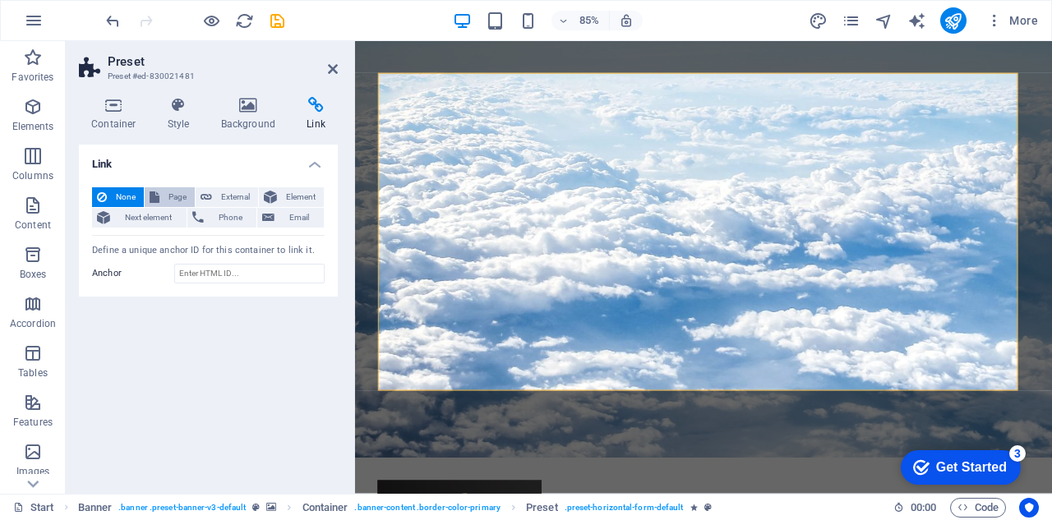
click at [162, 190] on button "Page" at bounding box center [170, 197] width 50 height 20
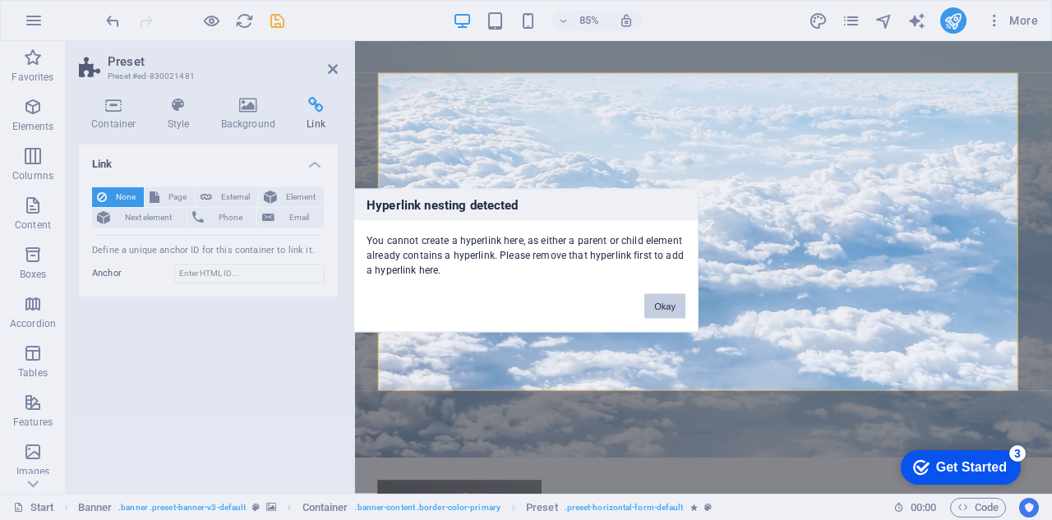
drag, startPoint x: 670, startPoint y: 298, endPoint x: 361, endPoint y: 303, distance: 309.8
click at [670, 298] on button "Okay" at bounding box center [664, 305] width 41 height 25
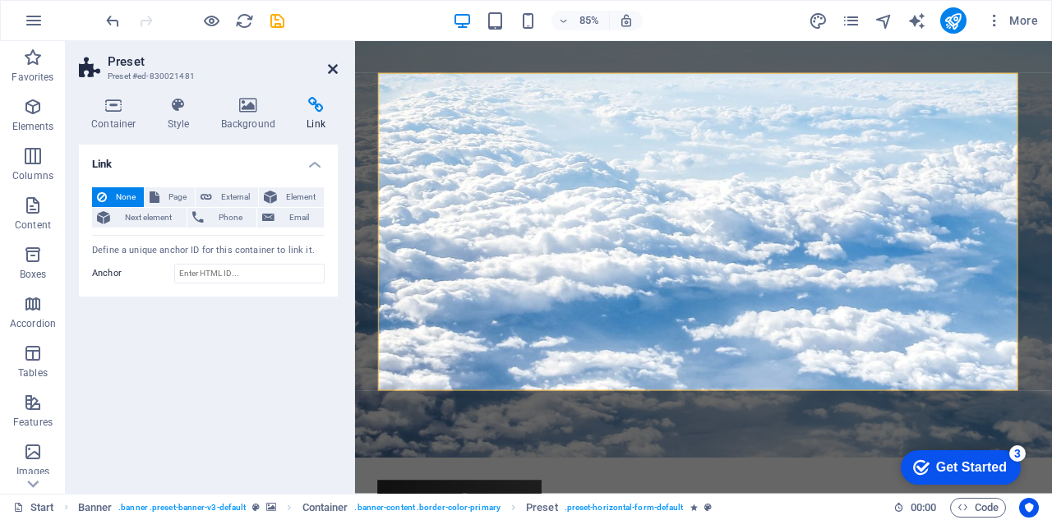
click at [333, 66] on icon at bounding box center [333, 68] width 10 height 13
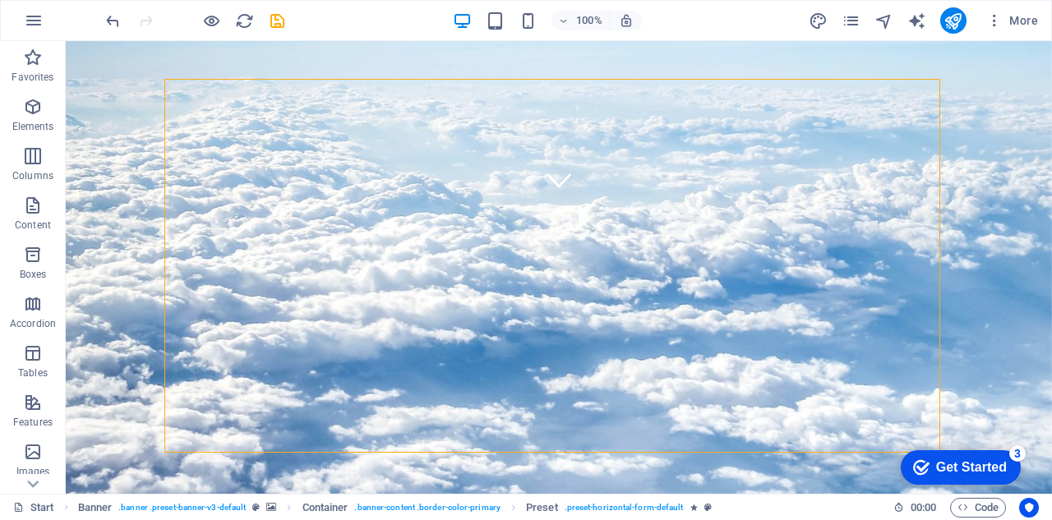
click at [981, 461] on div "Get Started" at bounding box center [971, 467] width 71 height 15
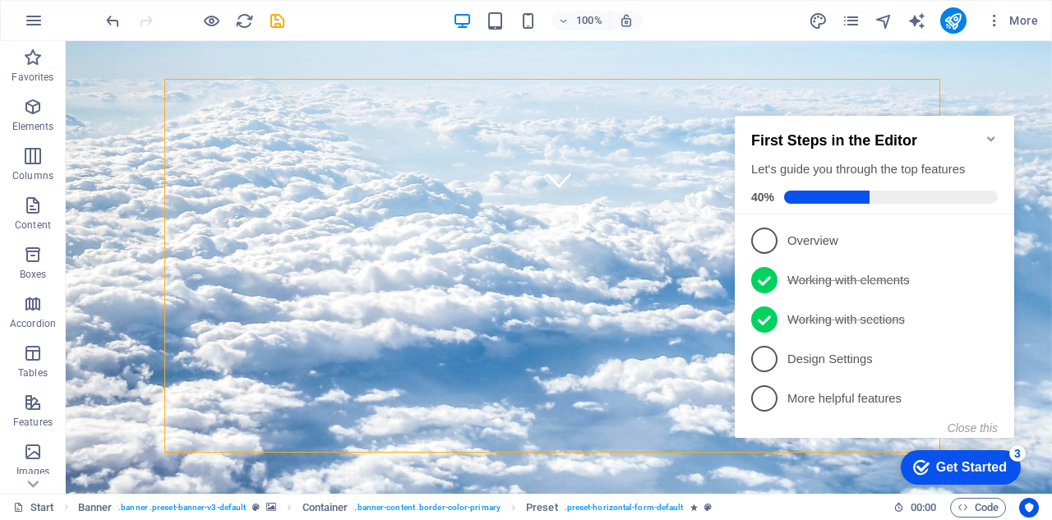
click at [978, 463] on div "Get Started" at bounding box center [971, 467] width 71 height 15
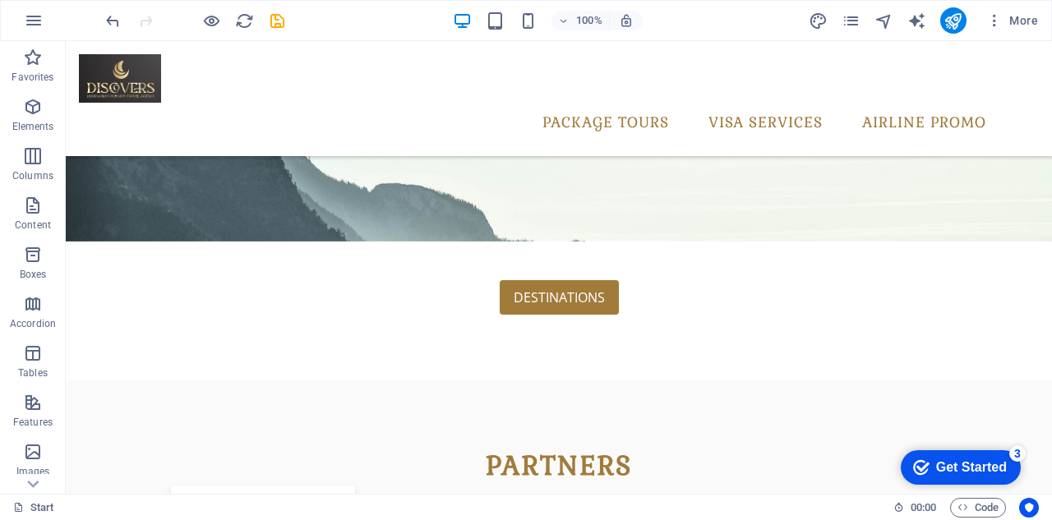
scroll to position [2236, 0]
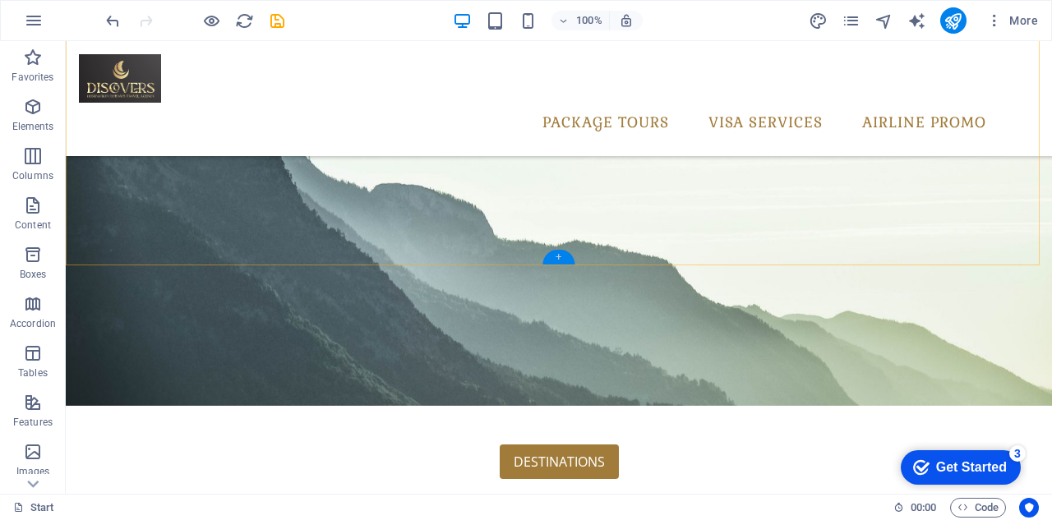
click at [560, 255] on div "+" at bounding box center [558, 257] width 32 height 15
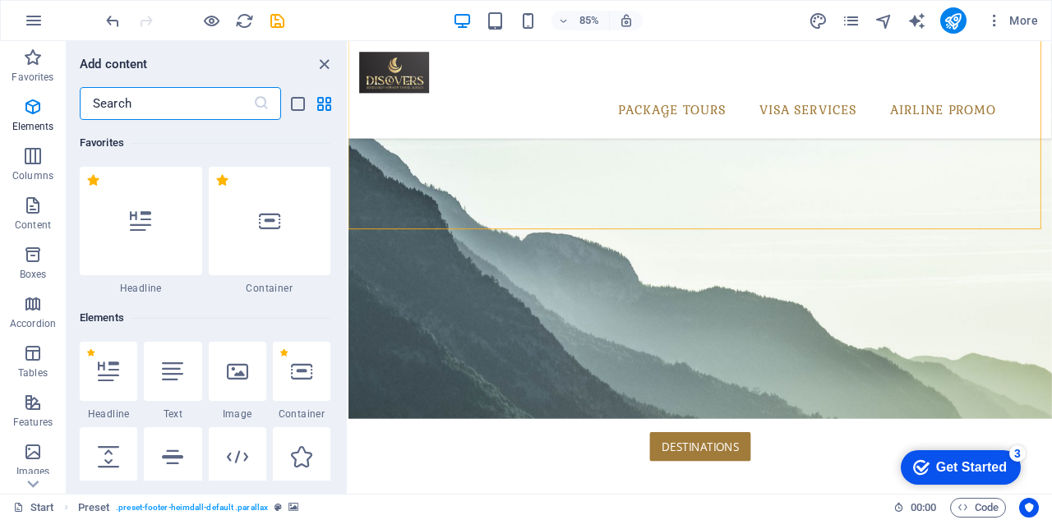
scroll to position [2875, 0]
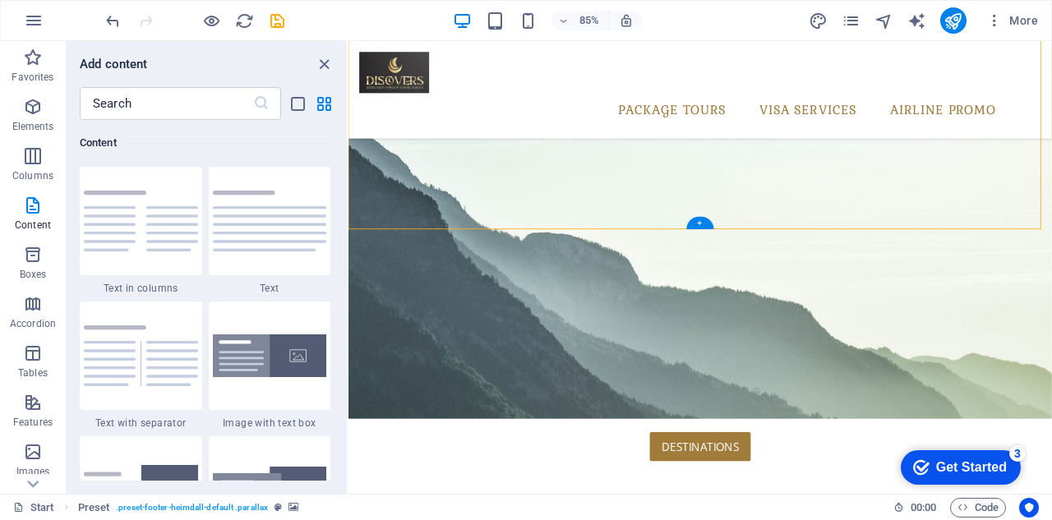
click at [319, 63] on icon "close panel" at bounding box center [324, 64] width 19 height 19
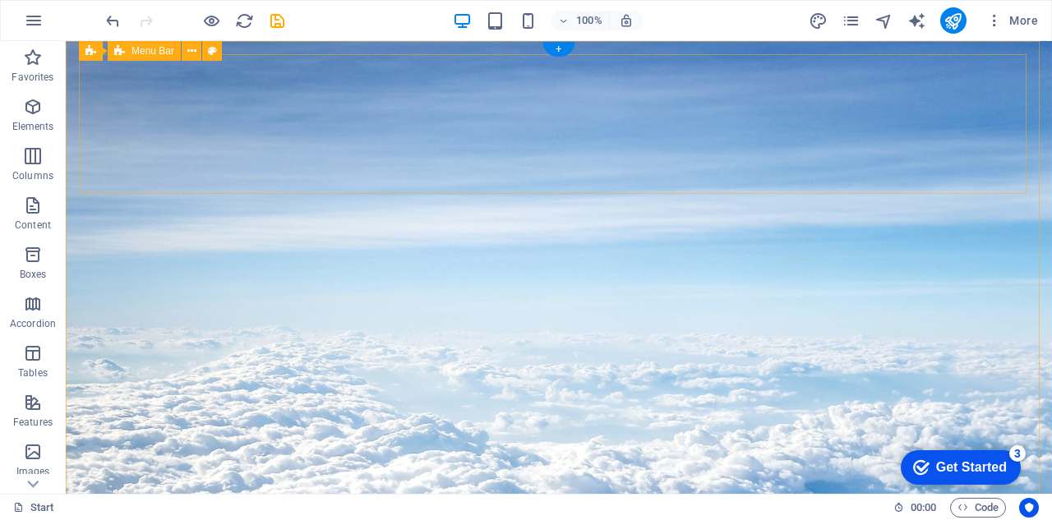
scroll to position [0, 0]
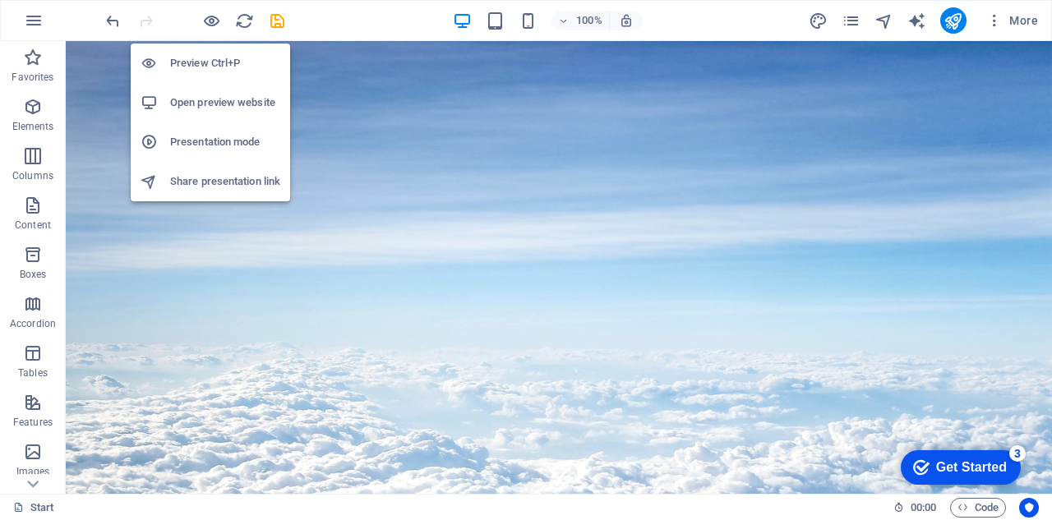
click at [222, 59] on h6 "Preview Ctrl+P" at bounding box center [225, 63] width 110 height 20
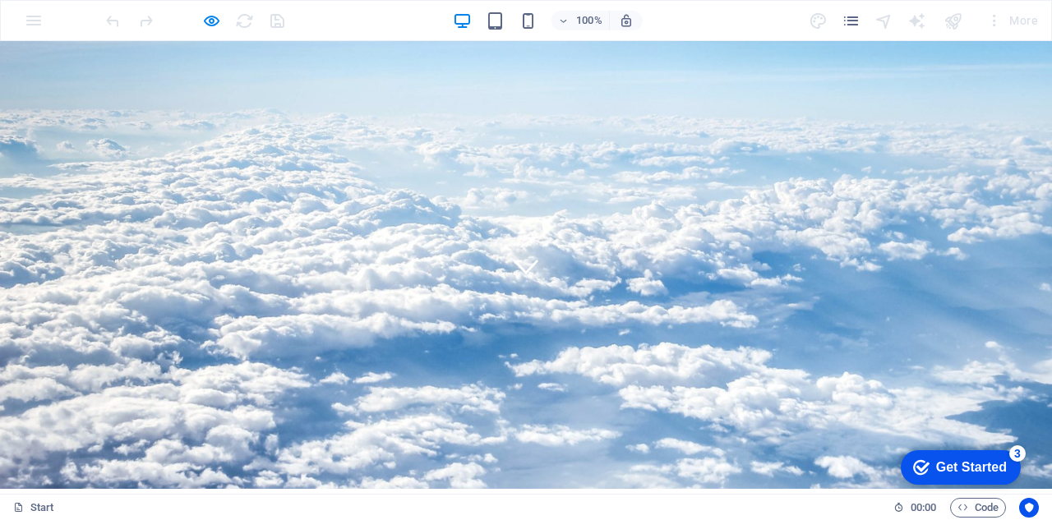
scroll to position [82, 0]
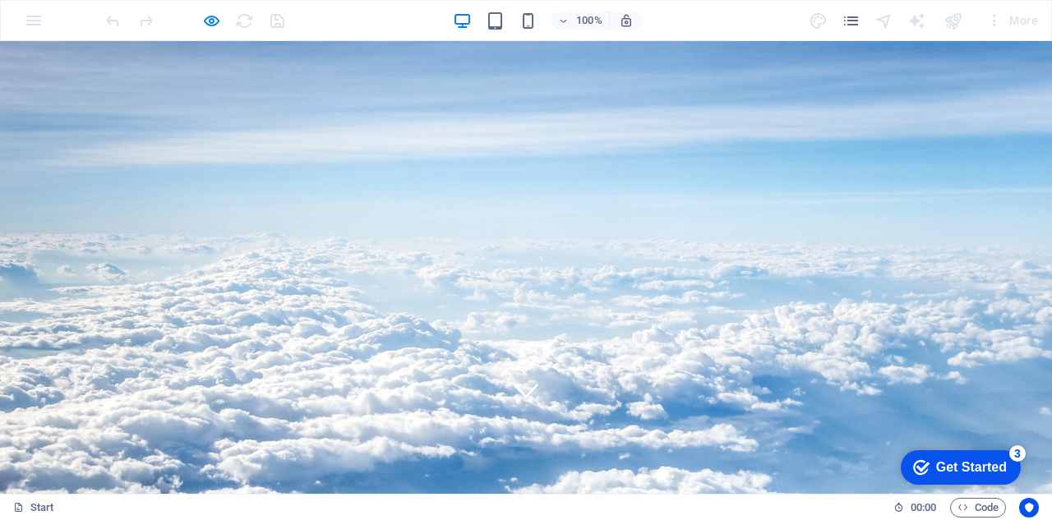
click button "Submit"
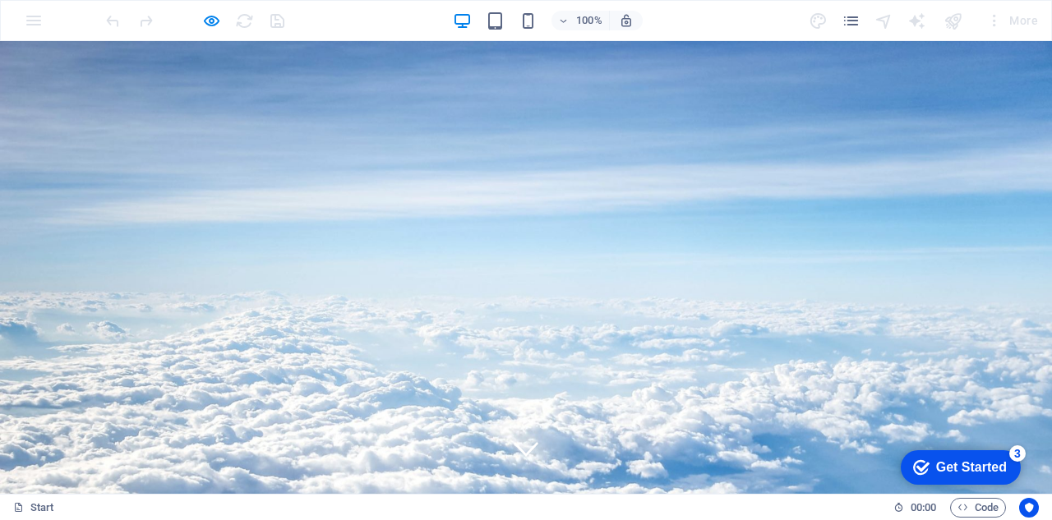
scroll to position [0, 0]
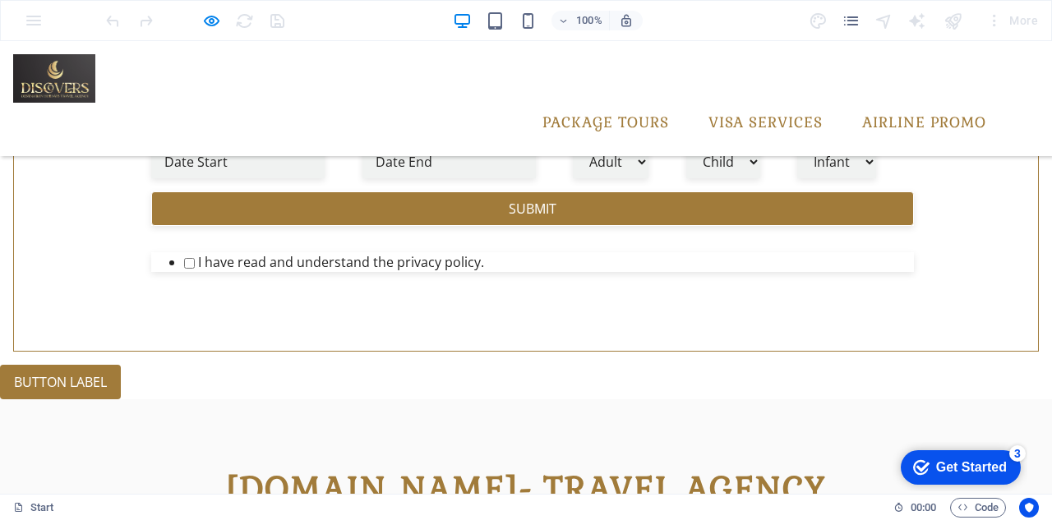
scroll to position [427, 0]
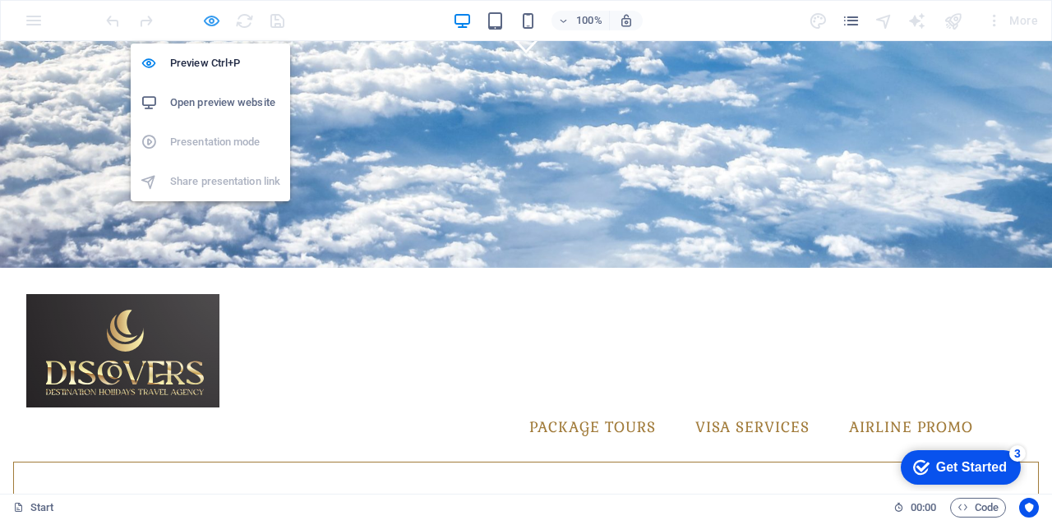
click at [208, 17] on icon "button" at bounding box center [211, 21] width 19 height 19
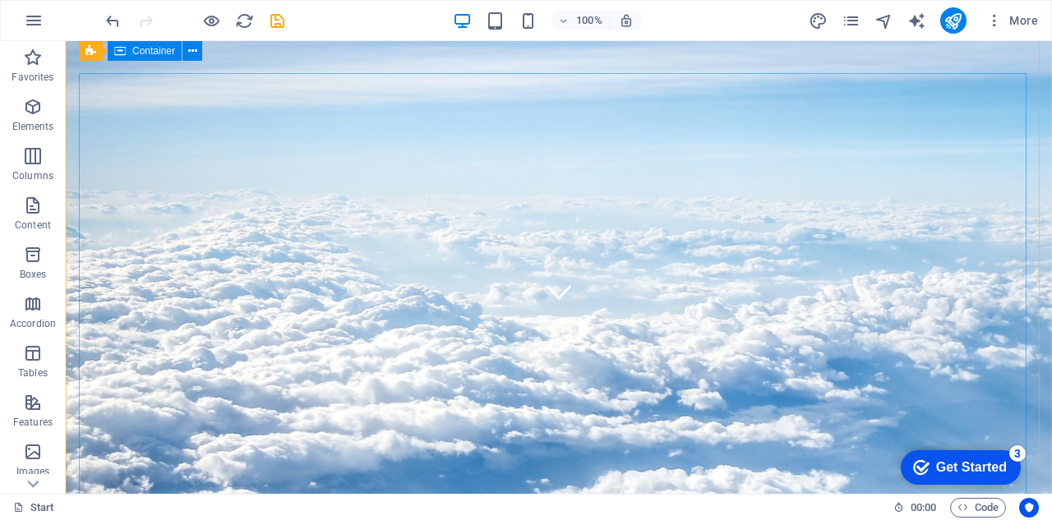
scroll to position [0, 0]
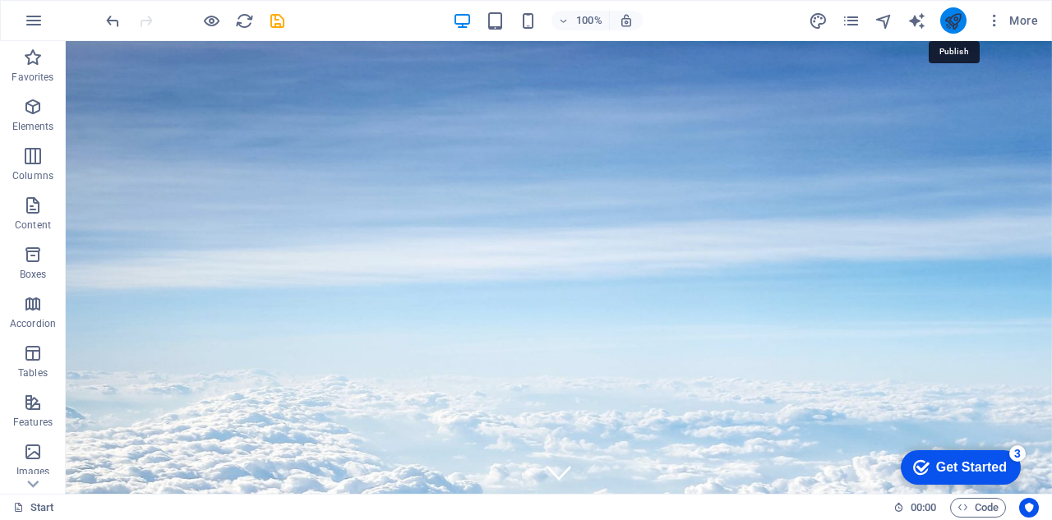
click at [950, 18] on icon "publish" at bounding box center [952, 21] width 19 height 19
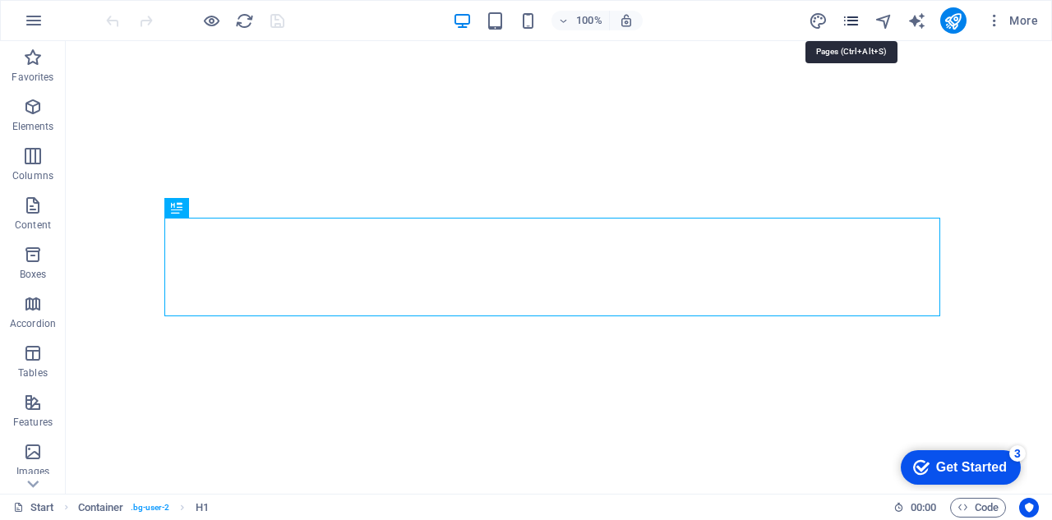
click at [853, 18] on icon "pages" at bounding box center [850, 21] width 19 height 19
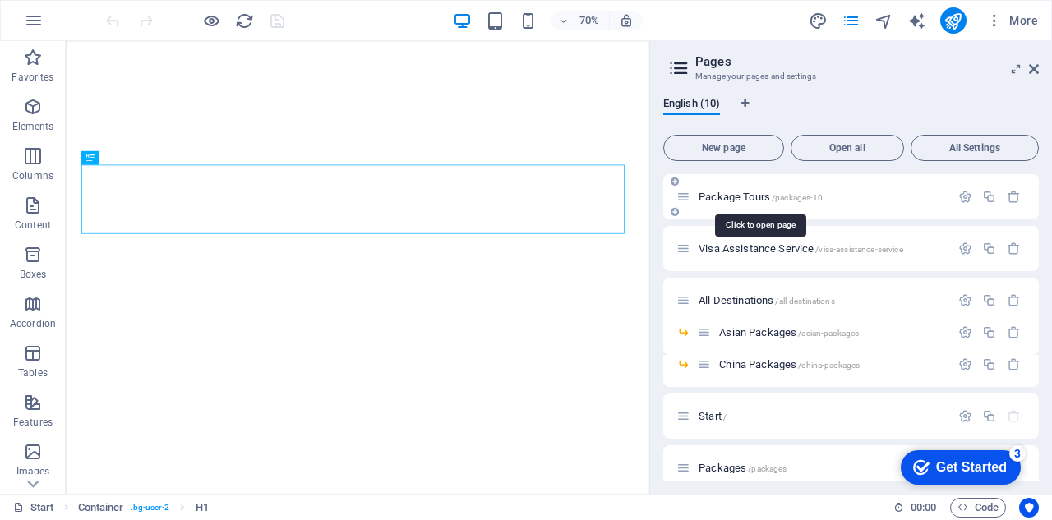
click at [750, 196] on span "Package Tours /packages-10" at bounding box center [760, 197] width 124 height 12
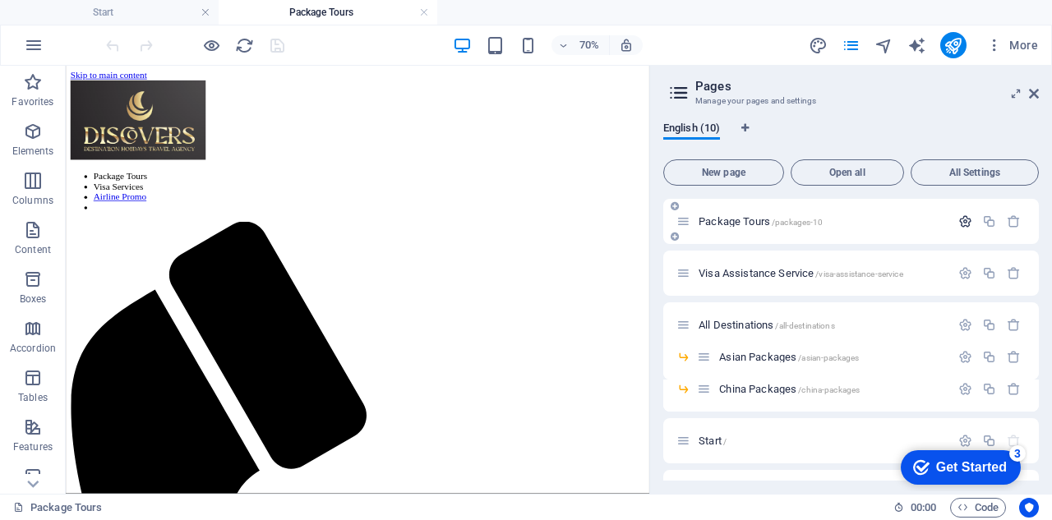
click at [962, 224] on icon "button" at bounding box center [965, 221] width 14 height 14
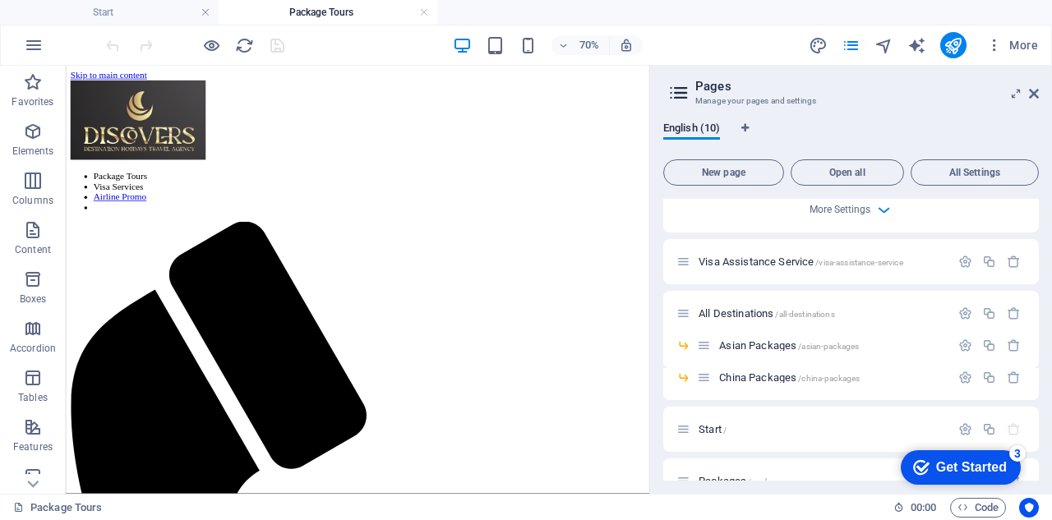
scroll to position [657, 0]
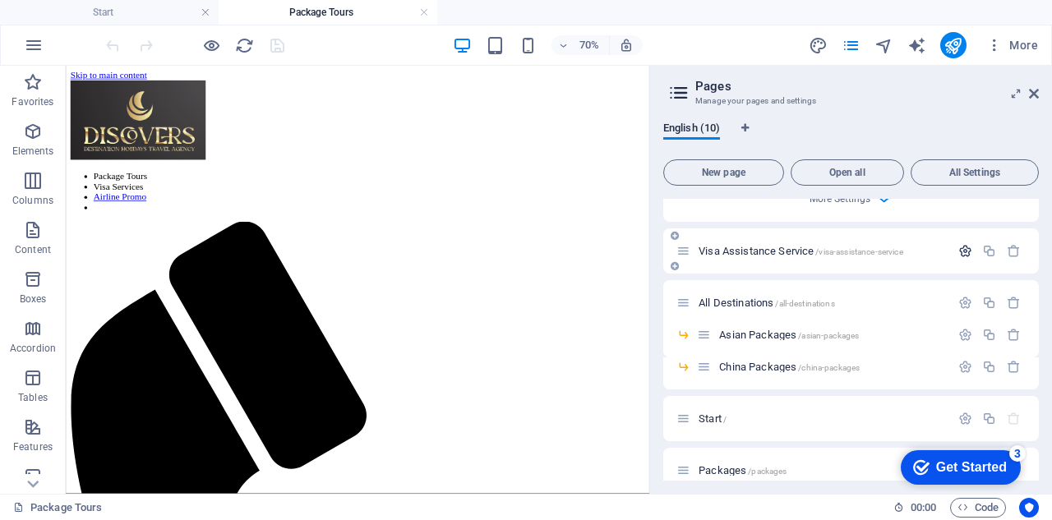
click at [958, 252] on icon "button" at bounding box center [965, 251] width 14 height 14
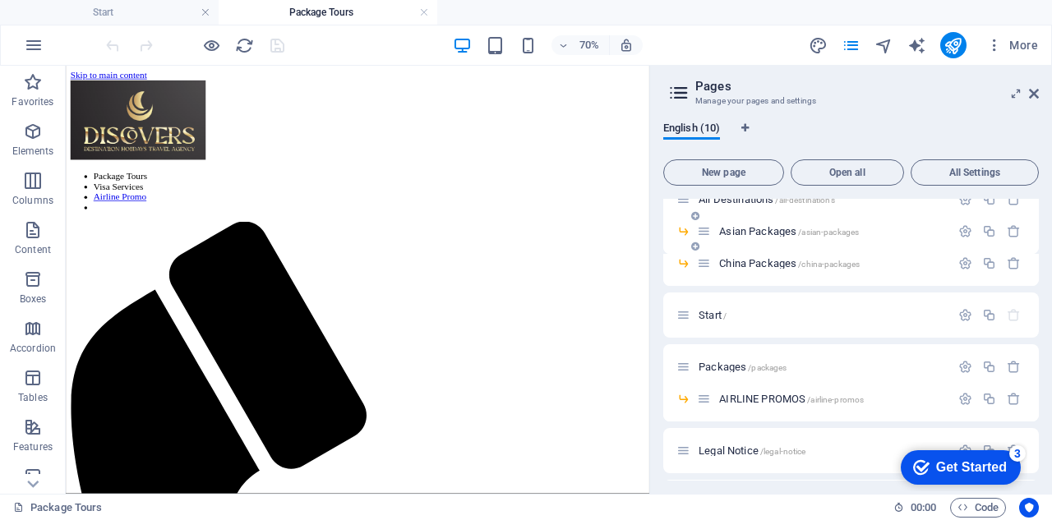
scroll to position [1446, 0]
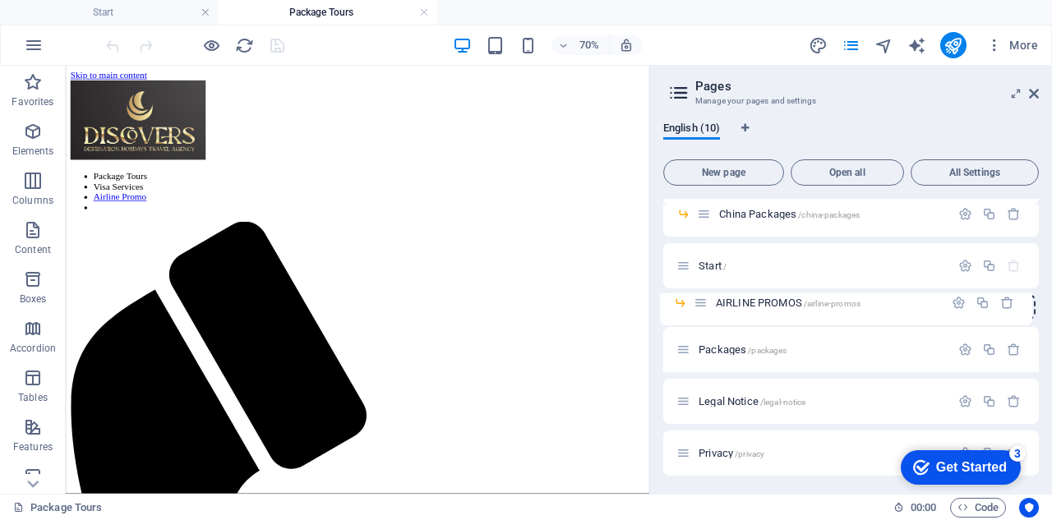
drag, startPoint x: 702, startPoint y: 351, endPoint x: 694, endPoint y: 307, distance: 44.2
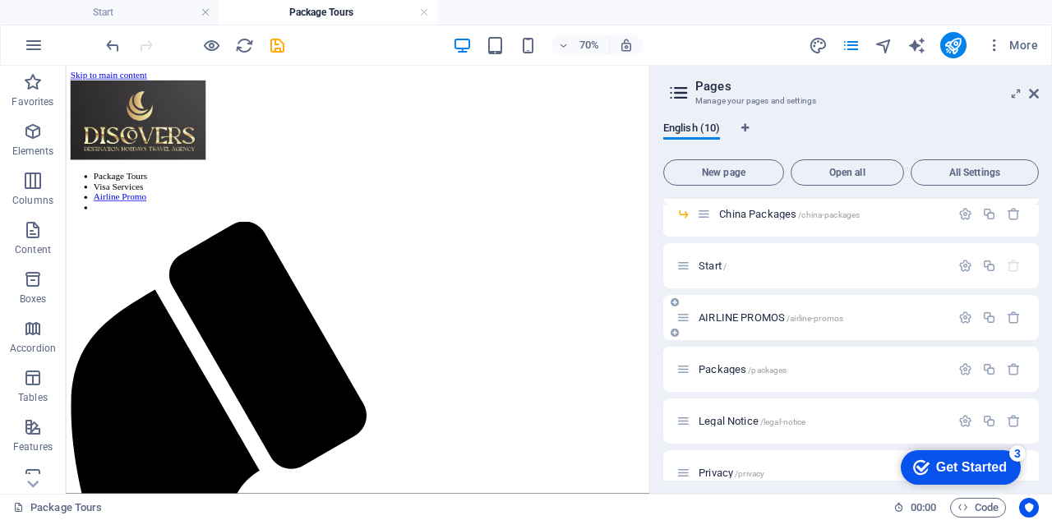
scroll to position [1364, 0]
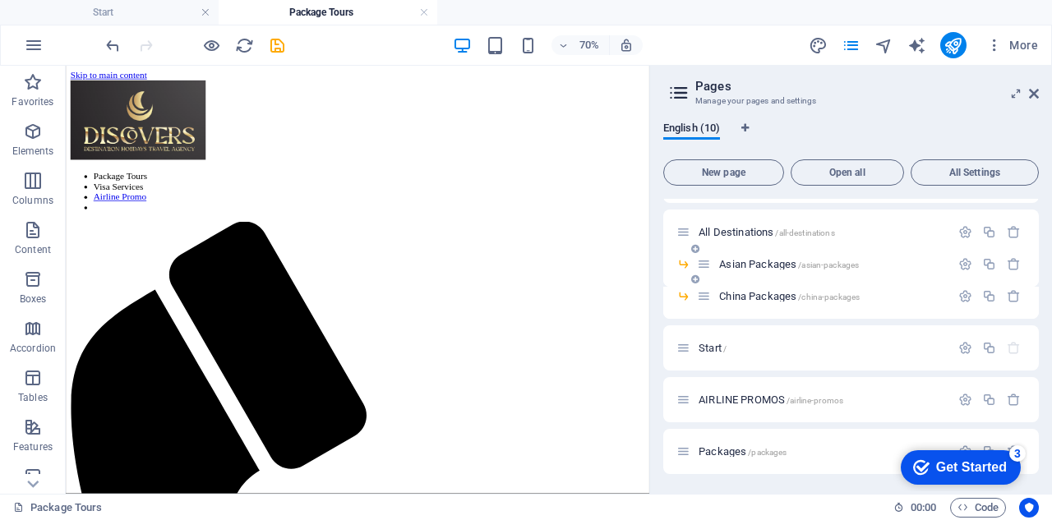
drag, startPoint x: 709, startPoint y: 396, endPoint x: 709, endPoint y: 266, distance: 129.8
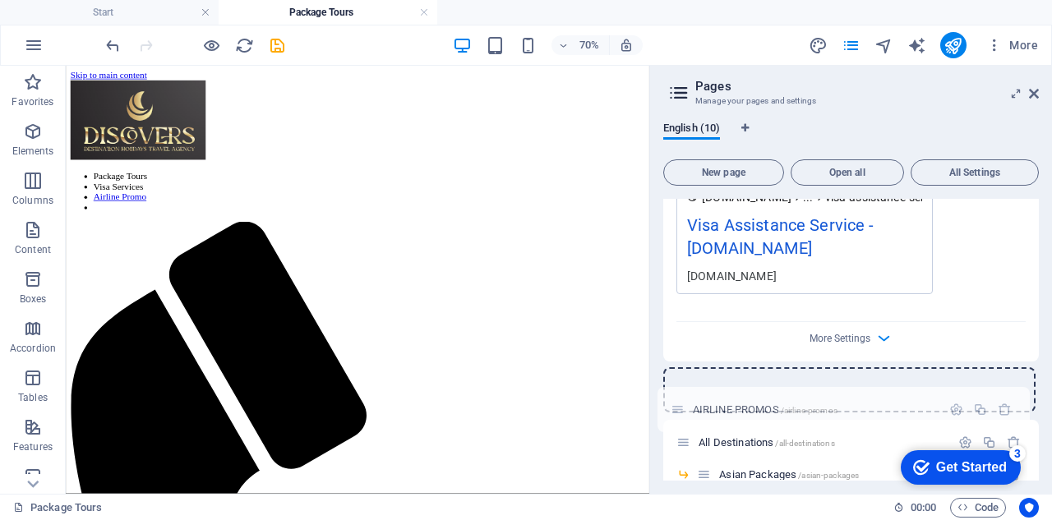
scroll to position [1209, 0]
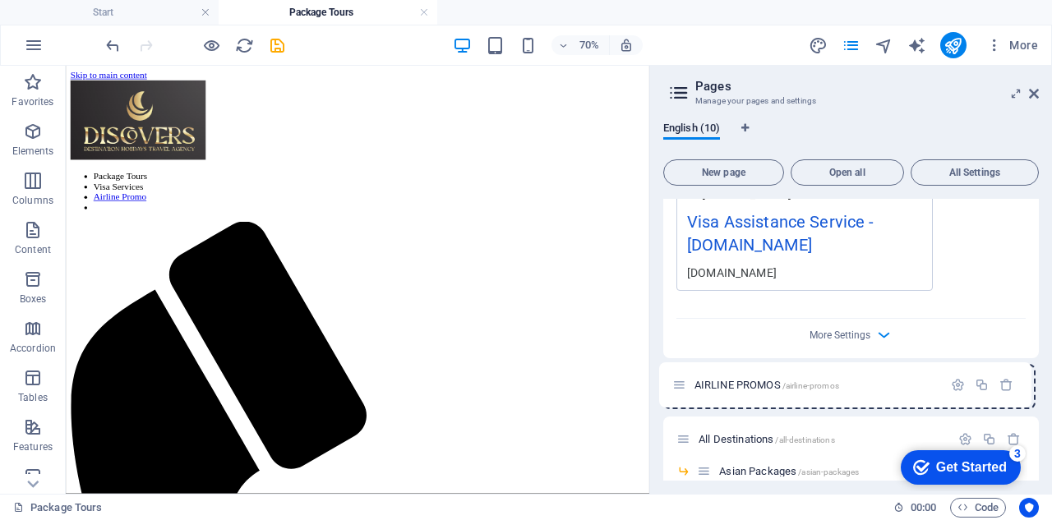
drag, startPoint x: 680, startPoint y: 399, endPoint x: 677, endPoint y: 380, distance: 18.4
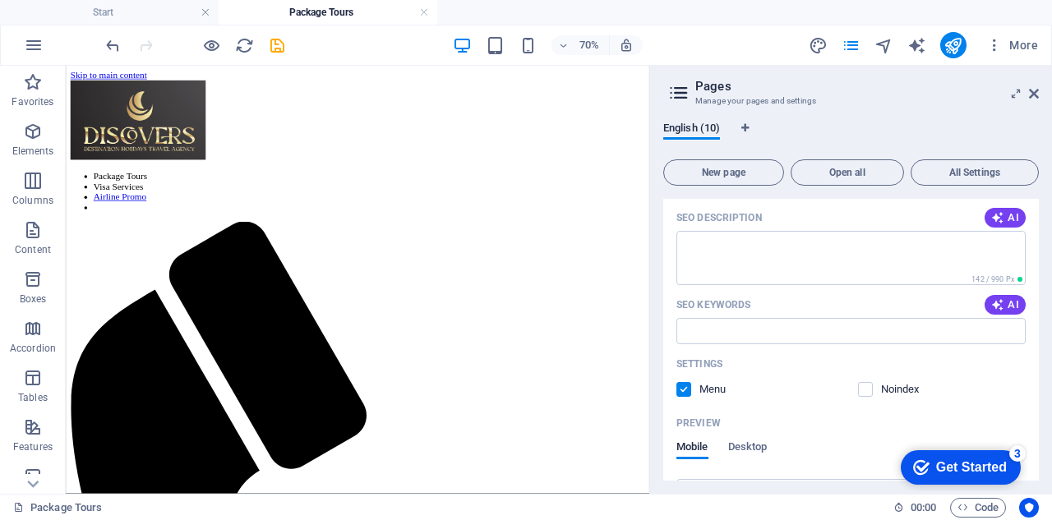
scroll to position [1150, 0]
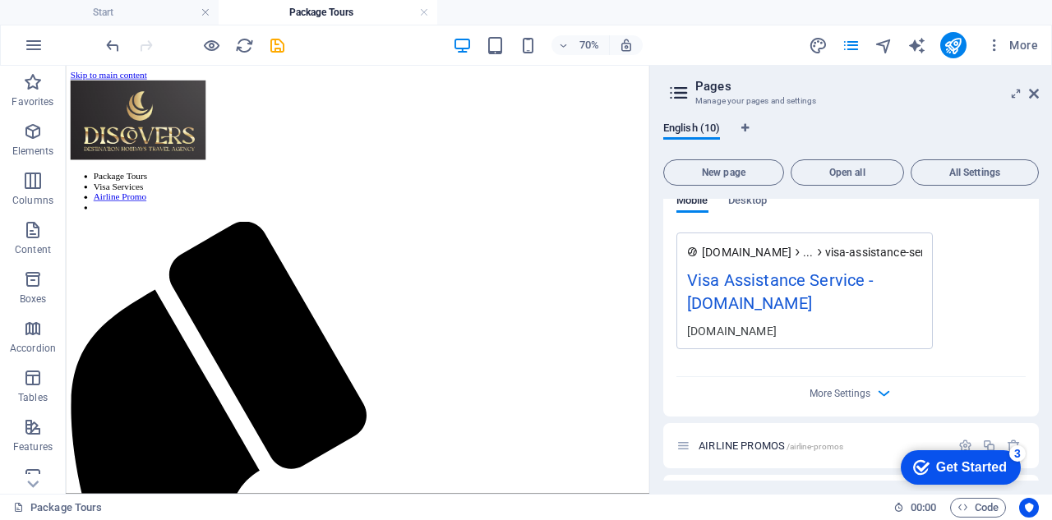
drag, startPoint x: 697, startPoint y: 30, endPoint x: 720, endPoint y: 76, distance: 51.4
click at [697, 32] on div "70% More" at bounding box center [526, 44] width 1050 height 39
click at [422, 217] on nav "Package Tours Visa Services Airline Promo" at bounding box center [482, 246] width 820 height 59
click at [1035, 93] on icon at bounding box center [1034, 93] width 10 height 13
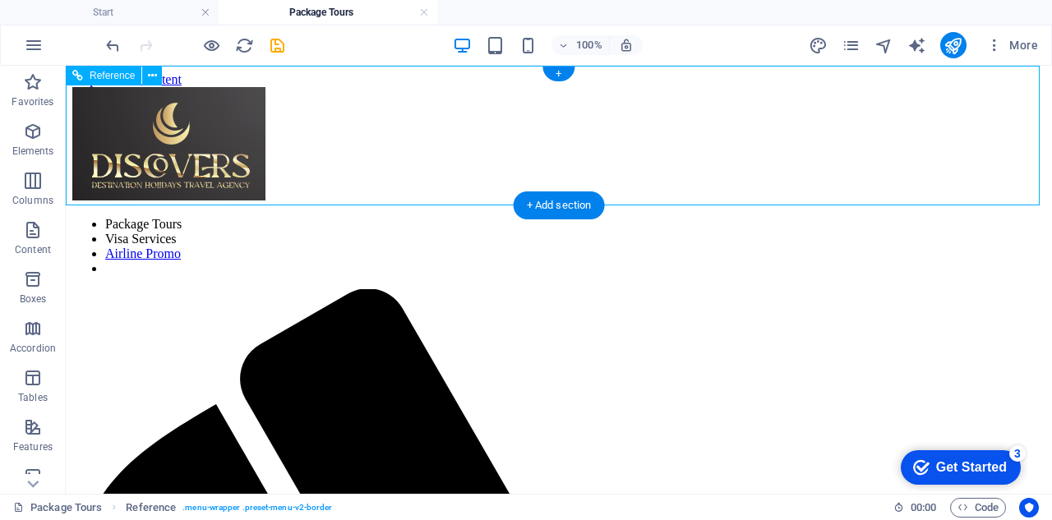
click at [596, 217] on nav "Package Tours Visa Services Airline Promo" at bounding box center [558, 246] width 973 height 59
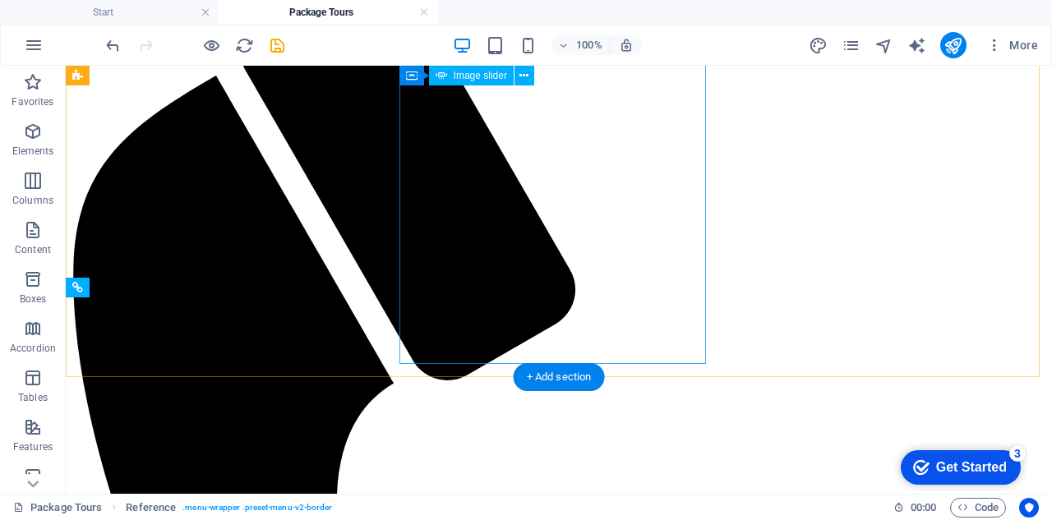
scroll to position [0, 0]
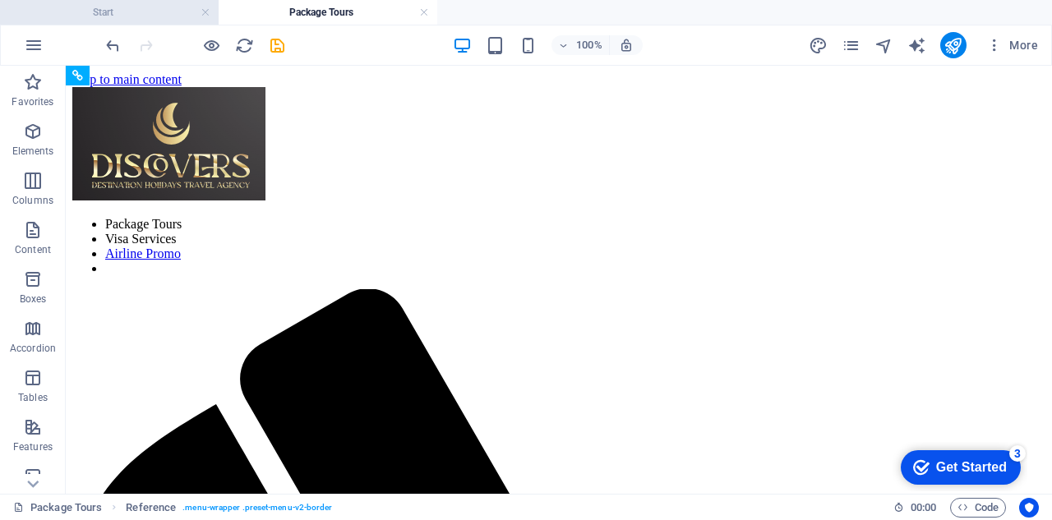
click at [166, 11] on h4 "Start" at bounding box center [109, 12] width 219 height 18
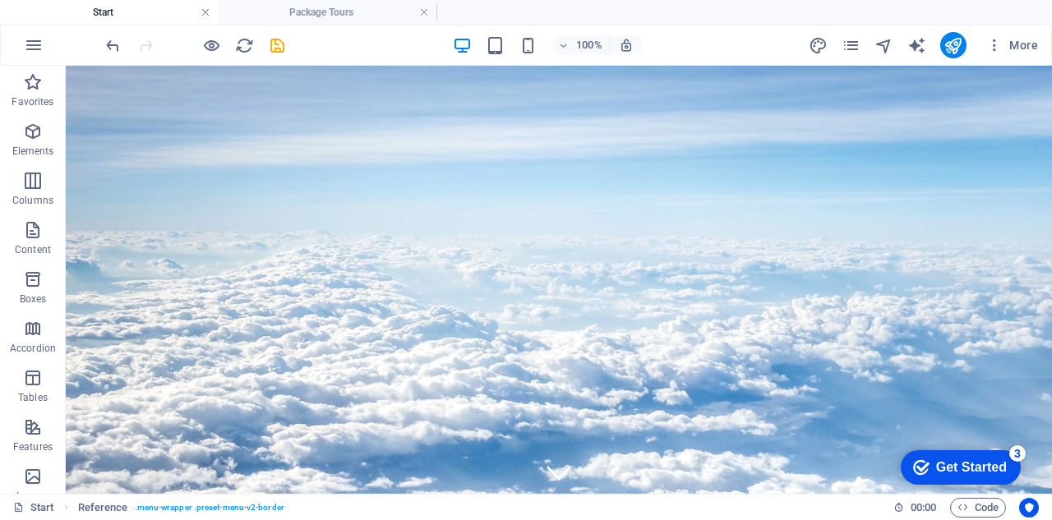
scroll to position [706, 0]
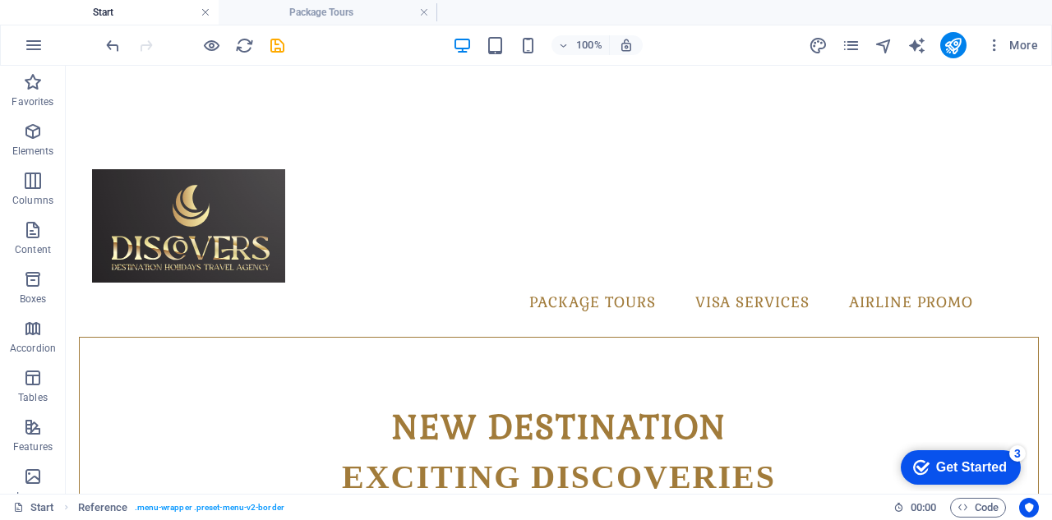
click at [201, 12] on link at bounding box center [205, 13] width 10 height 16
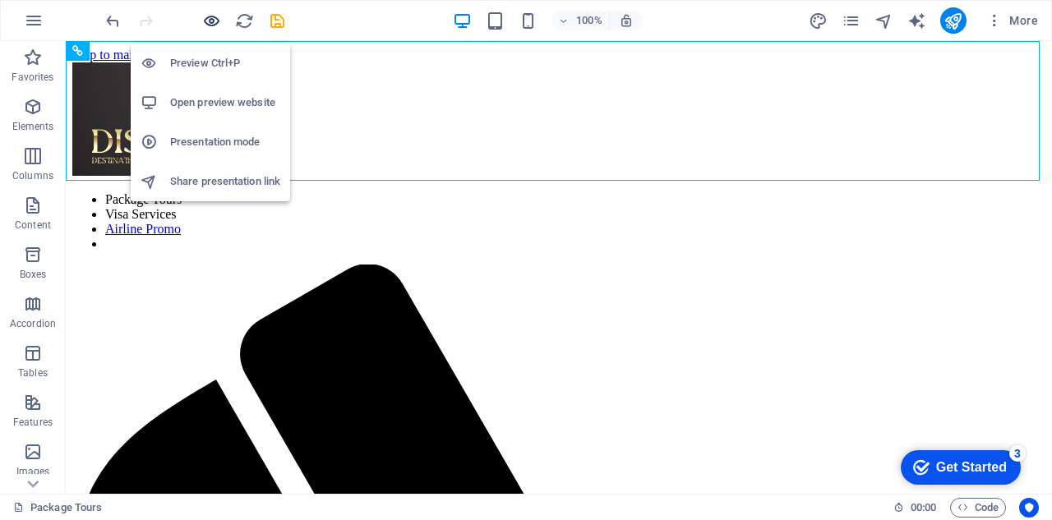
click at [215, 21] on icon "button" at bounding box center [211, 21] width 19 height 19
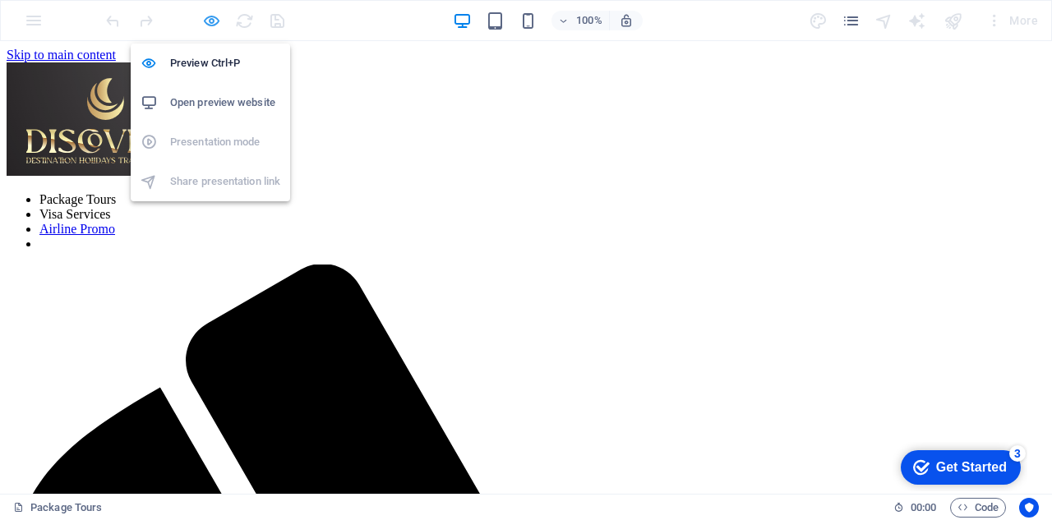
click at [215, 21] on icon "button" at bounding box center [211, 21] width 19 height 19
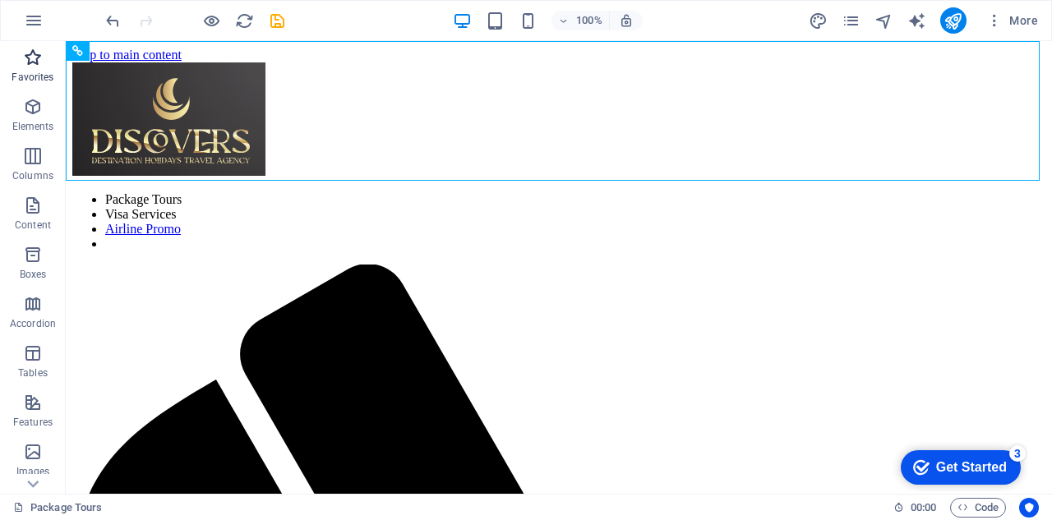
click at [33, 63] on icon "button" at bounding box center [33, 58] width 20 height 20
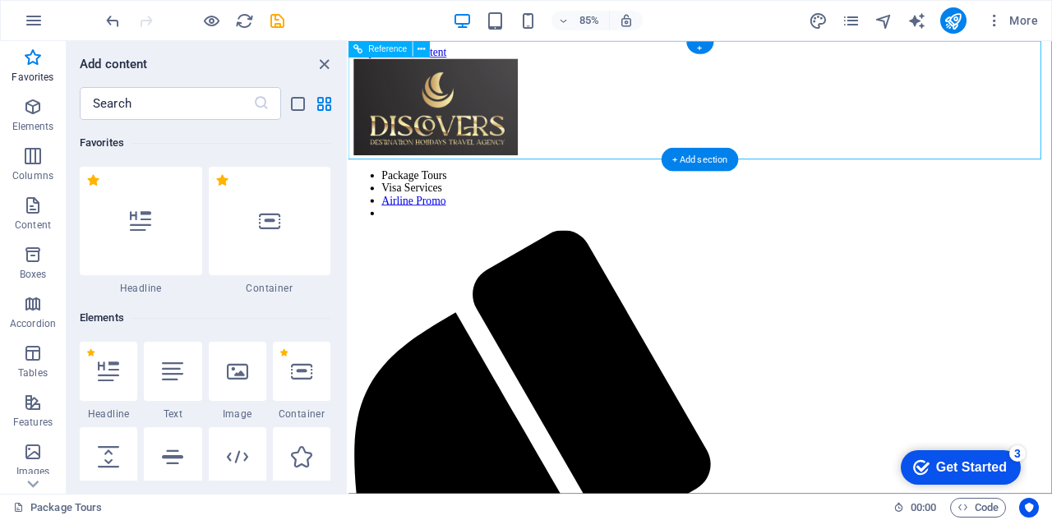
click at [952, 192] on nav "Package Tours Visa Services Airline Promo" at bounding box center [762, 221] width 814 height 59
click at [699, 192] on nav "Package Tours Visa Services Airline Promo" at bounding box center [762, 221] width 814 height 59
click at [30, 121] on p "Elements" at bounding box center [33, 126] width 42 height 13
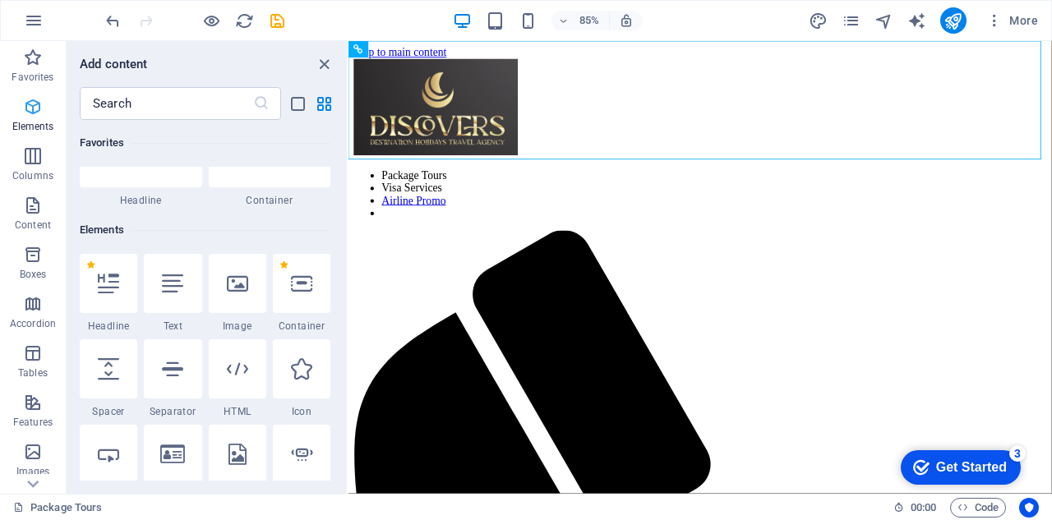
scroll to position [175, 0]
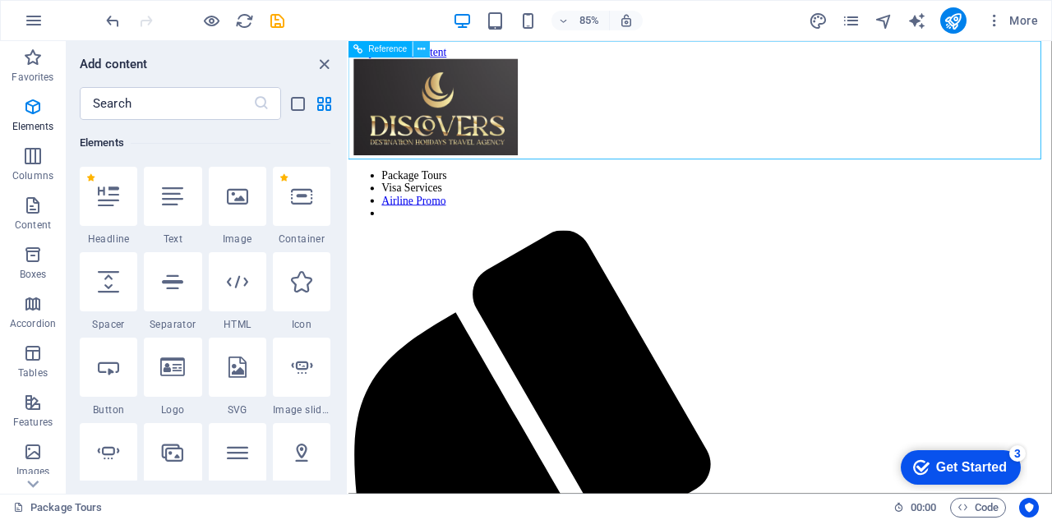
click at [422, 51] on icon at bounding box center [421, 49] width 7 height 15
click at [39, 25] on icon "button" at bounding box center [34, 21] width 20 height 20
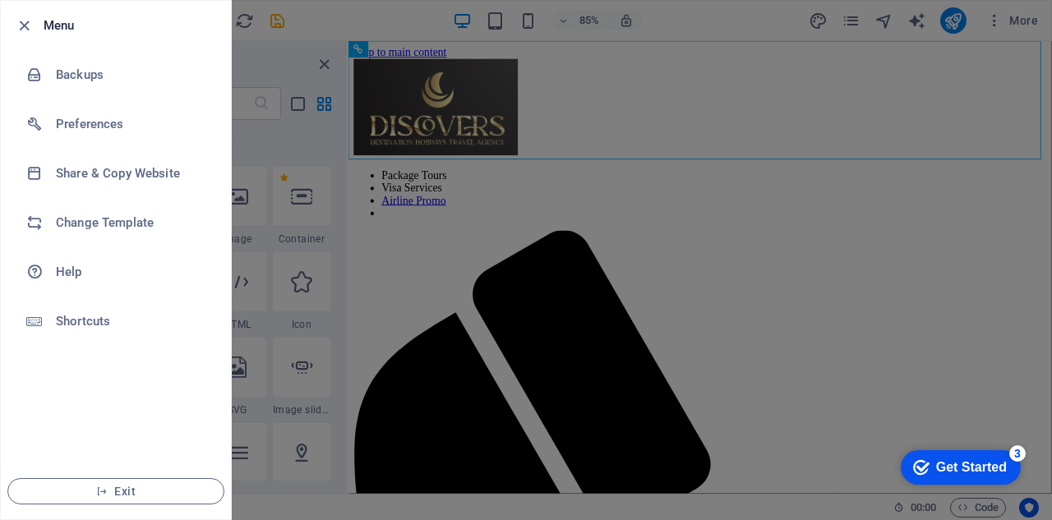
click at [362, 78] on div at bounding box center [526, 260] width 1052 height 520
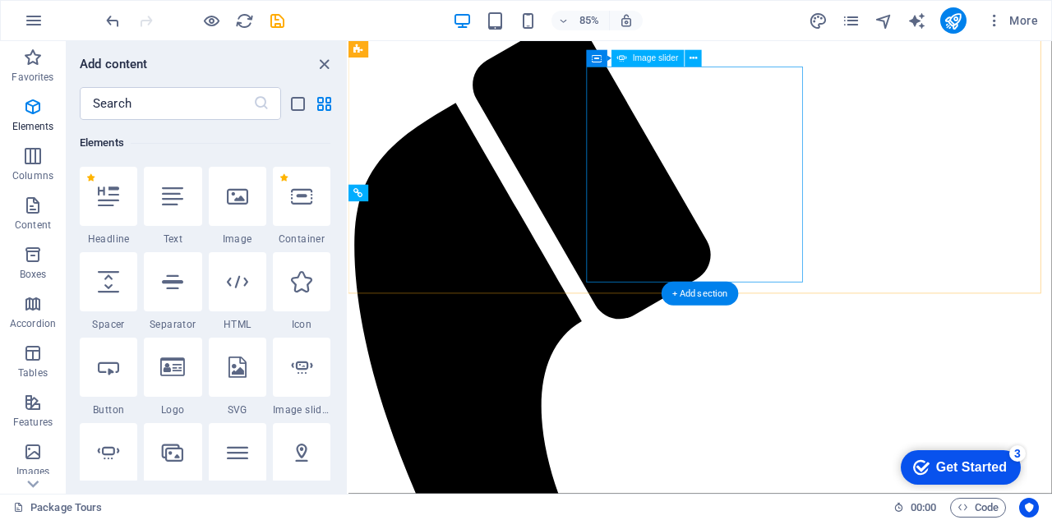
scroll to position [0, 0]
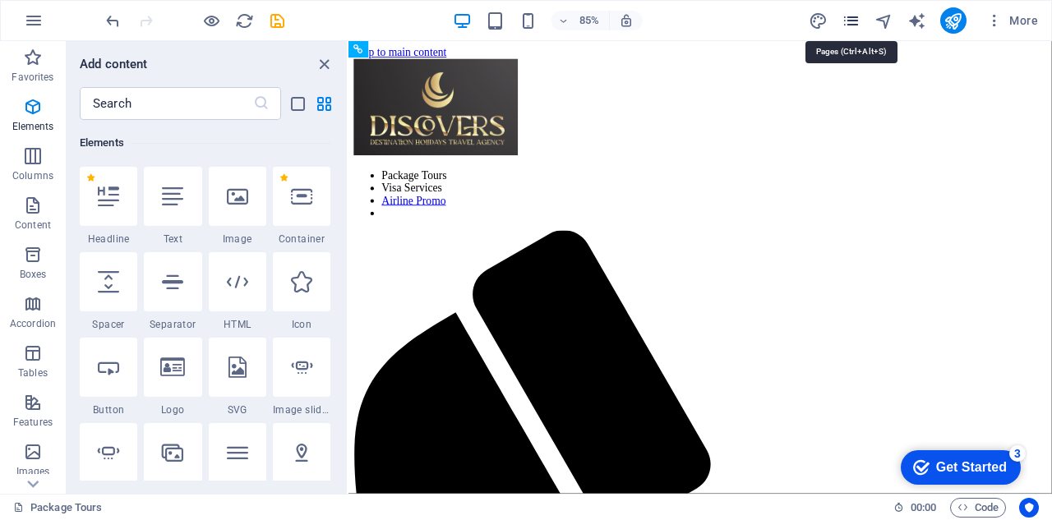
click at [853, 22] on icon "pages" at bounding box center [850, 21] width 19 height 19
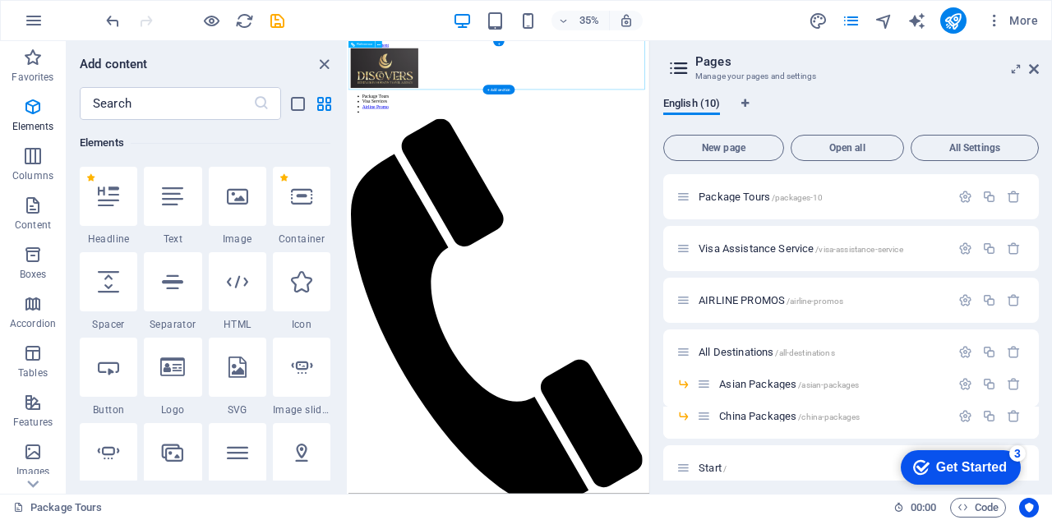
drag, startPoint x: 767, startPoint y: 107, endPoint x: 758, endPoint y: 110, distance: 9.6
click at [766, 192] on nav "Package Tours Visa Services Airline Promo" at bounding box center [778, 221] width 846 height 59
click at [108, 19] on icon "undo" at bounding box center [113, 21] width 19 height 19
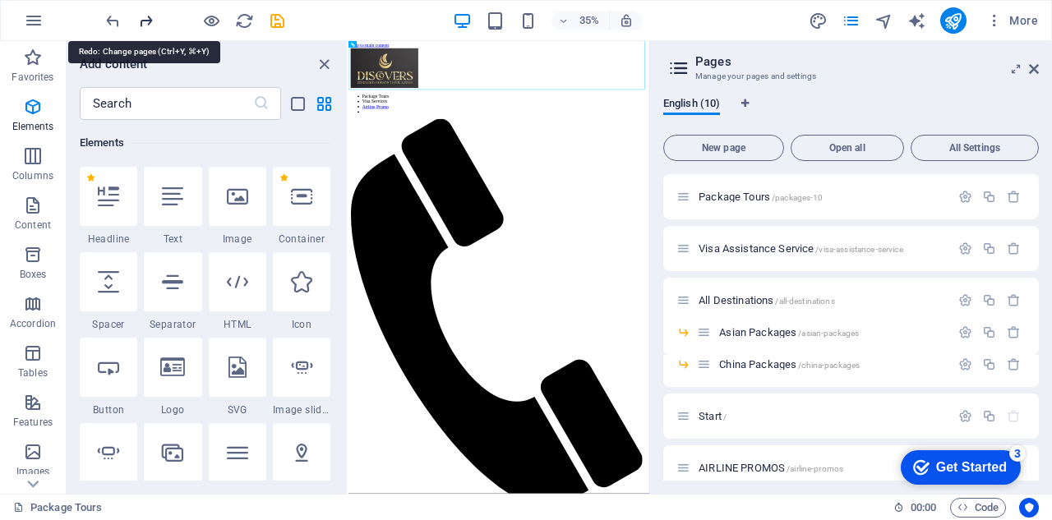
click at [143, 19] on icon "redo" at bounding box center [145, 21] width 19 height 19
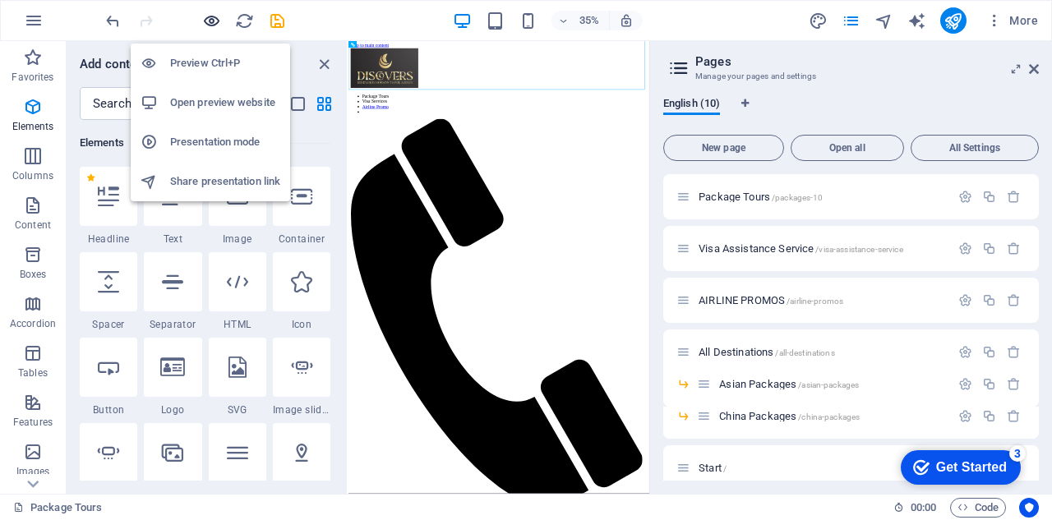
click at [215, 23] on icon "button" at bounding box center [211, 21] width 19 height 19
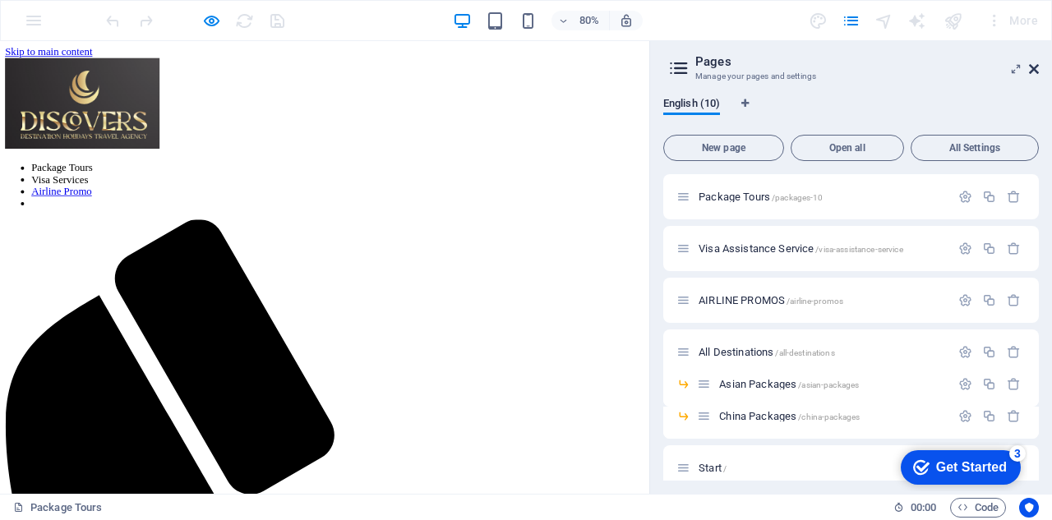
click at [1030, 71] on icon at bounding box center [1034, 68] width 10 height 13
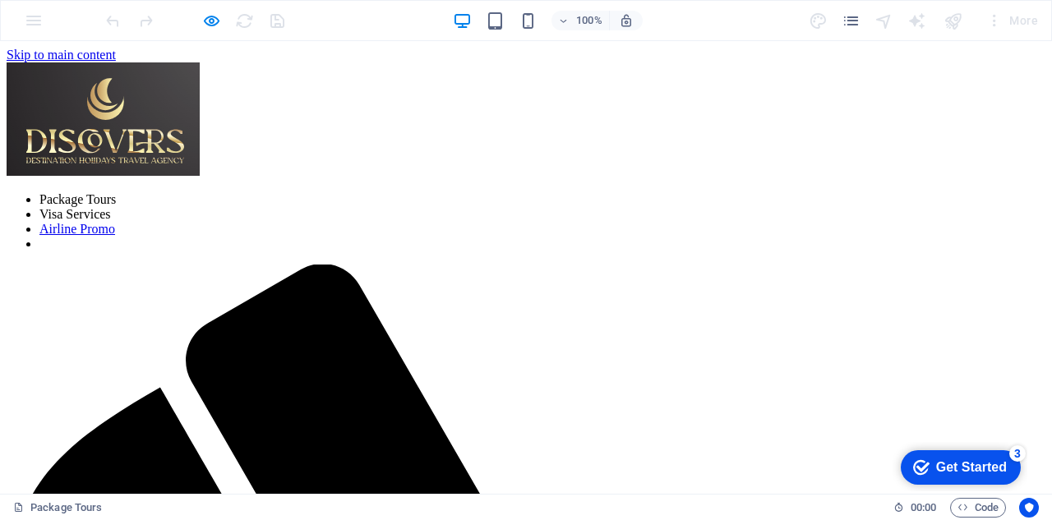
click at [116, 192] on link "Package Tours" at bounding box center [77, 199] width 76 height 14
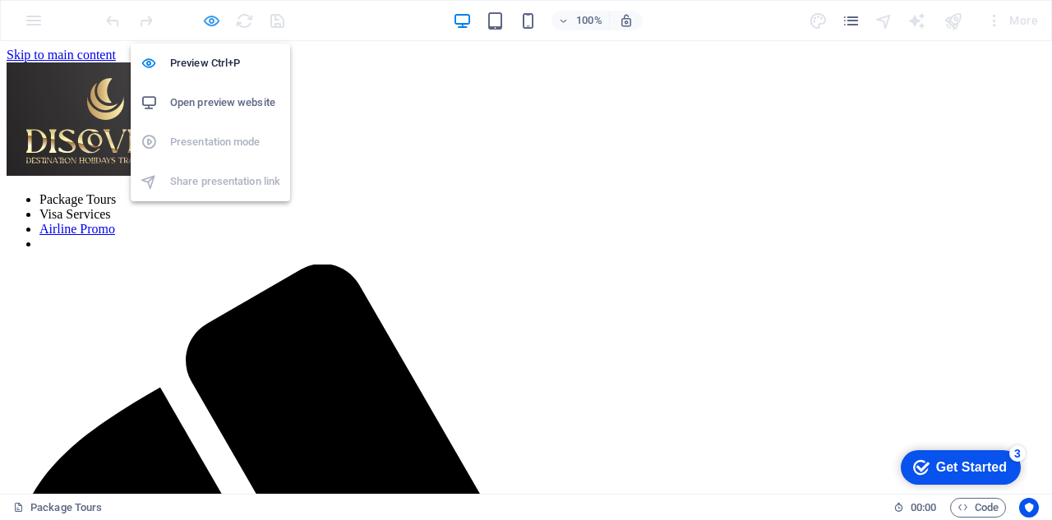
click at [209, 17] on icon "button" at bounding box center [211, 21] width 19 height 19
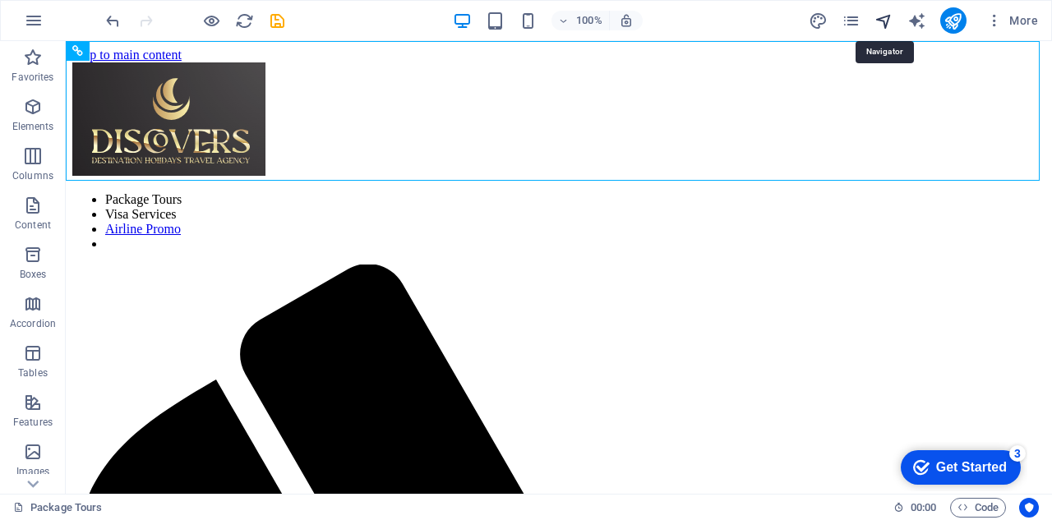
click at [888, 19] on icon "navigator" at bounding box center [883, 21] width 19 height 19
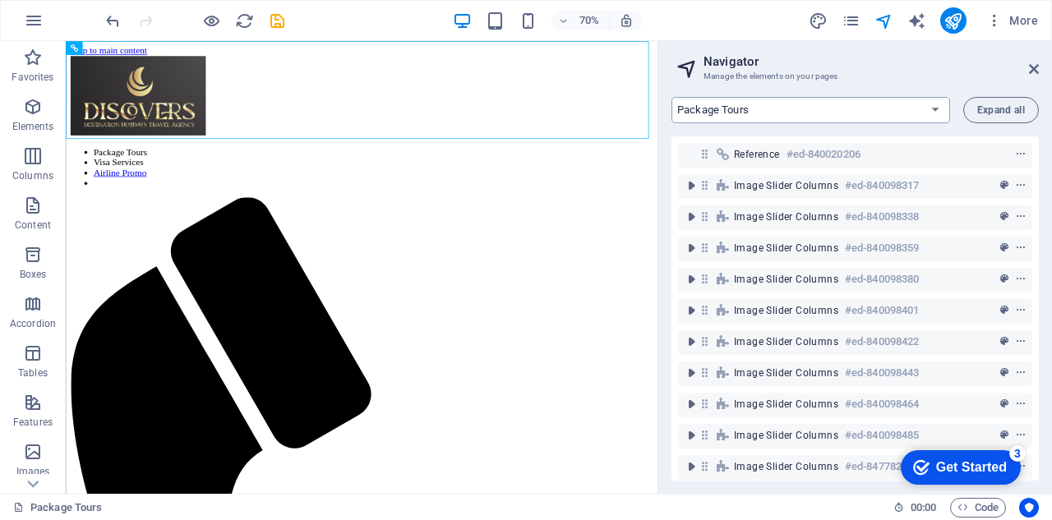
click at [937, 107] on select "Package Tours Visa Assistance Service AIRLINE PROMOS All Destinations Start Pac…" at bounding box center [810, 110] width 279 height 26
click at [937, 108] on select "Package Tours Visa Assistance Service AIRLINE PROMOS All Destinations Start Pac…" at bounding box center [810, 110] width 279 height 26
click at [1034, 70] on icon at bounding box center [1034, 68] width 10 height 13
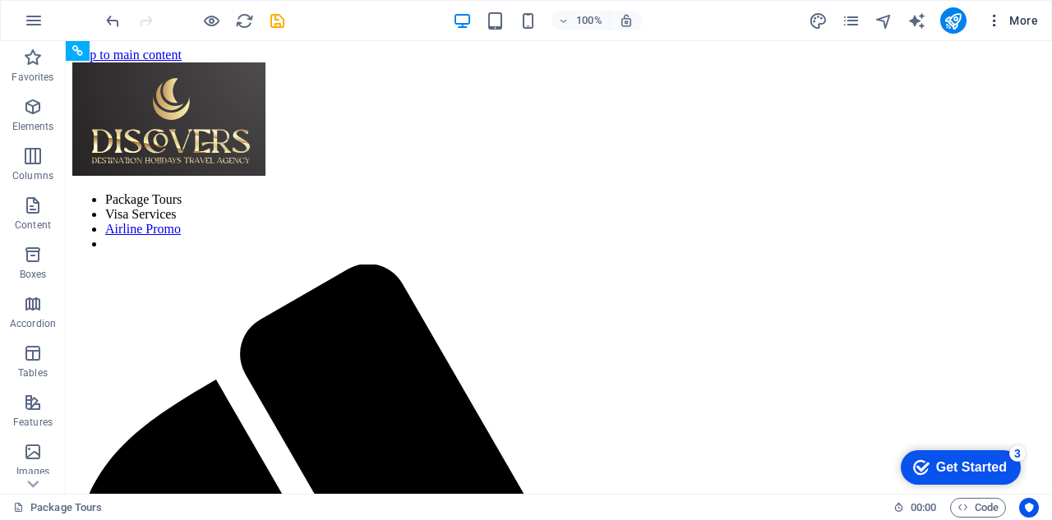
click at [1034, 16] on span "More" at bounding box center [1012, 20] width 52 height 16
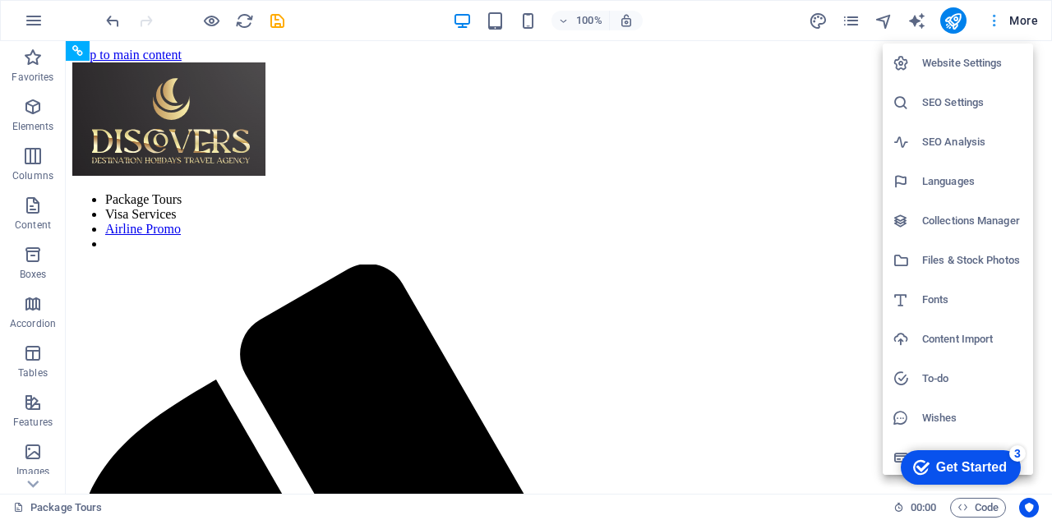
click at [1034, 16] on div at bounding box center [526, 260] width 1052 height 520
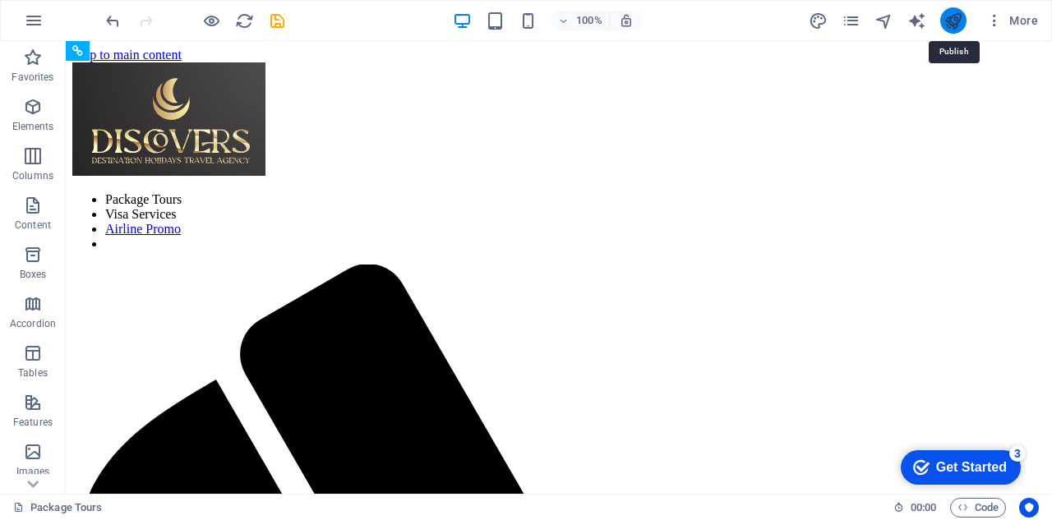
click at [961, 14] on icon "publish" at bounding box center [952, 21] width 19 height 19
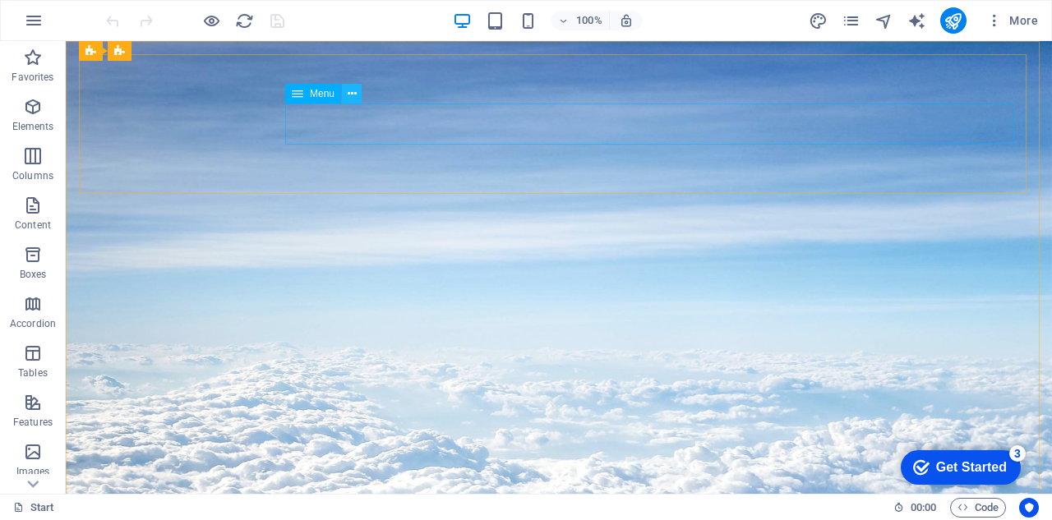
click at [352, 94] on icon at bounding box center [352, 93] width 9 height 17
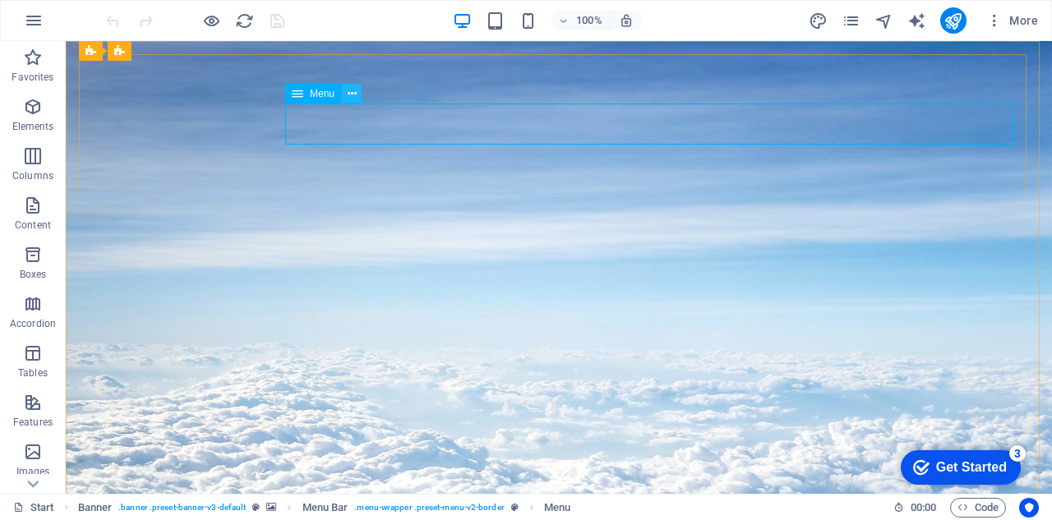
click at [355, 95] on icon at bounding box center [352, 93] width 9 height 17
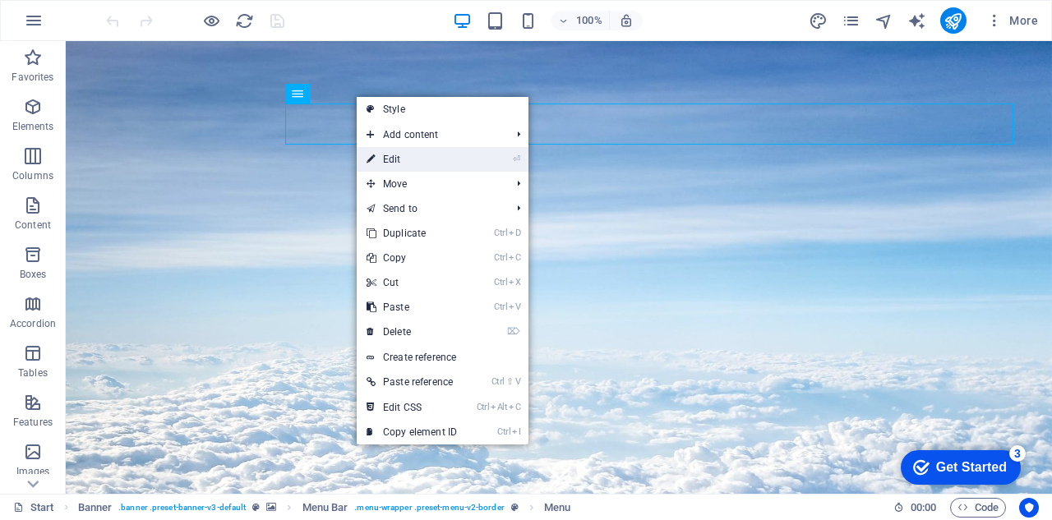
drag, startPoint x: 411, startPoint y: 152, endPoint x: 65, endPoint y: 131, distance: 346.5
click at [411, 152] on link "⏎ Edit" at bounding box center [412, 159] width 110 height 25
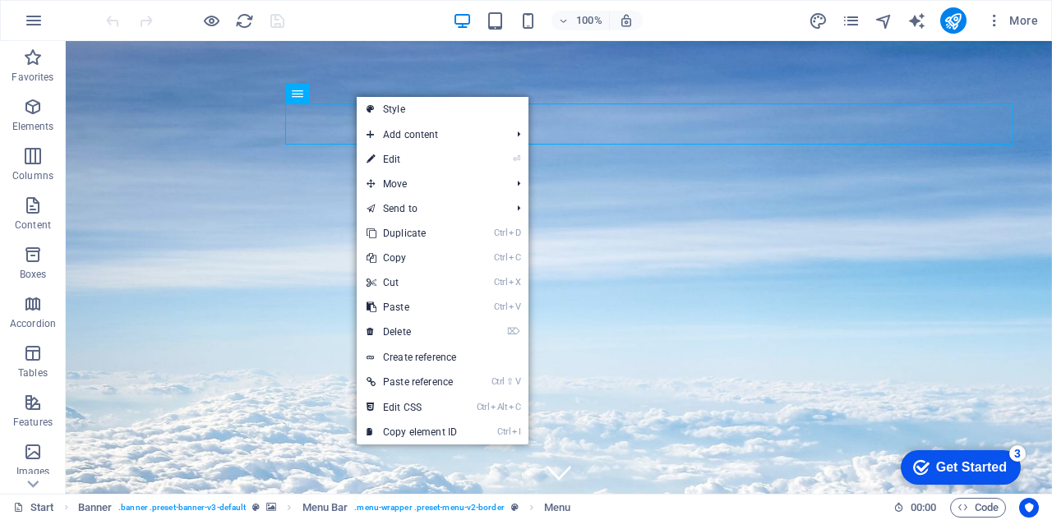
select select
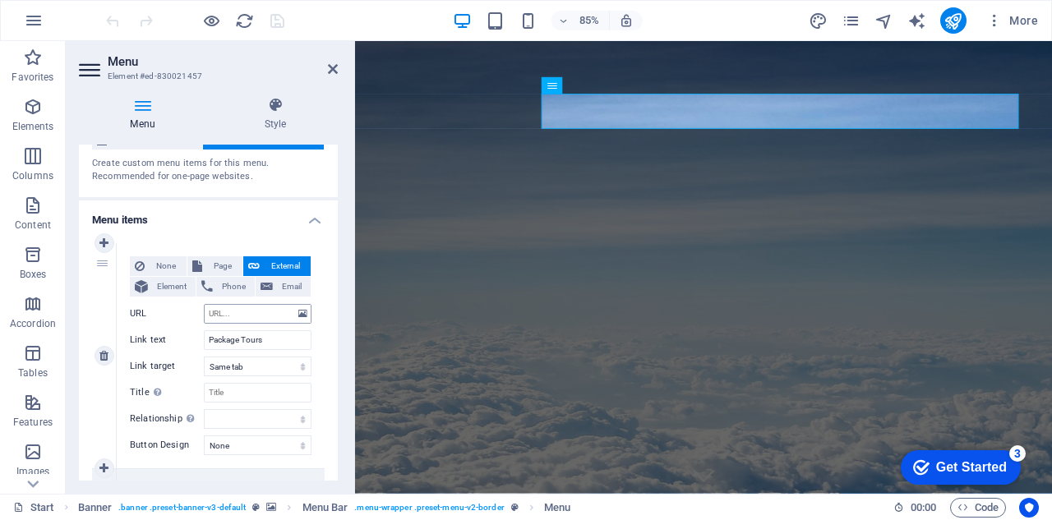
scroll to position [82, 0]
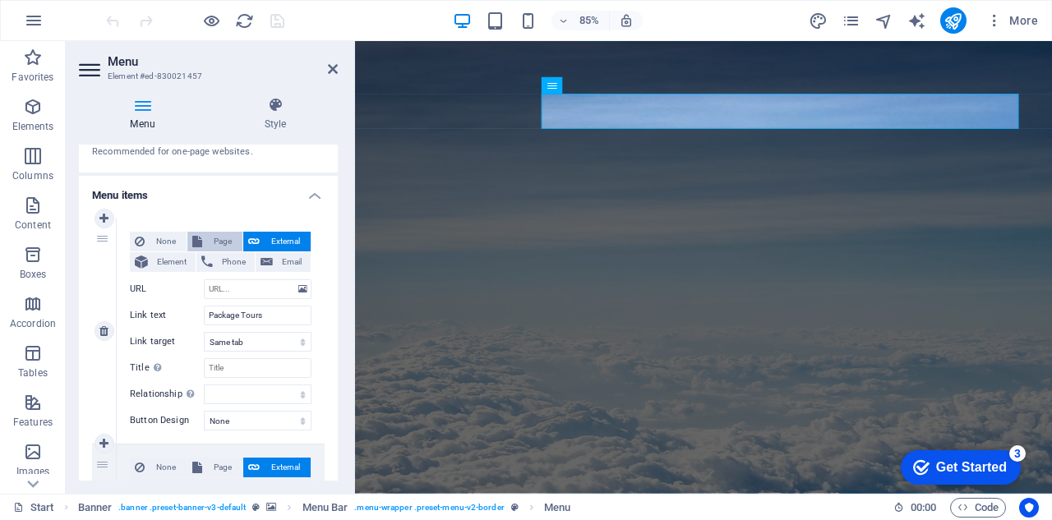
click at [222, 243] on span "Page" at bounding box center [222, 242] width 30 height 20
select select
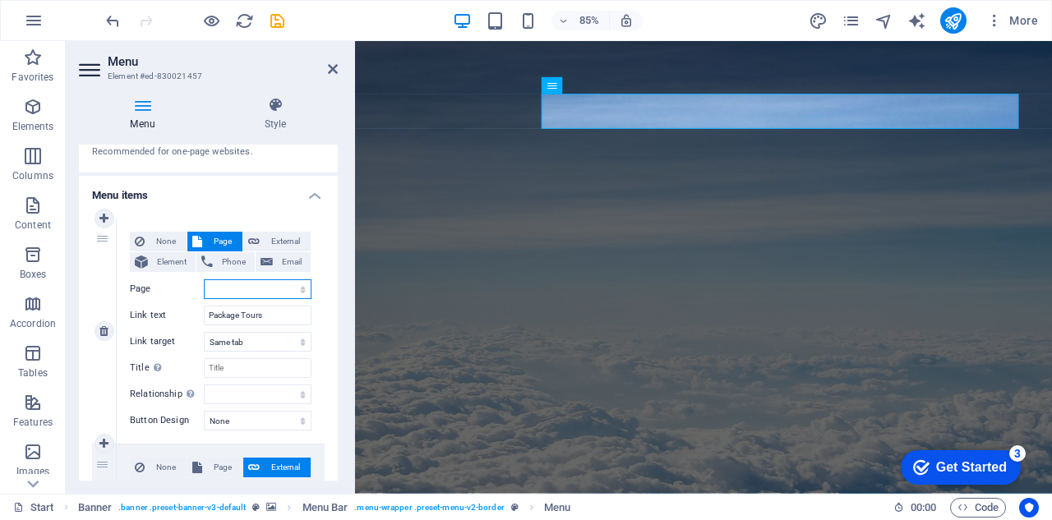
click at [299, 292] on select "Package Tours Visa Assistance Service AIRLINE PROMOS All Destinations -- Asian …" at bounding box center [258, 289] width 108 height 20
select select "0"
click at [204, 279] on select "Package Tours Visa Assistance Service AIRLINE PROMOS All Destinations -- Asian …" at bounding box center [258, 289] width 108 height 20
select select
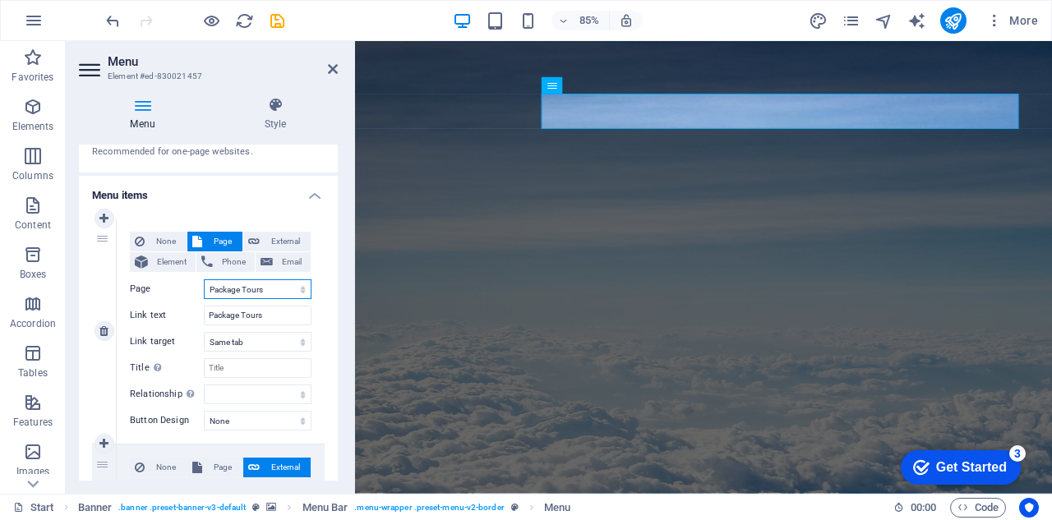
select select
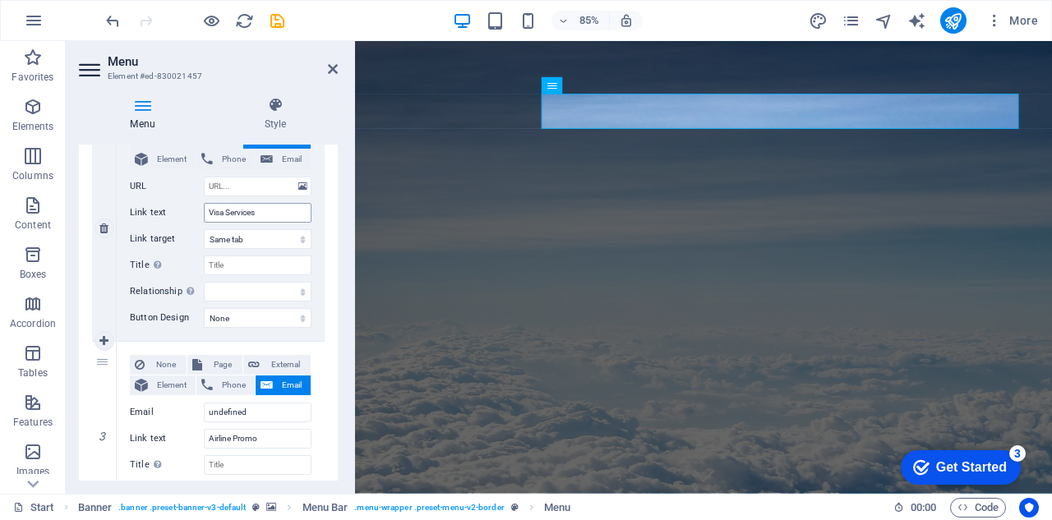
scroll to position [329, 0]
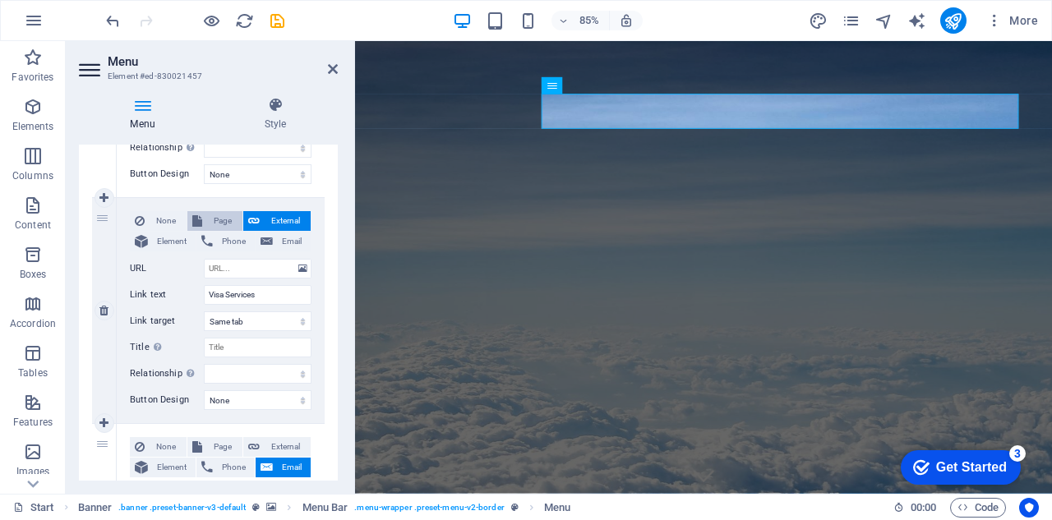
click at [224, 218] on span "Page" at bounding box center [222, 221] width 30 height 20
select select
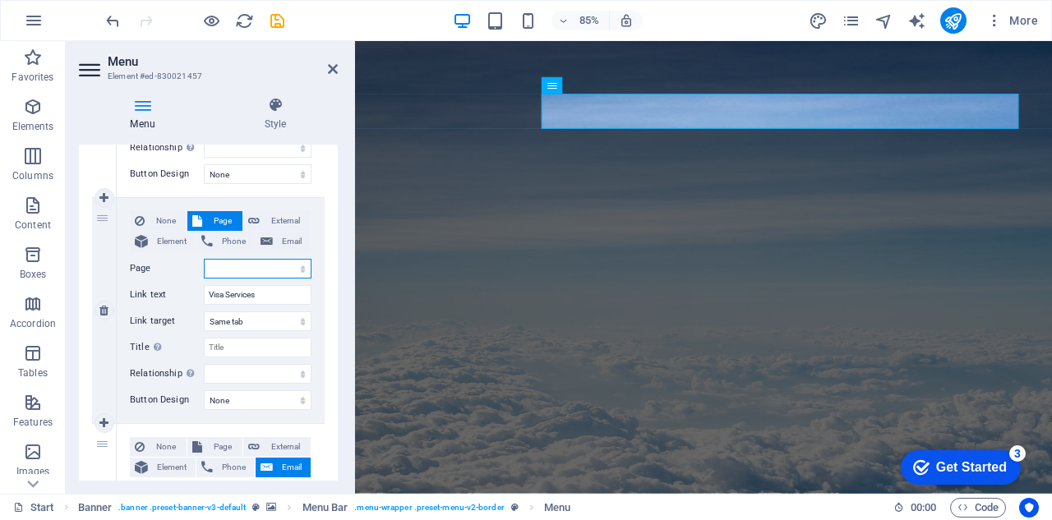
click at [299, 270] on select "Package Tours Visa Assistance Service AIRLINE PROMOS All Destinations -- Asian …" at bounding box center [258, 269] width 108 height 20
select select "1"
click at [204, 259] on select "Package Tours Visa Assistance Service AIRLINE PROMOS All Destinations -- Asian …" at bounding box center [258, 269] width 108 height 20
select select
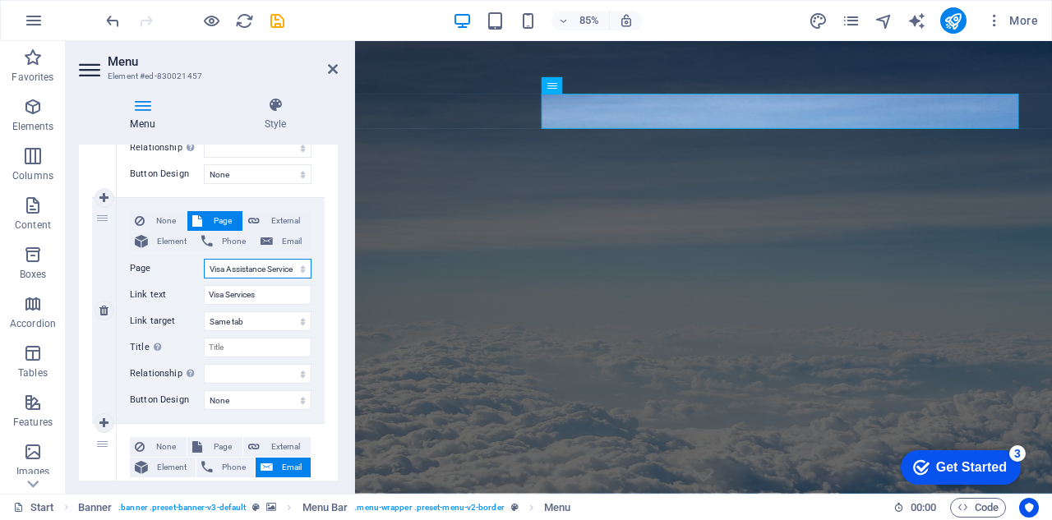
select select
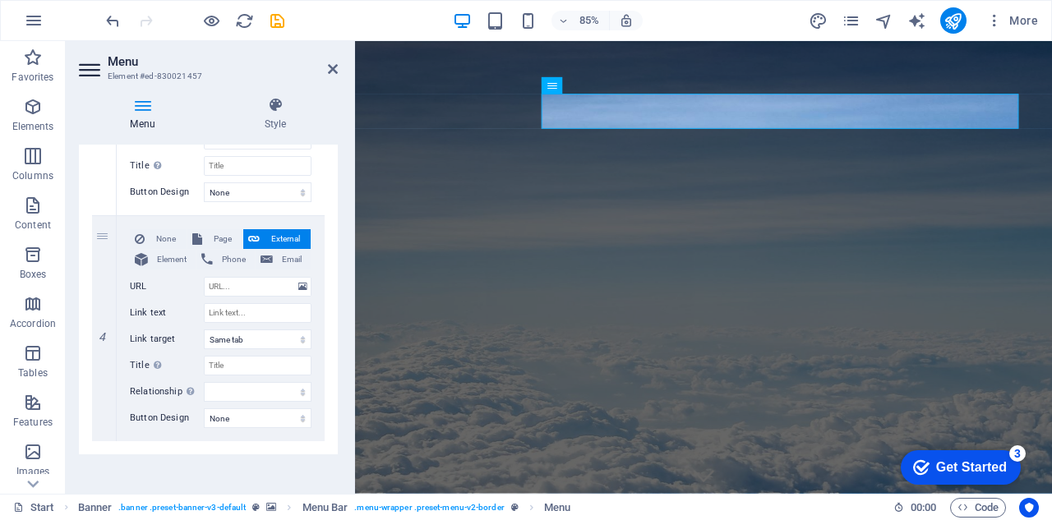
scroll to position [715, 0]
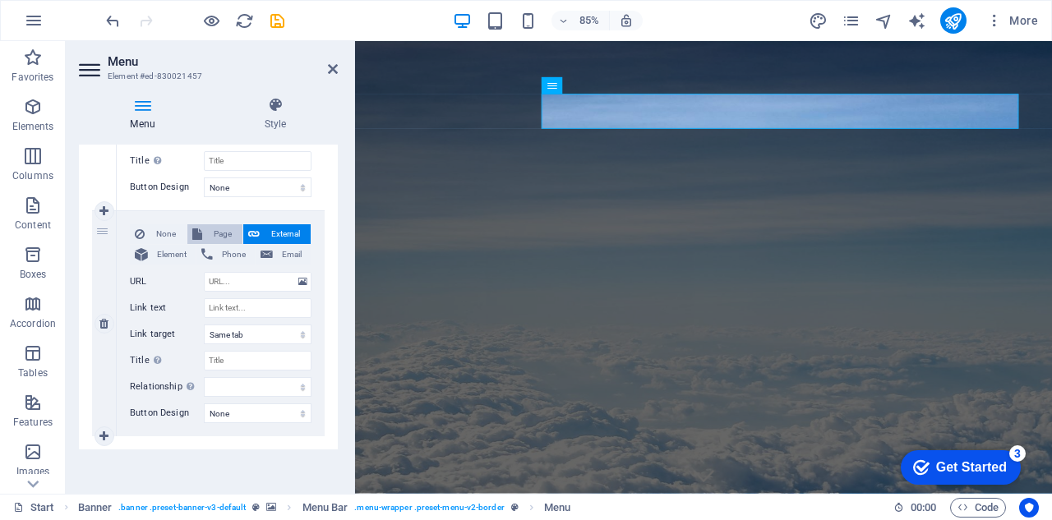
click at [219, 224] on span "Page" at bounding box center [222, 234] width 30 height 20
select select
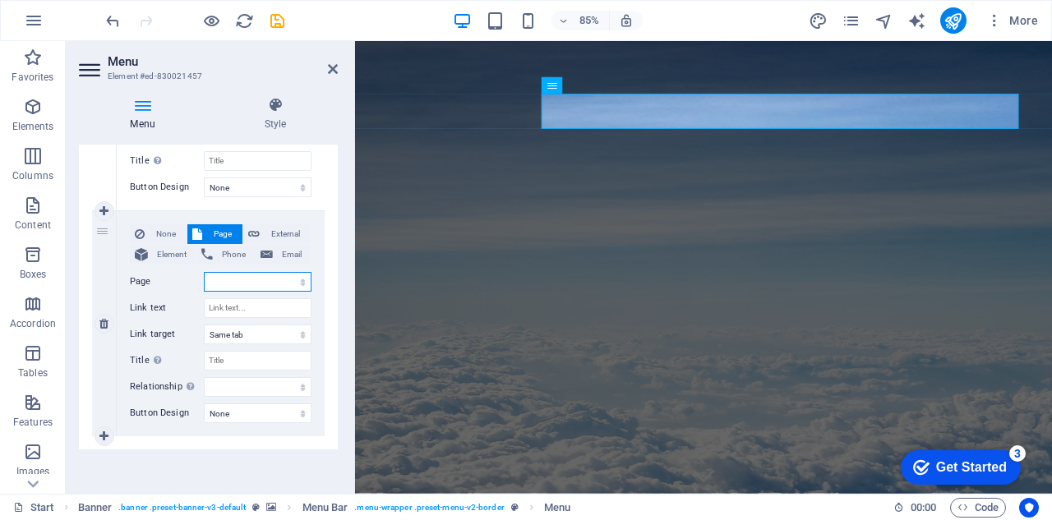
click at [301, 279] on select "Package Tours Visa Assistance Service AIRLINE PROMOS All Destinations -- Asian …" at bounding box center [258, 282] width 108 height 20
select select "2"
click at [204, 272] on select "Package Tours Visa Assistance Service AIRLINE PROMOS All Destinations -- Asian …" at bounding box center [258, 282] width 108 height 20
select select
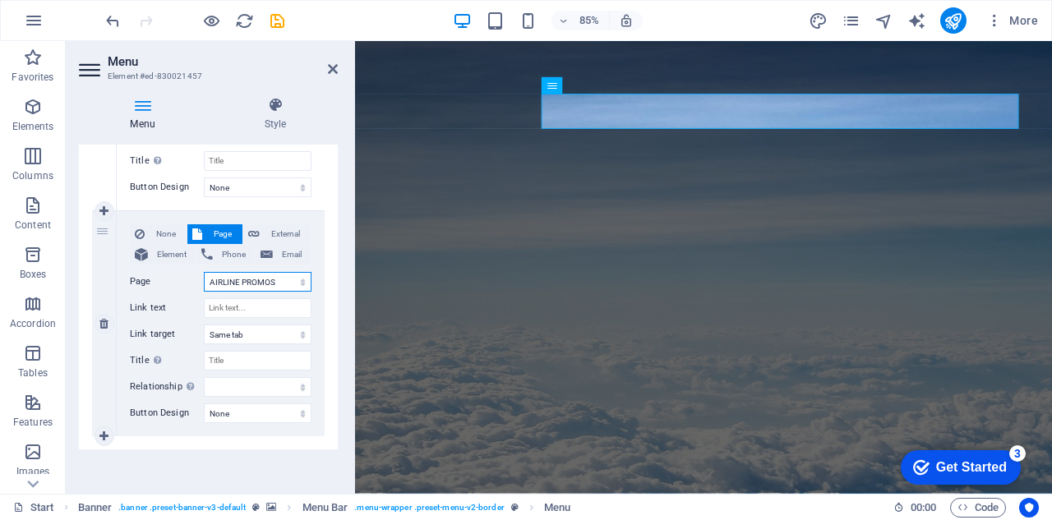
select select
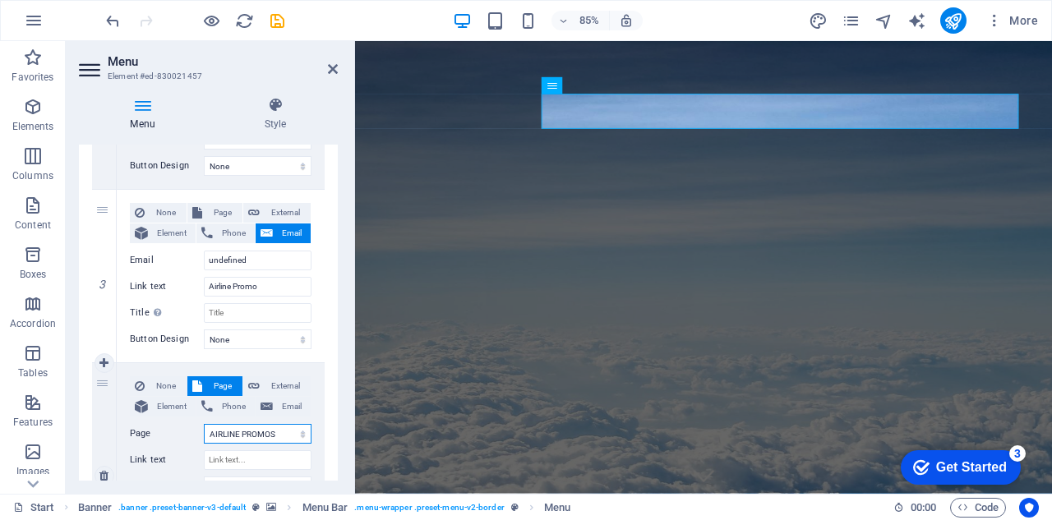
scroll to position [493, 0]
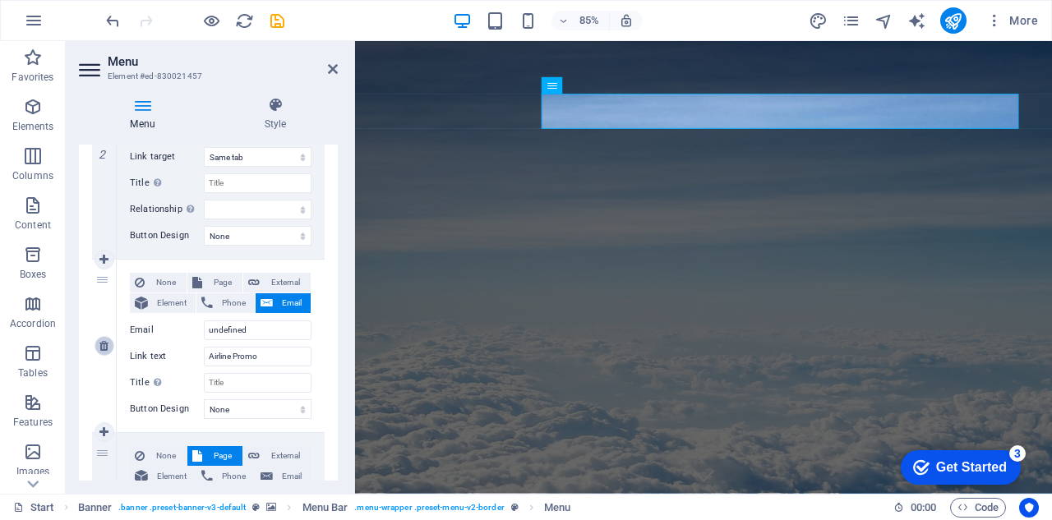
click at [102, 347] on icon at bounding box center [103, 346] width 9 height 12
select select
select select "2"
select select
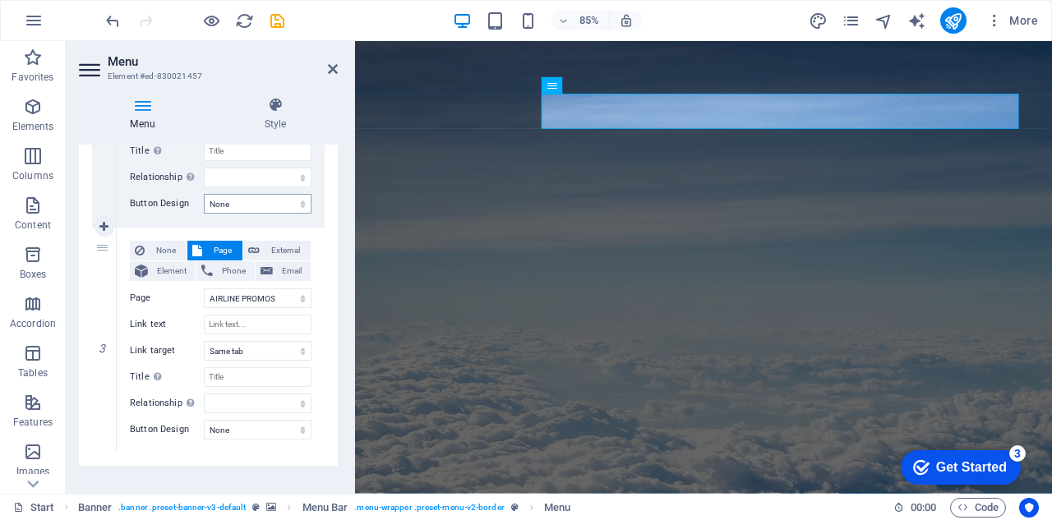
scroll to position [542, 0]
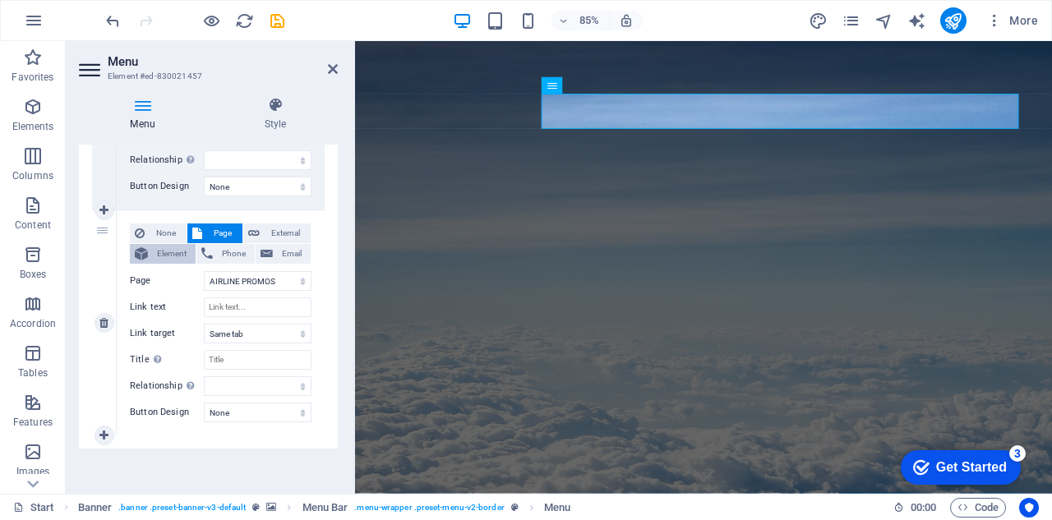
click at [158, 257] on span "Element" at bounding box center [172, 254] width 38 height 20
select select
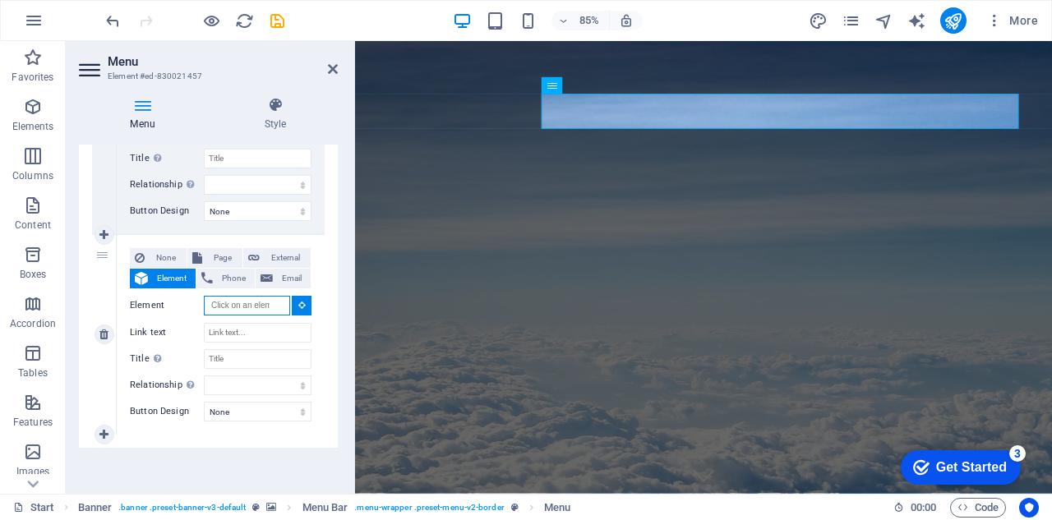
scroll to position [516, 0]
click at [207, 254] on span "Page" at bounding box center [222, 260] width 30 height 20
select select
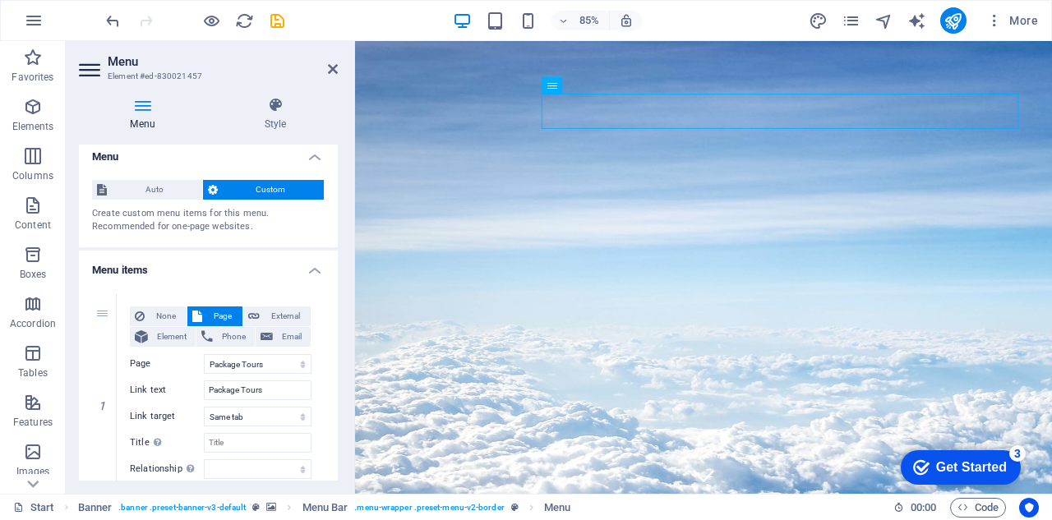
scroll to position [0, 0]
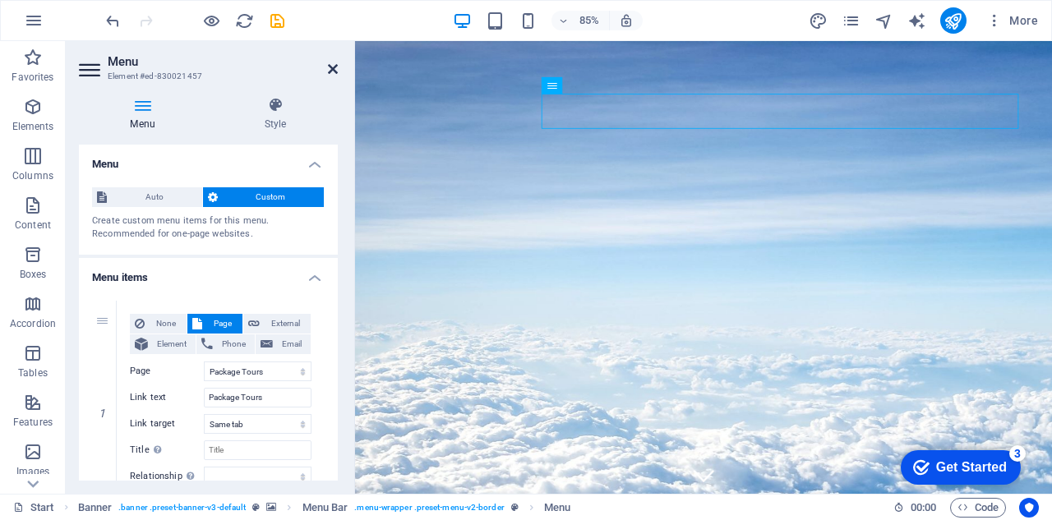
click at [332, 67] on icon at bounding box center [333, 68] width 10 height 13
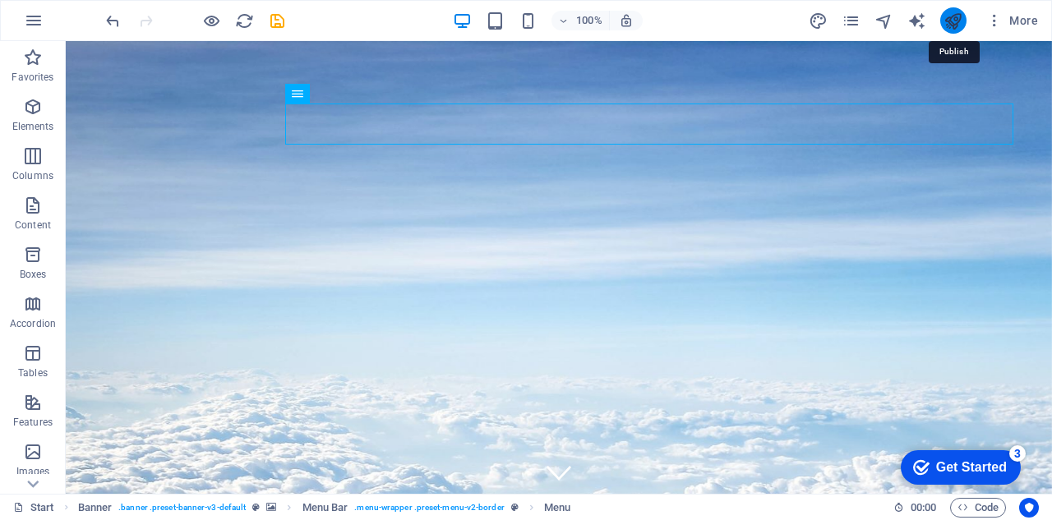
click at [960, 16] on icon "publish" at bounding box center [952, 21] width 19 height 19
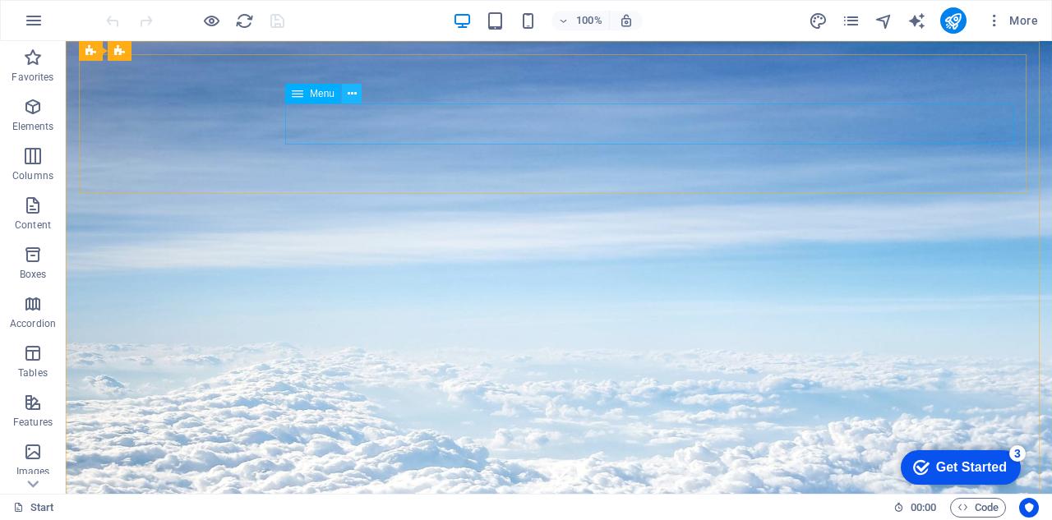
click at [351, 97] on icon at bounding box center [352, 93] width 9 height 17
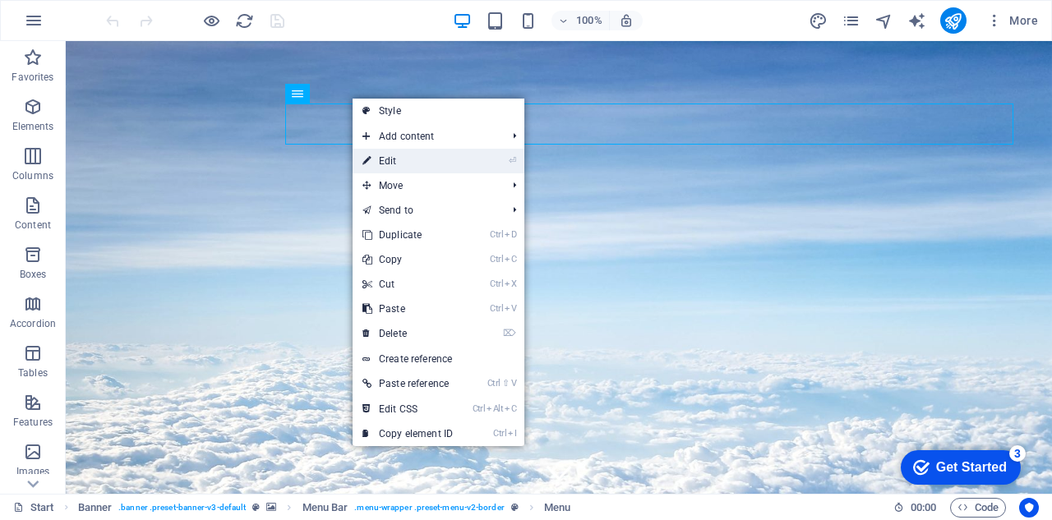
click at [401, 162] on link "⏎ Edit" at bounding box center [408, 161] width 110 height 25
select select
select select "1"
select select
select select "2"
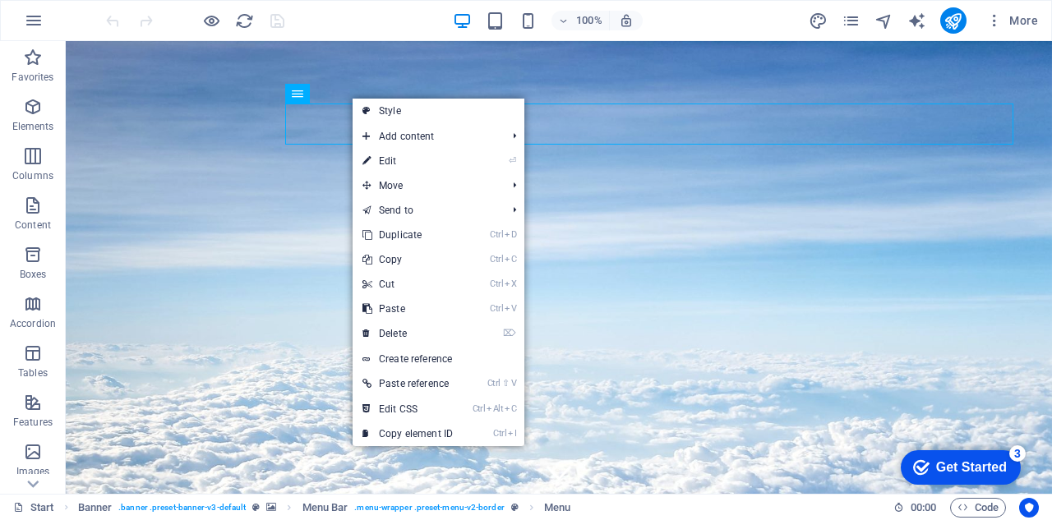
select select
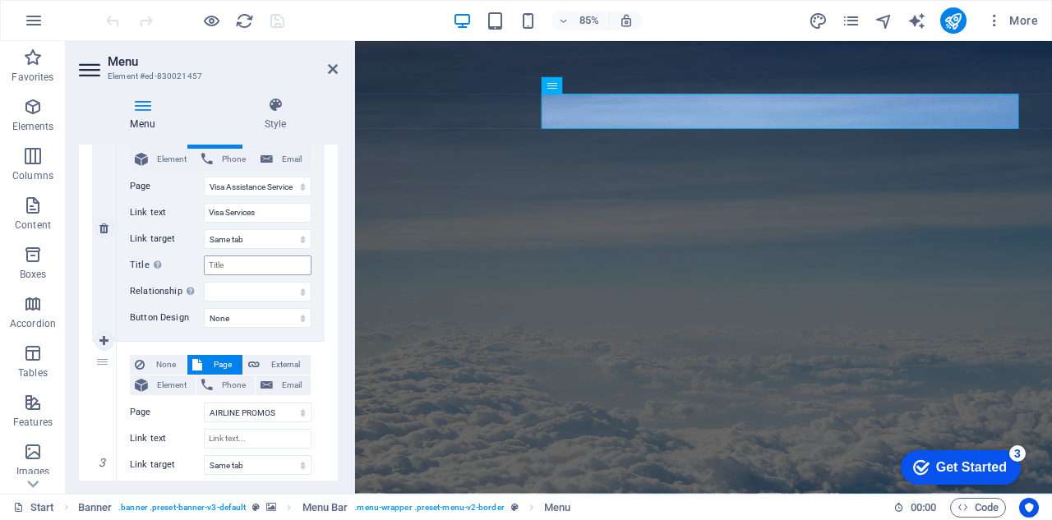
scroll to position [542, 0]
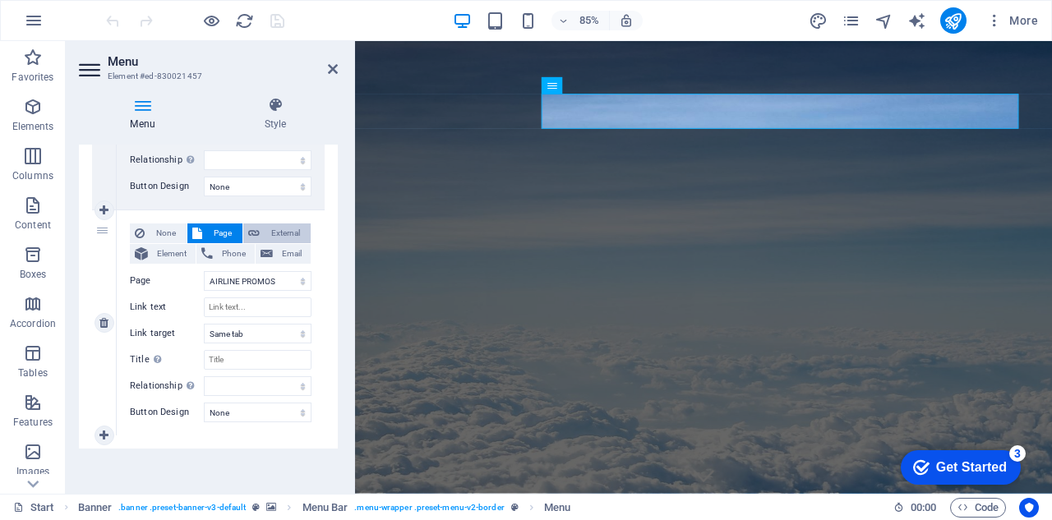
click at [279, 231] on span "External" at bounding box center [285, 233] width 41 height 20
select select
select select "blank"
select select
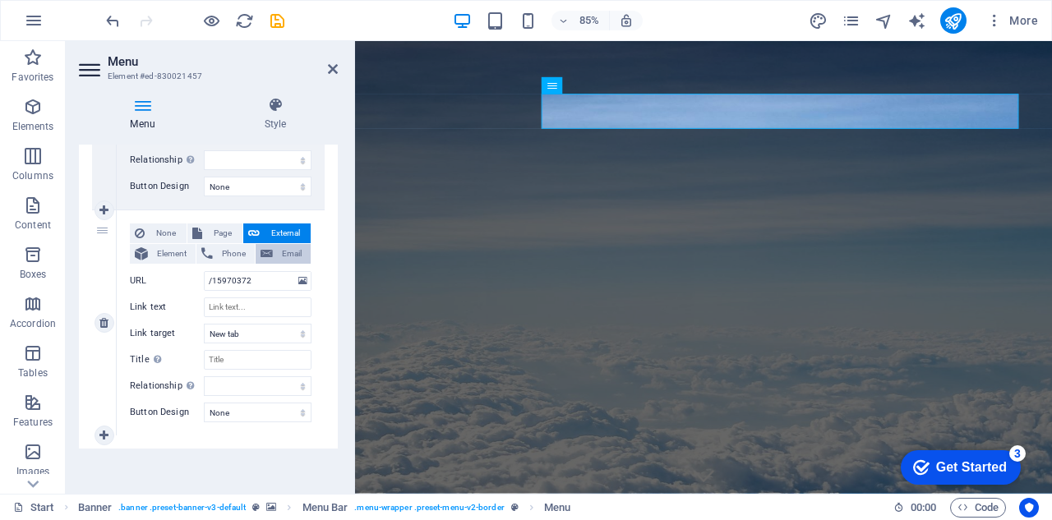
click at [283, 254] on span "Email" at bounding box center [292, 254] width 28 height 20
select select
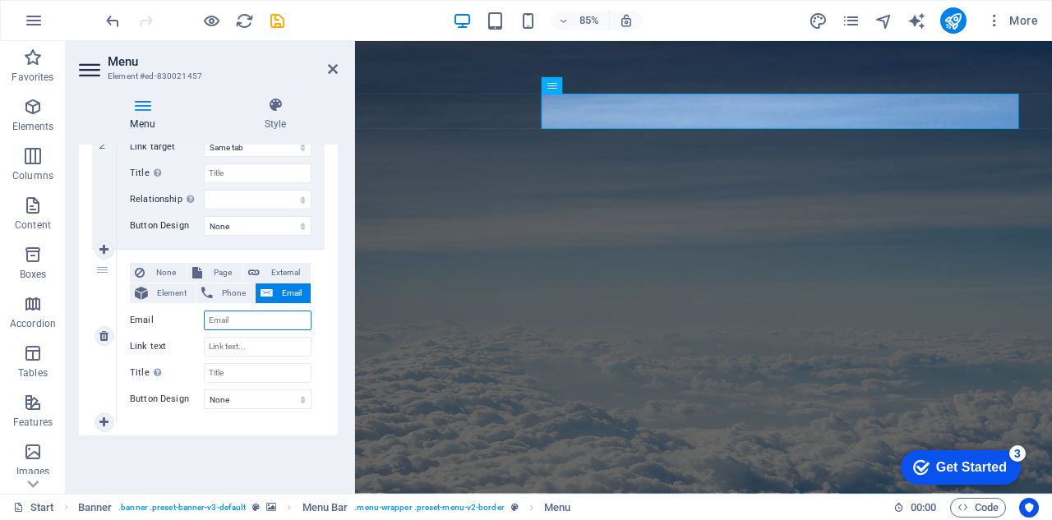
scroll to position [501, 0]
click at [228, 293] on span "Phone" at bounding box center [234, 295] width 32 height 20
select select
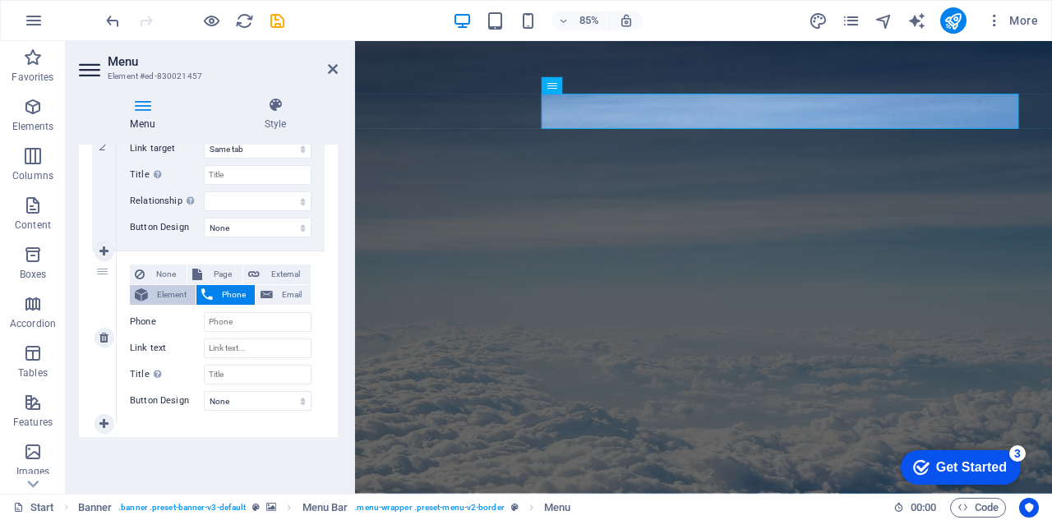
click at [168, 293] on span "Element" at bounding box center [172, 295] width 38 height 20
select select
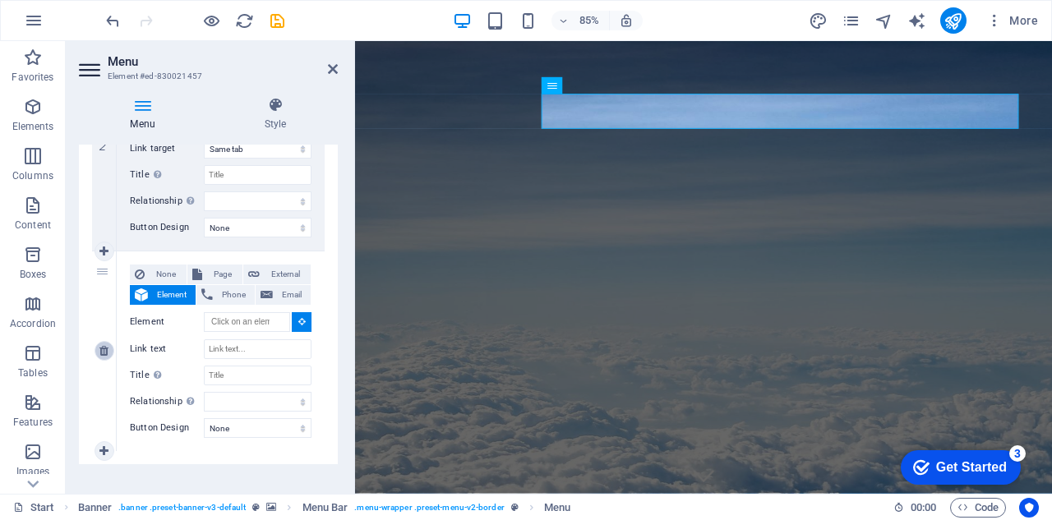
click at [107, 354] on icon at bounding box center [103, 351] width 9 height 12
select select
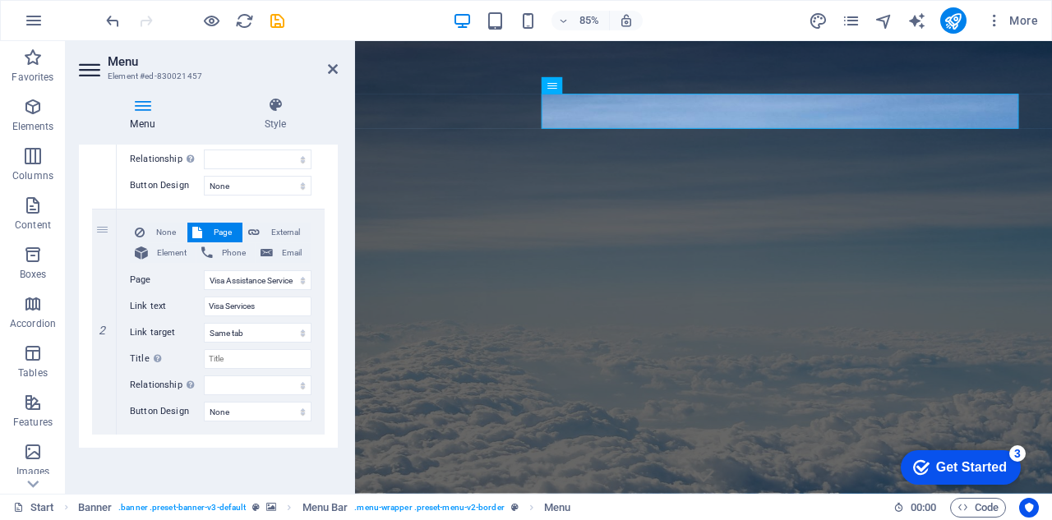
scroll to position [316, 0]
click at [101, 432] on icon at bounding box center [103, 436] width 9 height 12
select select
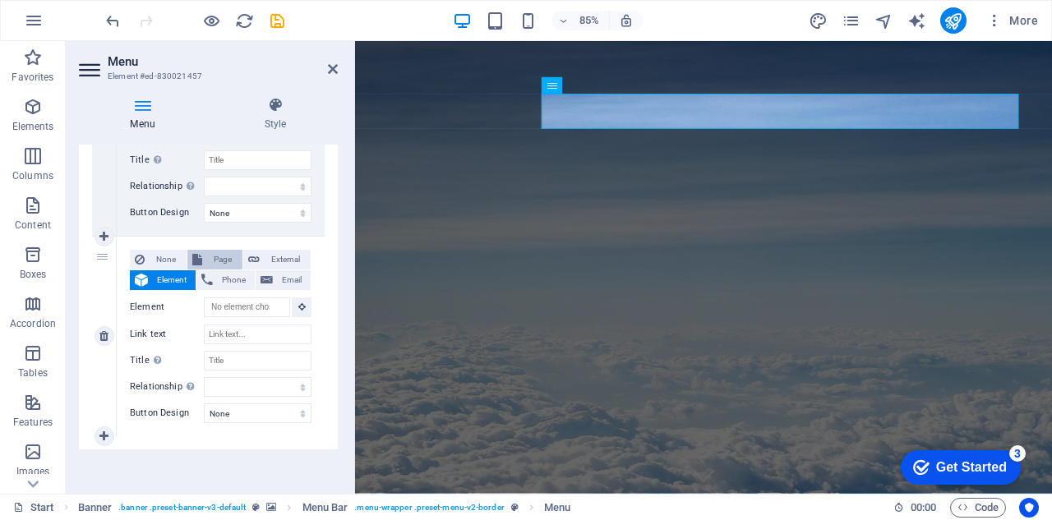
click at [218, 257] on span "Page" at bounding box center [222, 260] width 30 height 20
select select
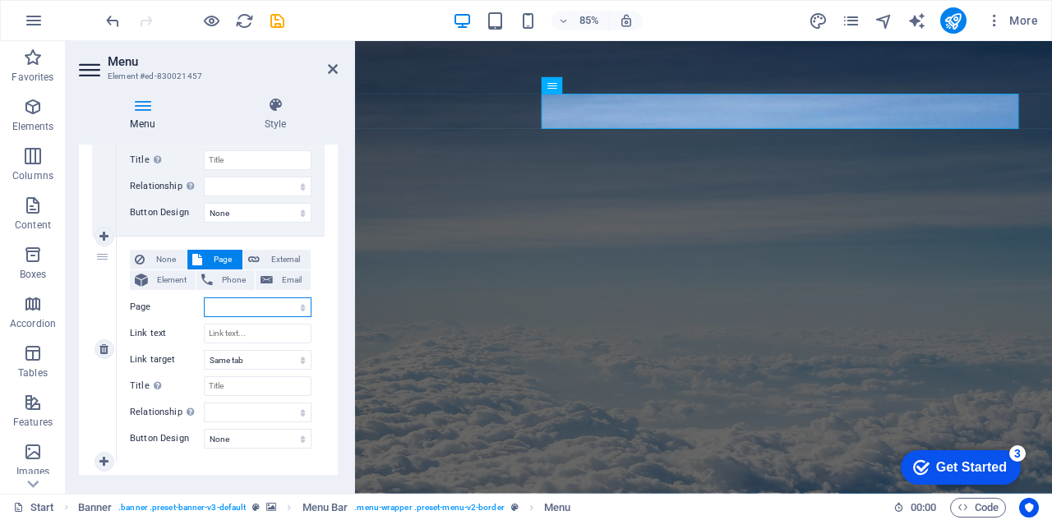
click at [301, 306] on select "Package Tours Visa Assistance Service AIRLINE PROMOS All Destinations -- Asian …" at bounding box center [258, 307] width 108 height 20
select select "2"
click at [204, 297] on select "Package Tours Visa Assistance Service AIRLINE PROMOS All Destinations -- Asian …" at bounding box center [258, 307] width 108 height 20
select select
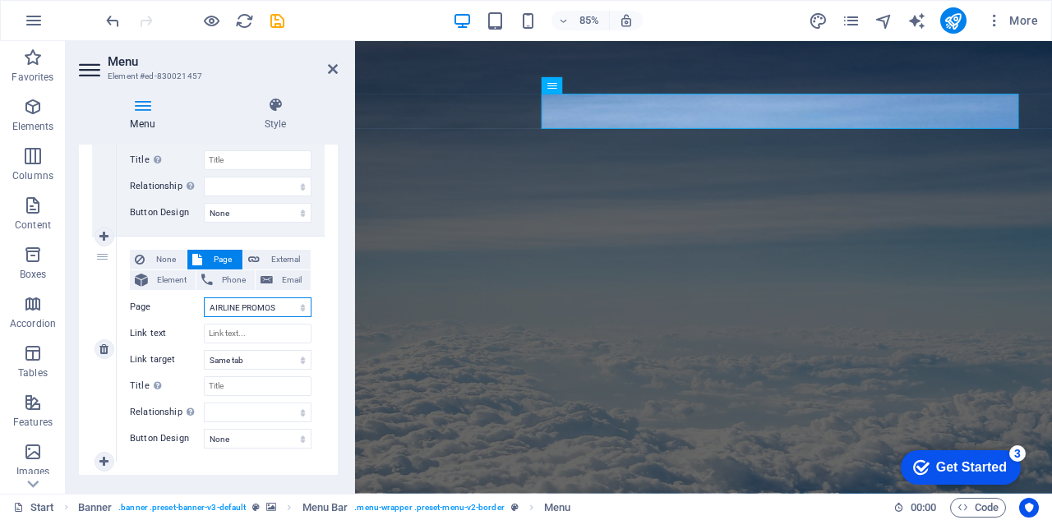
select select
click at [238, 331] on input "Link text" at bounding box center [258, 334] width 108 height 20
type input "Airline"
select select
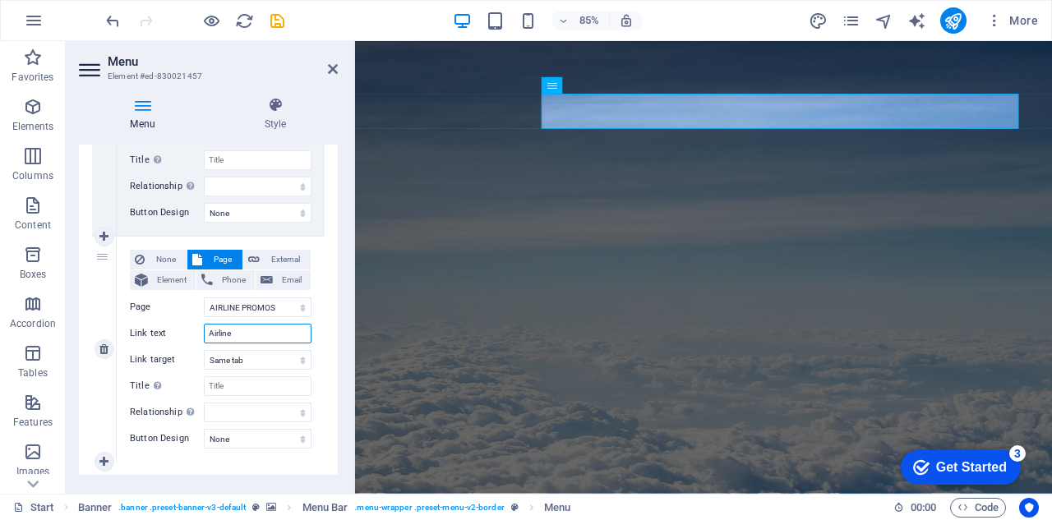
select select
type input "Airline"
select select
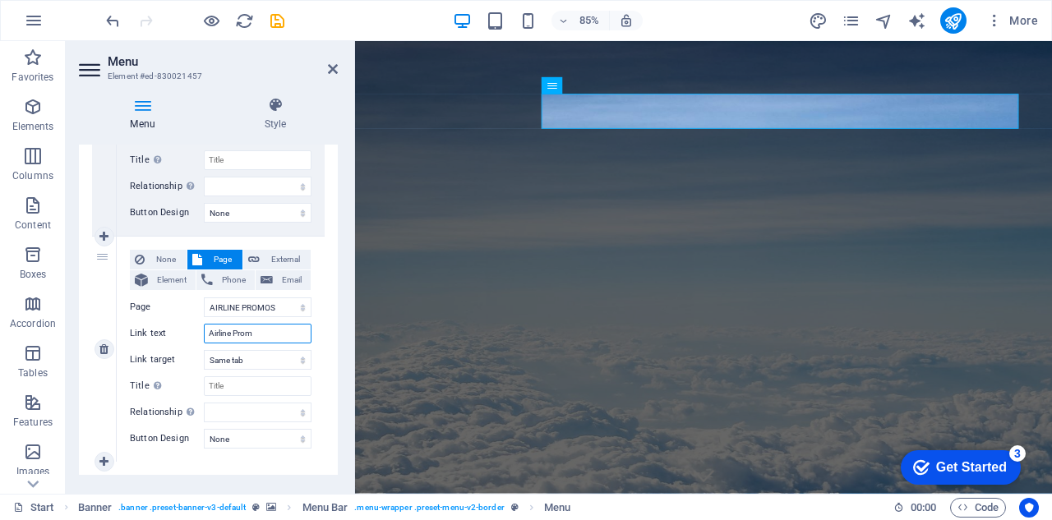
type input "Airline Promo"
select select
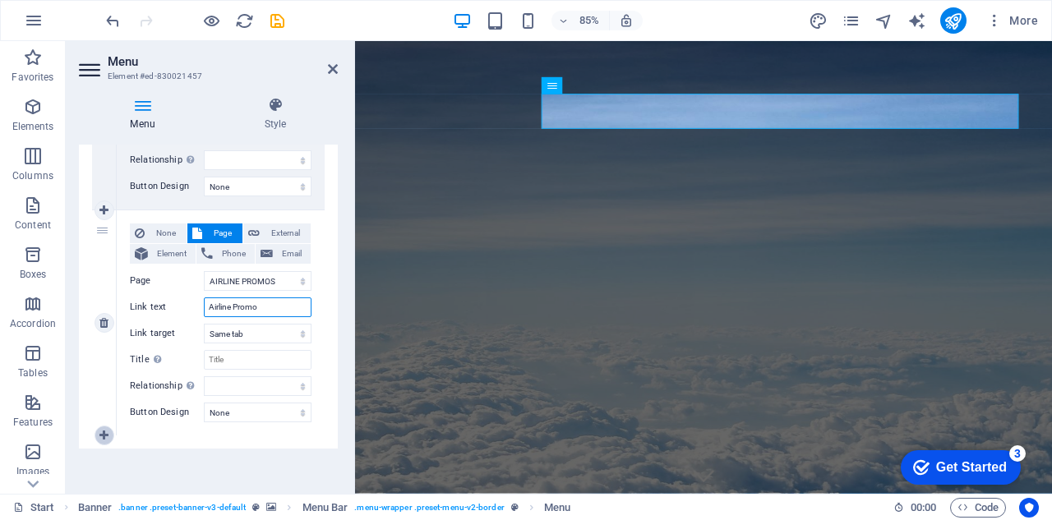
type input "Airline Promo"
click at [102, 434] on icon at bounding box center [103, 436] width 9 height 12
select select
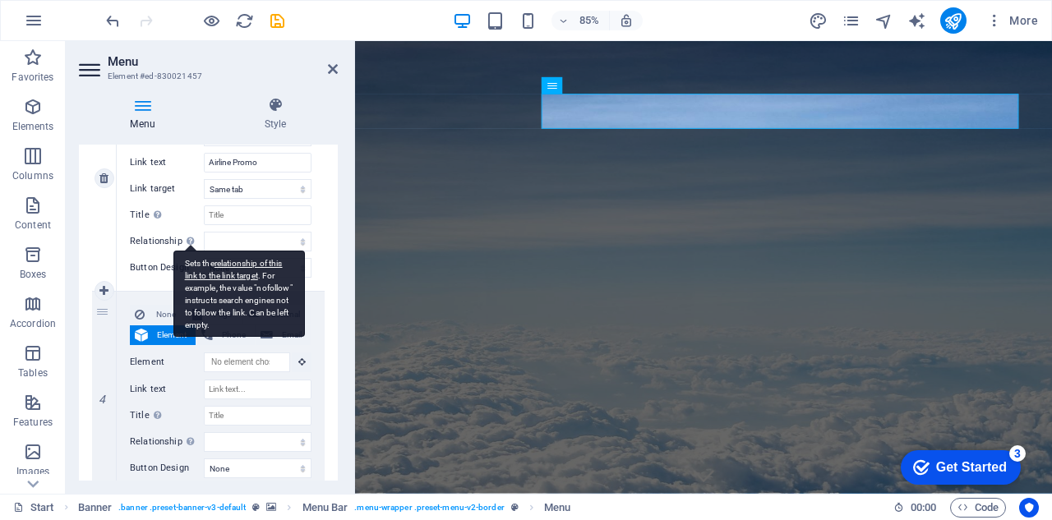
scroll to position [742, 0]
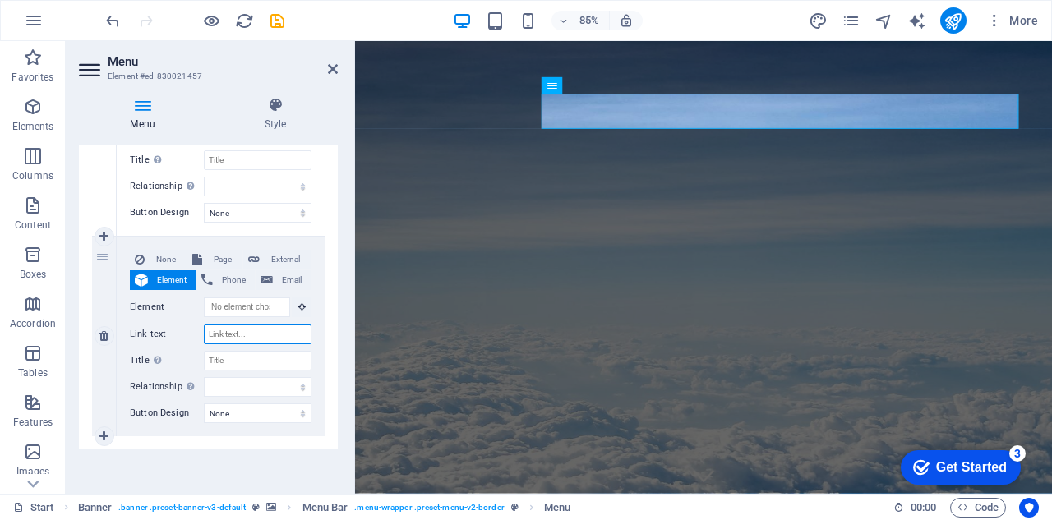
click at [260, 333] on input "Link text" at bounding box center [258, 335] width 108 height 20
type input "Contact"
select select
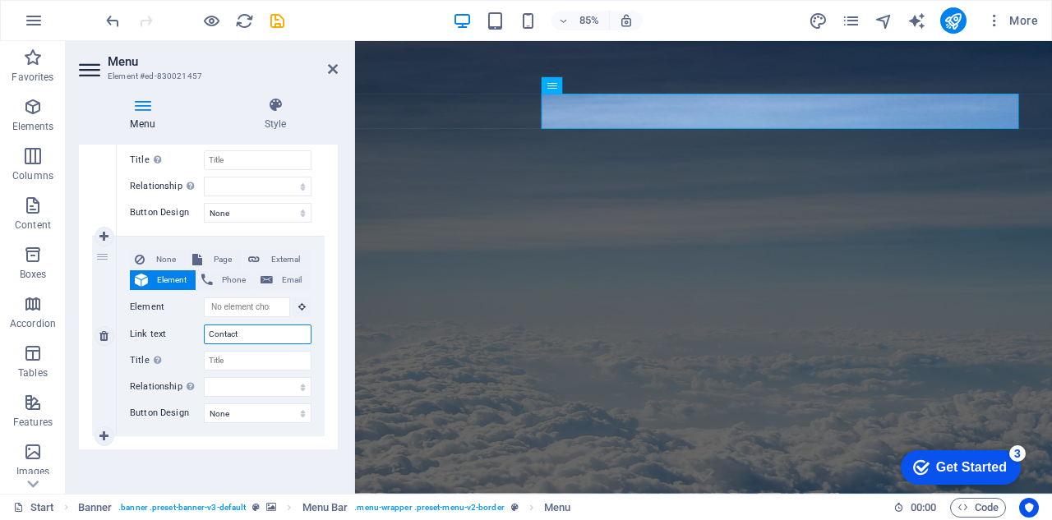
select select
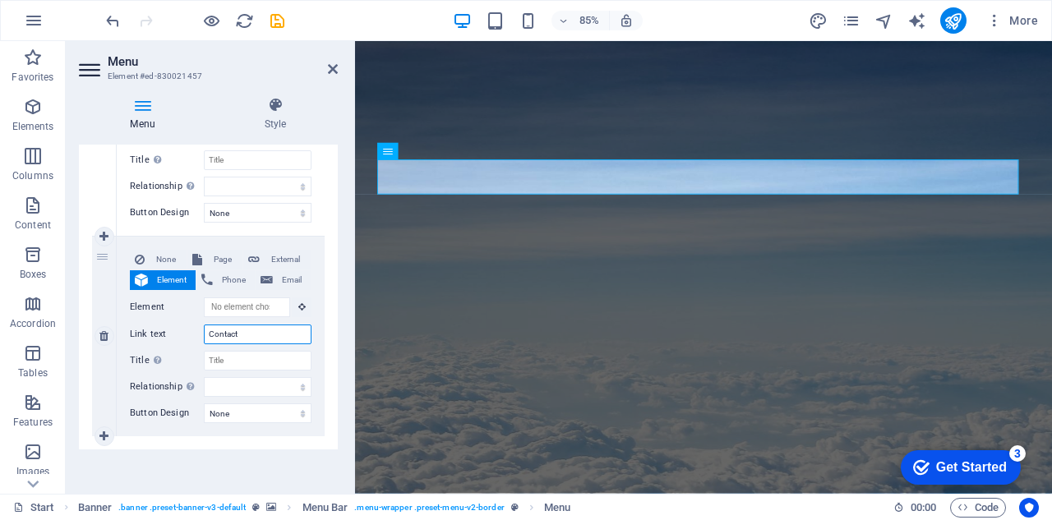
type input "Contact"
select select
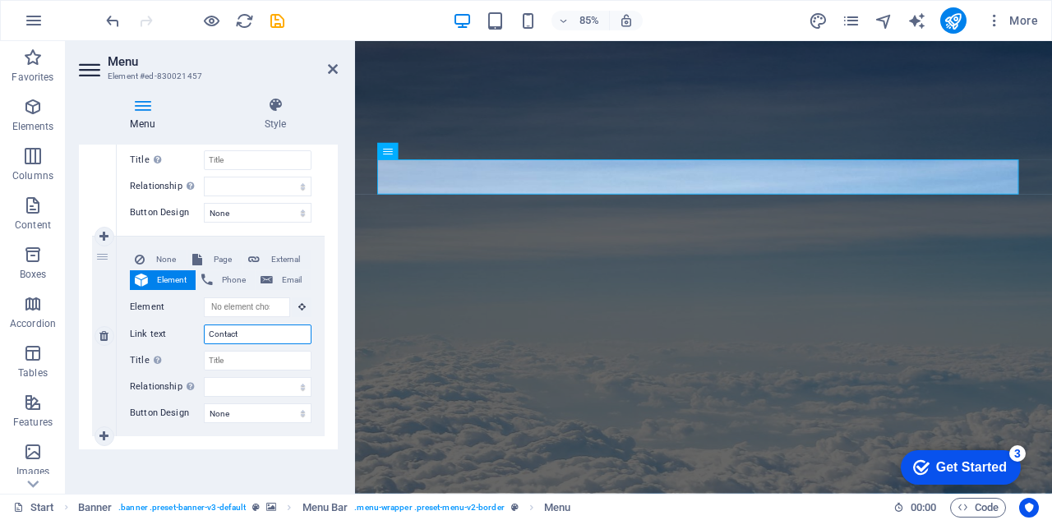
type input "Contact U"
select select
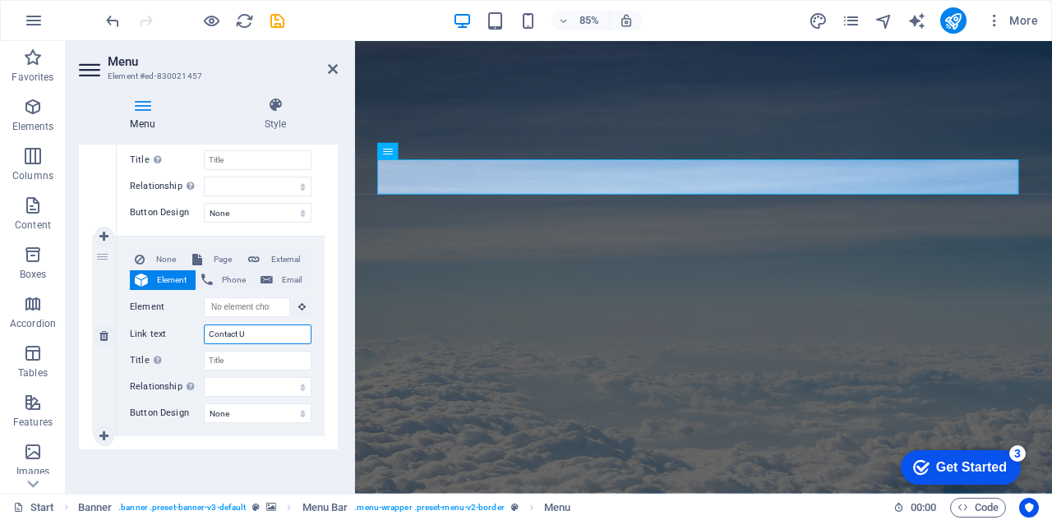
type input "Contact Us"
select select
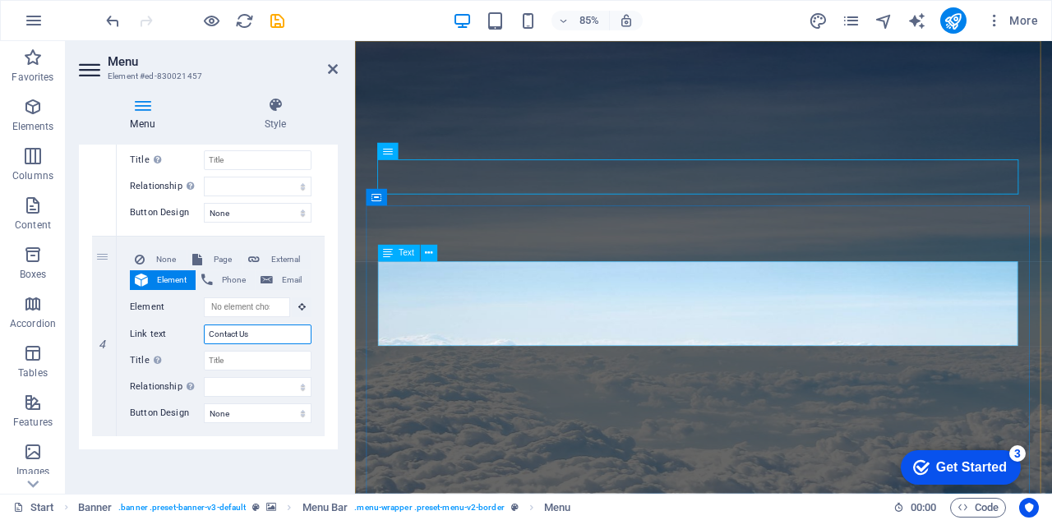
type input "Contact Us"
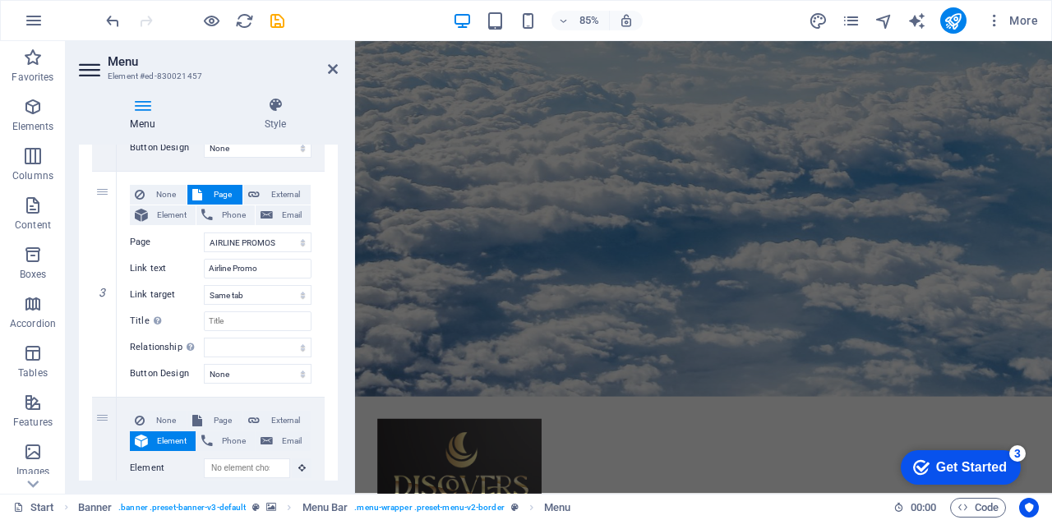
scroll to position [740, 0]
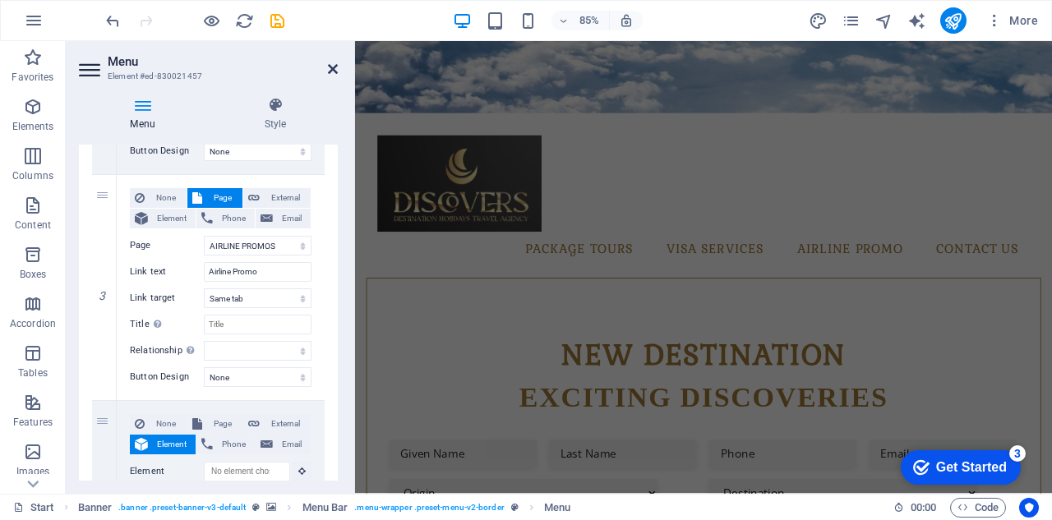
click at [331, 71] on icon at bounding box center [333, 68] width 10 height 13
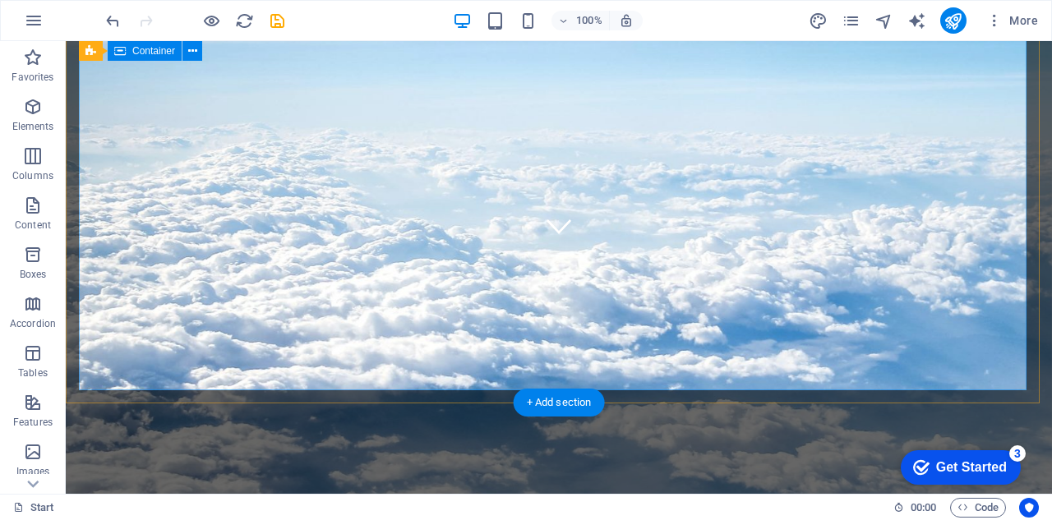
scroll to position [493, 0]
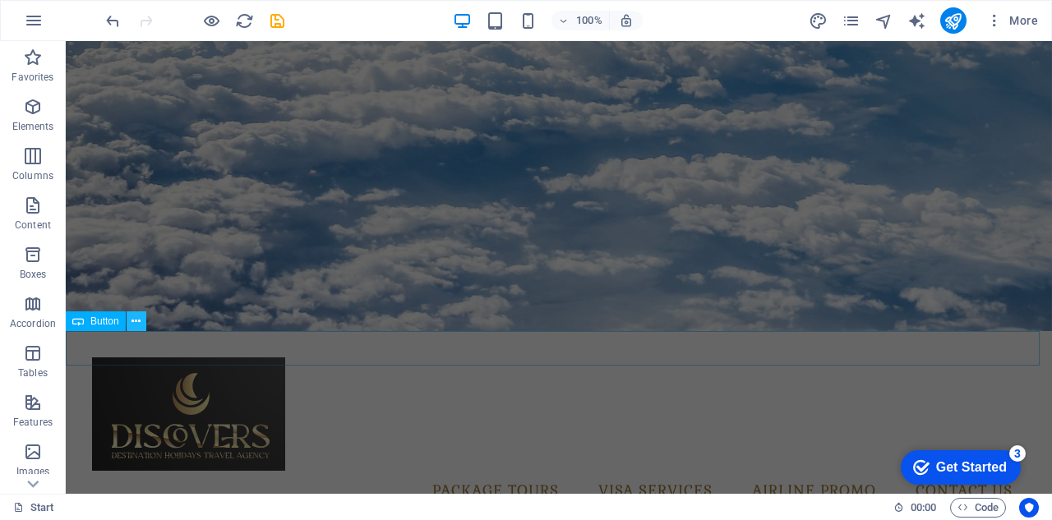
click at [135, 320] on icon at bounding box center [135, 321] width 9 height 17
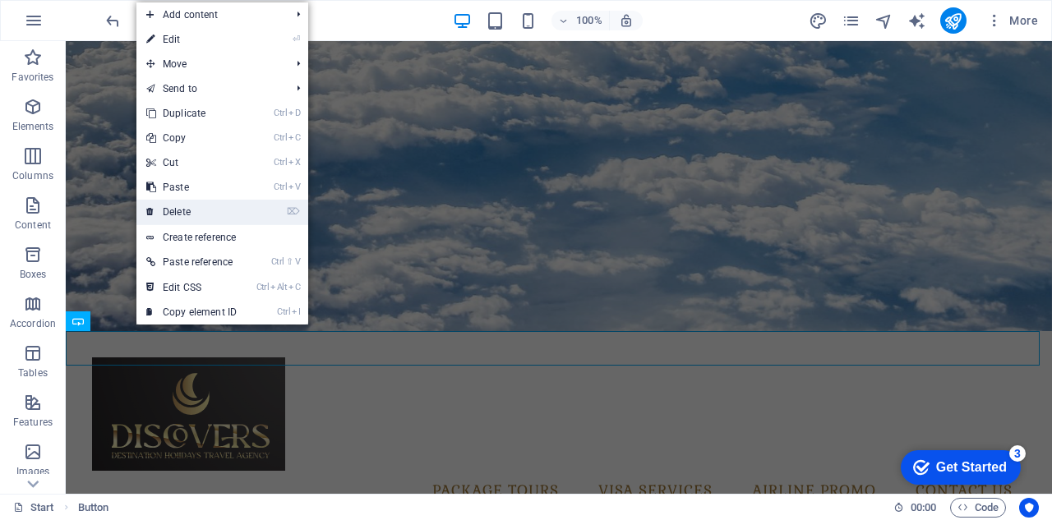
click at [196, 206] on link "⌦ Delete" at bounding box center [191, 212] width 110 height 25
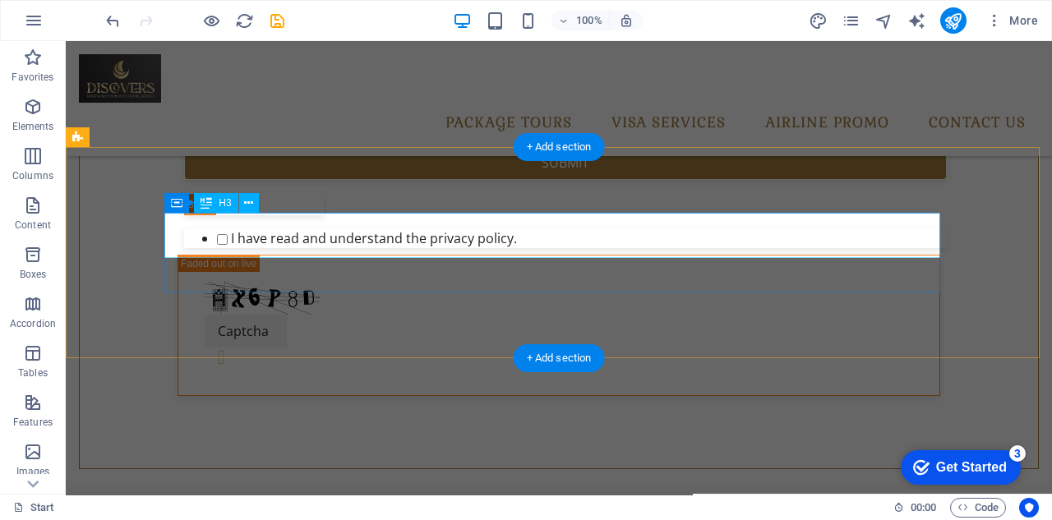
scroll to position [1021, 0]
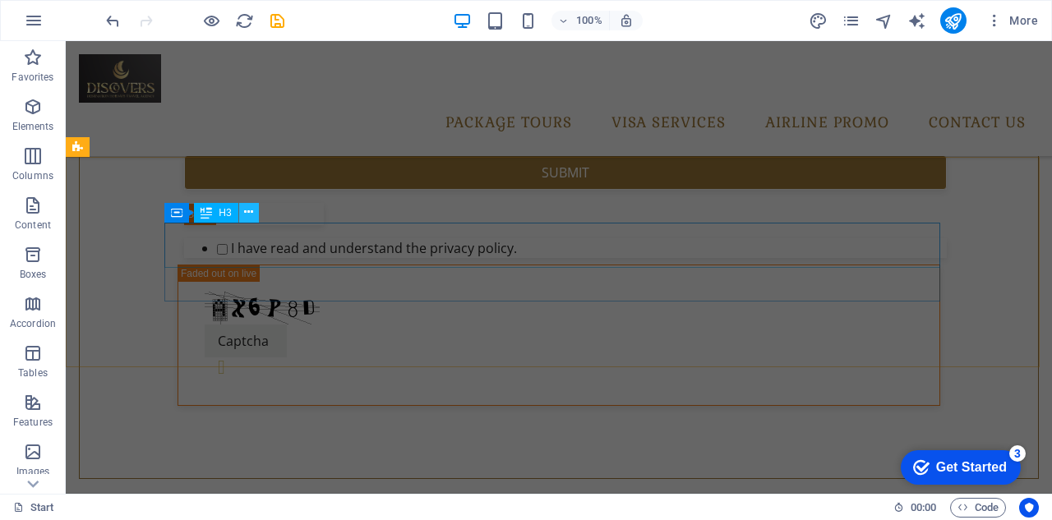
click at [247, 213] on icon at bounding box center [248, 212] width 9 height 17
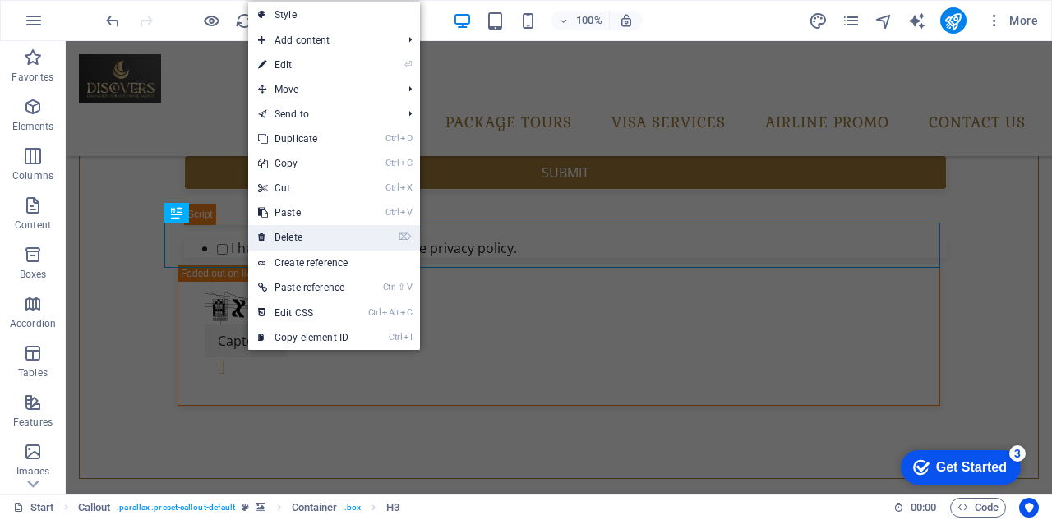
click at [332, 237] on link "⌦ Delete" at bounding box center [303, 237] width 110 height 25
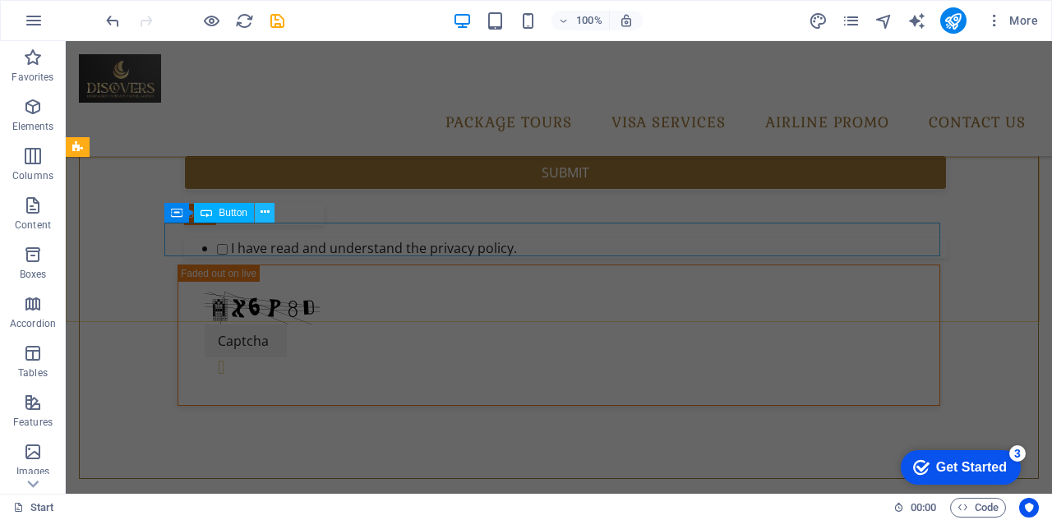
click at [265, 213] on icon at bounding box center [264, 212] width 9 height 17
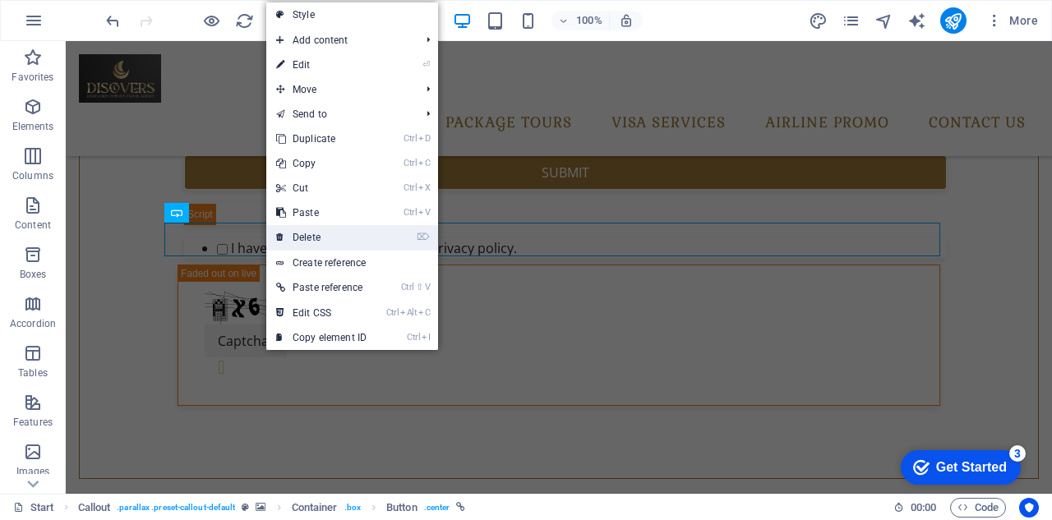
click at [344, 228] on link "⌦ Delete" at bounding box center [321, 237] width 110 height 25
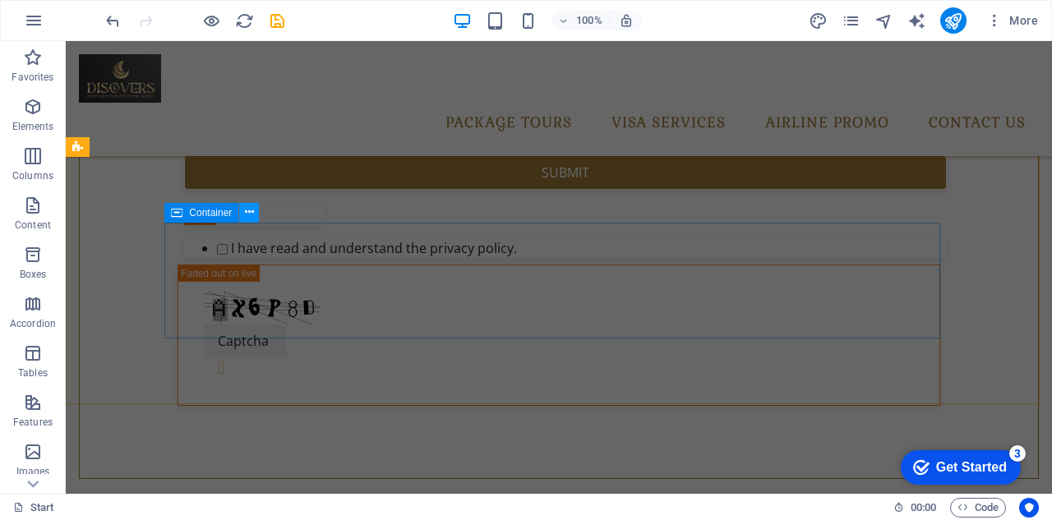
click at [251, 211] on icon at bounding box center [249, 212] width 9 height 17
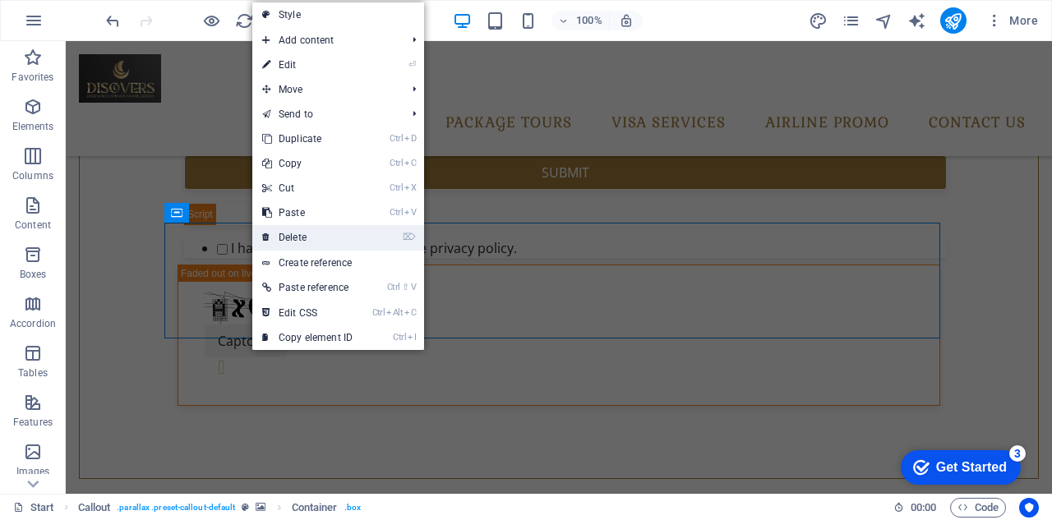
click at [312, 230] on link "⌦ Delete" at bounding box center [307, 237] width 110 height 25
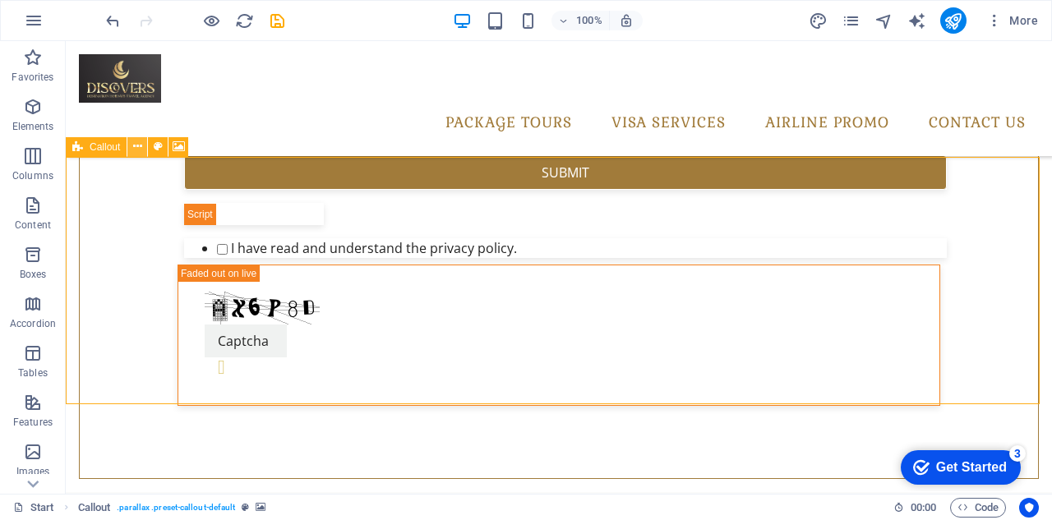
click at [137, 147] on icon at bounding box center [137, 146] width 9 height 17
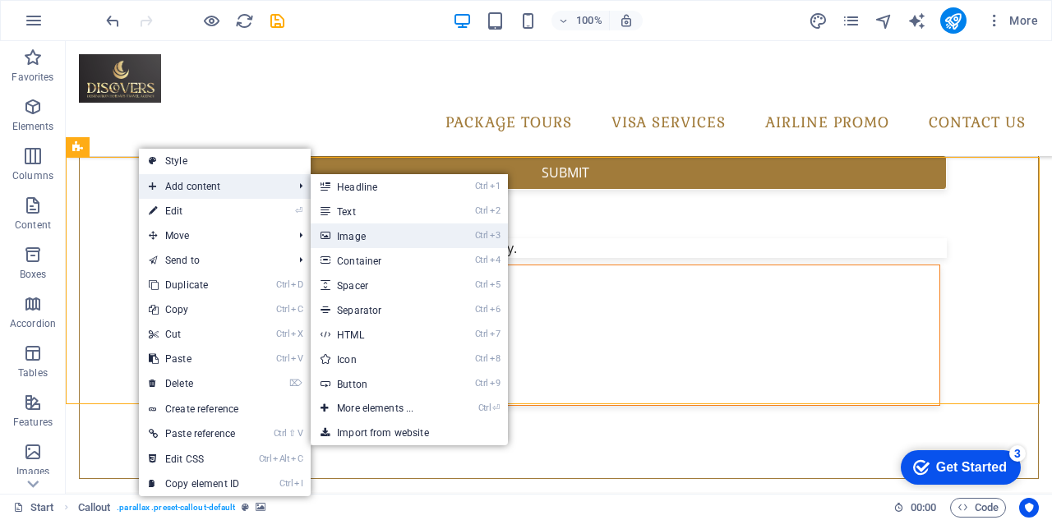
click at [376, 239] on link "Ctrl 3 Image" at bounding box center [379, 235] width 136 height 25
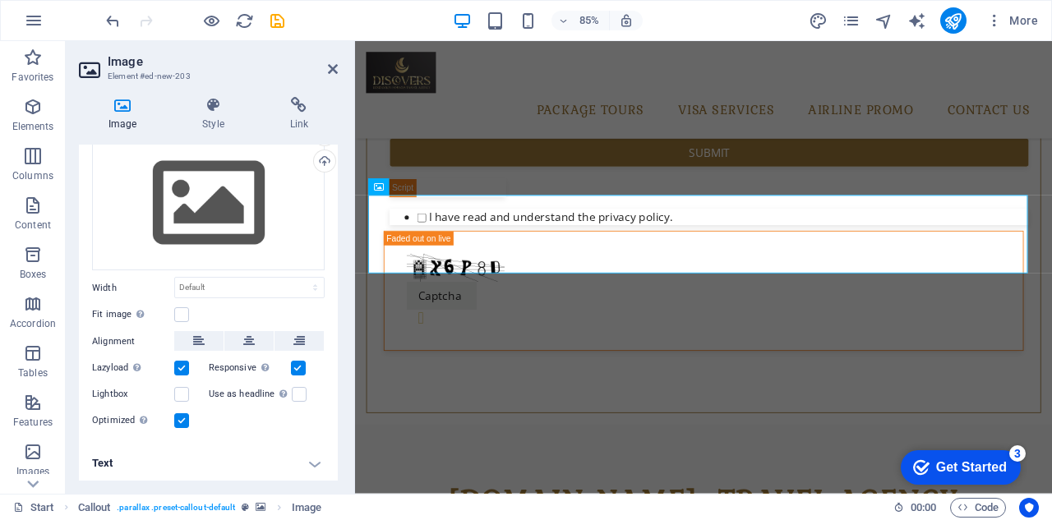
scroll to position [0, 0]
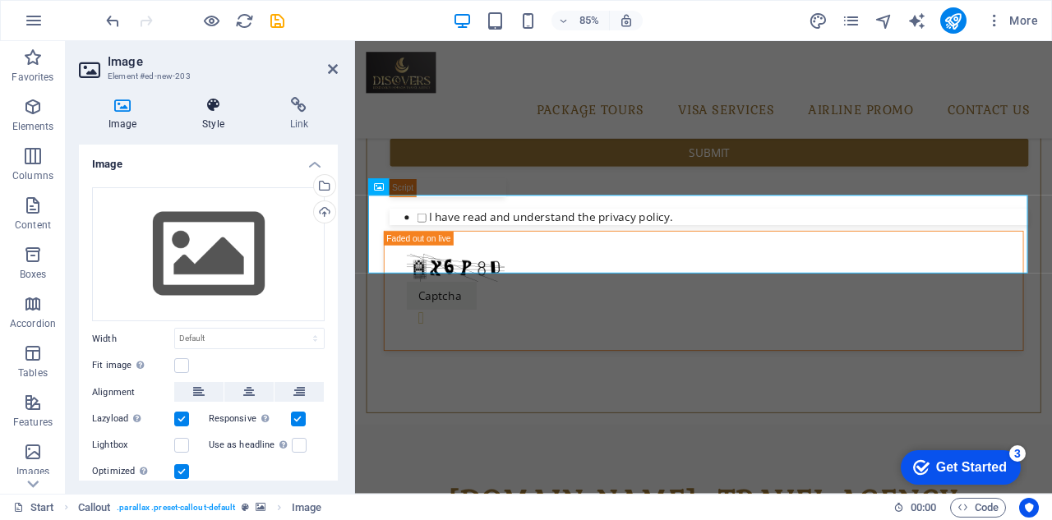
click at [215, 124] on h4 "Style" at bounding box center [216, 114] width 87 height 35
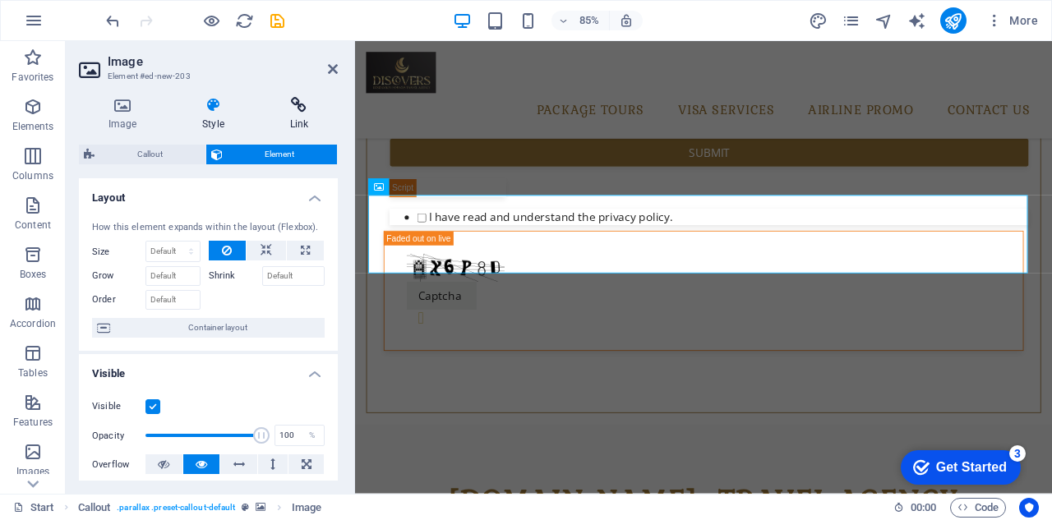
click at [297, 124] on h4 "Link" at bounding box center [298, 114] width 77 height 35
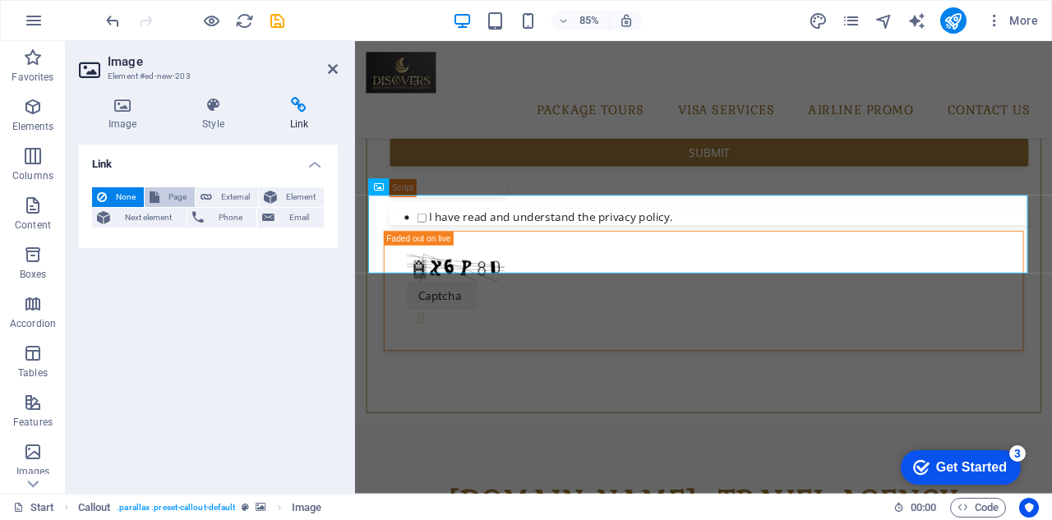
click at [186, 198] on span "Page" at bounding box center [176, 197] width 25 height 20
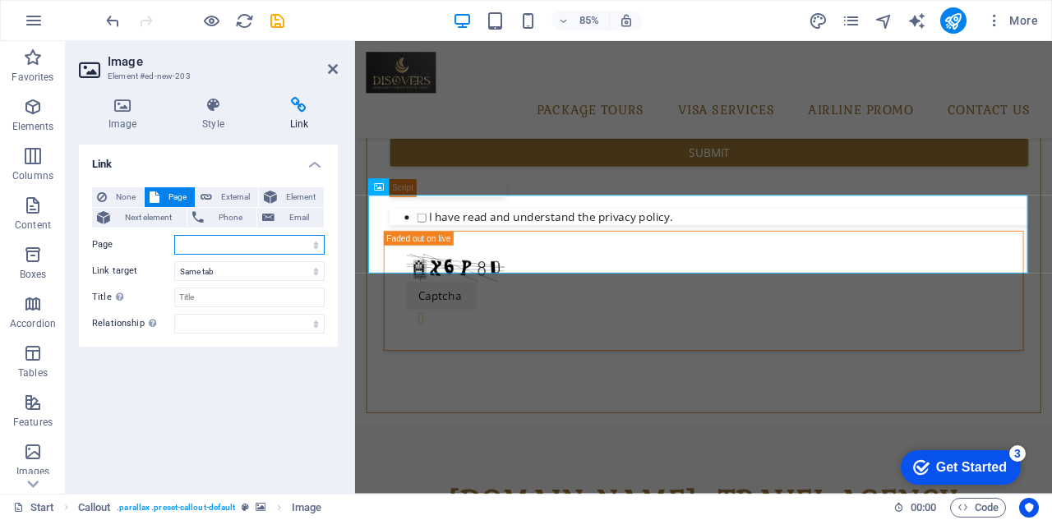
click at [319, 244] on select "Package Tours Visa Assistance Service AIRLINE PROMOS All Destinations -- Asian …" at bounding box center [249, 245] width 150 height 20
select select "0"
click at [174, 235] on select "Package Tours Visa Assistance Service AIRLINE PROMOS All Destinations -- Asian …" at bounding box center [249, 245] width 150 height 20
click at [271, 270] on select "New tab Same tab Overlay" at bounding box center [249, 271] width 150 height 20
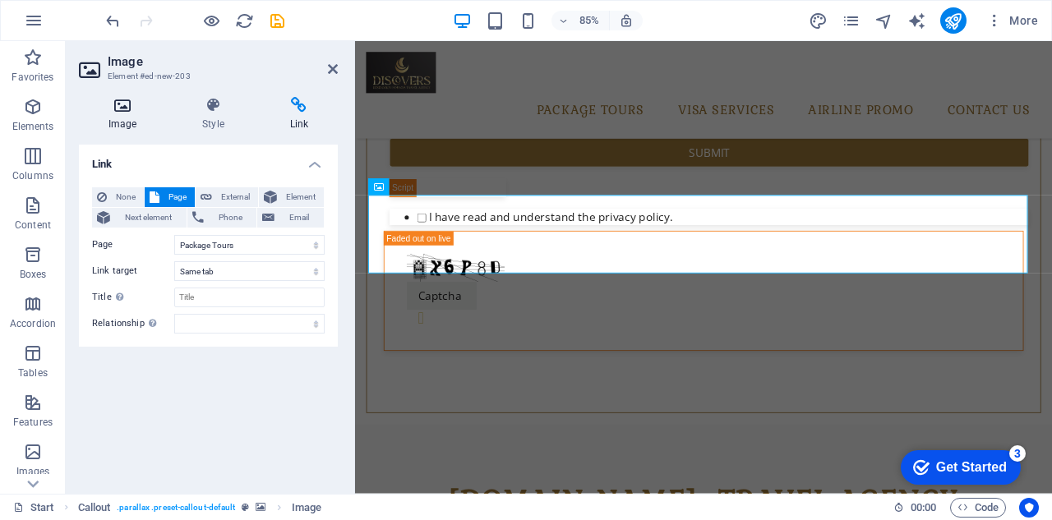
click at [127, 108] on icon at bounding box center [122, 105] width 87 height 16
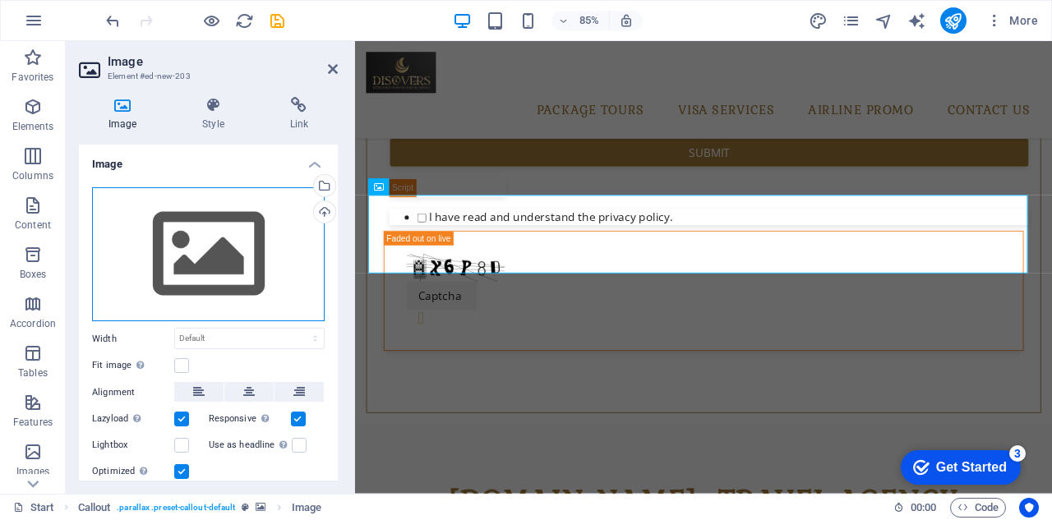
click at [205, 264] on div "Drag files here, click to choose files or select files from Files or our free s…" at bounding box center [208, 254] width 233 height 135
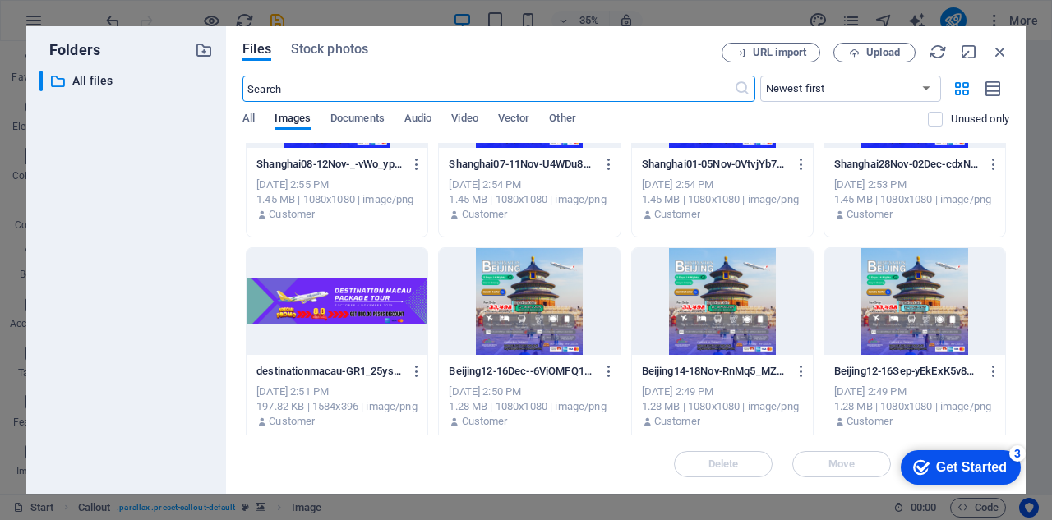
scroll to position [1926, 0]
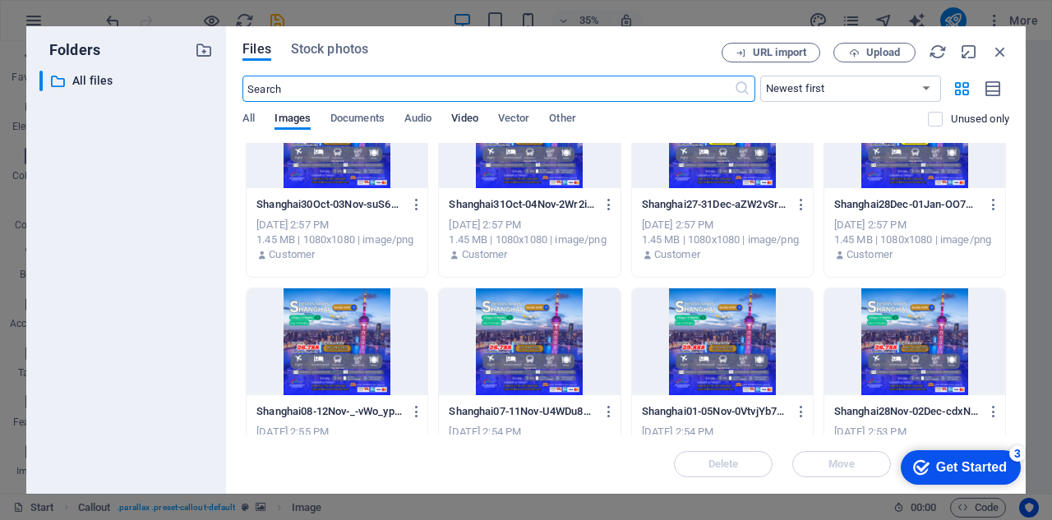
click at [472, 119] on span "Video" at bounding box center [464, 119] width 26 height 23
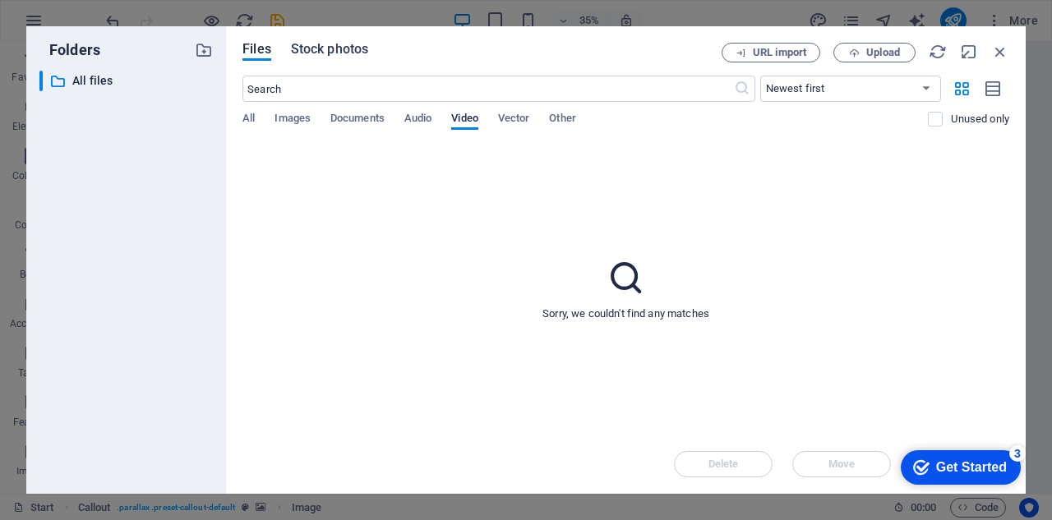
click at [343, 54] on span "Stock photos" at bounding box center [329, 49] width 77 height 20
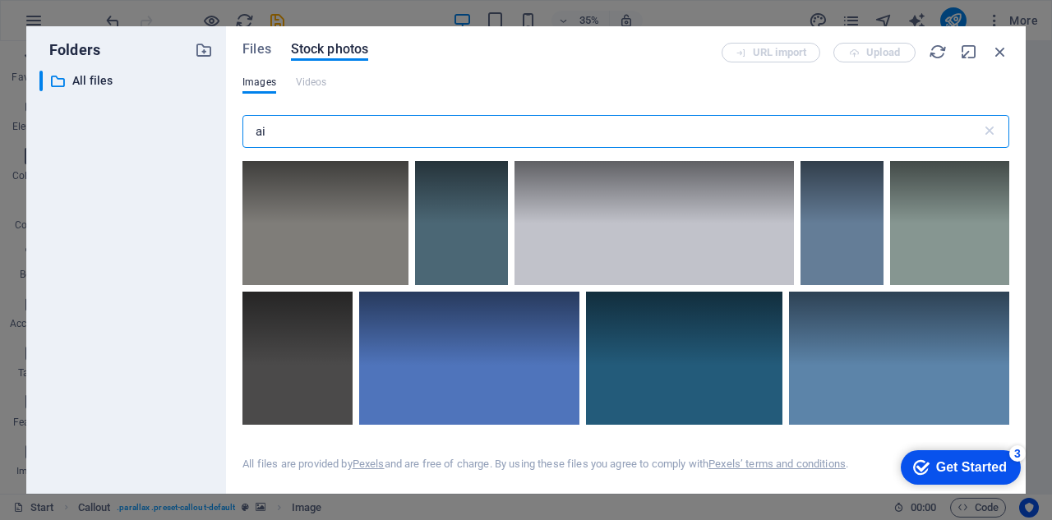
type input "a"
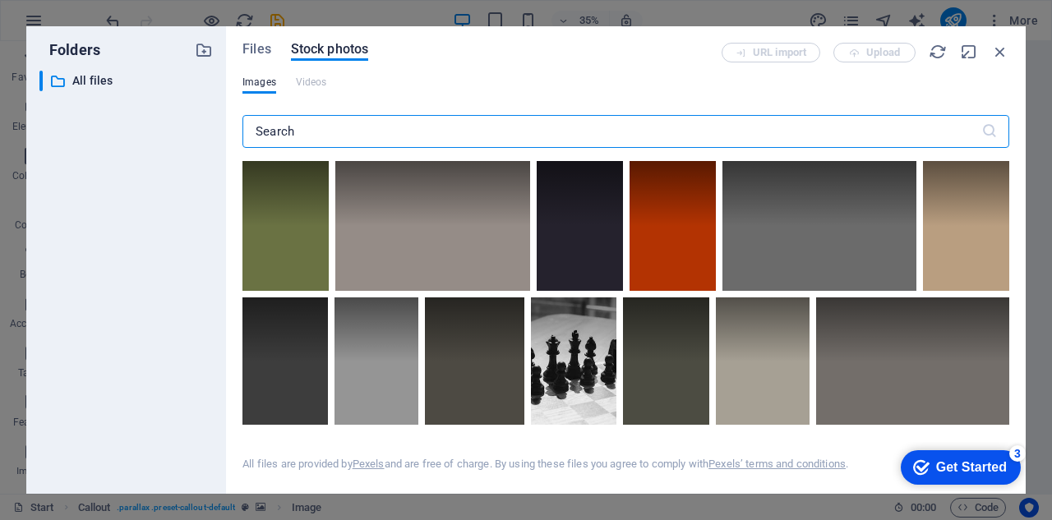
click at [887, 56] on div "URL import Upload" at bounding box center [865, 53] width 288 height 20
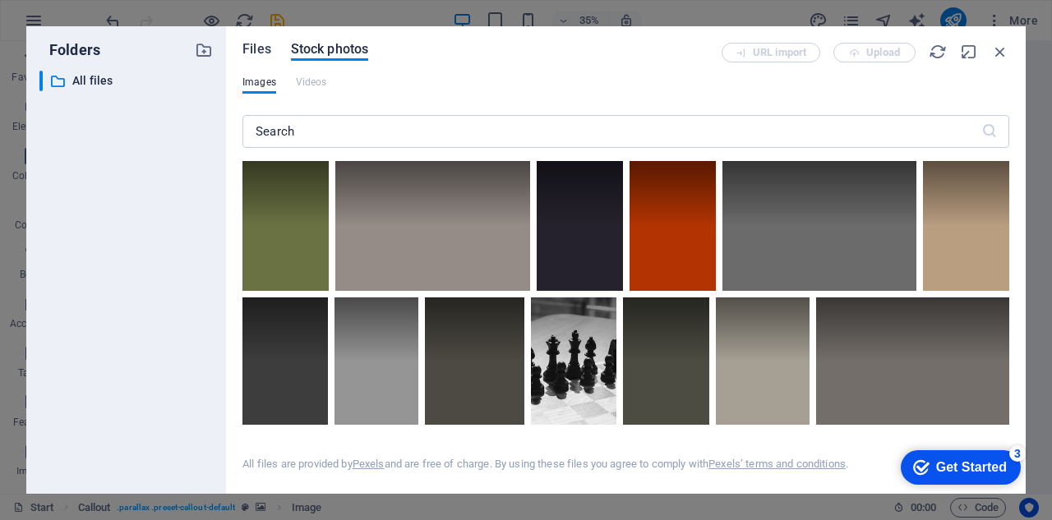
click at [258, 47] on span "Files" at bounding box center [256, 49] width 29 height 20
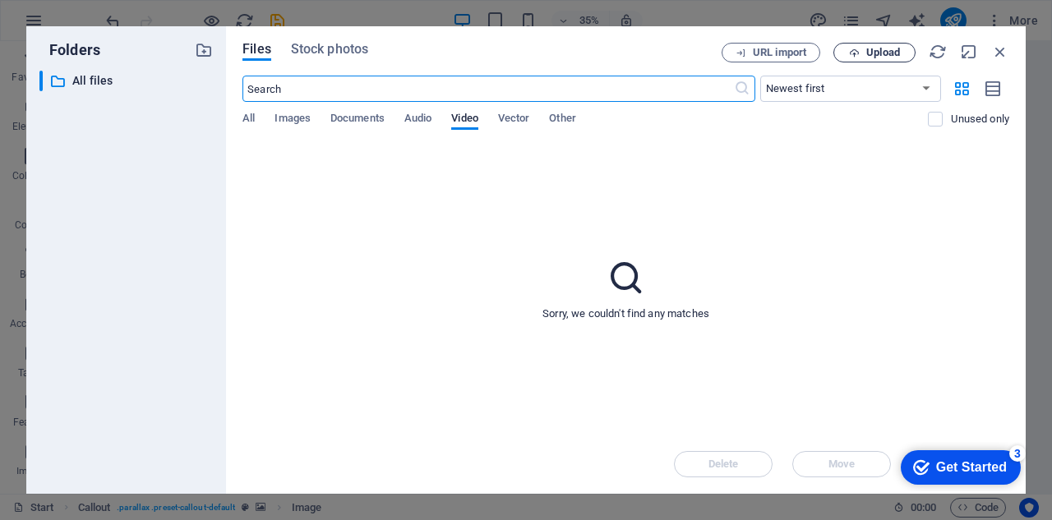
click at [884, 53] on span "Upload" at bounding box center [883, 53] width 34 height 10
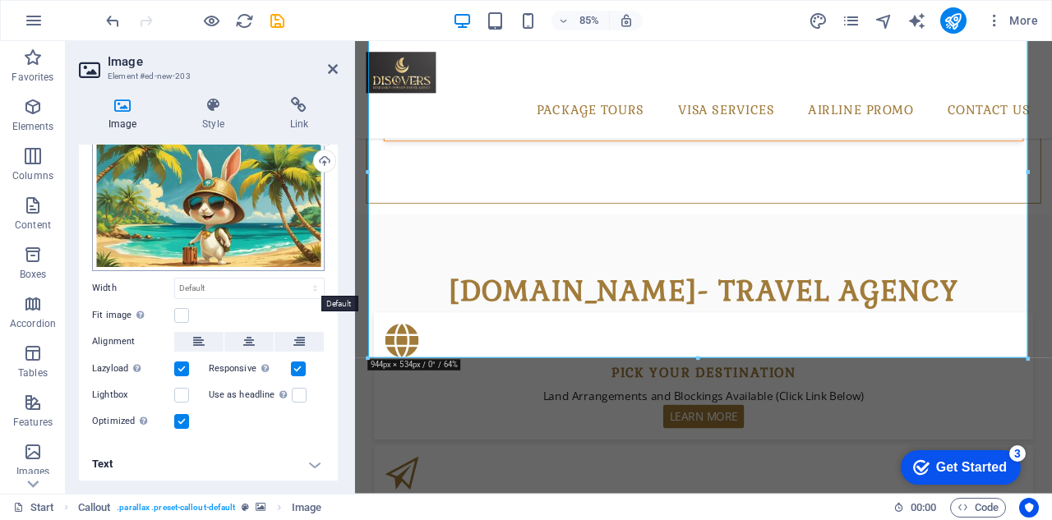
scroll to position [0, 0]
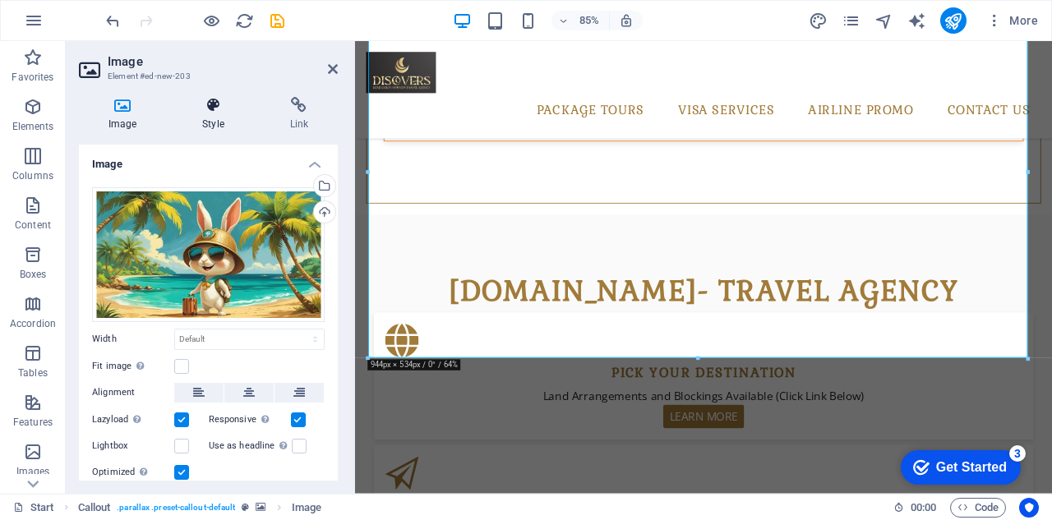
click at [207, 118] on h4 "Style" at bounding box center [216, 114] width 87 height 35
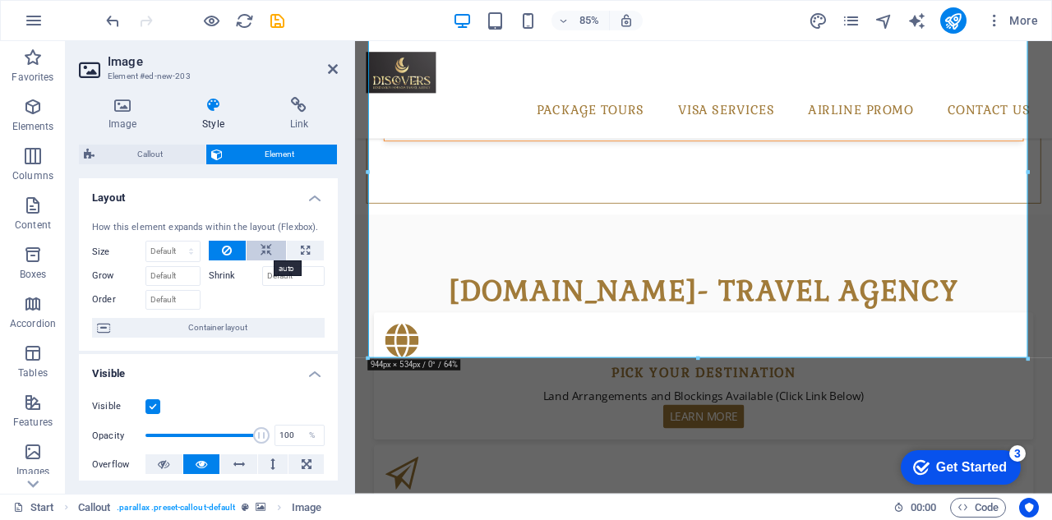
click at [264, 250] on icon at bounding box center [266, 251] width 12 height 20
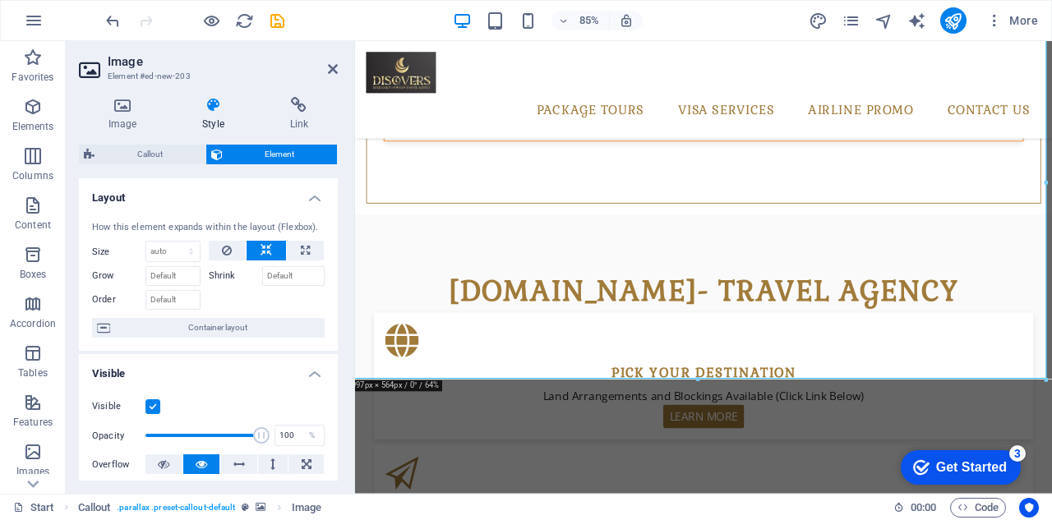
click at [264, 250] on icon at bounding box center [266, 251] width 12 height 20
click at [303, 250] on icon at bounding box center [305, 251] width 9 height 20
type input "100"
select select "%"
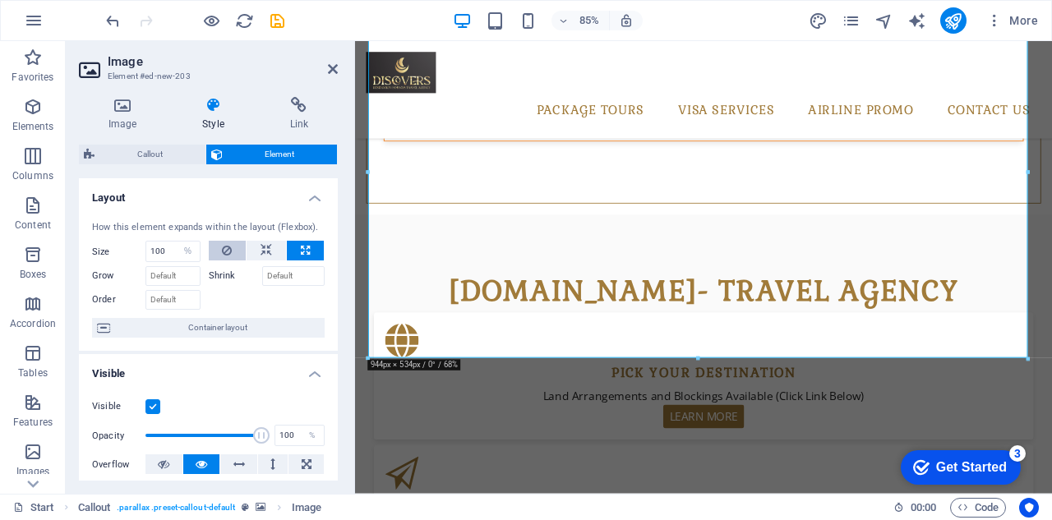
click at [225, 248] on icon at bounding box center [227, 251] width 10 height 20
select select "DISABLED_OPTION_VALUE"
click at [270, 249] on button at bounding box center [266, 251] width 39 height 20
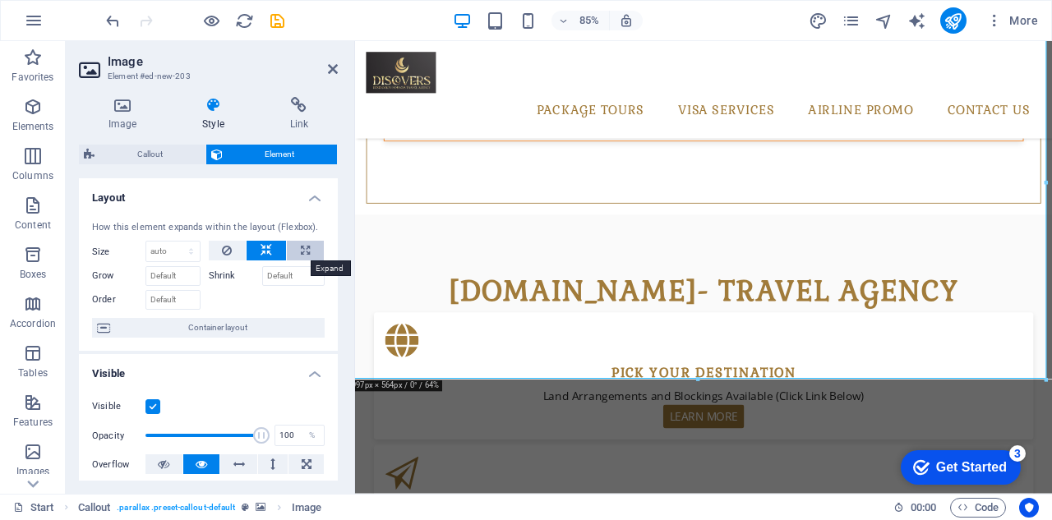
click at [301, 249] on icon at bounding box center [305, 251] width 9 height 20
type input "100"
select select "%"
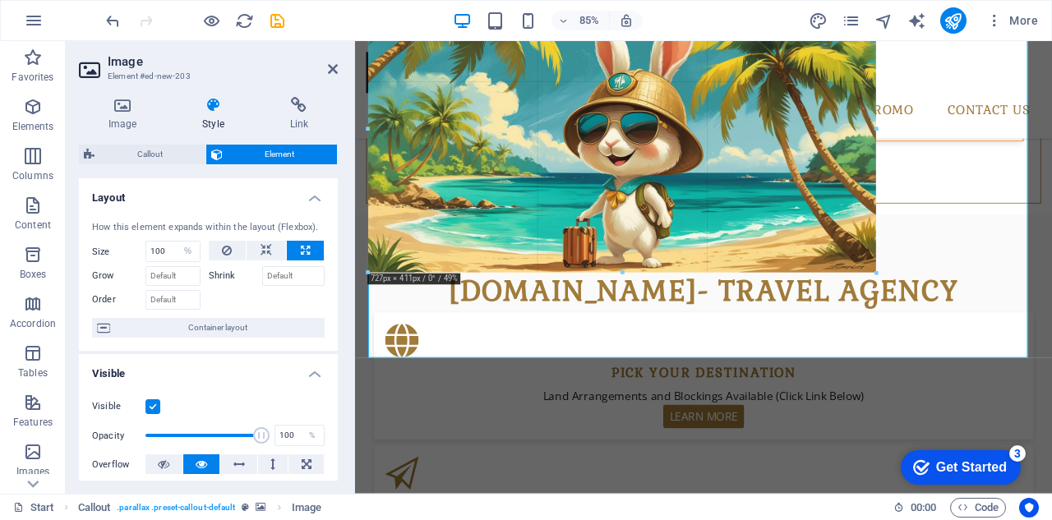
drag, startPoint x: 366, startPoint y: 357, endPoint x: 540, endPoint y: 58, distance: 345.7
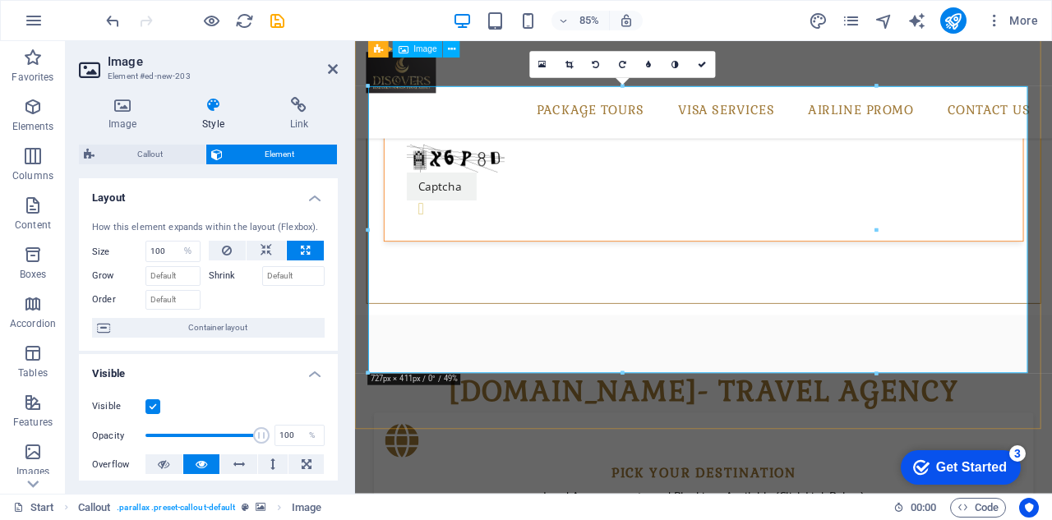
scroll to position [1021, 0]
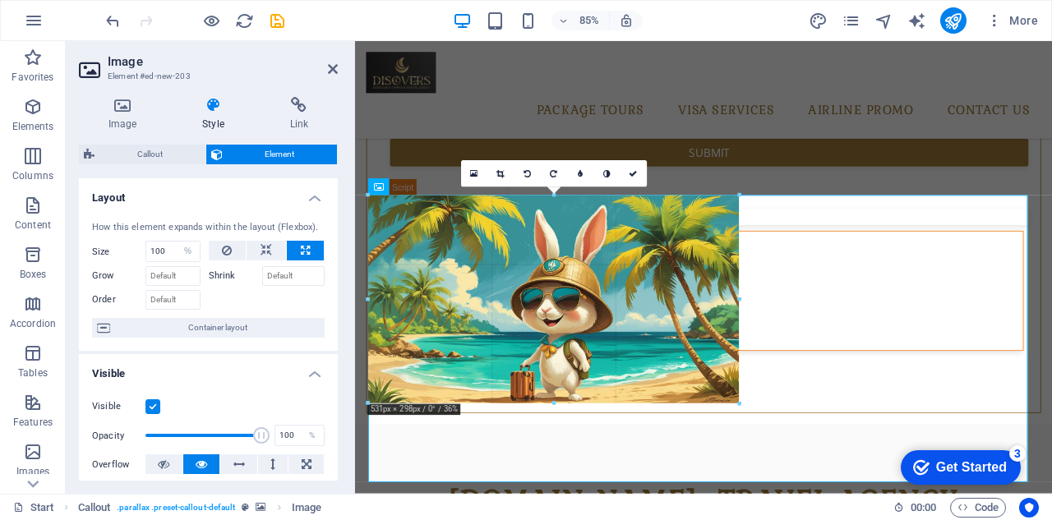
drag, startPoint x: 873, startPoint y: 197, endPoint x: 332, endPoint y: 290, distance: 549.4
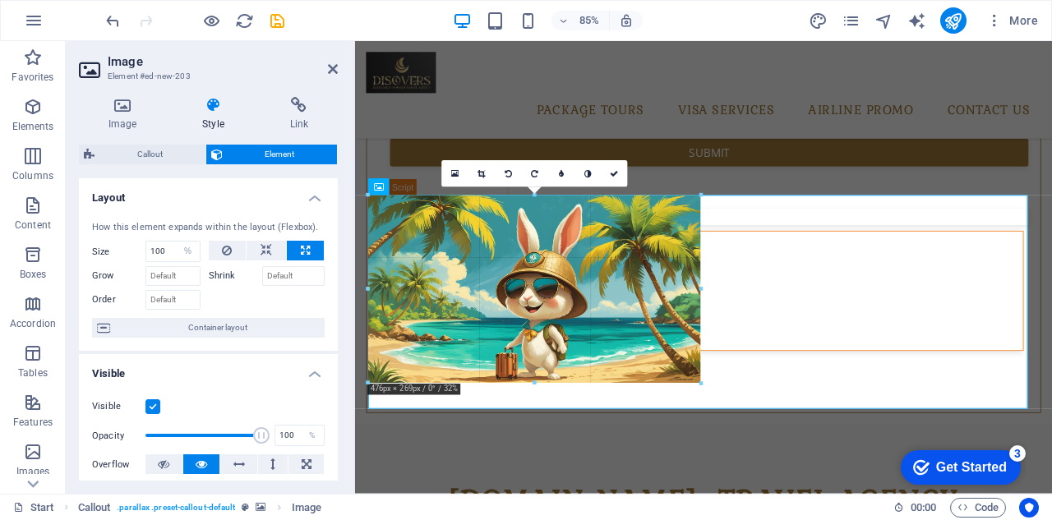
drag, startPoint x: 747, startPoint y: 408, endPoint x: 621, endPoint y: 353, distance: 136.9
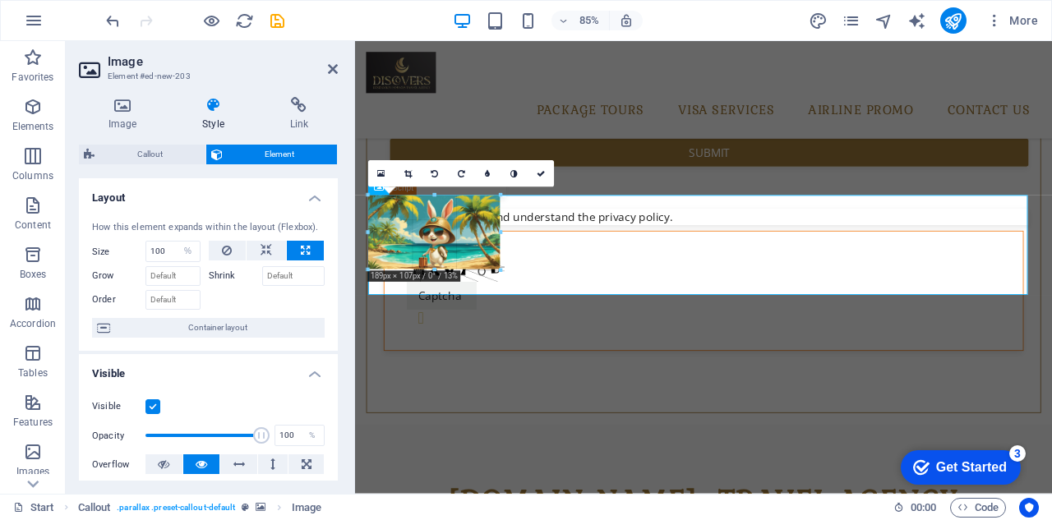
drag, startPoint x: 664, startPoint y: 361, endPoint x: 474, endPoint y: 226, distance: 232.8
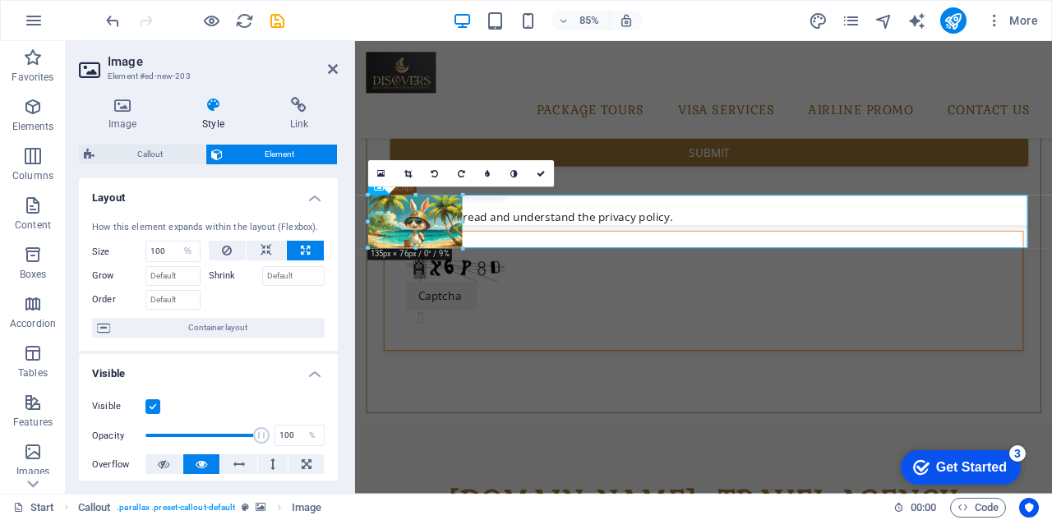
drag, startPoint x: 468, startPoint y: 251, endPoint x: 119, endPoint y: 259, distance: 348.5
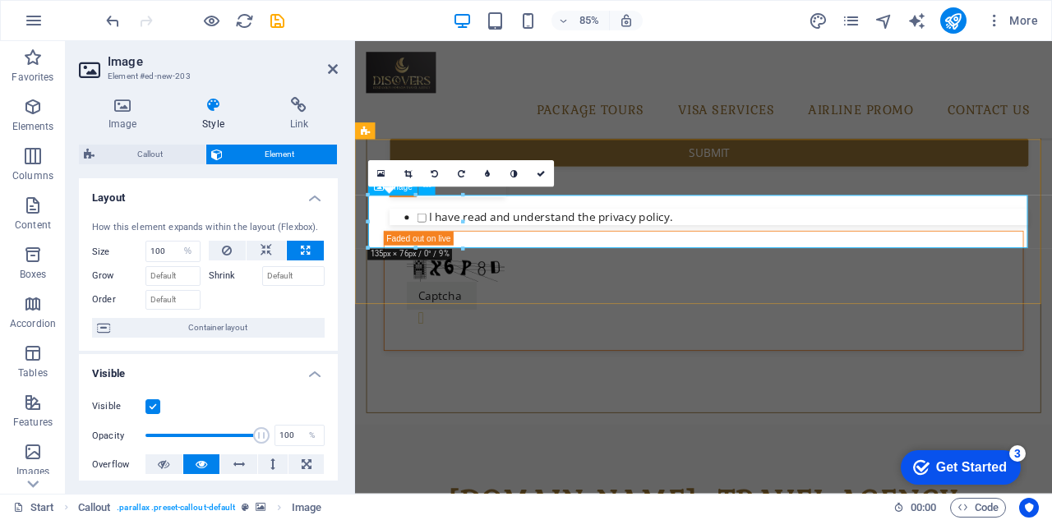
click at [541, 173] on icon at bounding box center [541, 173] width 8 height 8
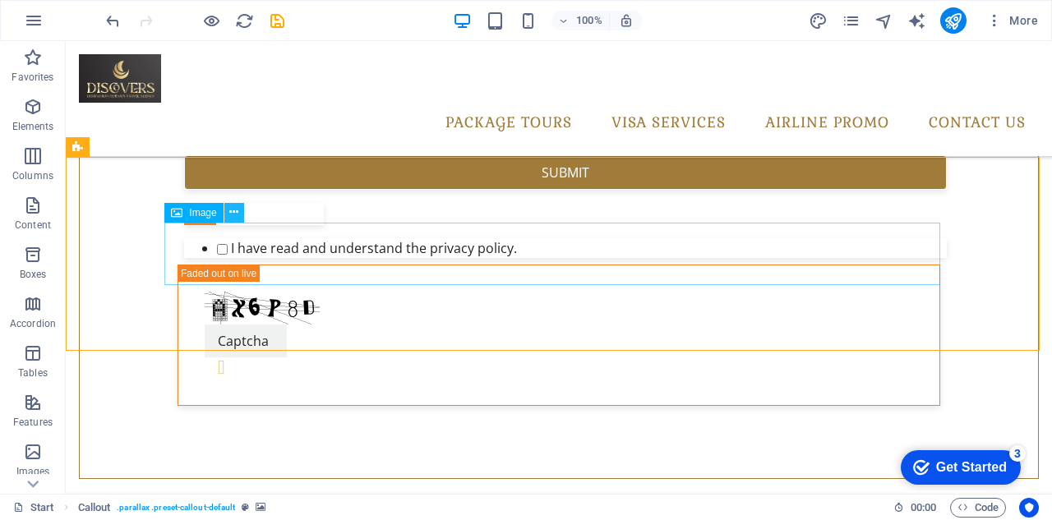
click at [234, 213] on icon at bounding box center [233, 212] width 9 height 17
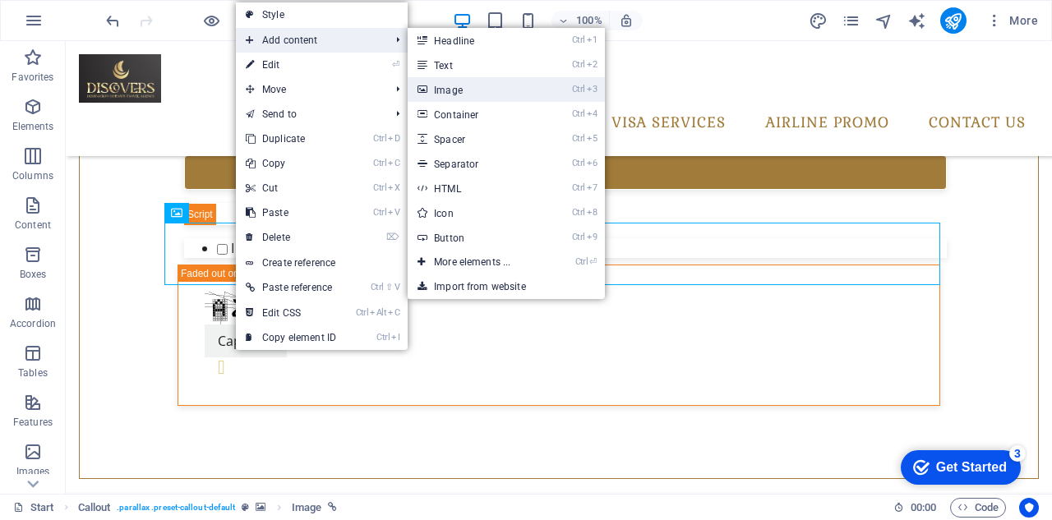
click at [480, 90] on link "Ctrl 3 Image" at bounding box center [476, 89] width 136 height 25
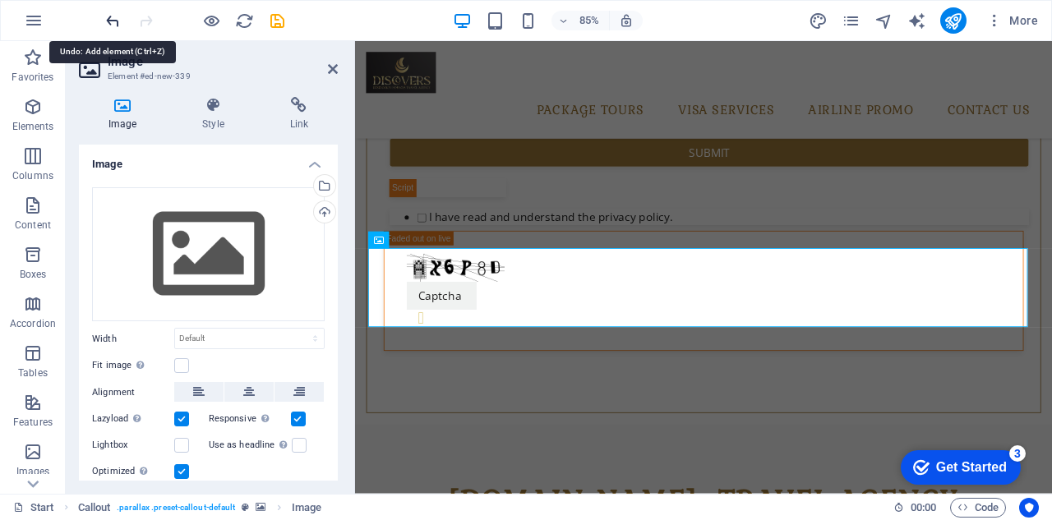
click at [113, 14] on icon "undo" at bounding box center [113, 21] width 19 height 19
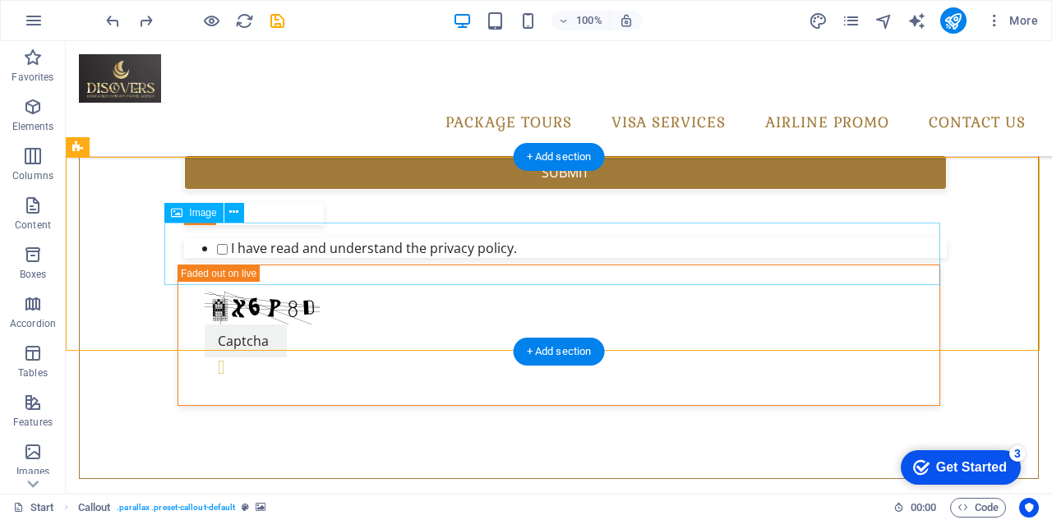
select select "%"
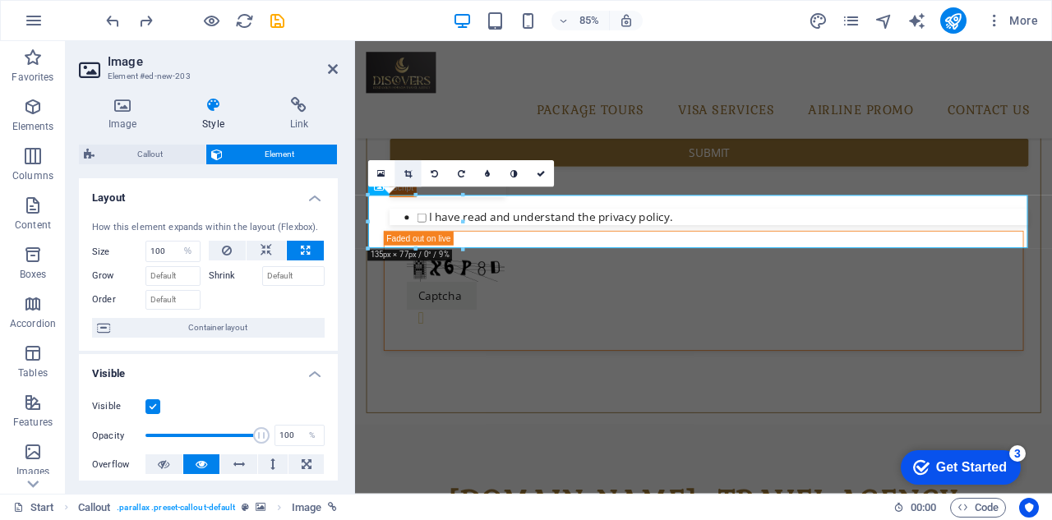
click at [408, 172] on icon at bounding box center [407, 173] width 7 height 8
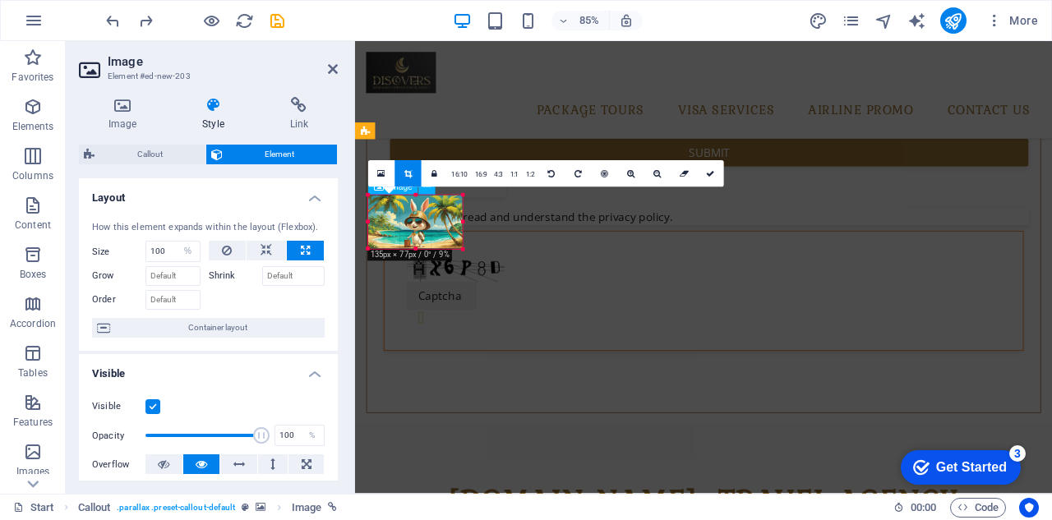
drag, startPoint x: 1143, startPoint y: 260, endPoint x: 518, endPoint y: 251, distance: 625.4
click at [712, 170] on icon at bounding box center [710, 173] width 8 height 8
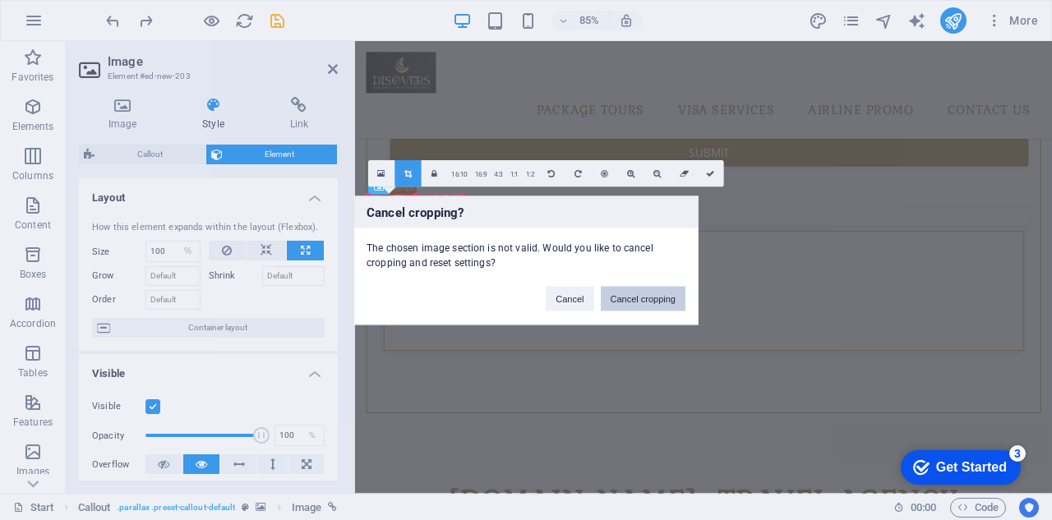
click at [641, 298] on button "Cancel cropping" at bounding box center [643, 298] width 85 height 25
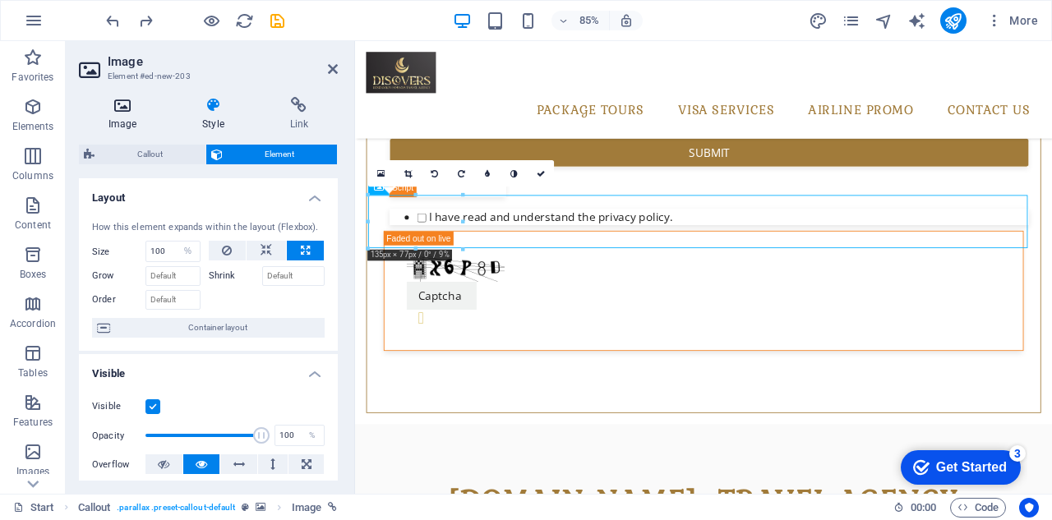
click at [123, 109] on icon at bounding box center [122, 105] width 87 height 16
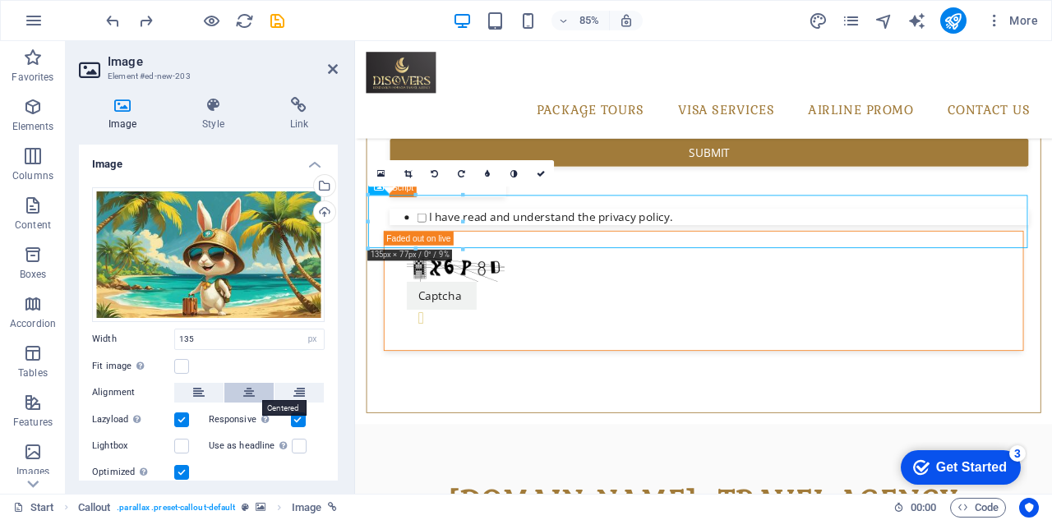
scroll to position [51, 0]
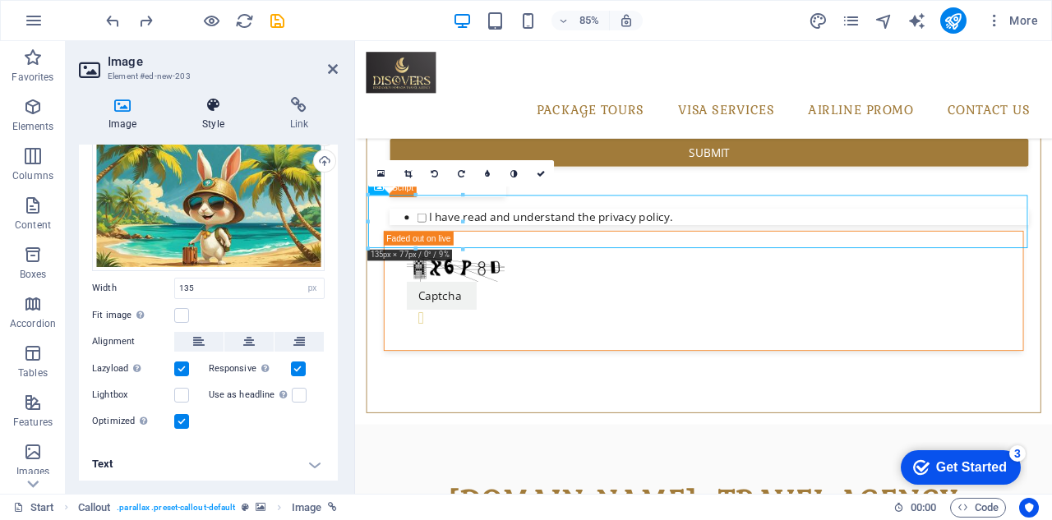
click at [205, 114] on h4 "Style" at bounding box center [216, 114] width 87 height 35
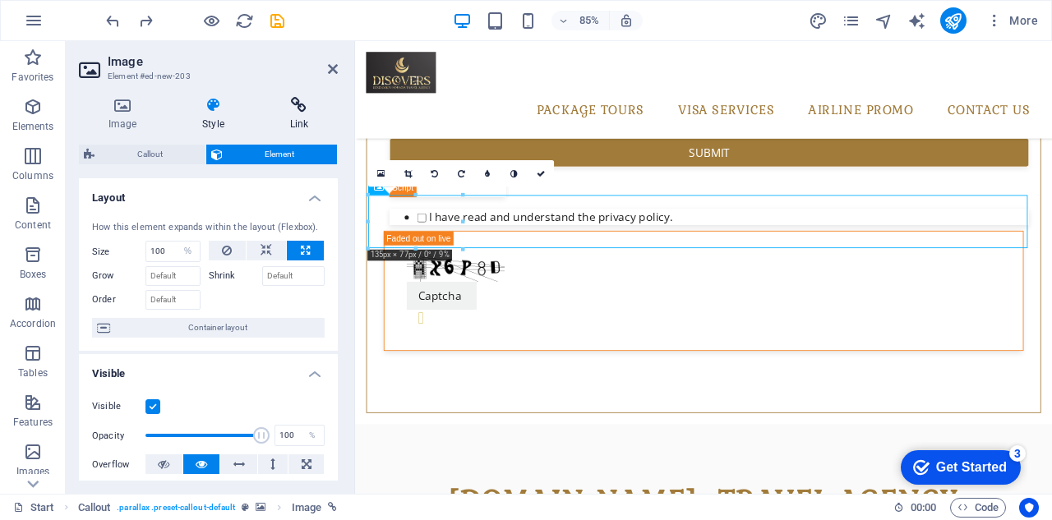
click at [293, 113] on icon at bounding box center [298, 105] width 77 height 16
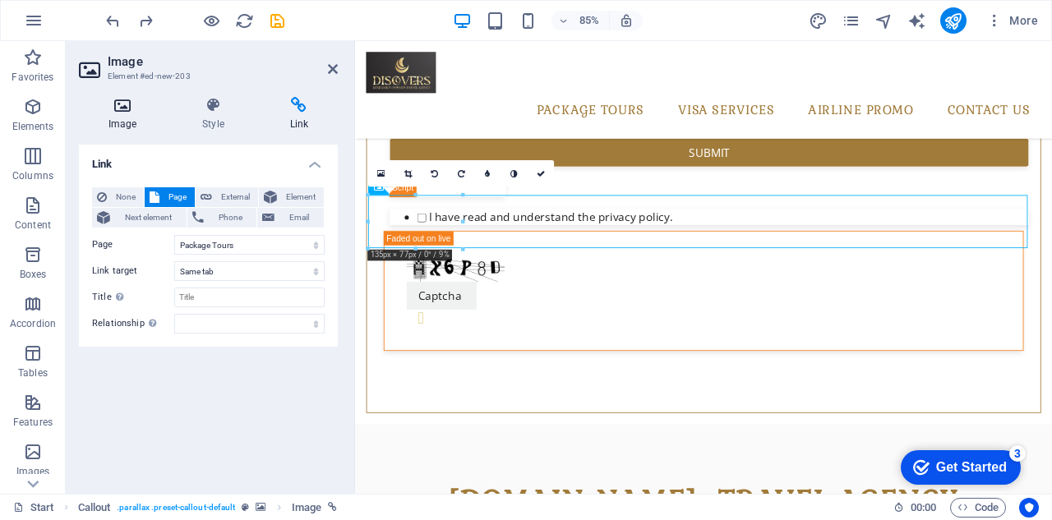
click at [117, 111] on icon at bounding box center [122, 105] width 87 height 16
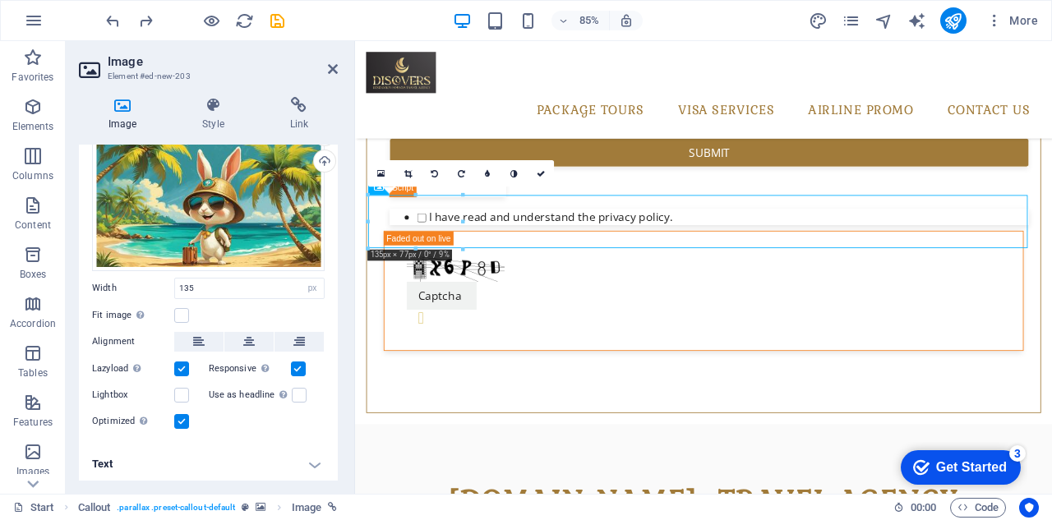
click at [312, 458] on h4 "Text" at bounding box center [208, 464] width 259 height 39
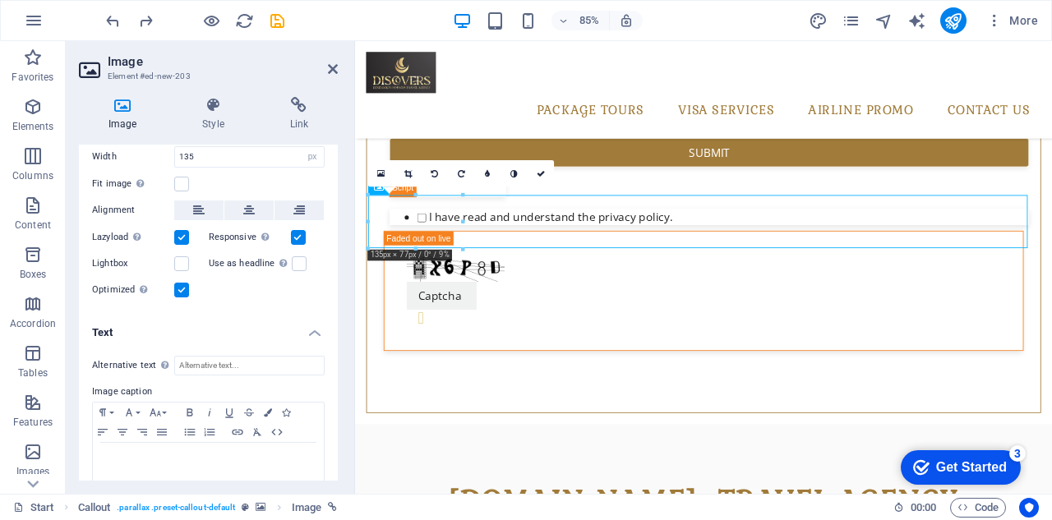
scroll to position [205, 0]
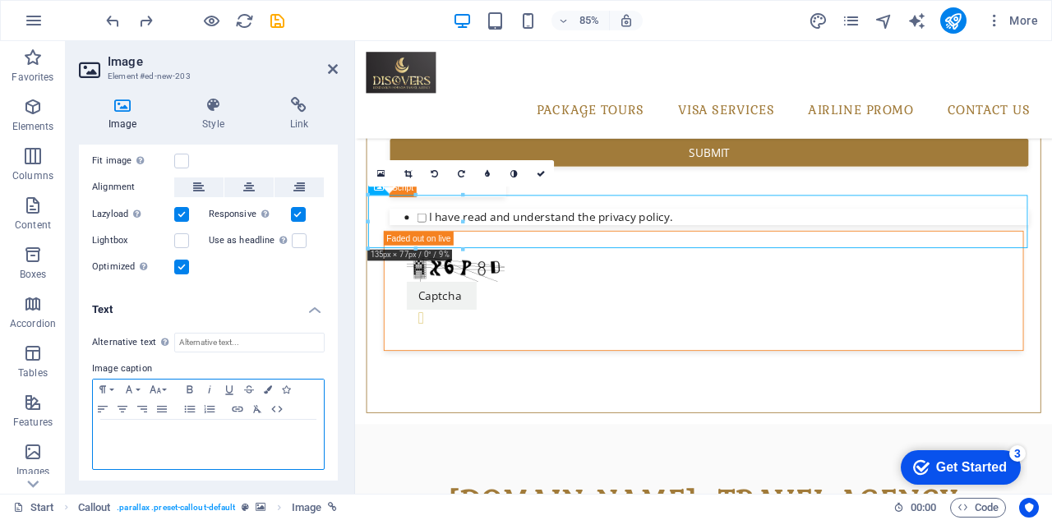
click at [194, 431] on p at bounding box center [208, 435] width 214 height 15
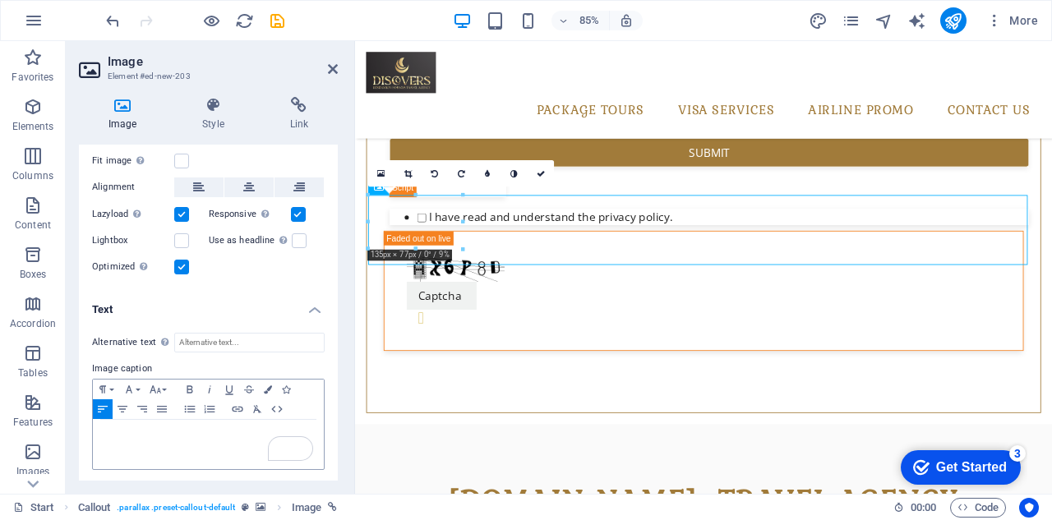
click at [316, 303] on h4 "Text" at bounding box center [208, 305] width 259 height 30
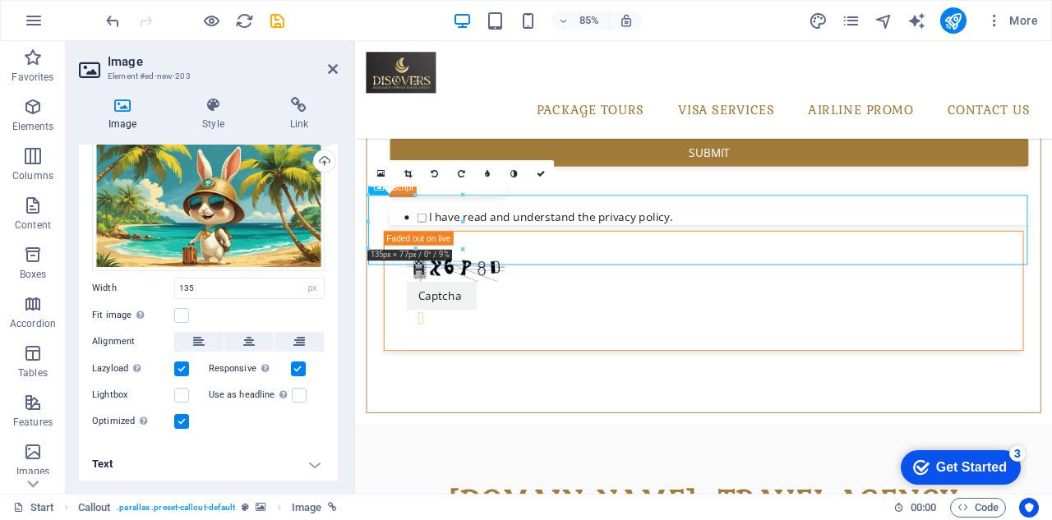
scroll to position [2, 0]
click at [308, 461] on h4 "Text" at bounding box center [208, 464] width 259 height 39
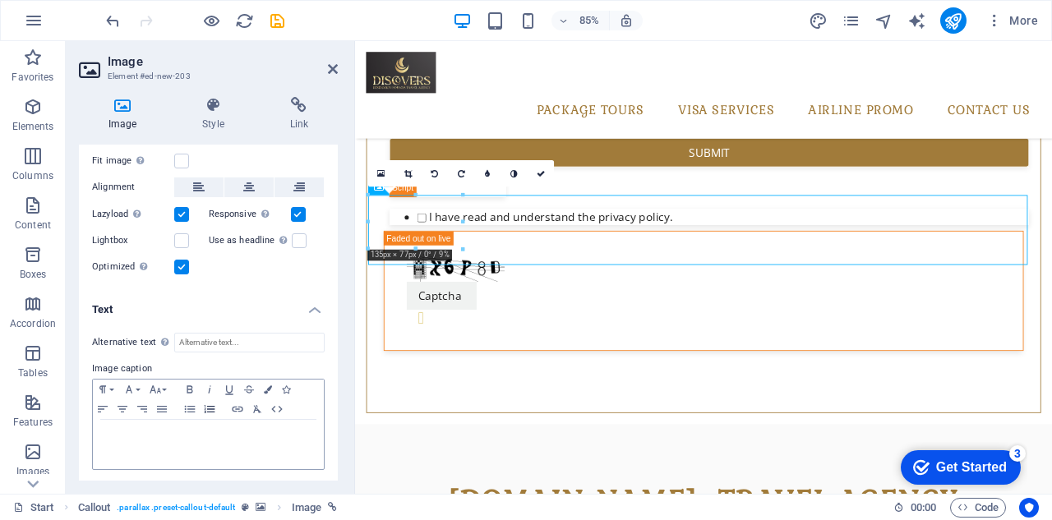
scroll to position [255, 0]
click at [187, 425] on div "To enrich screen reader interactions, please activate Accessibility in Grammarl…" at bounding box center [208, 444] width 231 height 49
click at [214, 291] on h4 "Text" at bounding box center [208, 305] width 259 height 30
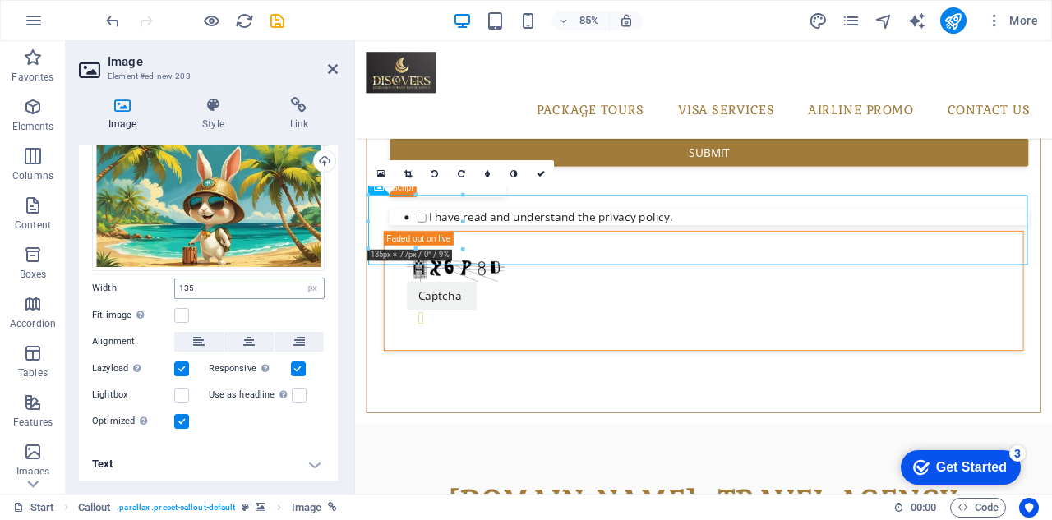
scroll to position [2, 0]
click at [540, 174] on icon at bounding box center [541, 173] width 8 height 8
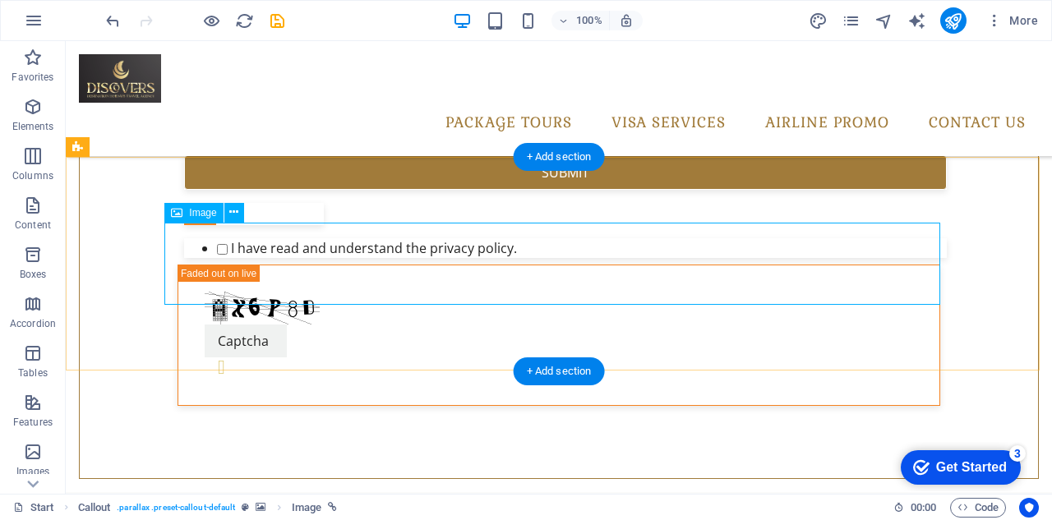
select select "px"
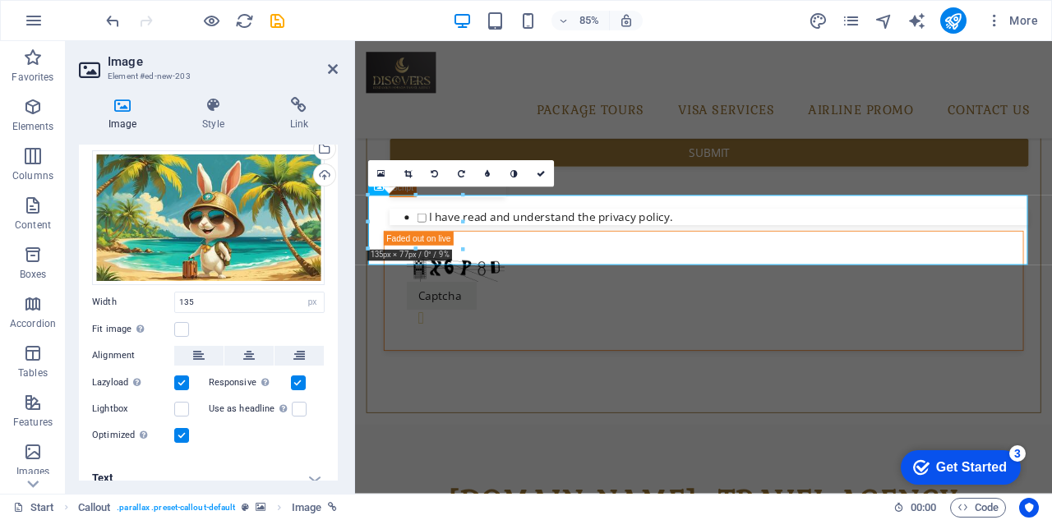
scroll to position [51, 0]
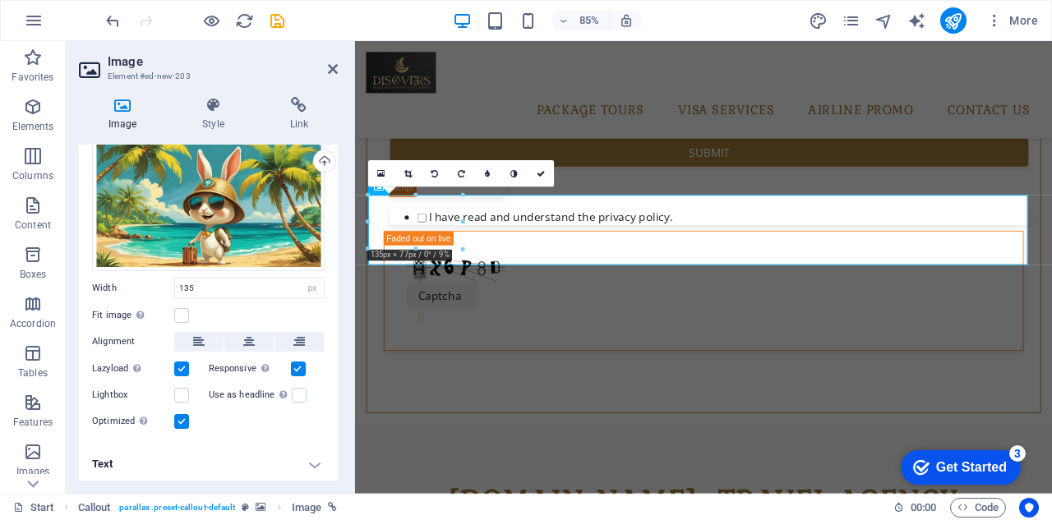
click at [308, 459] on h4 "Text" at bounding box center [208, 464] width 259 height 39
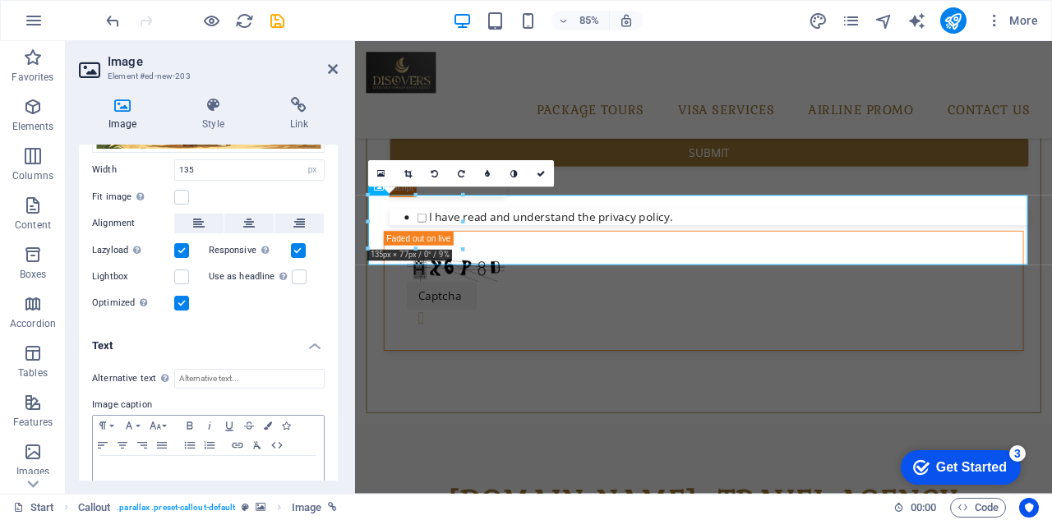
scroll to position [205, 0]
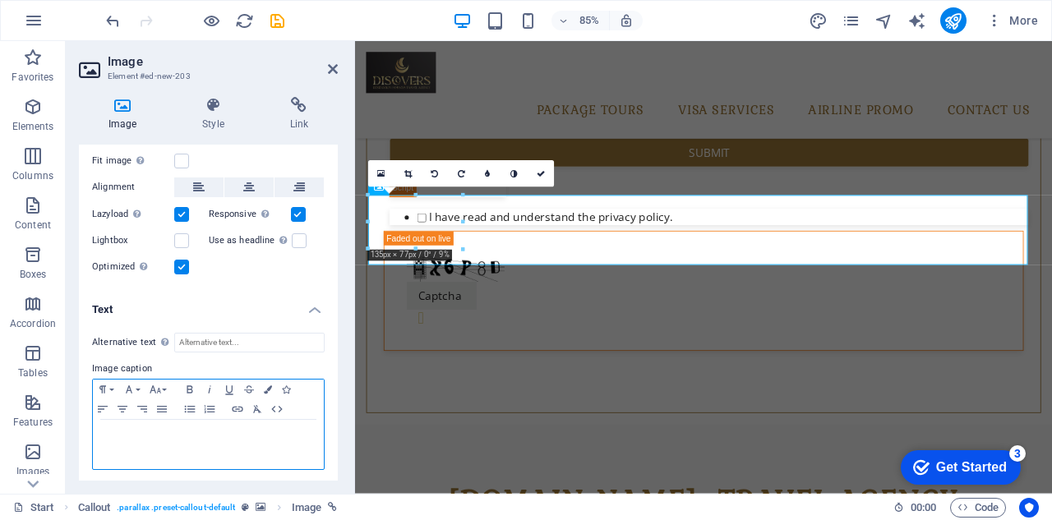
click at [169, 445] on div "​" at bounding box center [208, 444] width 231 height 49
click at [144, 428] on p "​" at bounding box center [208, 435] width 214 height 15
click at [140, 424] on div "​" at bounding box center [208, 444] width 231 height 49
click at [139, 423] on div "​" at bounding box center [208, 444] width 231 height 49
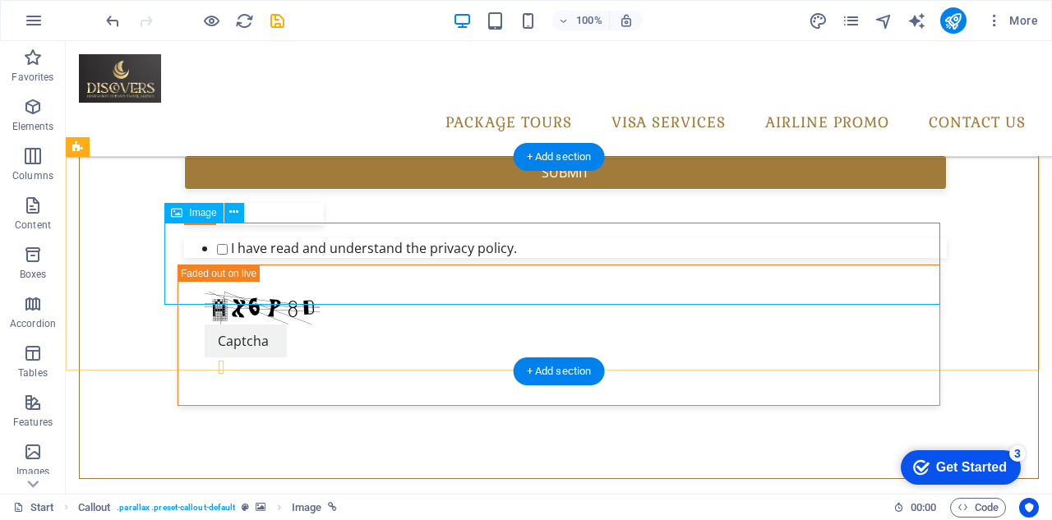
select select "px"
select select "%"
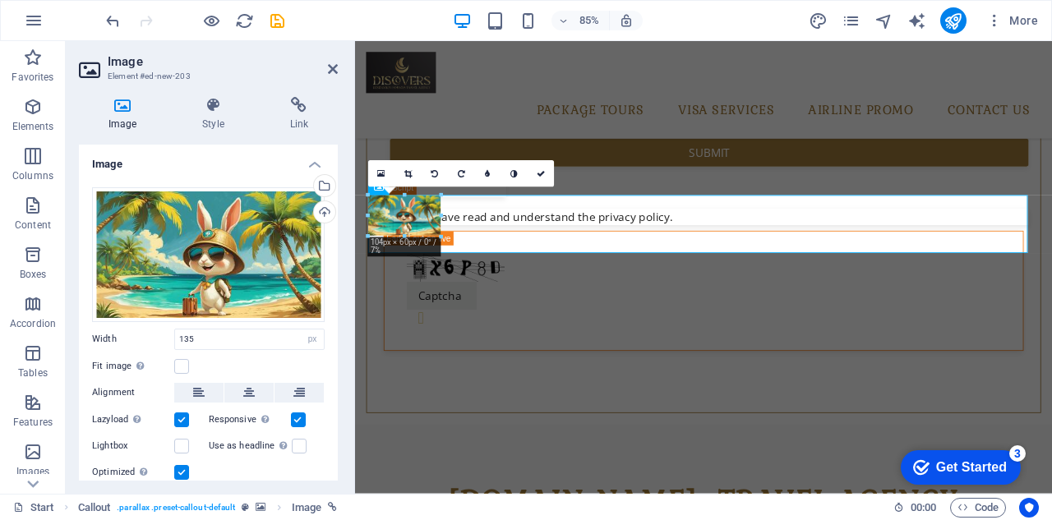
type input "104"
click at [217, 108] on icon at bounding box center [213, 105] width 81 height 16
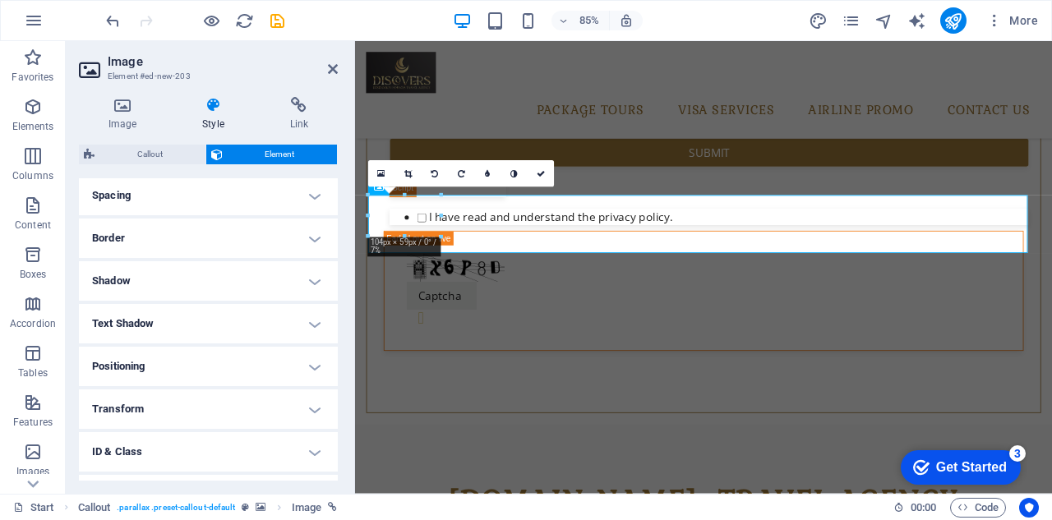
scroll to position [391, 0]
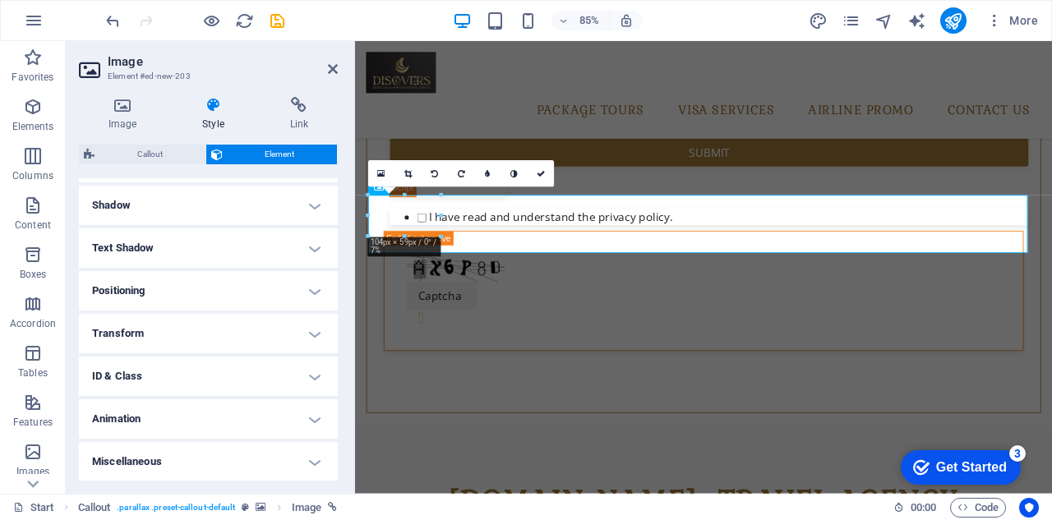
click at [296, 415] on h4 "Animation" at bounding box center [208, 418] width 259 height 39
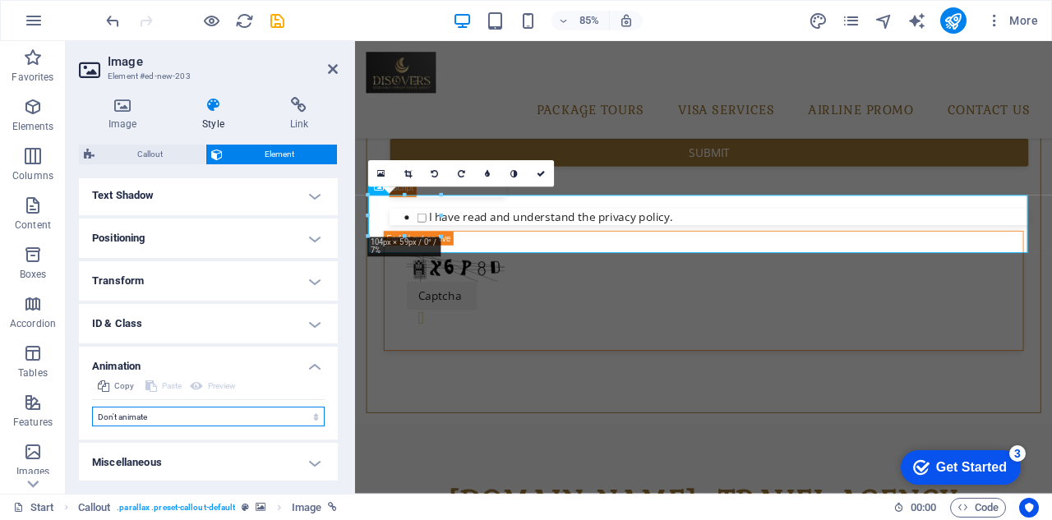
click at [312, 416] on select "Don't animate Show / Hide Slide up/down Zoom in/out Slide left to right Slide r…" at bounding box center [208, 417] width 233 height 20
click at [74, 130] on div "Image Style Link Image Drag files here, click to choose files or select files f…" at bounding box center [208, 289] width 285 height 410
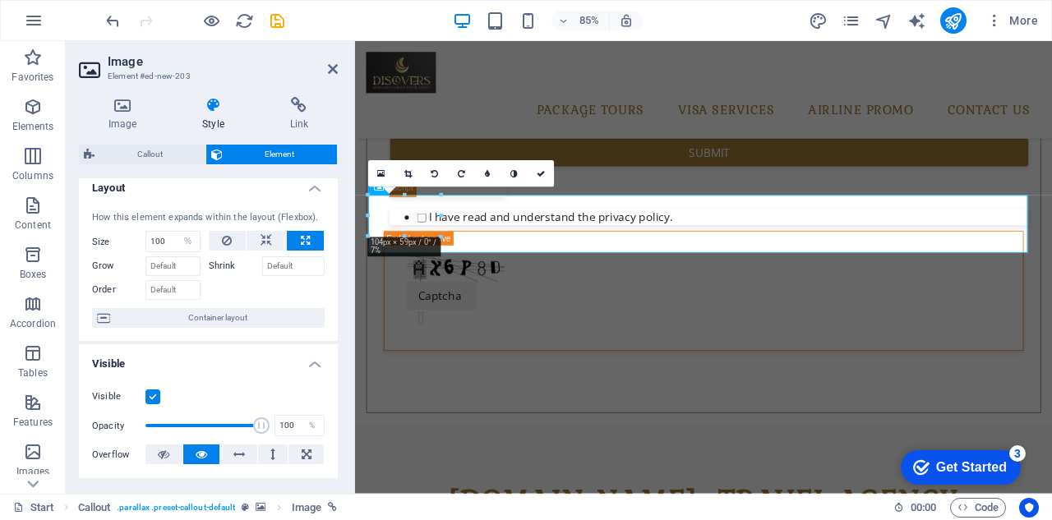
scroll to position [0, 0]
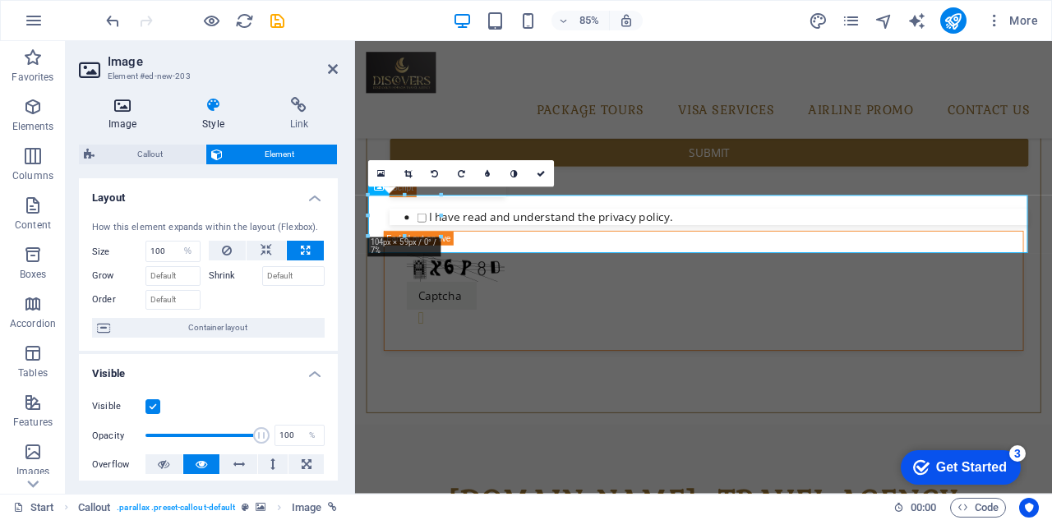
click at [117, 116] on h4 "Image" at bounding box center [126, 114] width 94 height 35
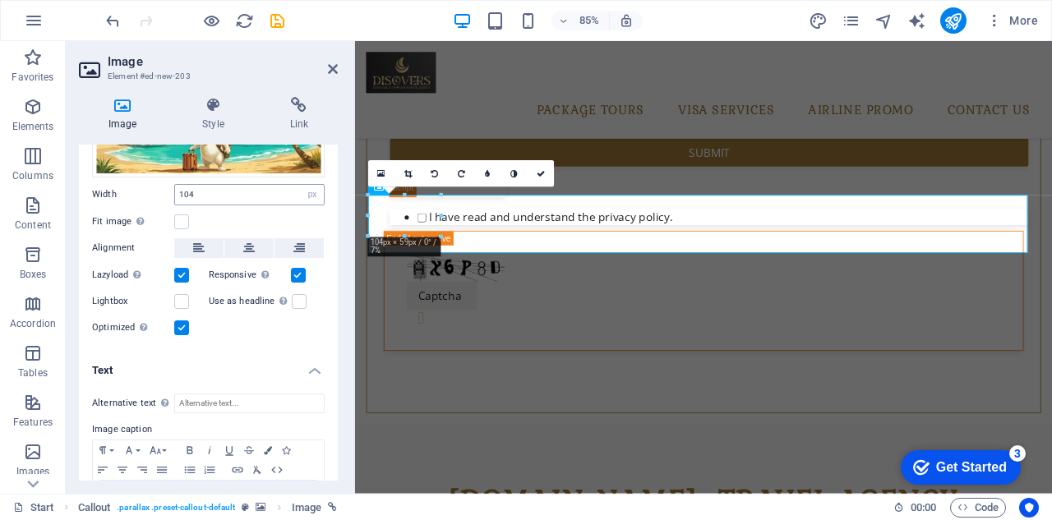
scroll to position [205, 0]
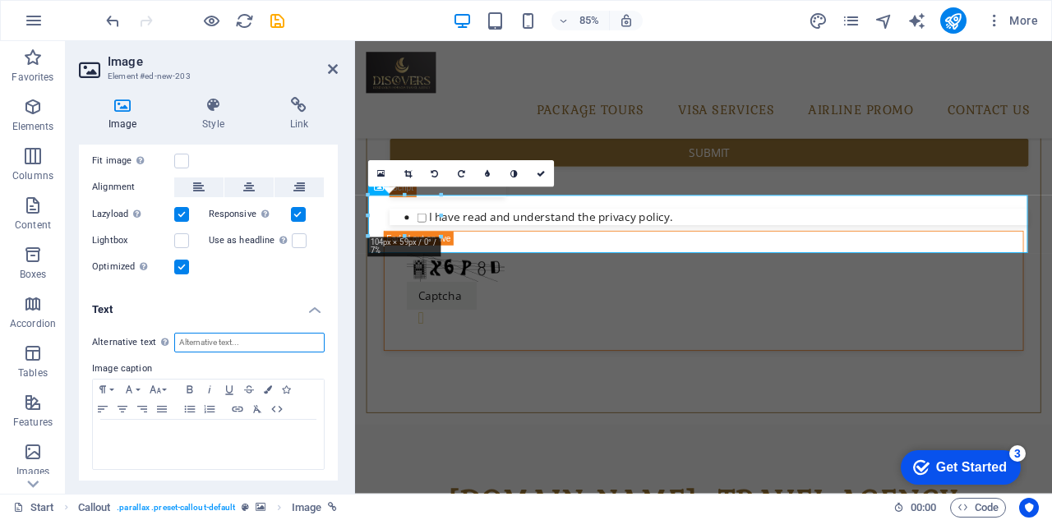
click at [182, 338] on input "Alternative text The alternative text is used by devices that cannot display im…" at bounding box center [249, 343] width 150 height 20
click at [127, 359] on label "Image caption" at bounding box center [208, 369] width 233 height 20
click at [126, 366] on label "Image caption" at bounding box center [208, 369] width 233 height 20
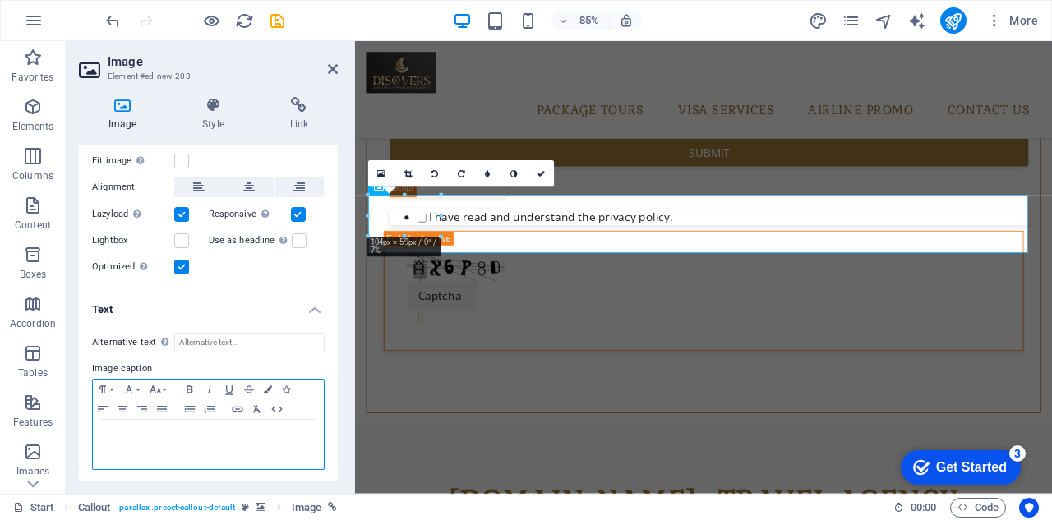
click at [127, 428] on p "To enrich screen reader interactions, please activate Accessibility in Grammarl…" at bounding box center [208, 435] width 214 height 15
click at [104, 409] on icon "button" at bounding box center [103, 409] width 20 height 13
click at [104, 408] on icon "button" at bounding box center [103, 409] width 20 height 13
click at [129, 437] on p "To enrich screen reader interactions, please activate Accessibility in Grammarl…" at bounding box center [208, 435] width 214 height 15
click at [271, 366] on label "Image caption" at bounding box center [208, 369] width 233 height 20
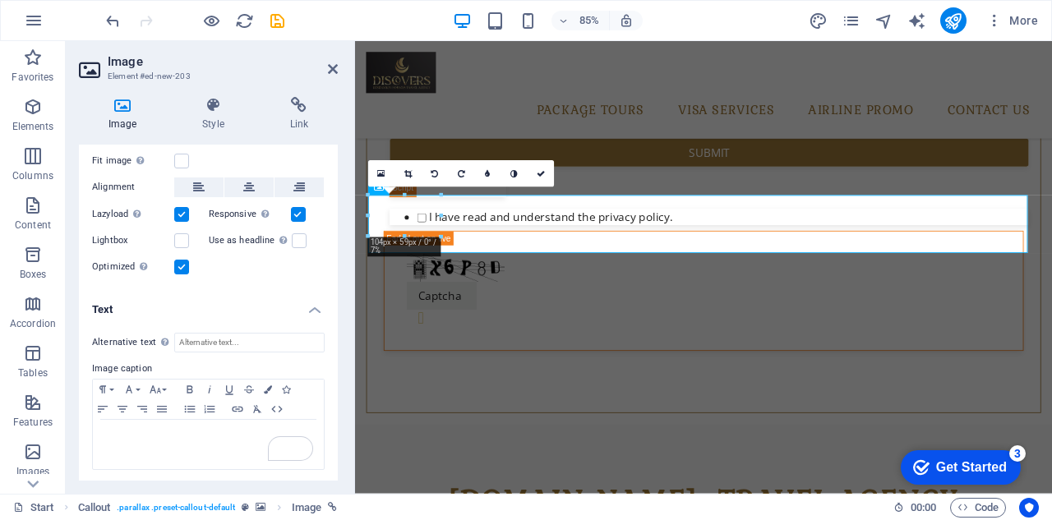
click at [310, 309] on h4 "Text" at bounding box center [208, 305] width 259 height 30
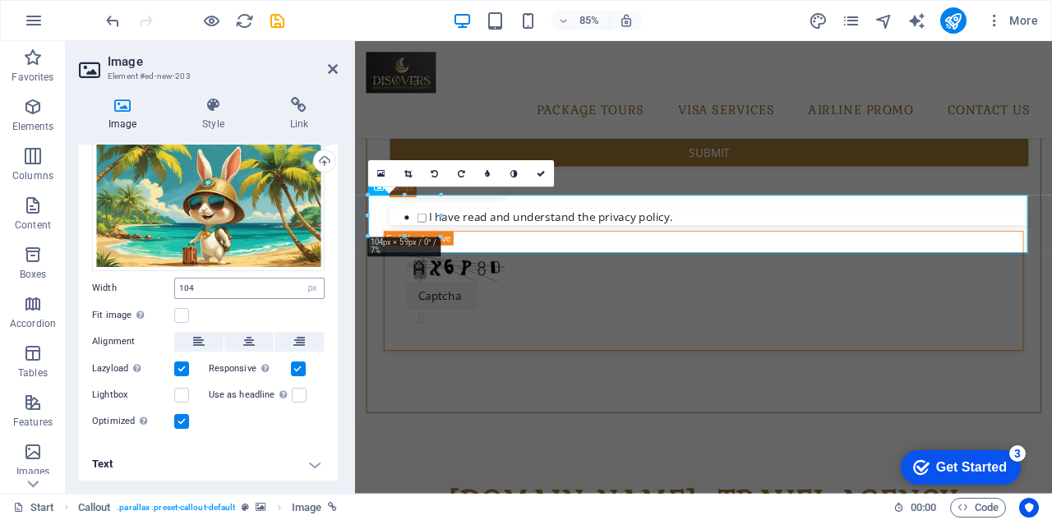
scroll to position [0, 0]
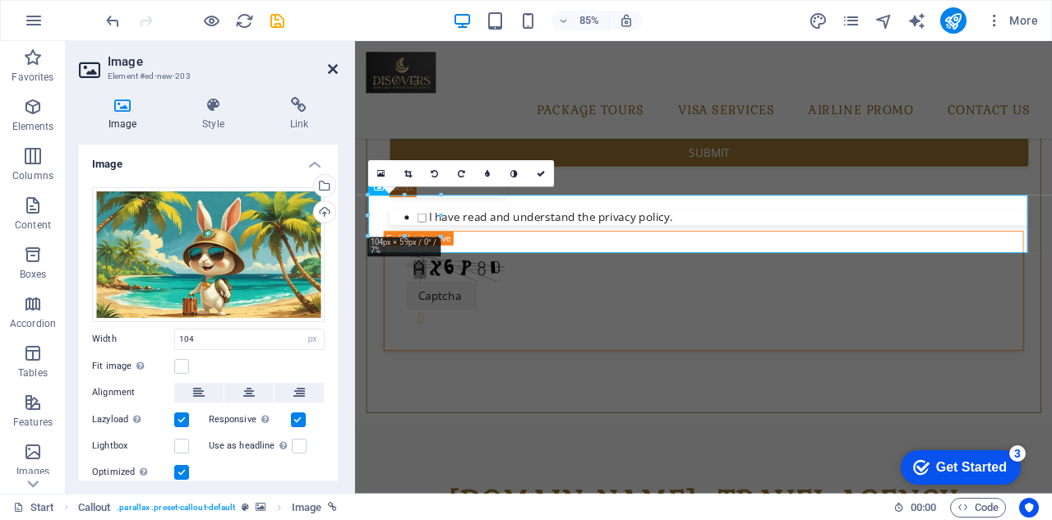
click at [335, 71] on icon at bounding box center [333, 68] width 10 height 13
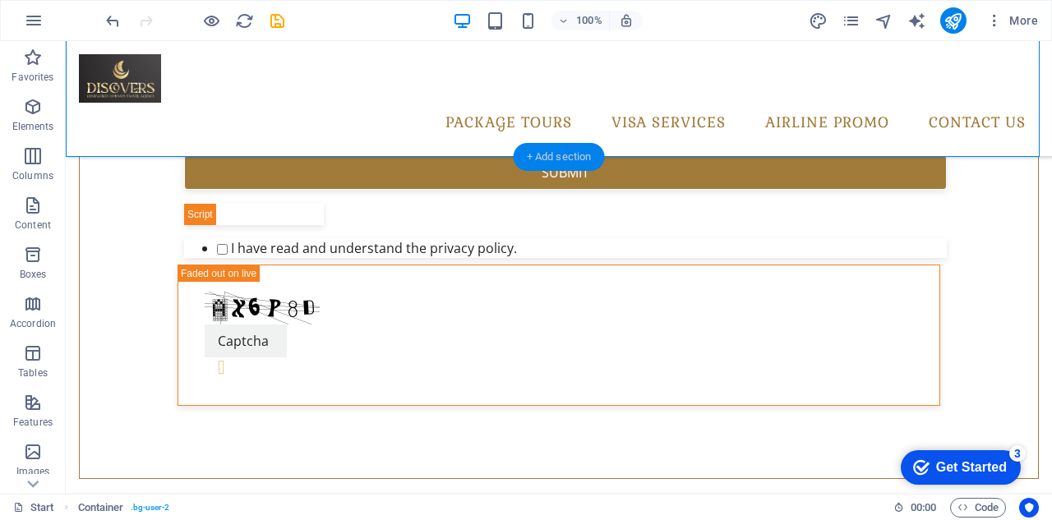
click at [567, 150] on div "+ Add section" at bounding box center [559, 157] width 91 height 28
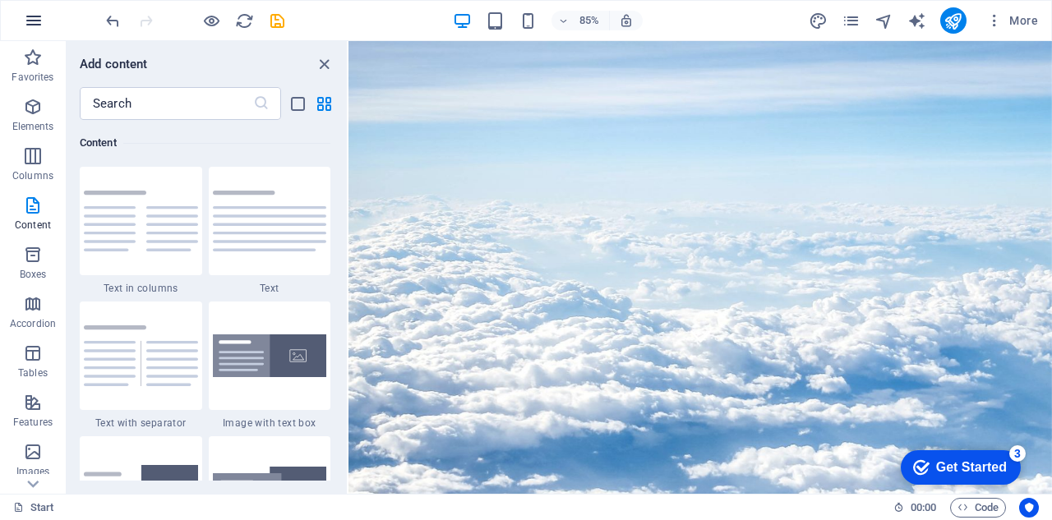
click at [27, 12] on icon "button" at bounding box center [34, 21] width 20 height 20
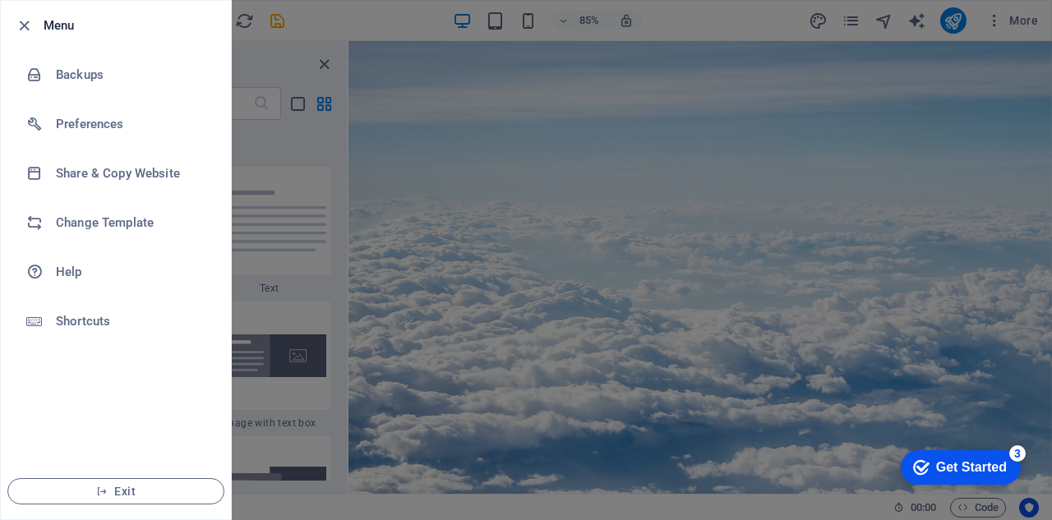
click at [343, 12] on div at bounding box center [526, 260] width 1052 height 520
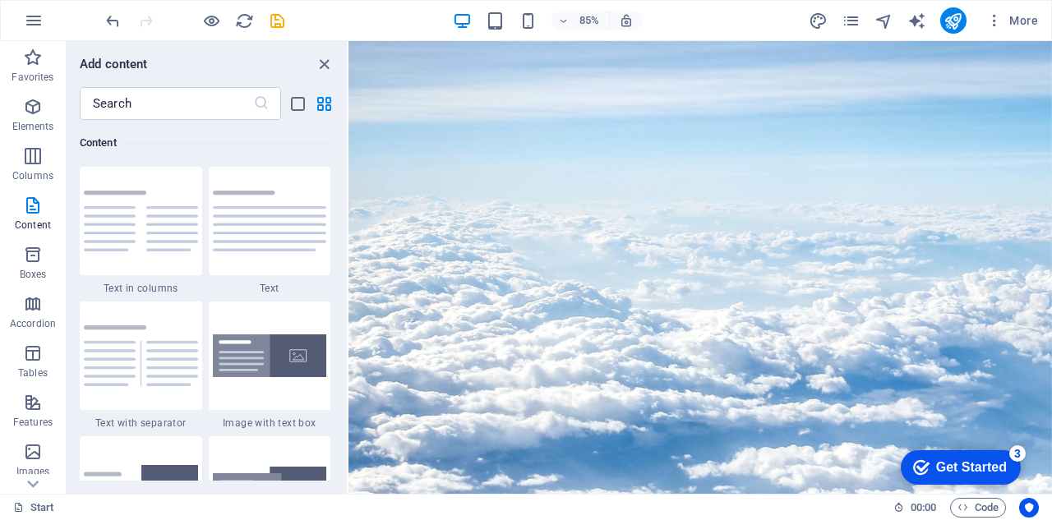
click at [356, 31] on div "85% More" at bounding box center [574, 20] width 942 height 26
click at [318, 66] on icon "close panel" at bounding box center [324, 64] width 19 height 19
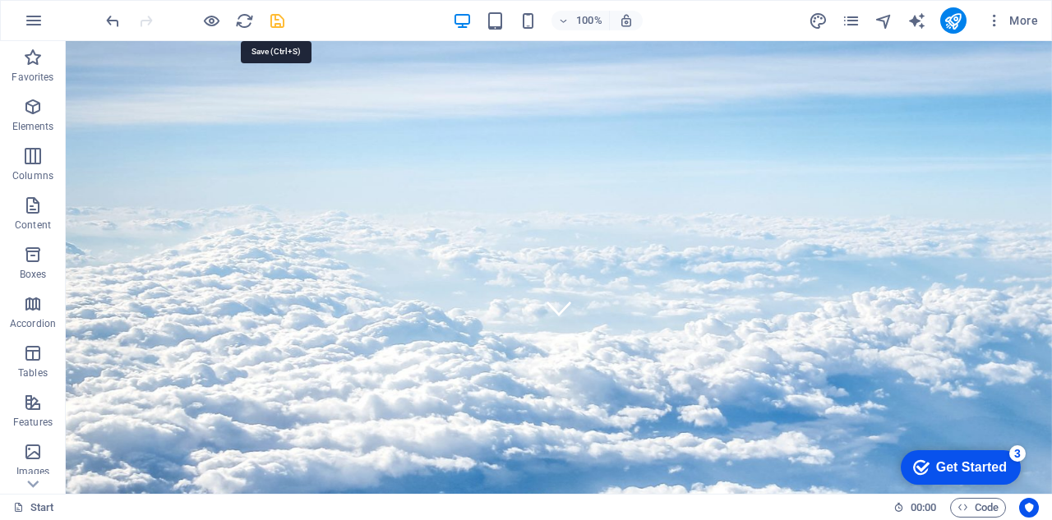
click at [273, 21] on icon "save" at bounding box center [277, 21] width 19 height 19
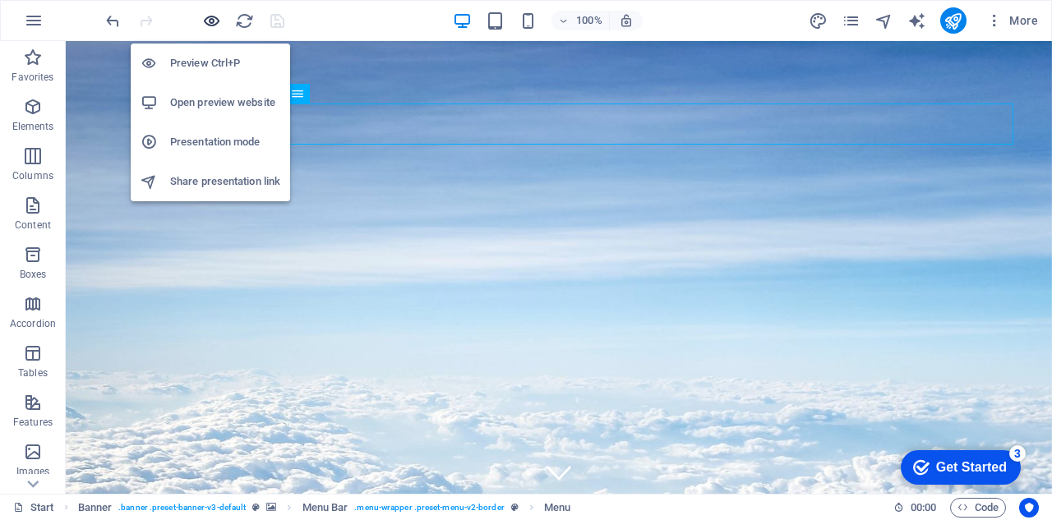
click at [212, 25] on icon "button" at bounding box center [211, 21] width 19 height 19
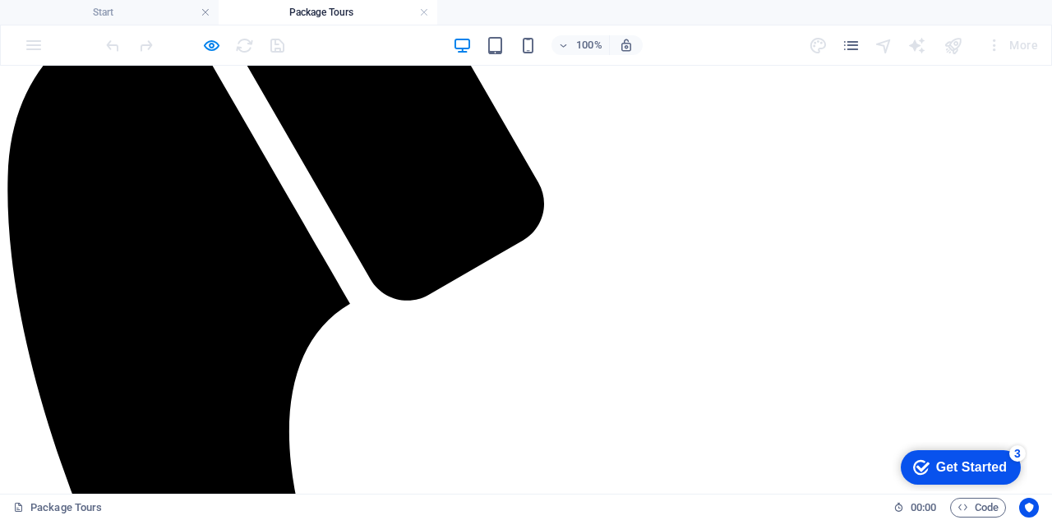
scroll to position [411, 0]
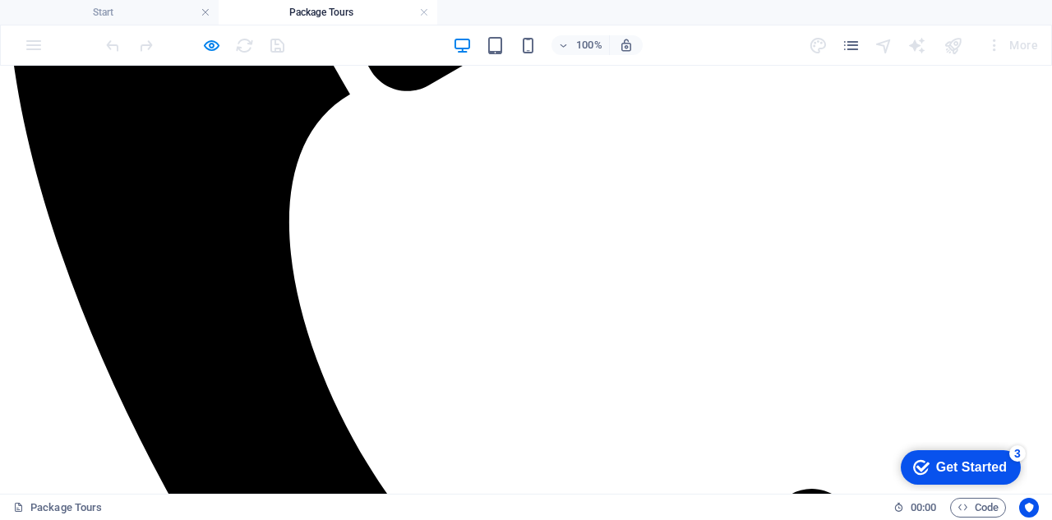
scroll to position [822, 0]
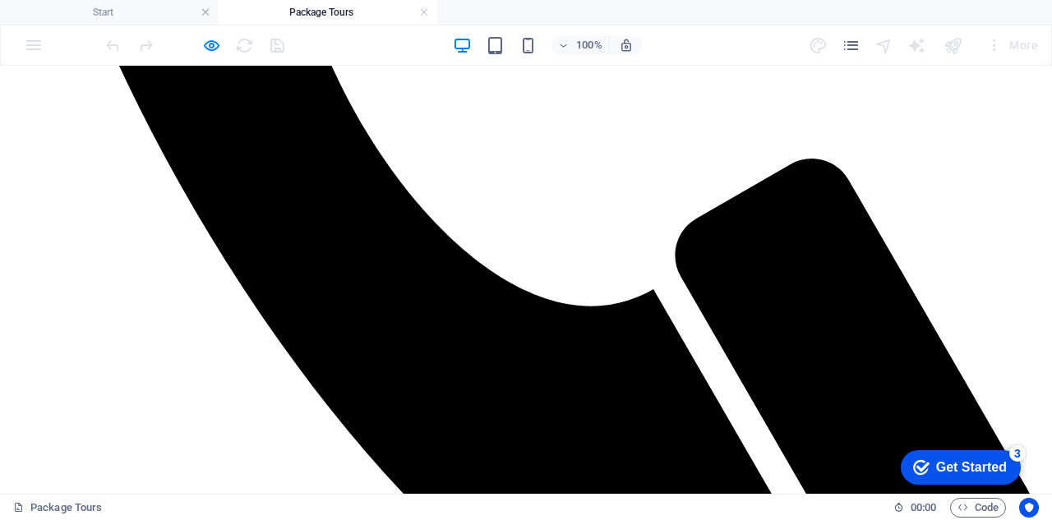
scroll to position [1068, 0]
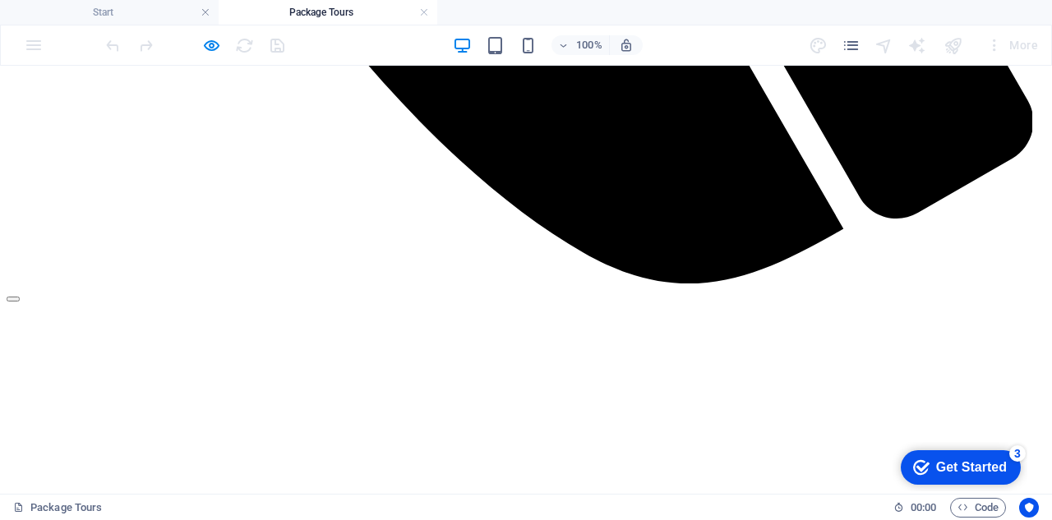
scroll to position [1397, 0]
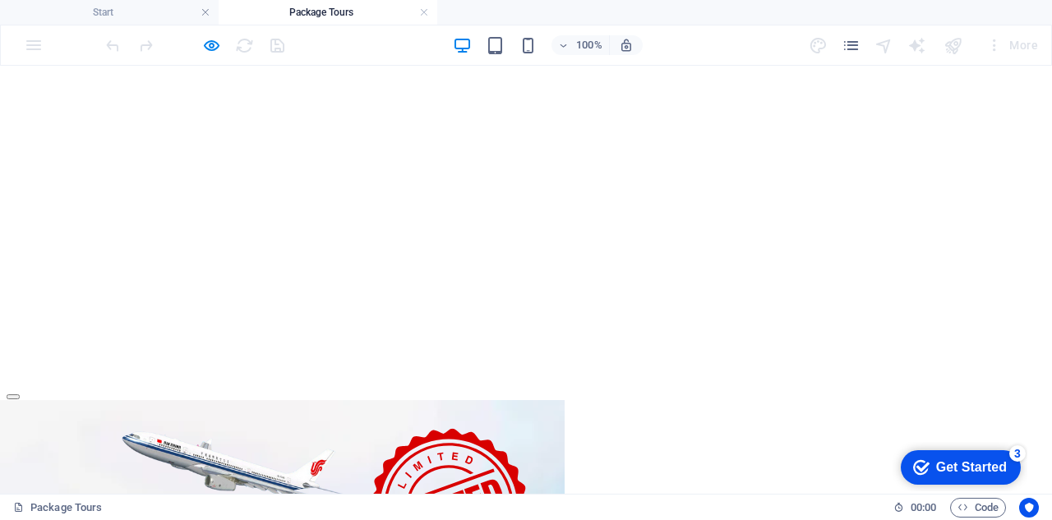
scroll to position [2794, 0]
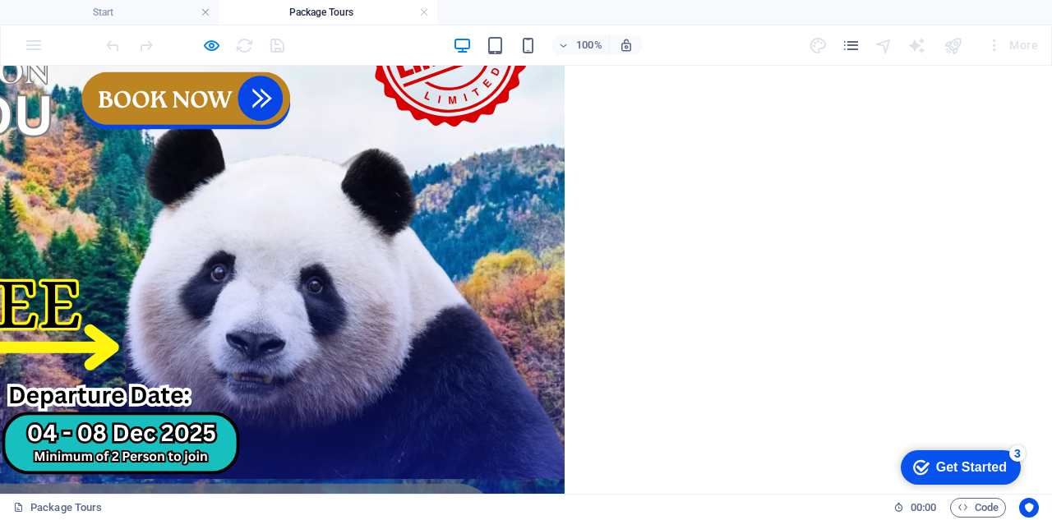
scroll to position [3122, 0]
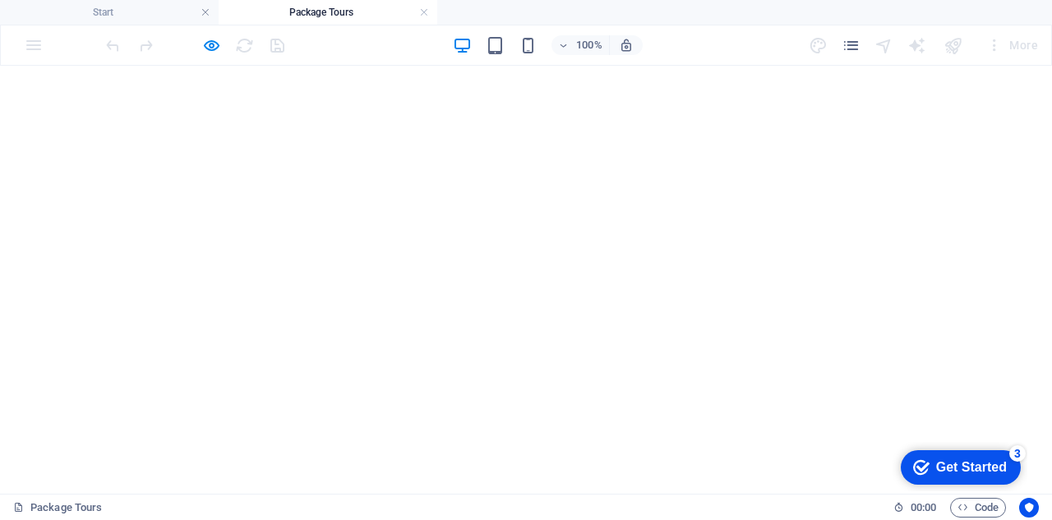
scroll to position [1890, 0]
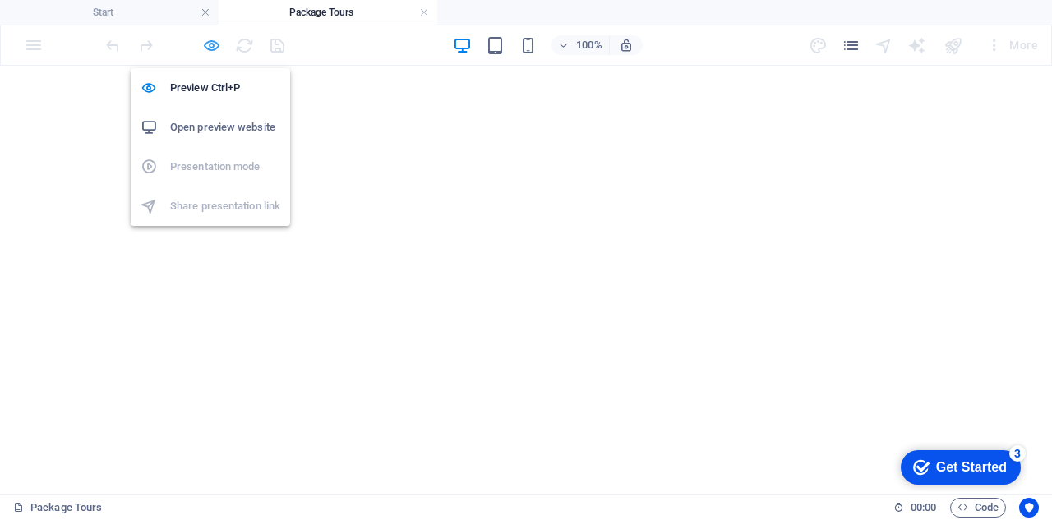
click at [208, 48] on icon "button" at bounding box center [211, 45] width 19 height 19
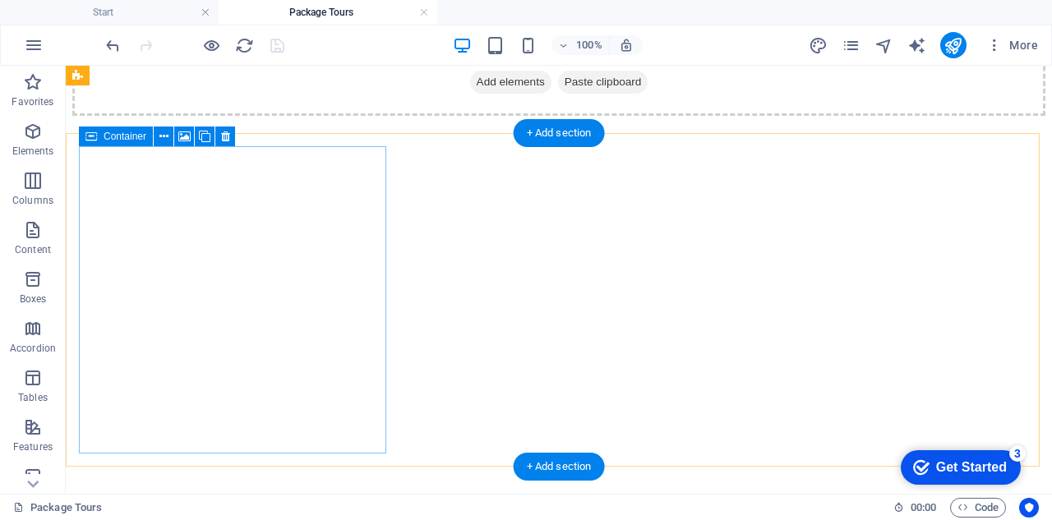
scroll to position [1643, 0]
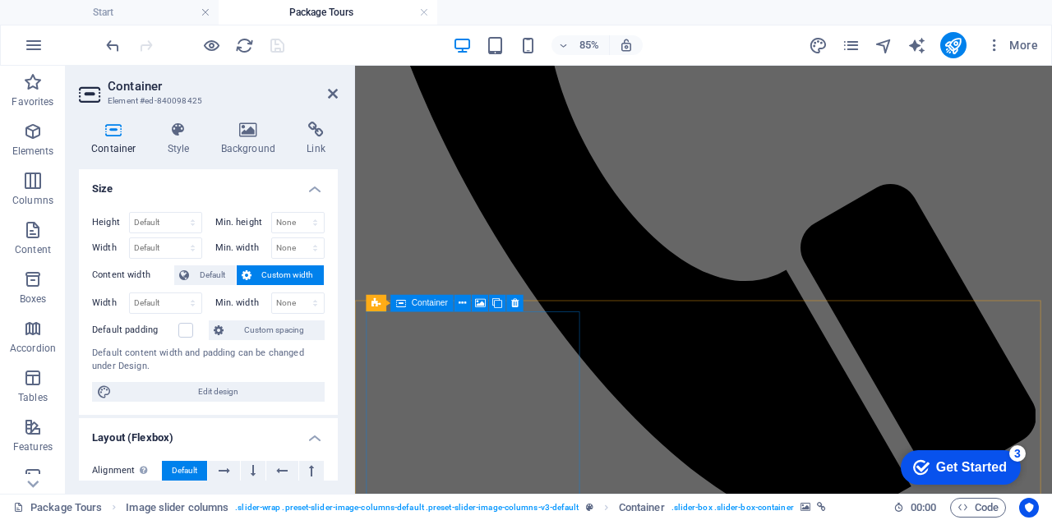
scroll to position [986, 0]
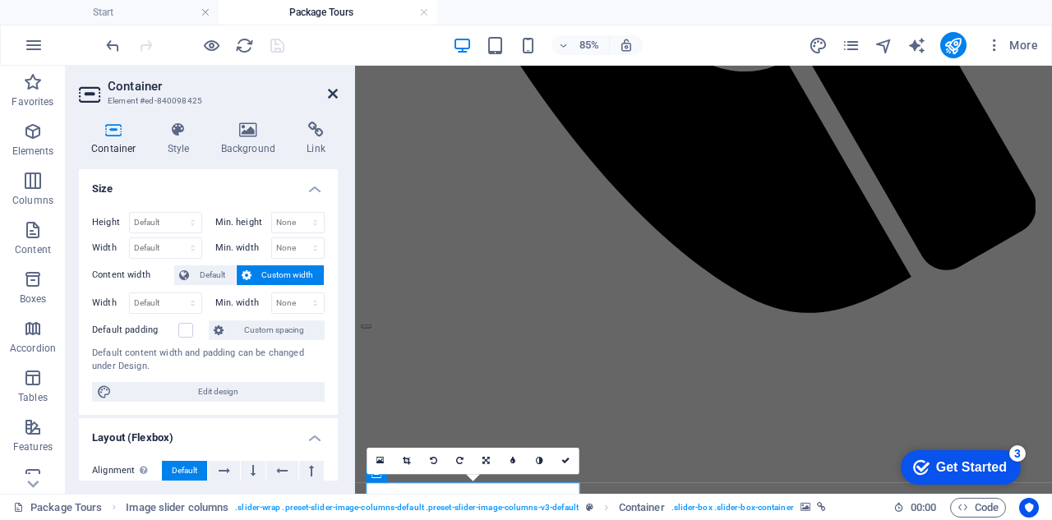
drag, startPoint x: 363, startPoint y: 6, endPoint x: 330, endPoint y: 93, distance: 93.1
click at [330, 93] on icon at bounding box center [333, 93] width 10 height 13
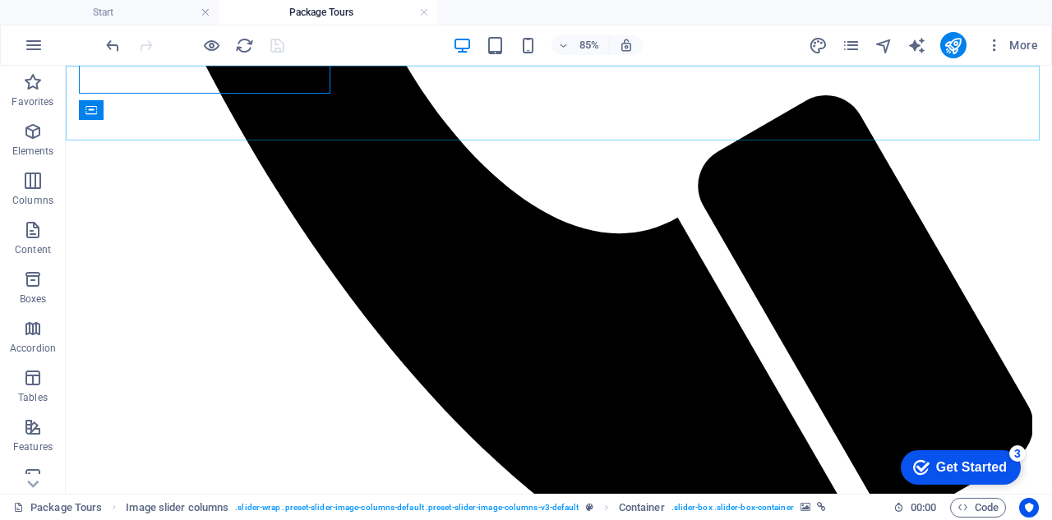
scroll to position [1699, 0]
